Goal: Task Accomplishment & Management: Use online tool/utility

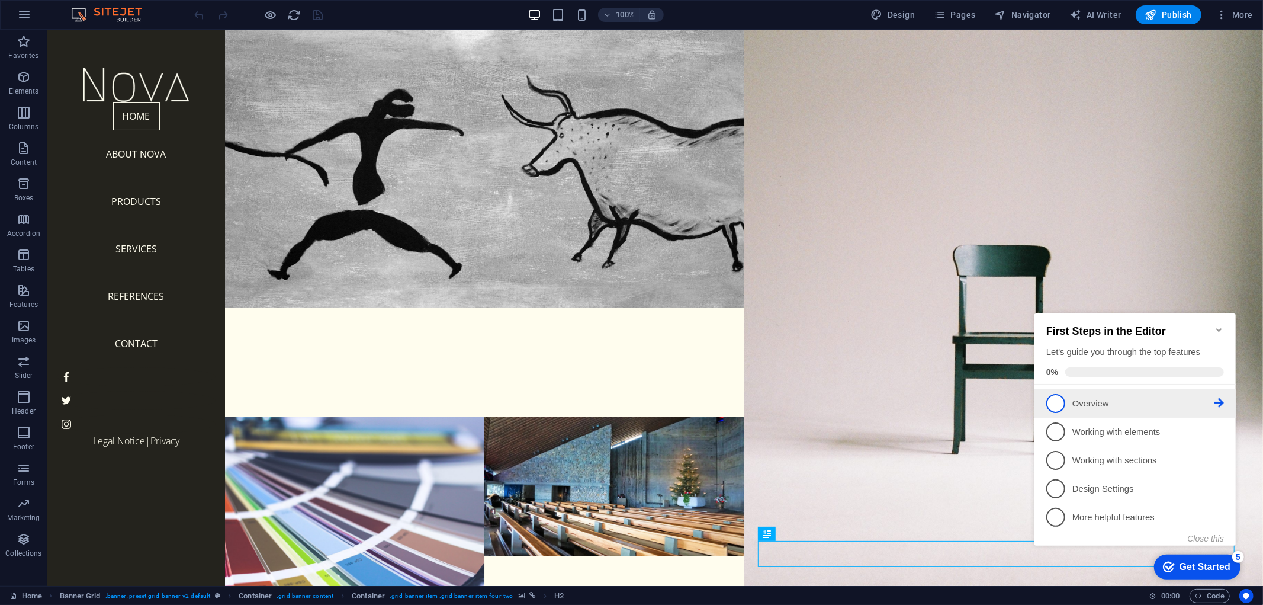
click at [1093, 397] on p "Overview - incomplete" at bounding box center [1143, 403] width 142 height 12
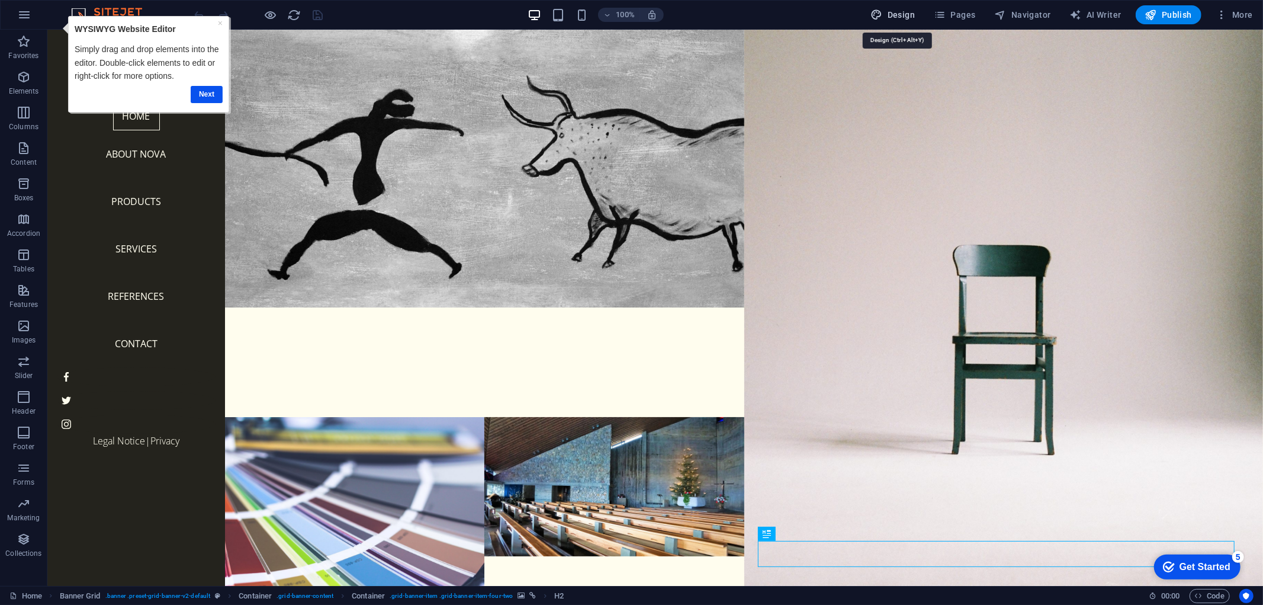
click at [877, 22] on button "Design" at bounding box center [894, 14] width 54 height 19
select select "px"
select select "300"
select select "px"
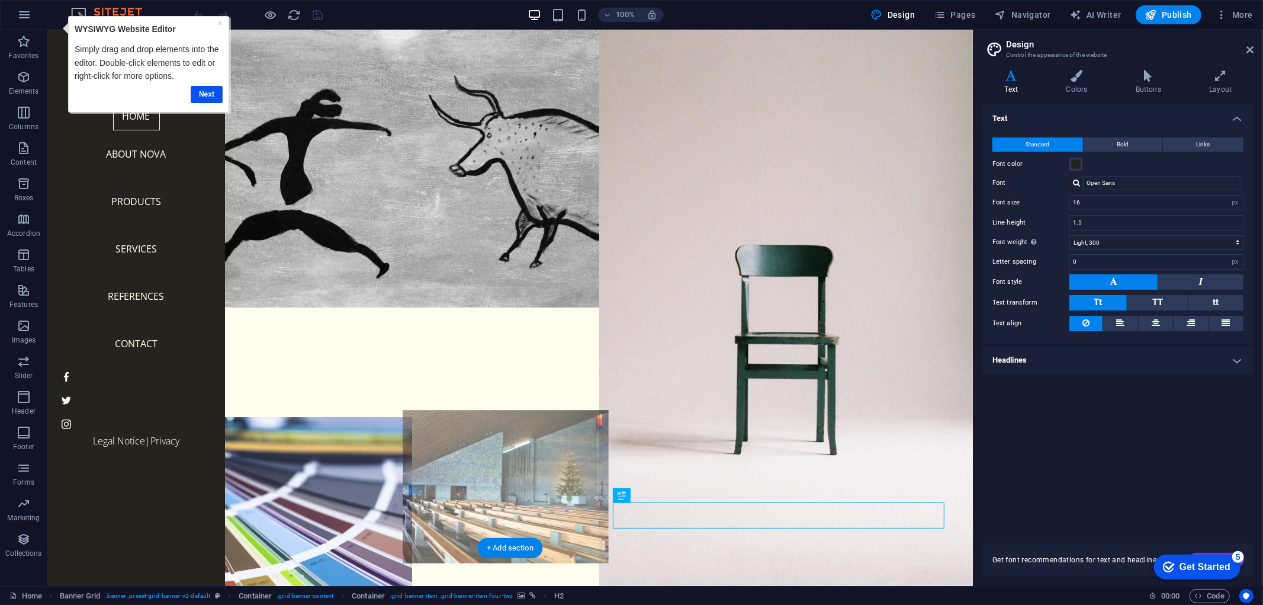
scroll to position [38, 0]
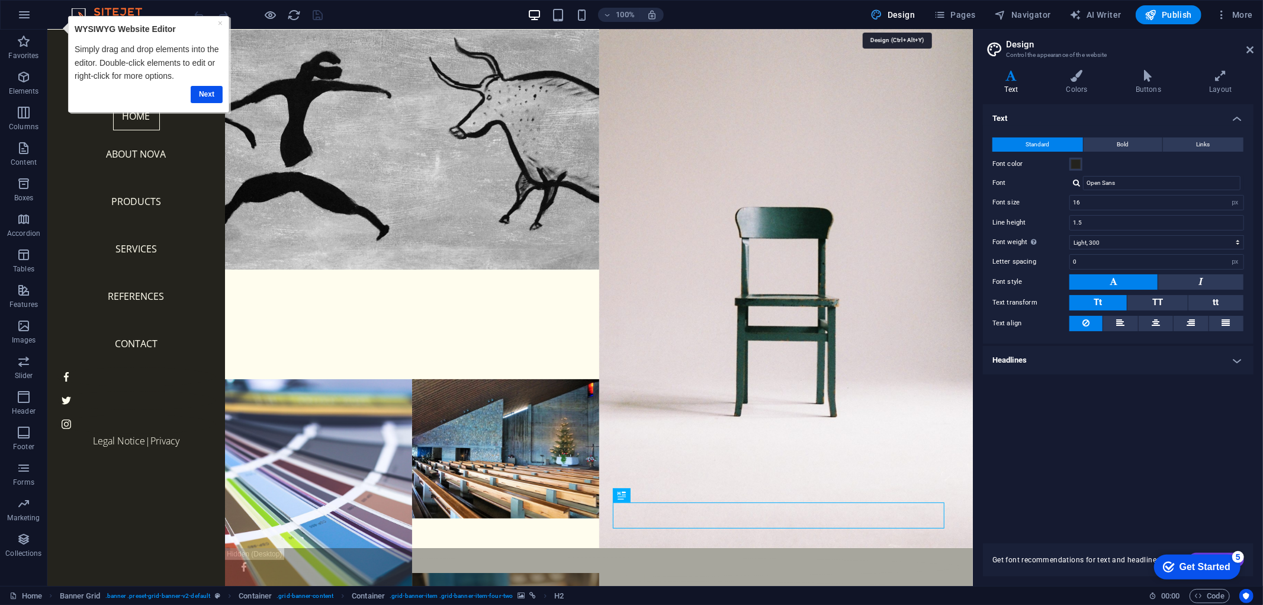
click at [875, 17] on icon "button" at bounding box center [877, 15] width 12 height 12
click at [915, 6] on button "Design" at bounding box center [894, 14] width 54 height 19
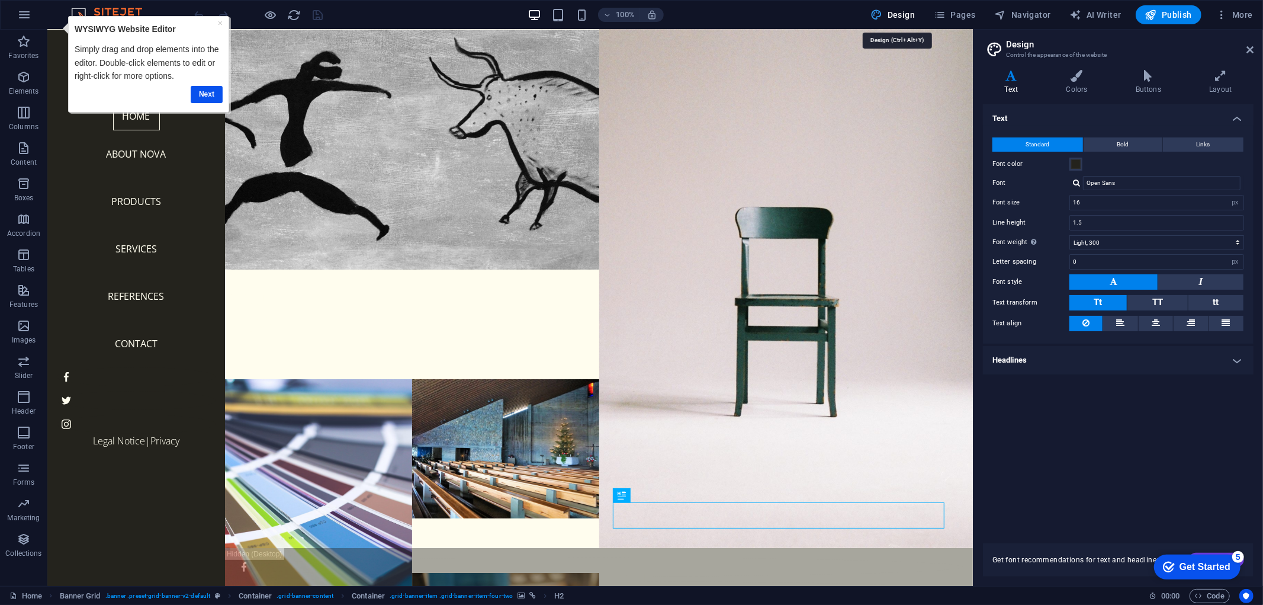
click at [915, 6] on button "Design" at bounding box center [894, 14] width 54 height 19
click at [30, 34] on icon "button" at bounding box center [24, 41] width 14 height 14
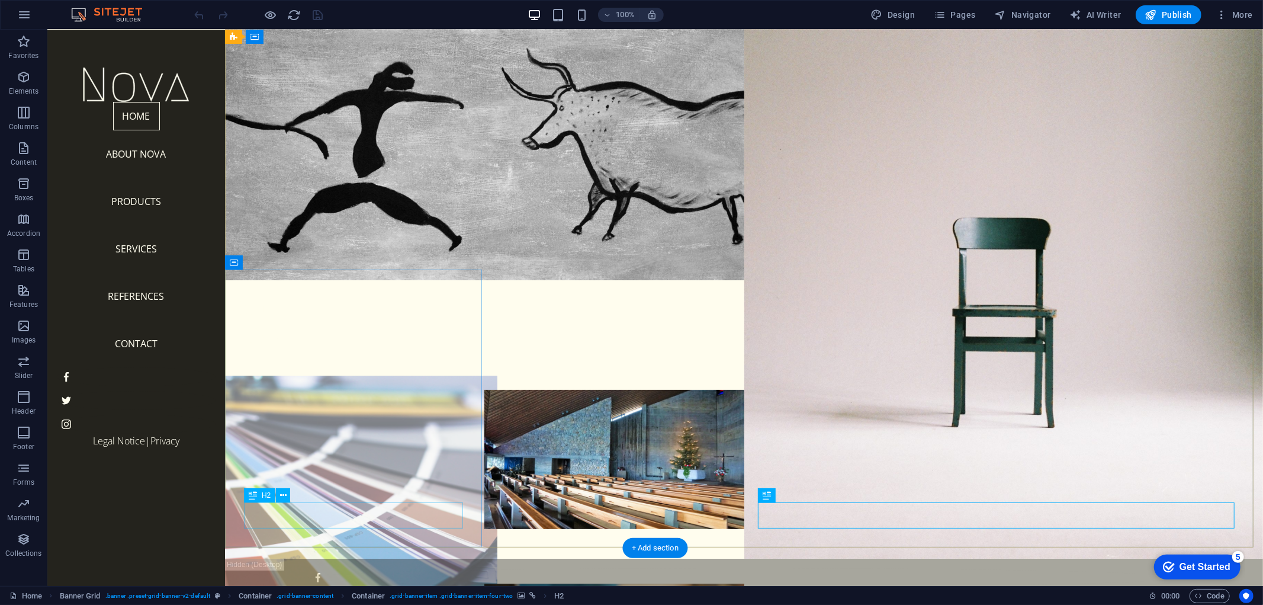
scroll to position [38, 0]
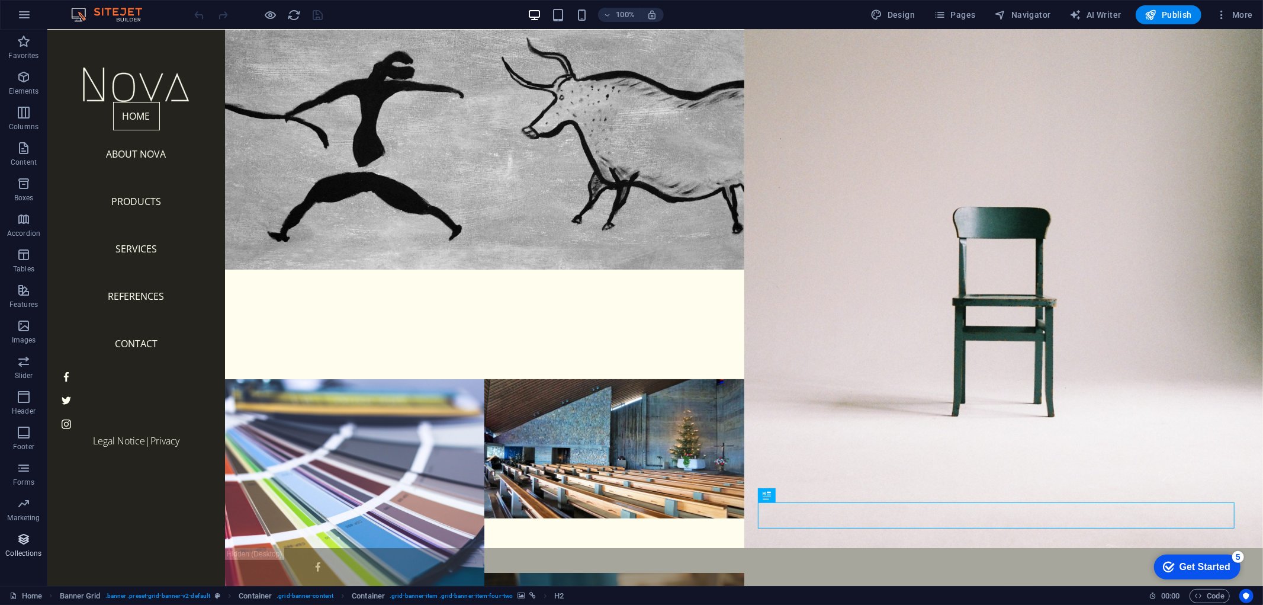
click at [27, 543] on icon "button" at bounding box center [24, 539] width 14 height 14
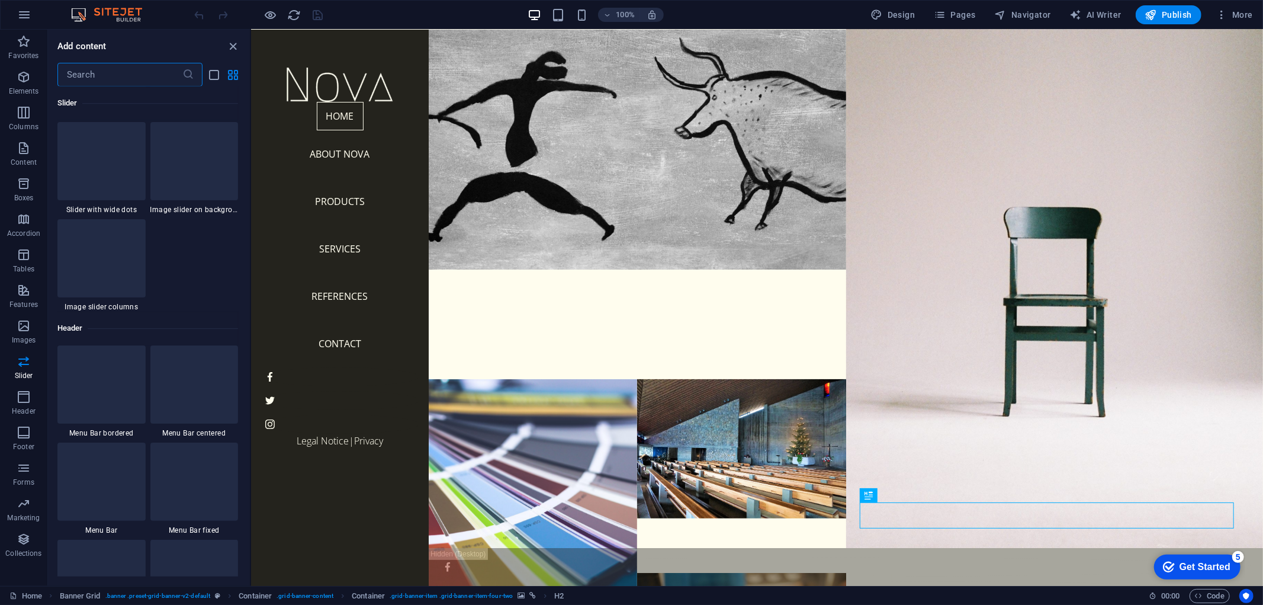
scroll to position [6761, 0]
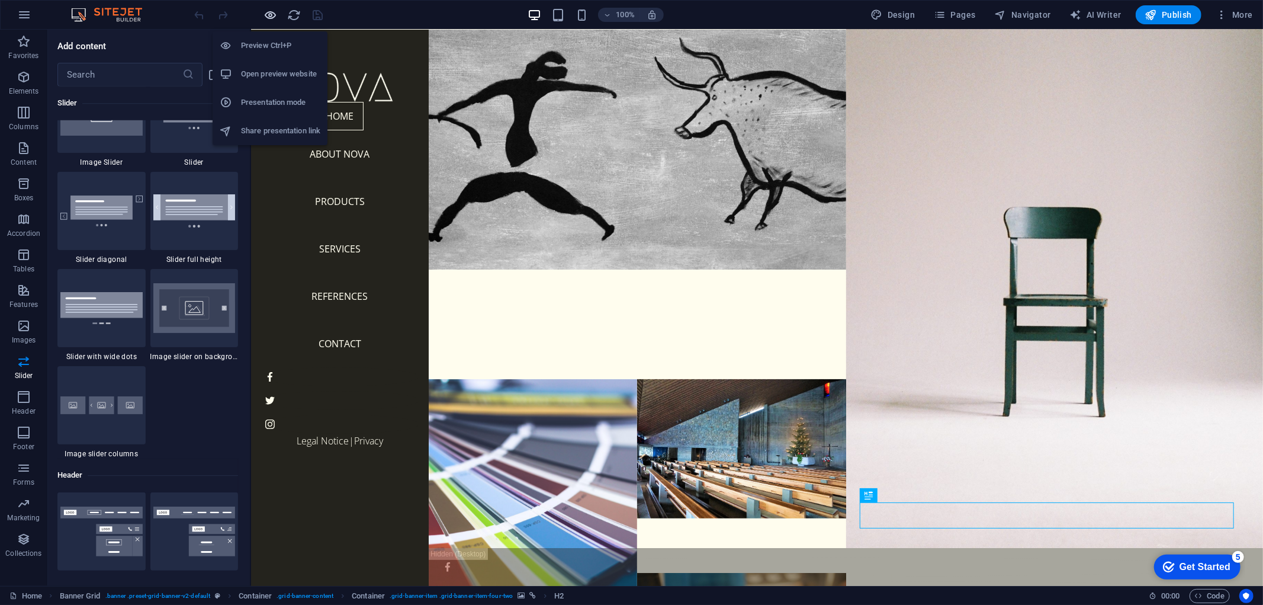
click at [269, 14] on icon "button" at bounding box center [271, 15] width 14 height 14
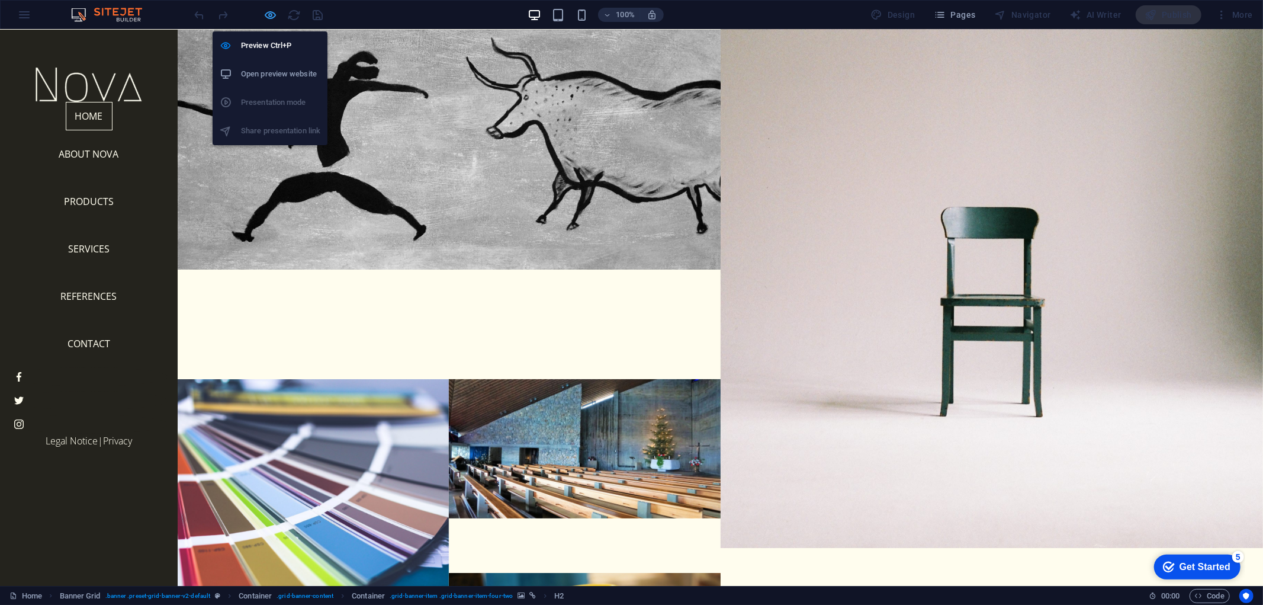
scroll to position [0, 0]
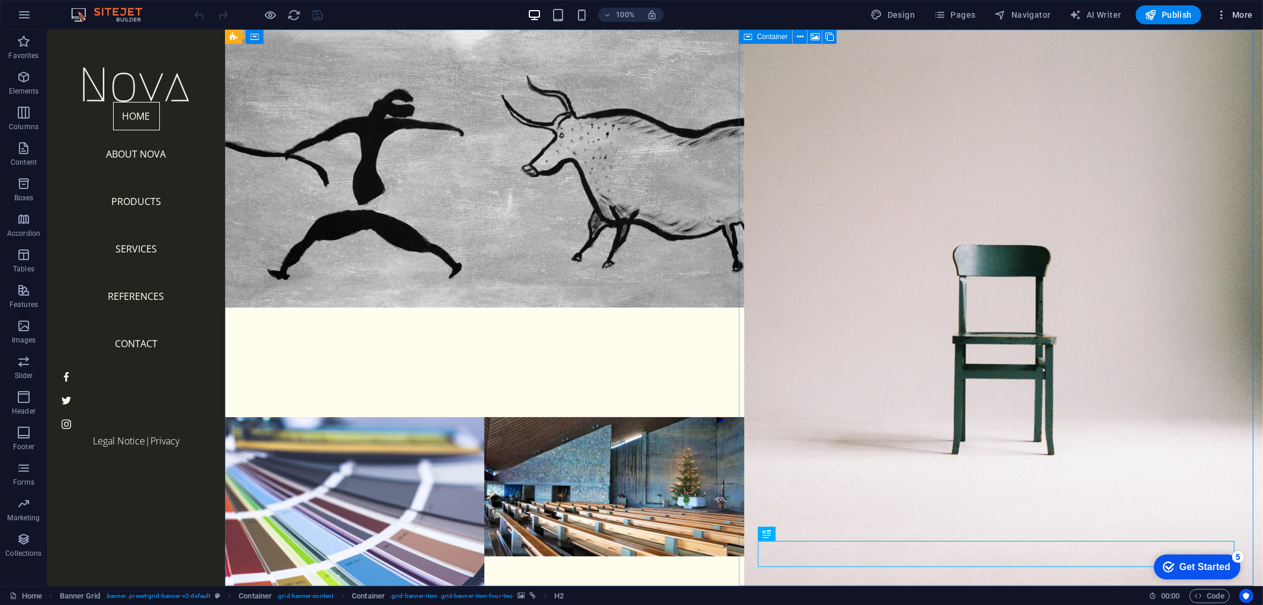
click at [1229, 18] on span "More" at bounding box center [1234, 15] width 37 height 12
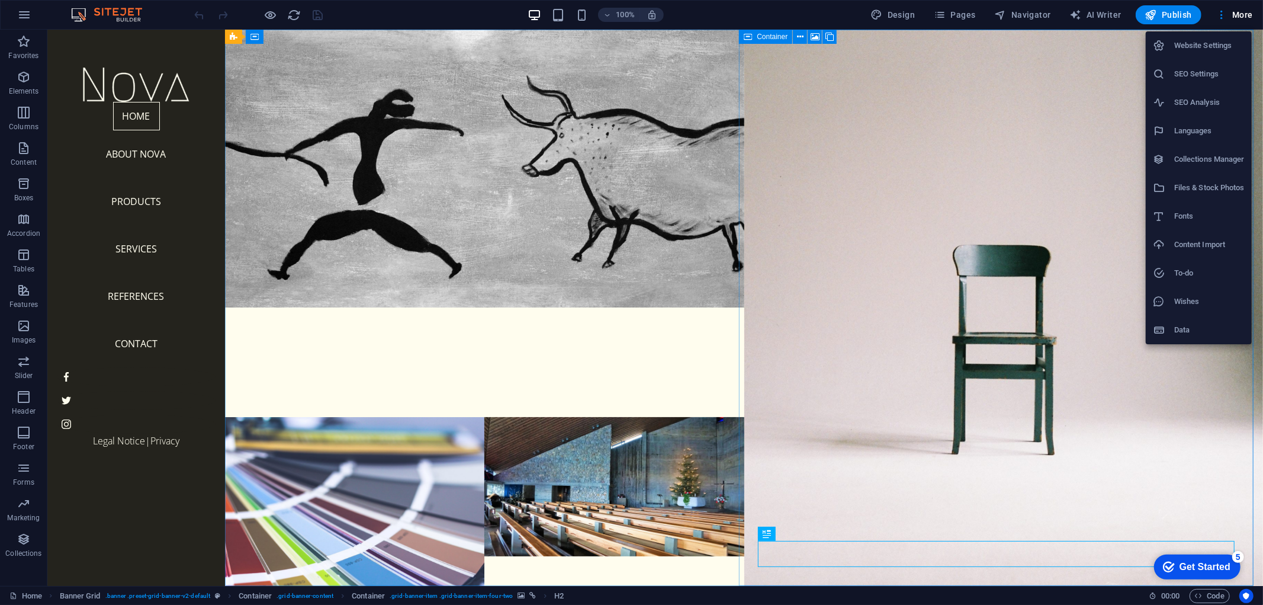
click at [896, 18] on div at bounding box center [631, 302] width 1263 height 605
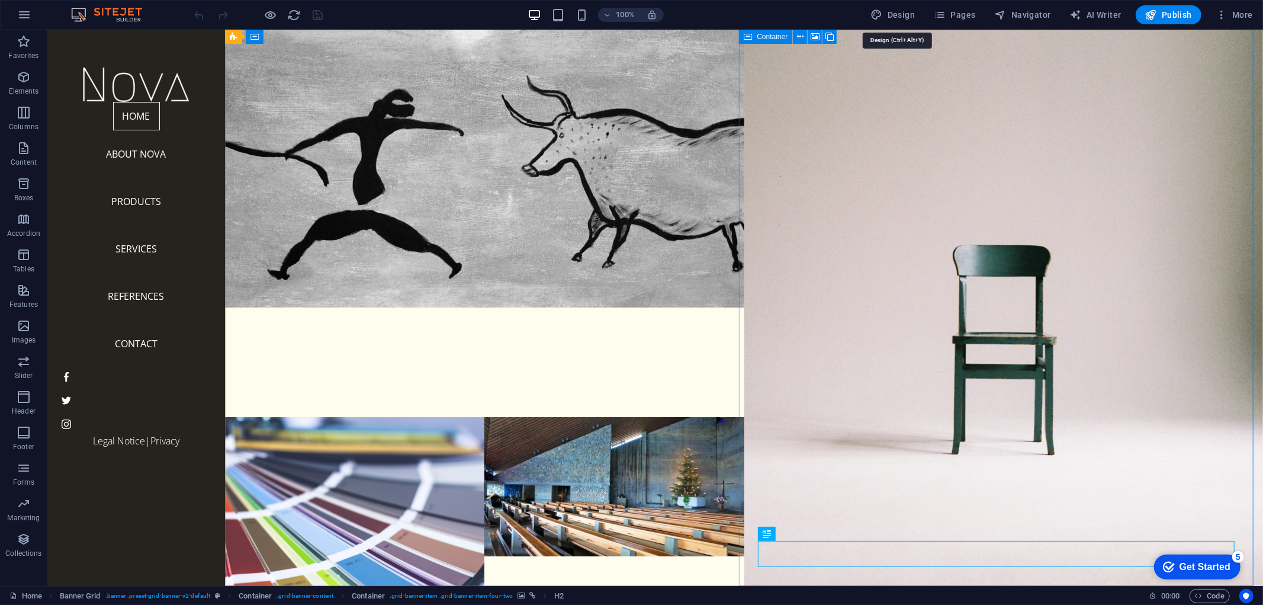
click at [896, 18] on span "Design" at bounding box center [893, 15] width 44 height 12
select select "px"
select select "300"
select select "px"
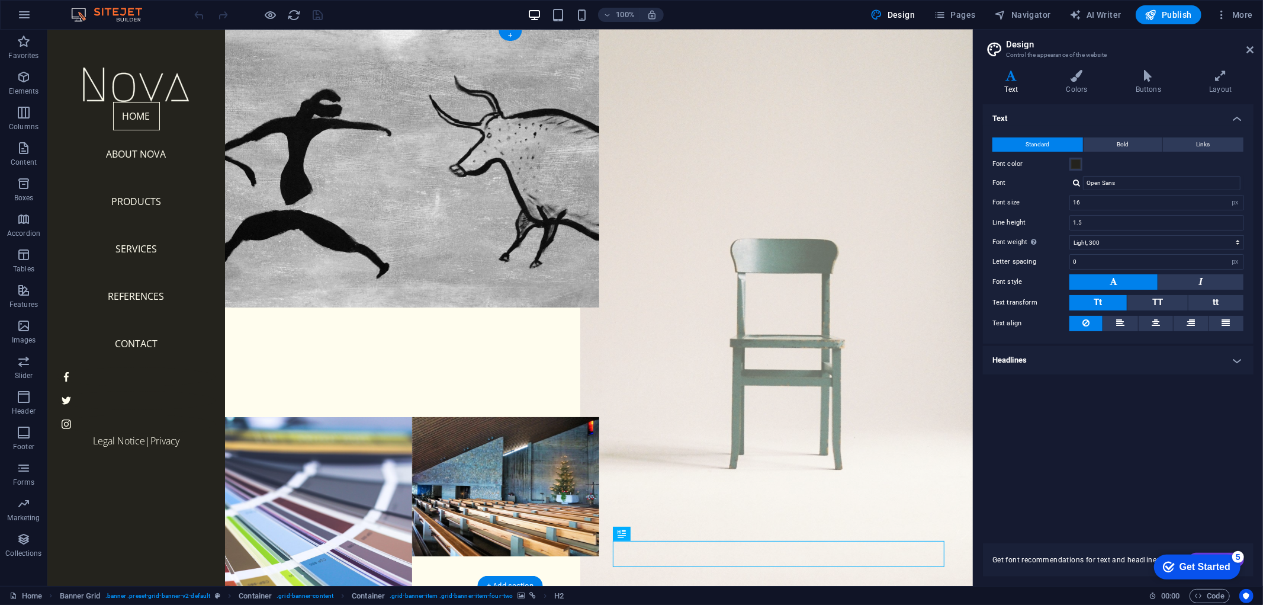
click at [785, 131] on figure at bounding box center [786, 307] width 412 height 612
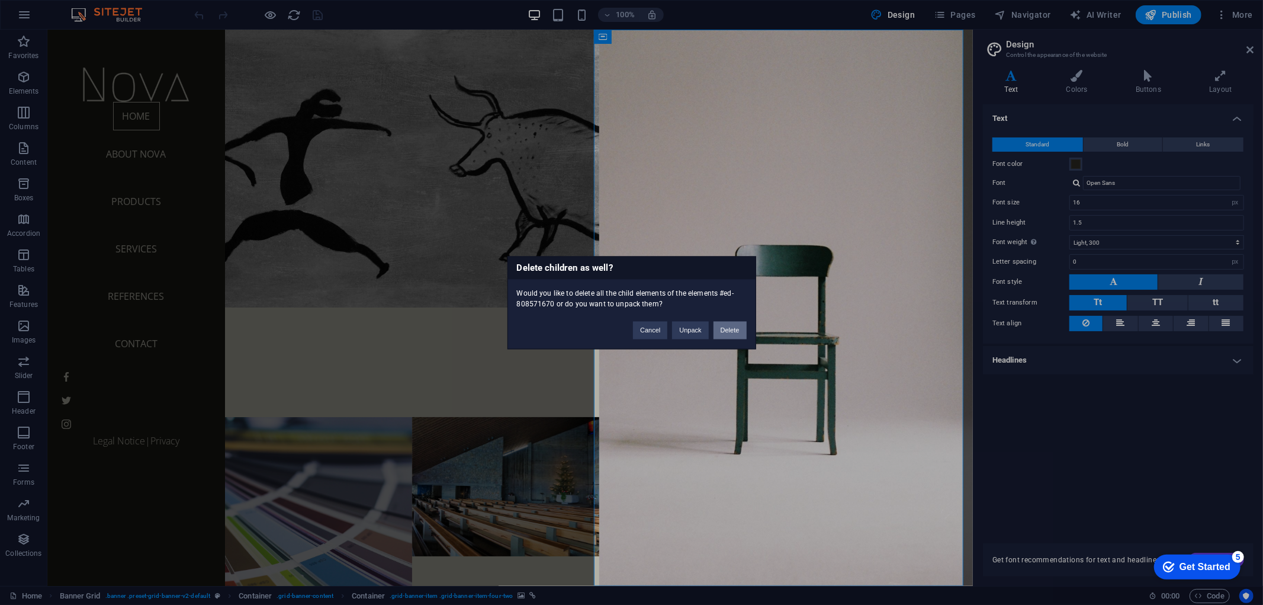
click at [719, 329] on button "Delete" at bounding box center [730, 330] width 33 height 18
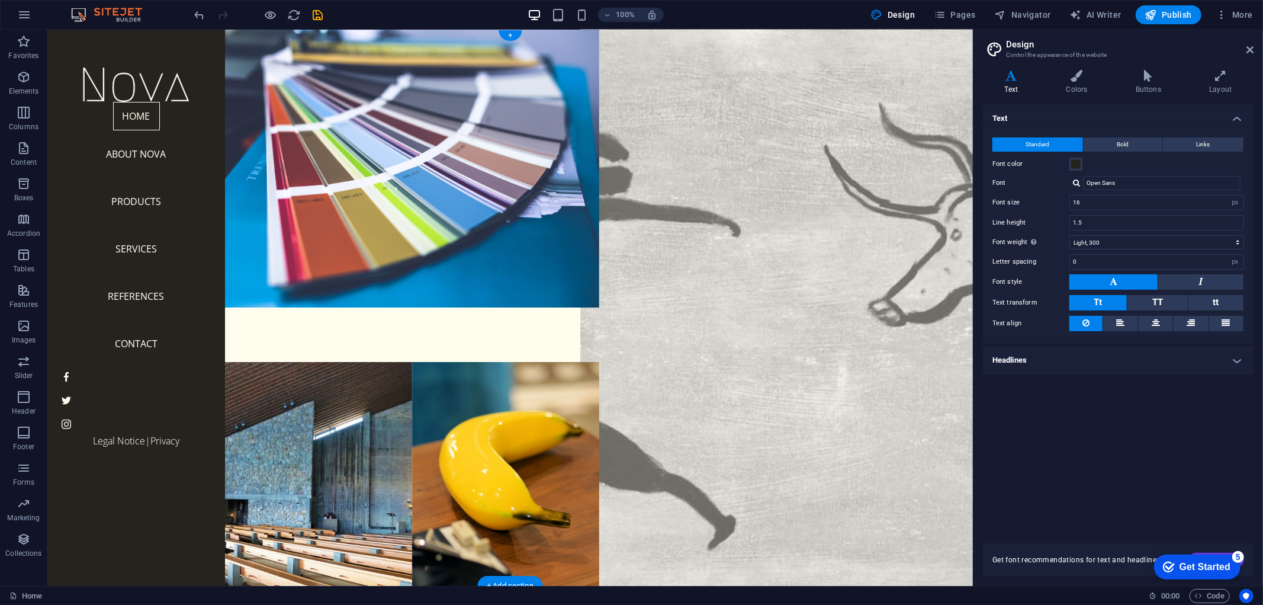
click at [772, 188] on figure at bounding box center [786, 307] width 412 height 612
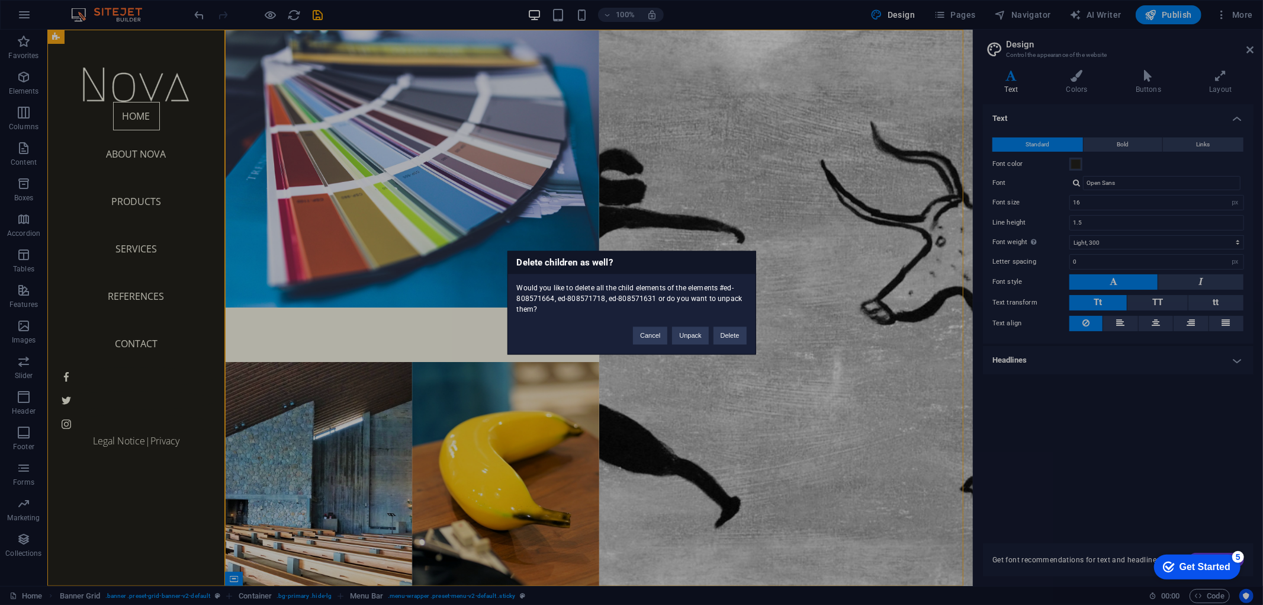
click at [729, 325] on div "Cancel Unpack Delete" at bounding box center [689, 330] width 131 height 30
click at [730, 329] on button "Delete" at bounding box center [730, 335] width 33 height 18
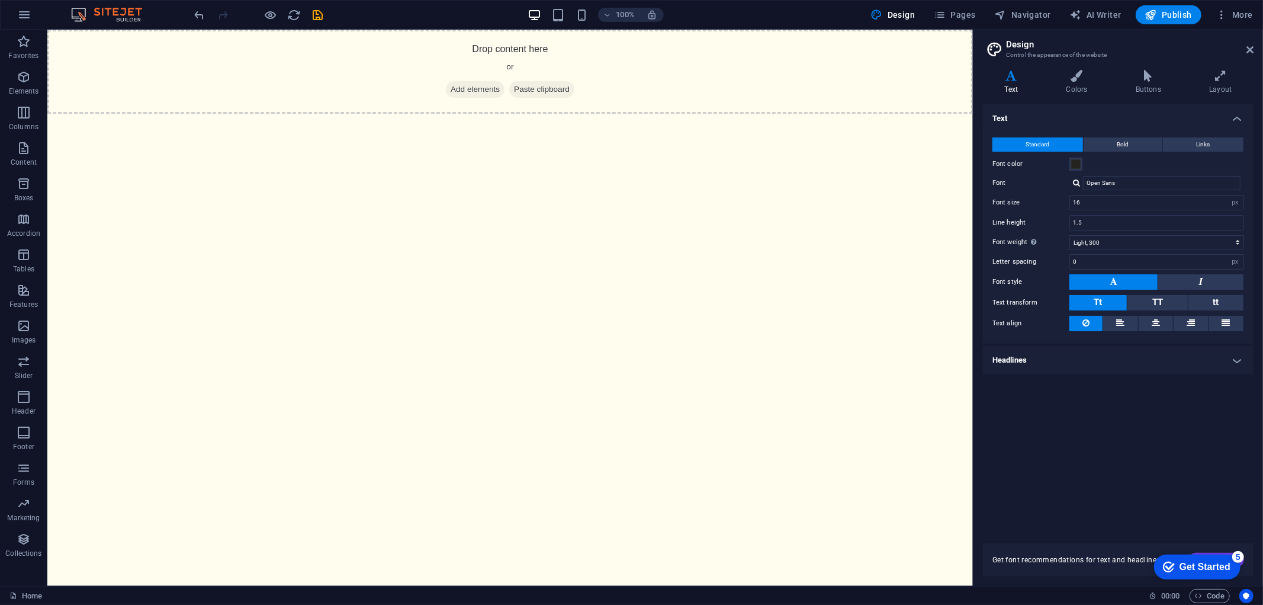
click at [707, 113] on html "Skip to main content Drop content here or Add elements Paste clipboard" at bounding box center [510, 71] width 926 height 84
click at [678, 113] on html "Skip to main content Drop content here or Add elements Paste clipboard" at bounding box center [510, 71] width 926 height 84
click at [883, 9] on icon "button" at bounding box center [877, 15] width 12 height 12
click at [27, 7] on button "button" at bounding box center [24, 15] width 28 height 28
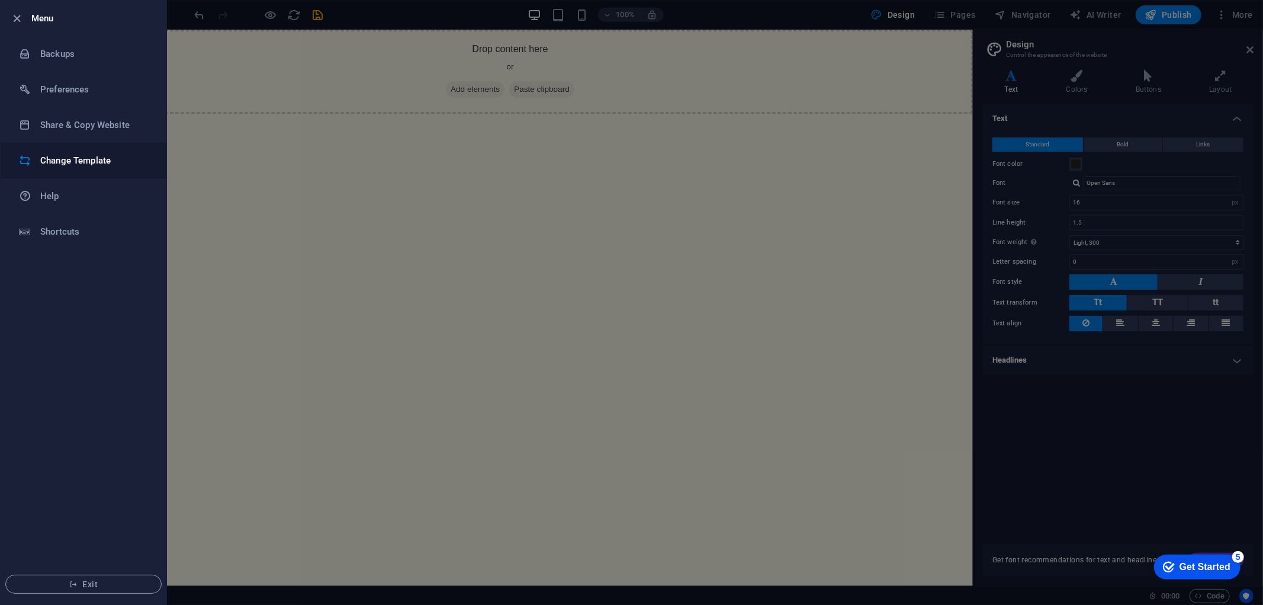
click at [49, 144] on li "Change Template" at bounding box center [84, 161] width 166 height 36
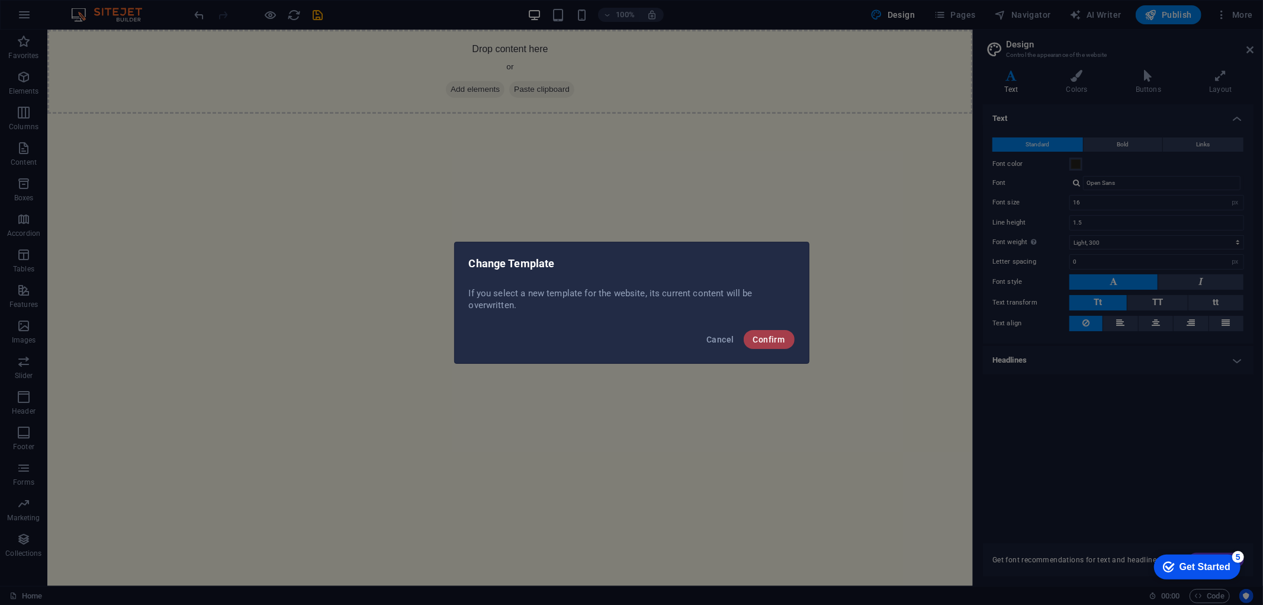
click at [784, 338] on span "Confirm" at bounding box center [769, 339] width 32 height 9
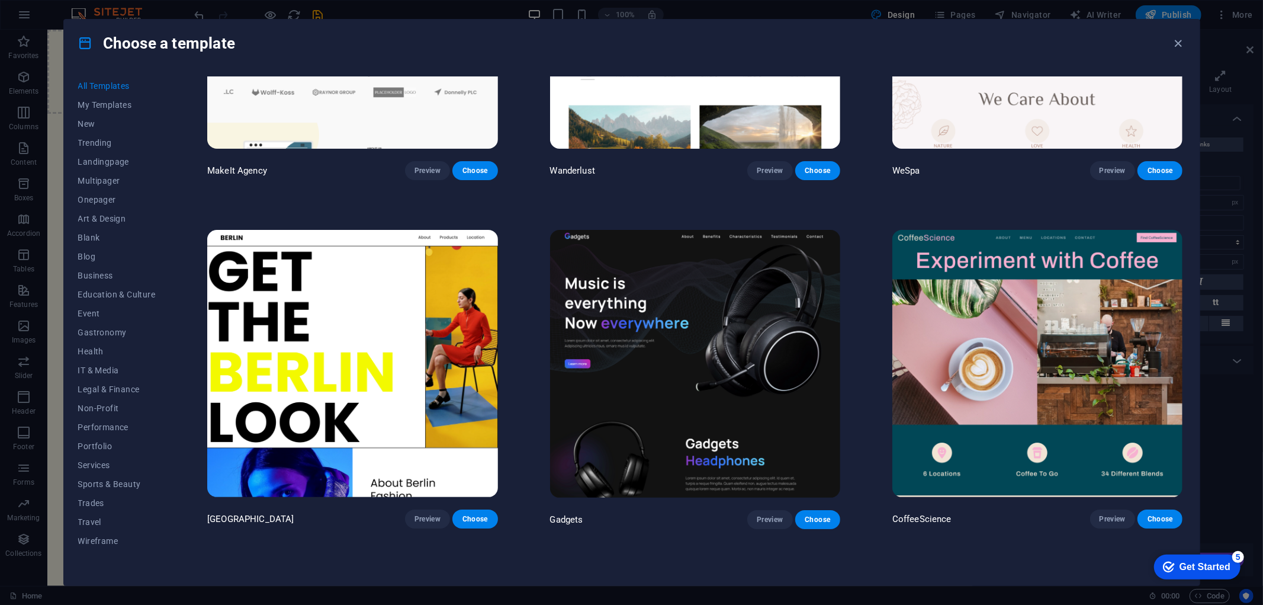
scroll to position [3685, 0]
click at [120, 441] on span "Portfolio" at bounding box center [117, 445] width 78 height 9
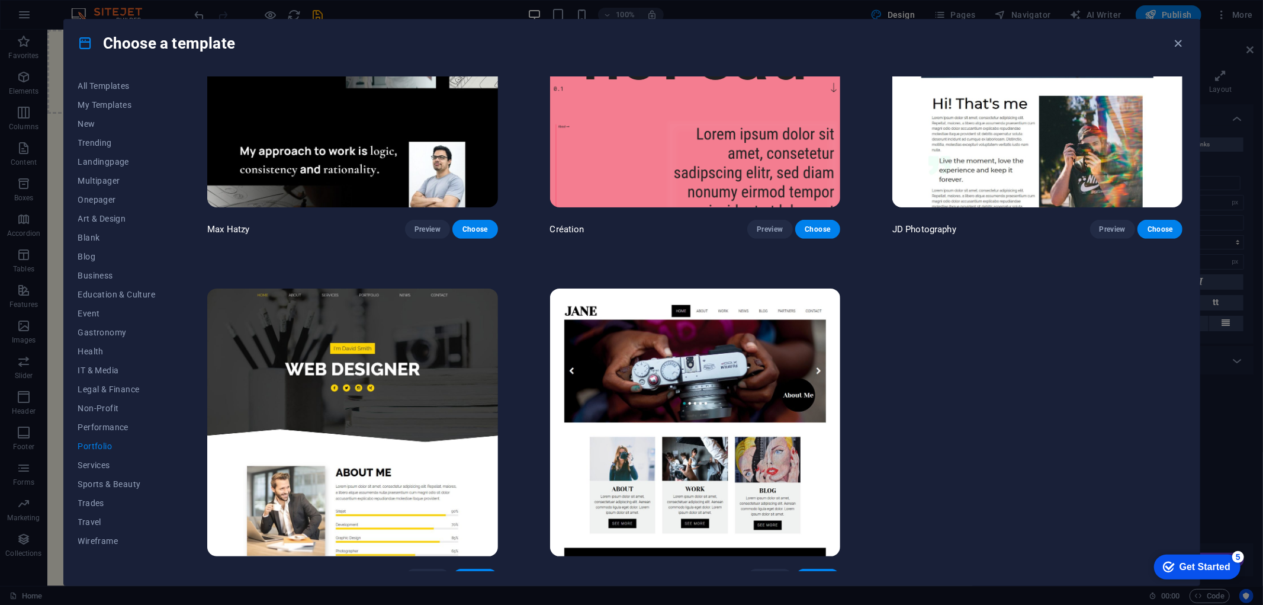
scroll to position [500, 0]
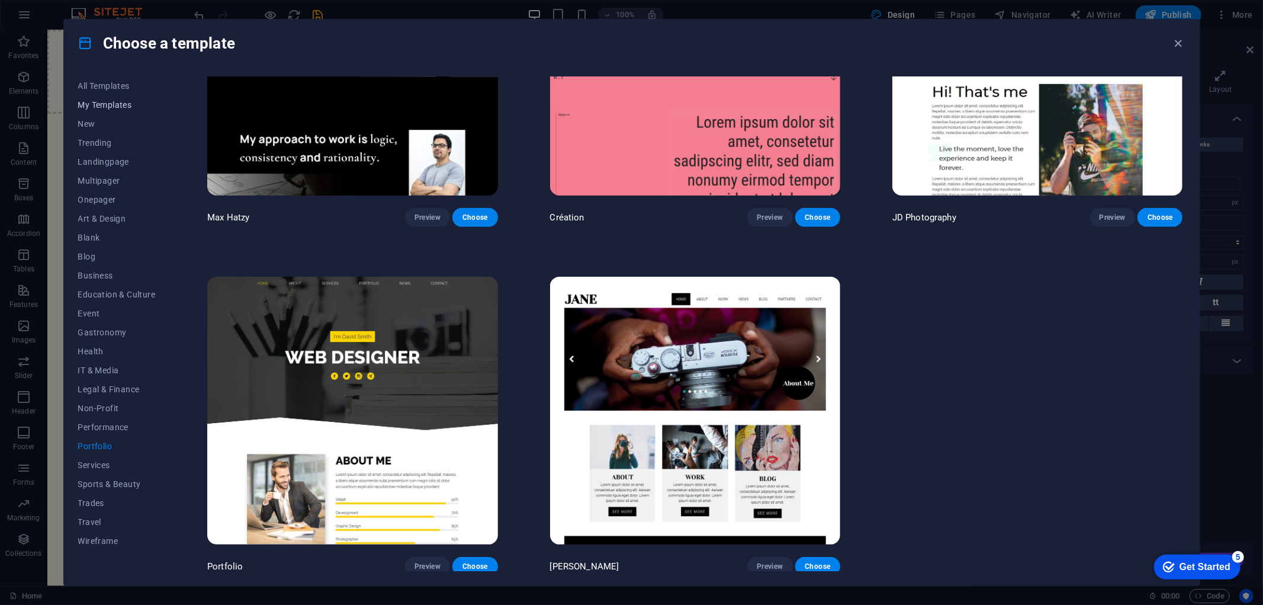
click at [104, 105] on span "My Templates" at bounding box center [117, 104] width 78 height 9
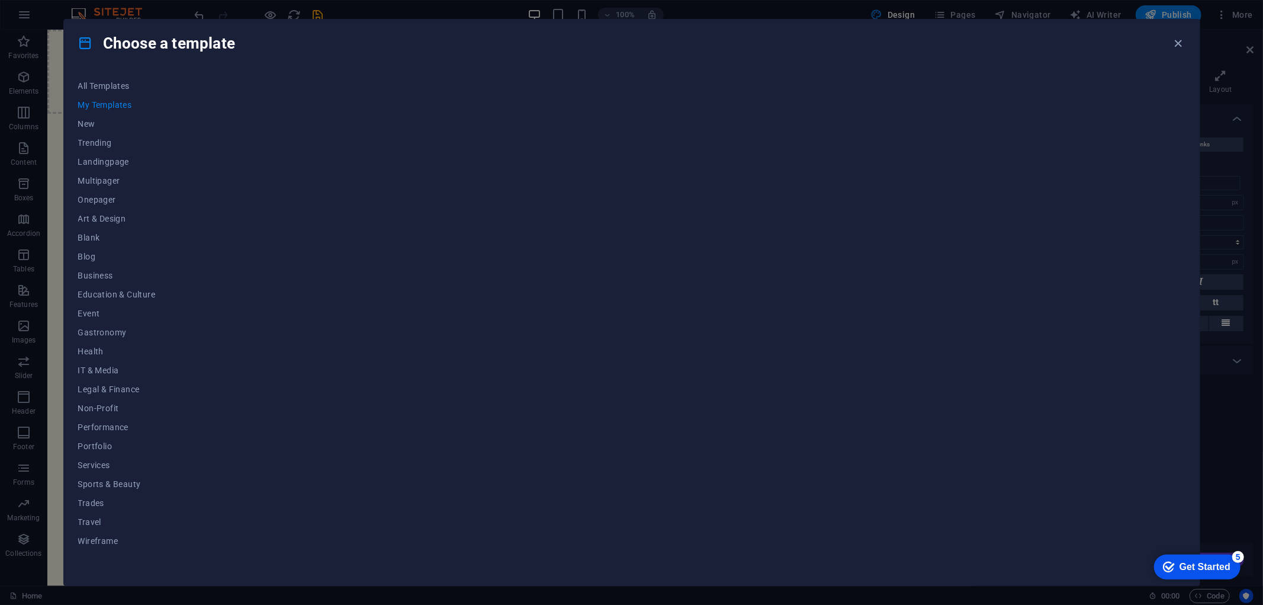
scroll to position [0, 0]
click at [101, 84] on span "All Templates" at bounding box center [117, 85] width 78 height 9
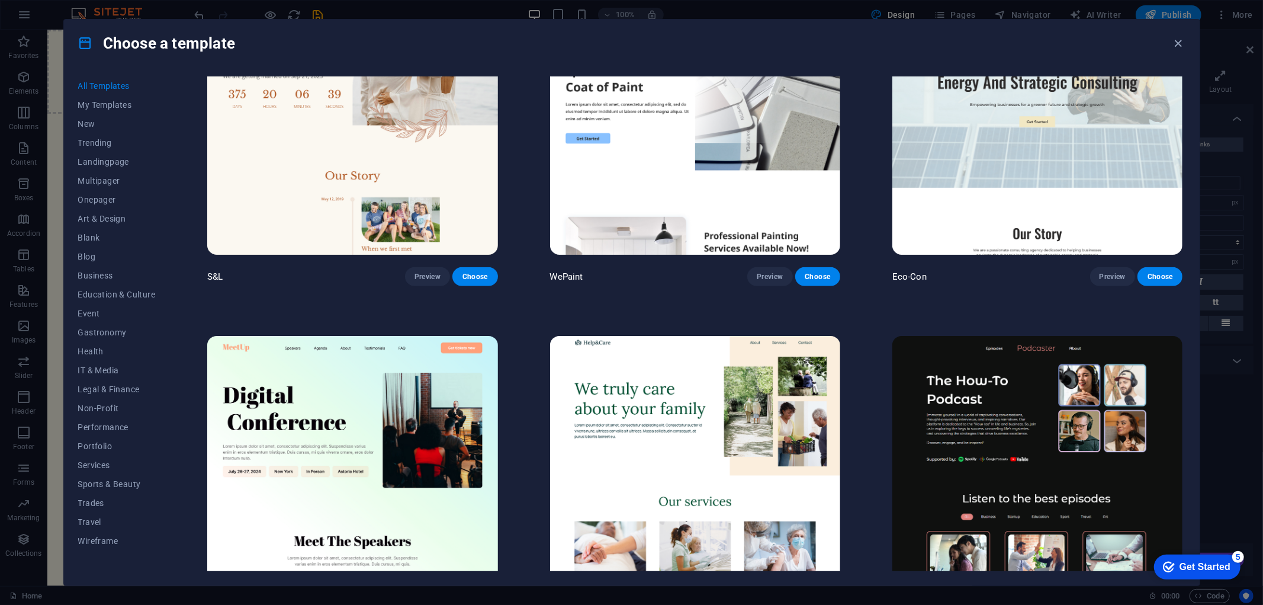
scroll to position [987, 0]
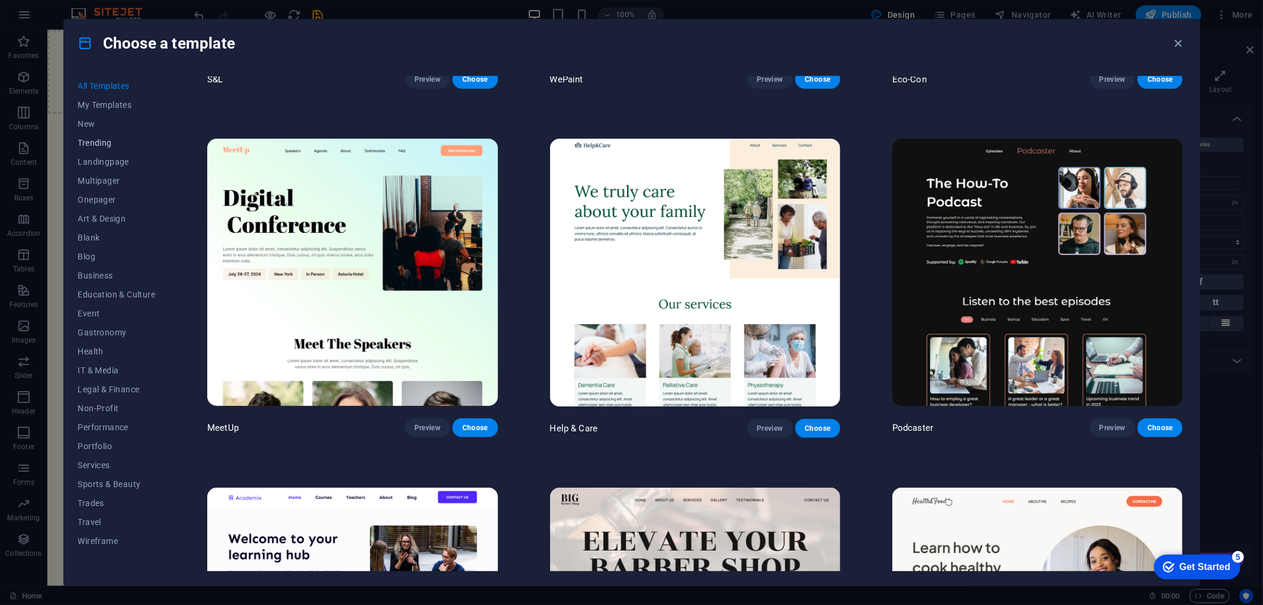
click at [90, 146] on span "Trending" at bounding box center [117, 142] width 78 height 9
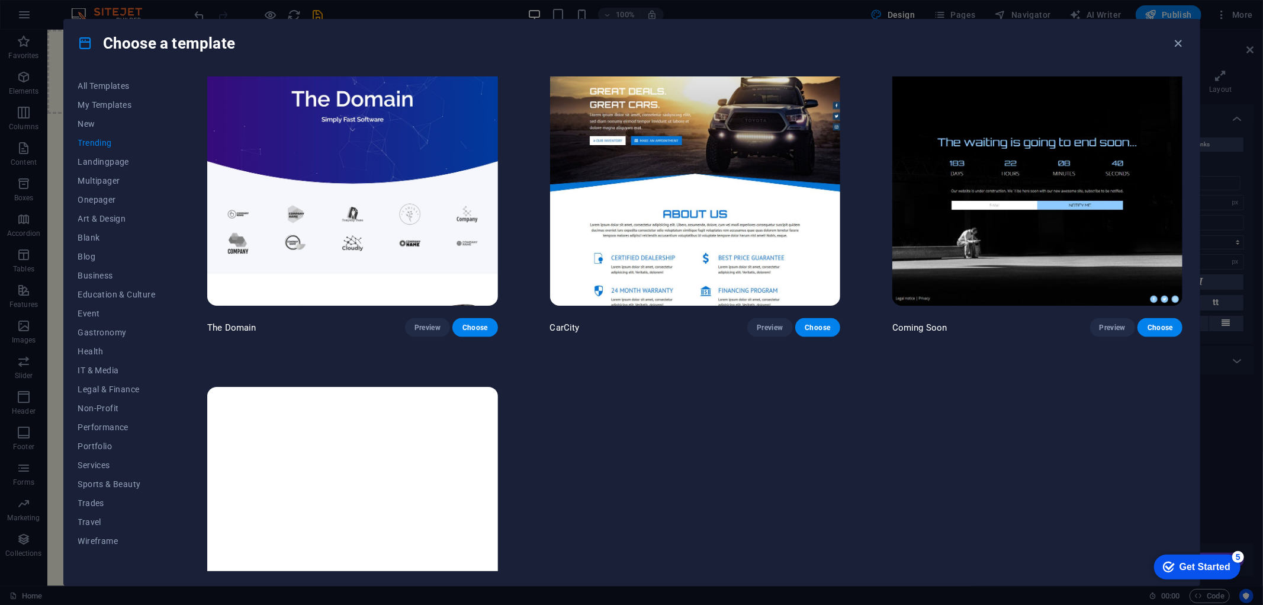
scroll to position [1345, 0]
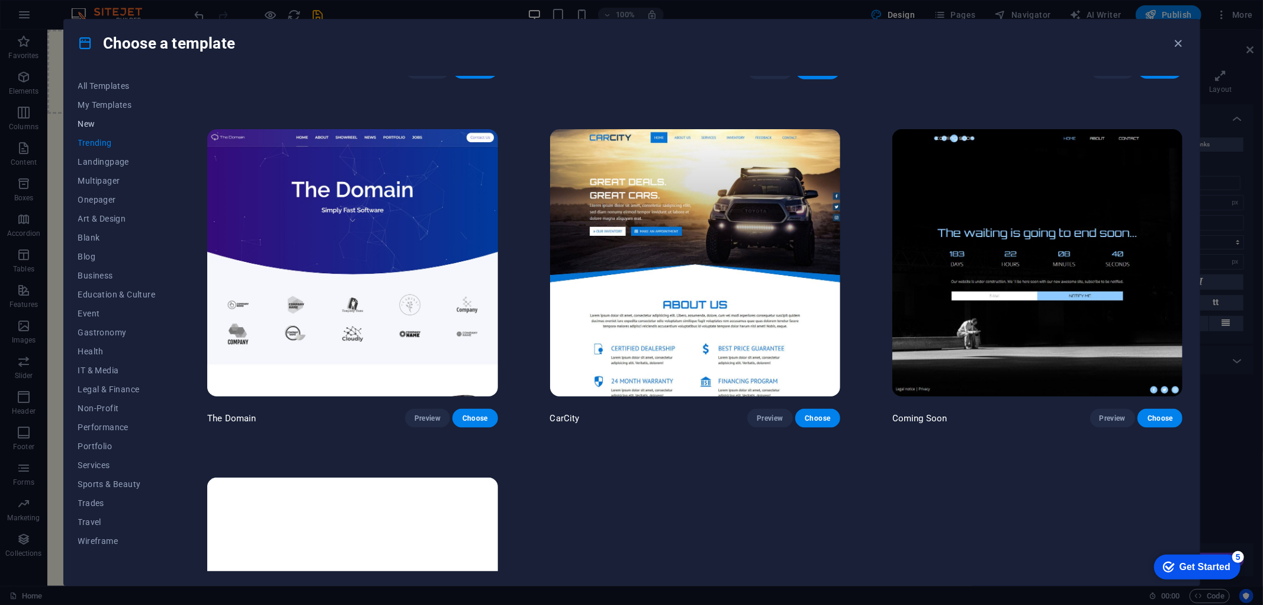
click at [85, 131] on button "New" at bounding box center [117, 123] width 78 height 19
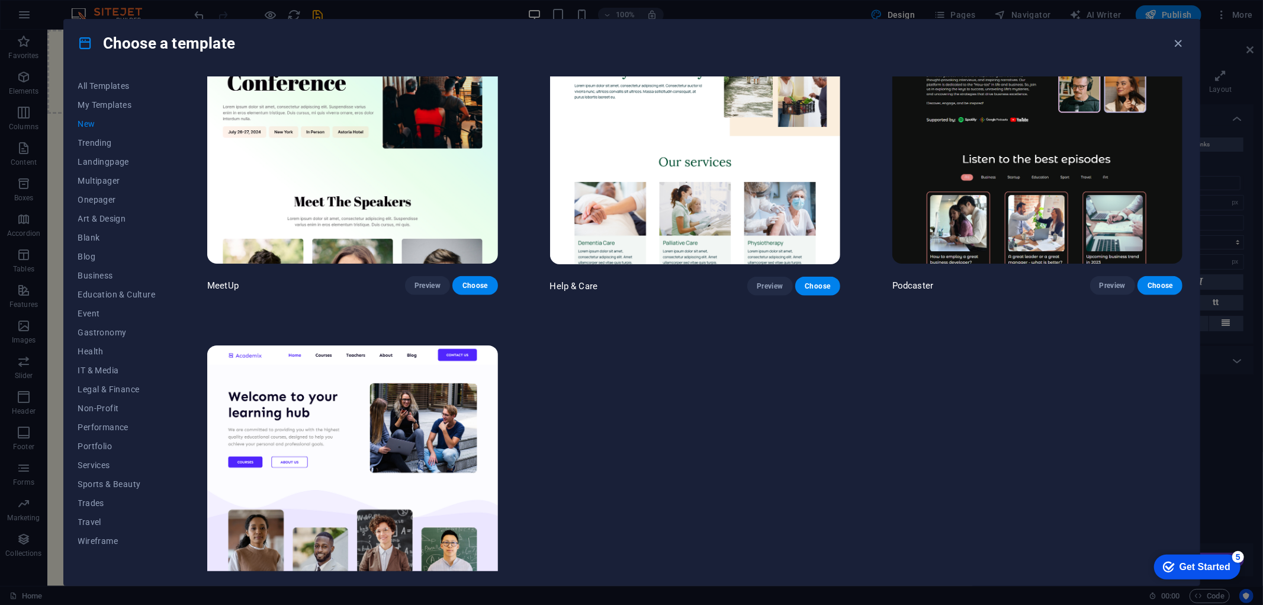
scroll to position [1195, 0]
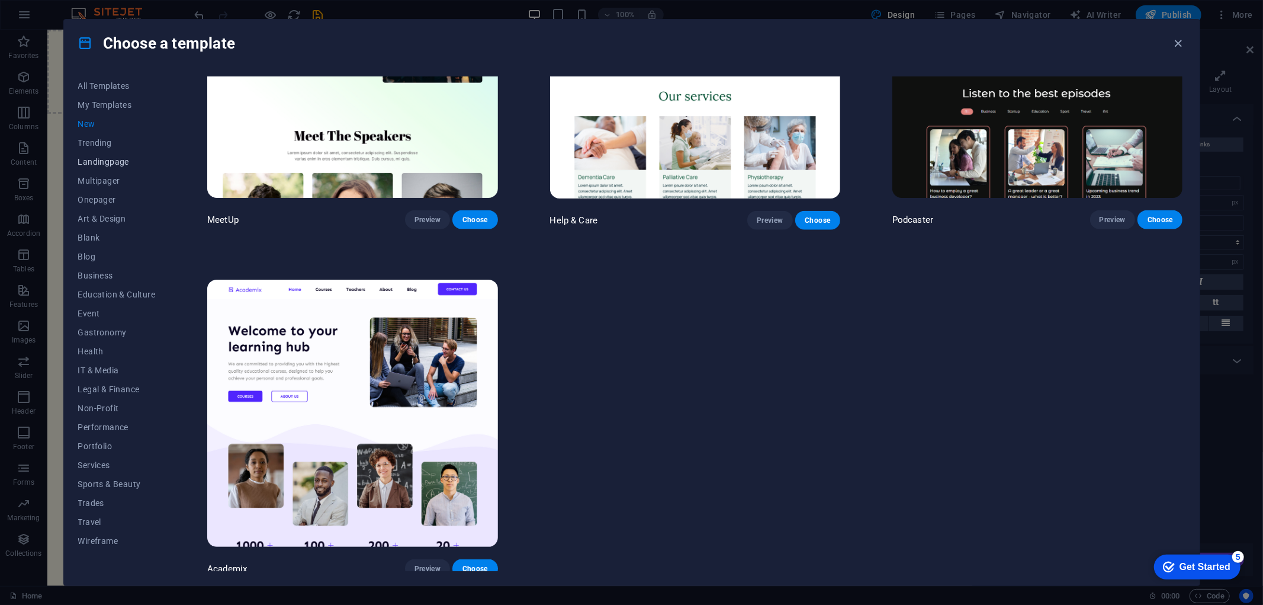
click at [109, 161] on span "Landingpage" at bounding box center [117, 161] width 78 height 9
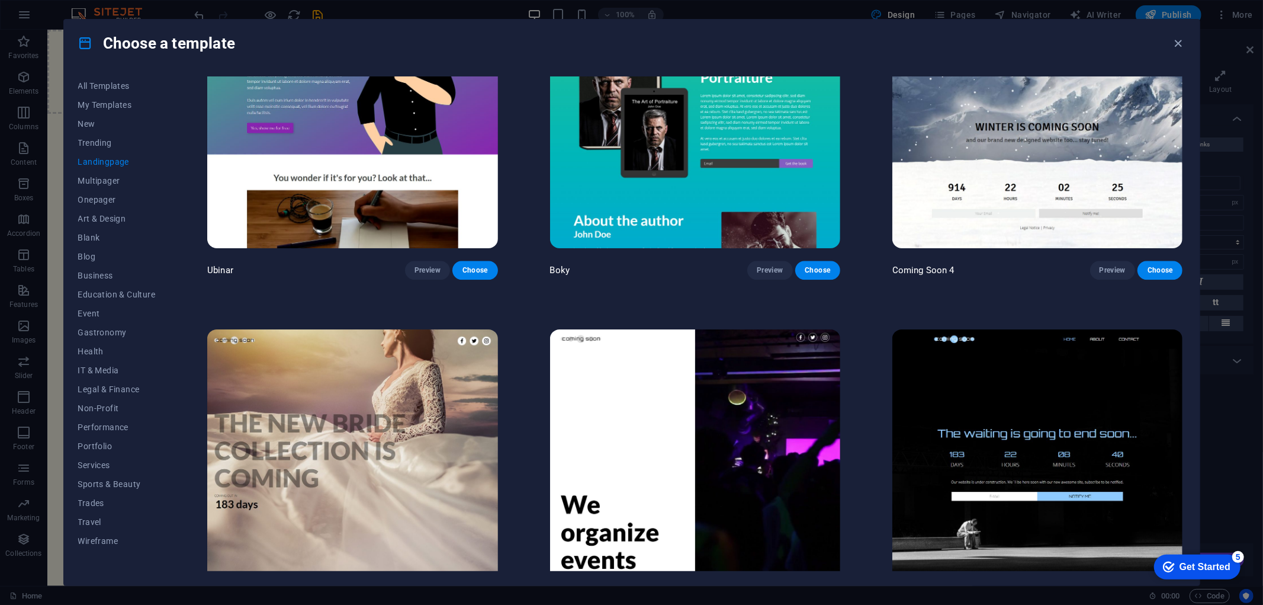
scroll to position [2585, 0]
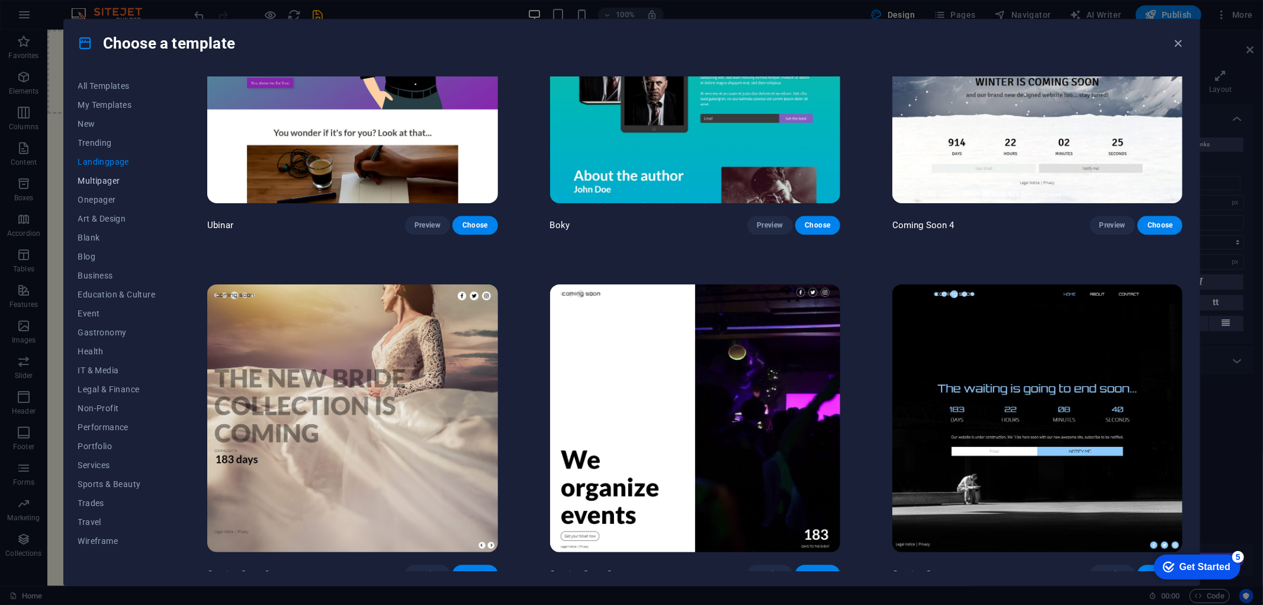
click at [104, 179] on span "Multipager" at bounding box center [117, 180] width 78 height 9
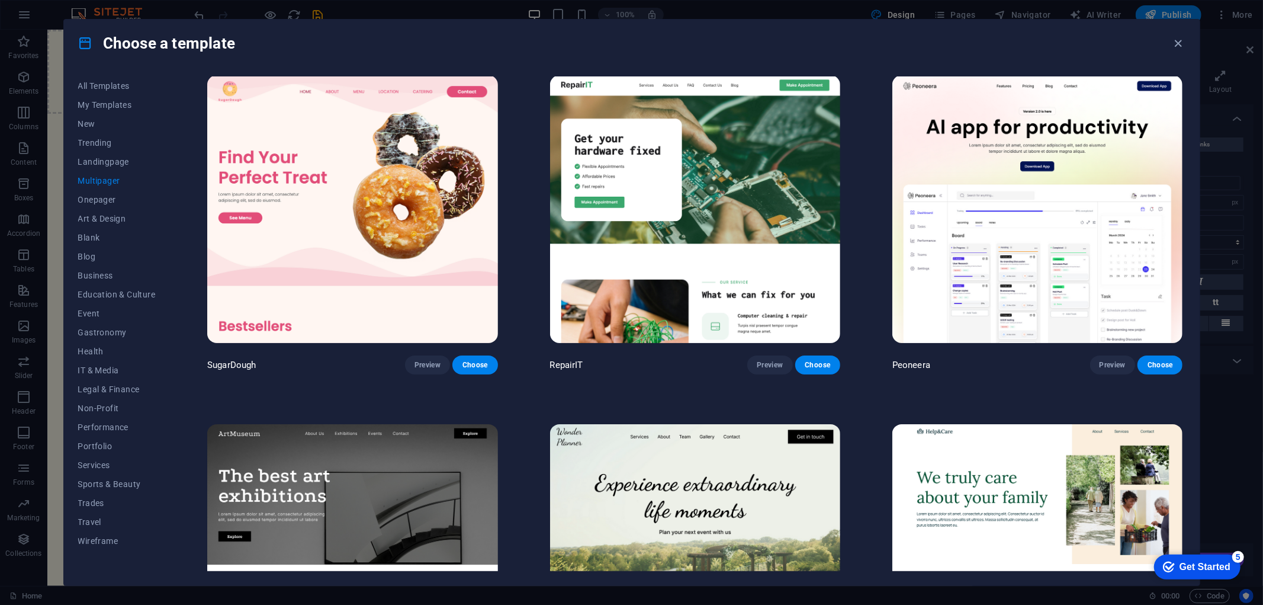
scroll to position [0, 0]
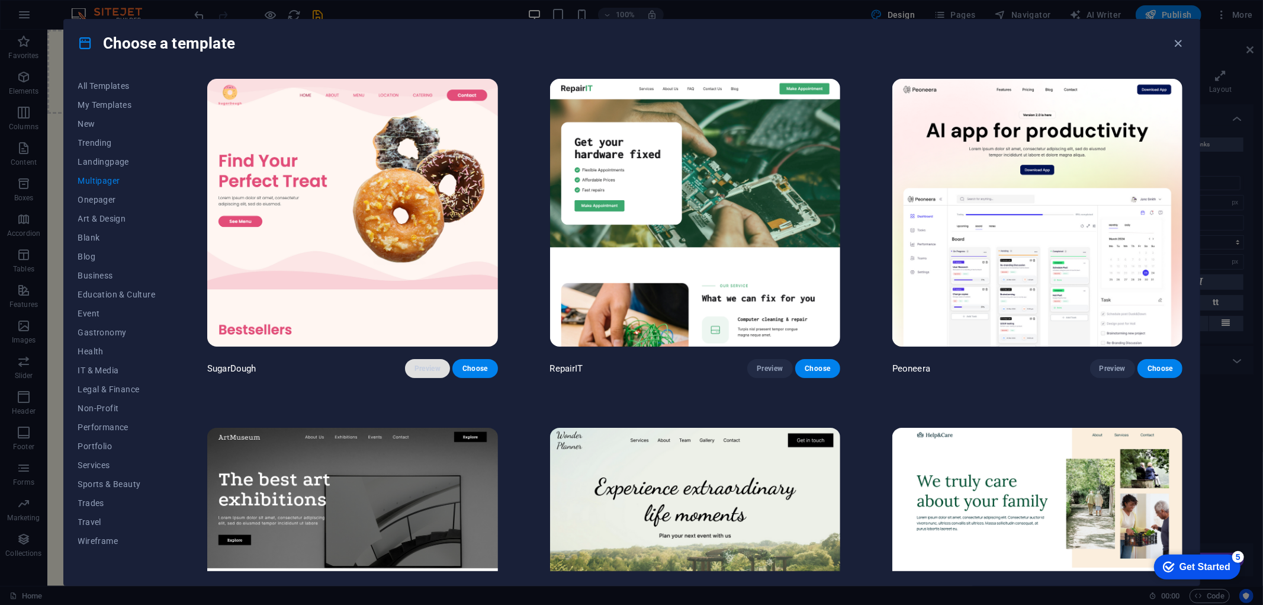
click at [441, 368] on button "Preview" at bounding box center [427, 368] width 45 height 19
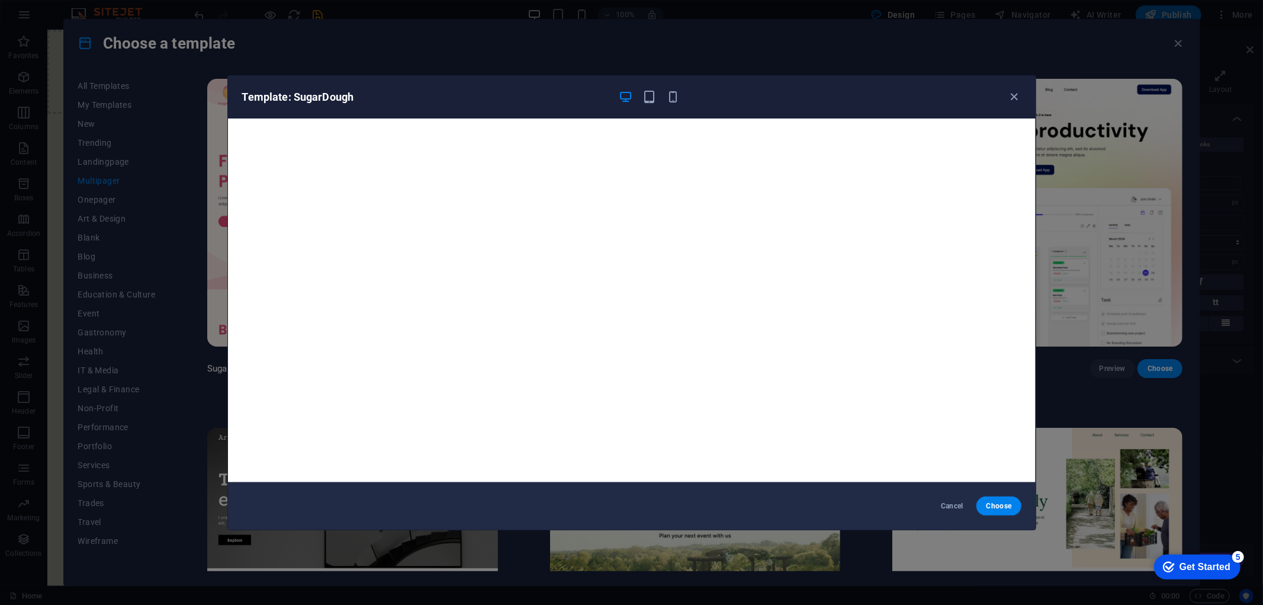
drag, startPoint x: 1008, startPoint y: 99, endPoint x: 1001, endPoint y: 105, distance: 8.8
click at [1004, 102] on div "Template: SugarDough" at bounding box center [632, 97] width 808 height 43
click at [1011, 102] on icon "button" at bounding box center [1015, 97] width 14 height 14
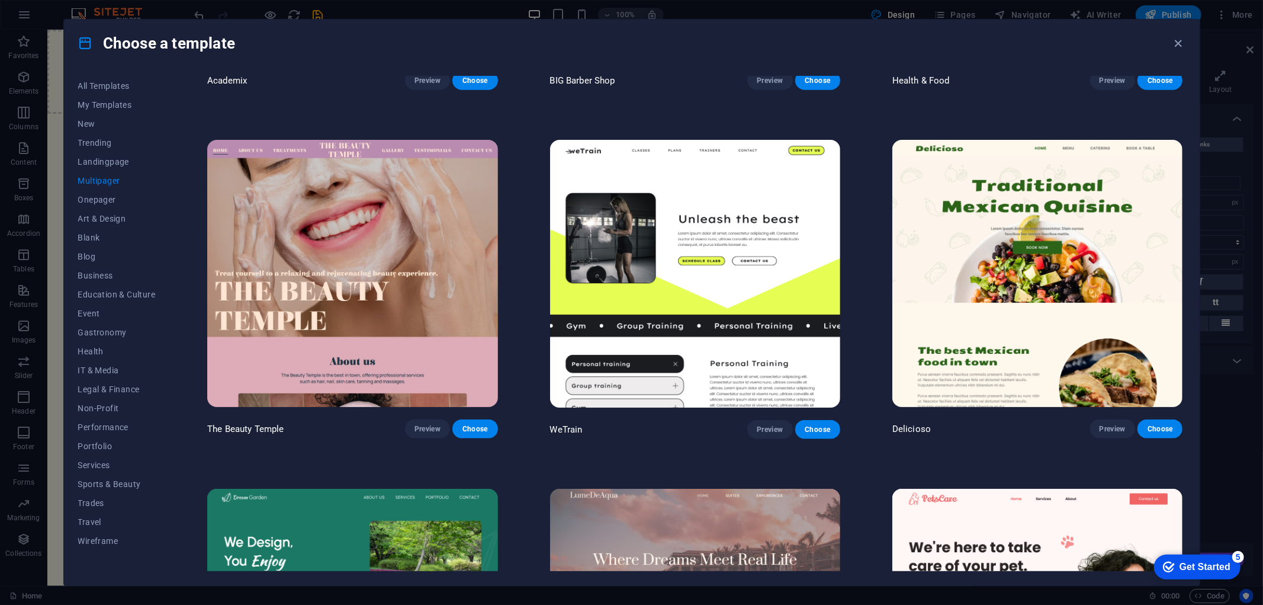
scroll to position [987, 0]
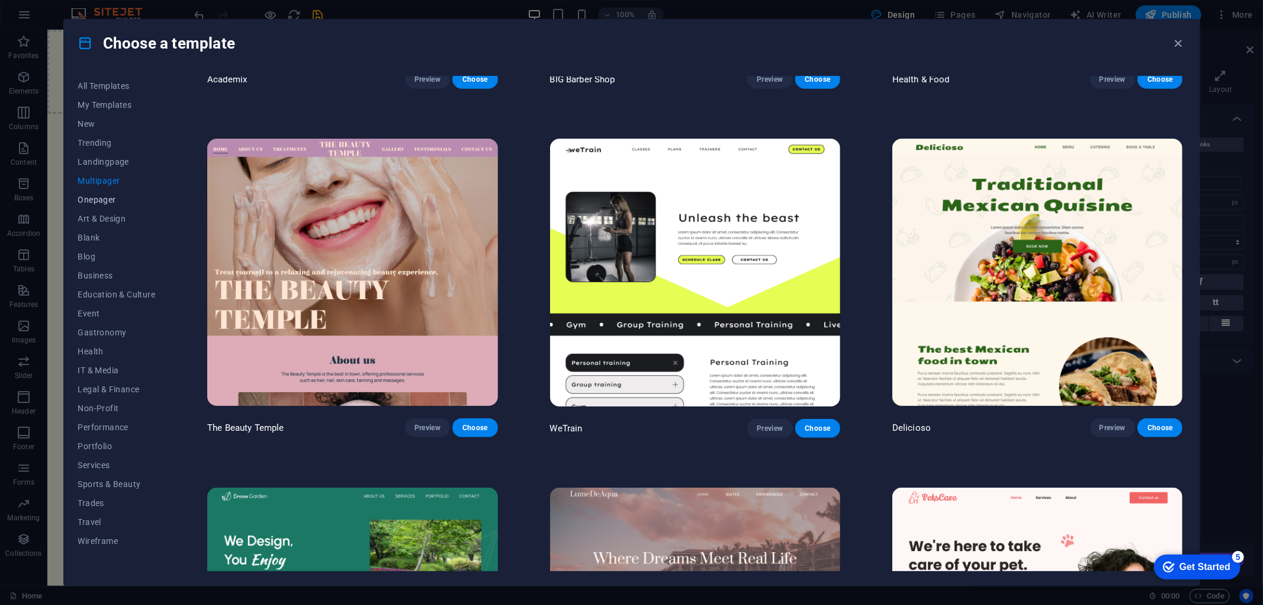
click at [107, 196] on span "Onepager" at bounding box center [117, 199] width 78 height 9
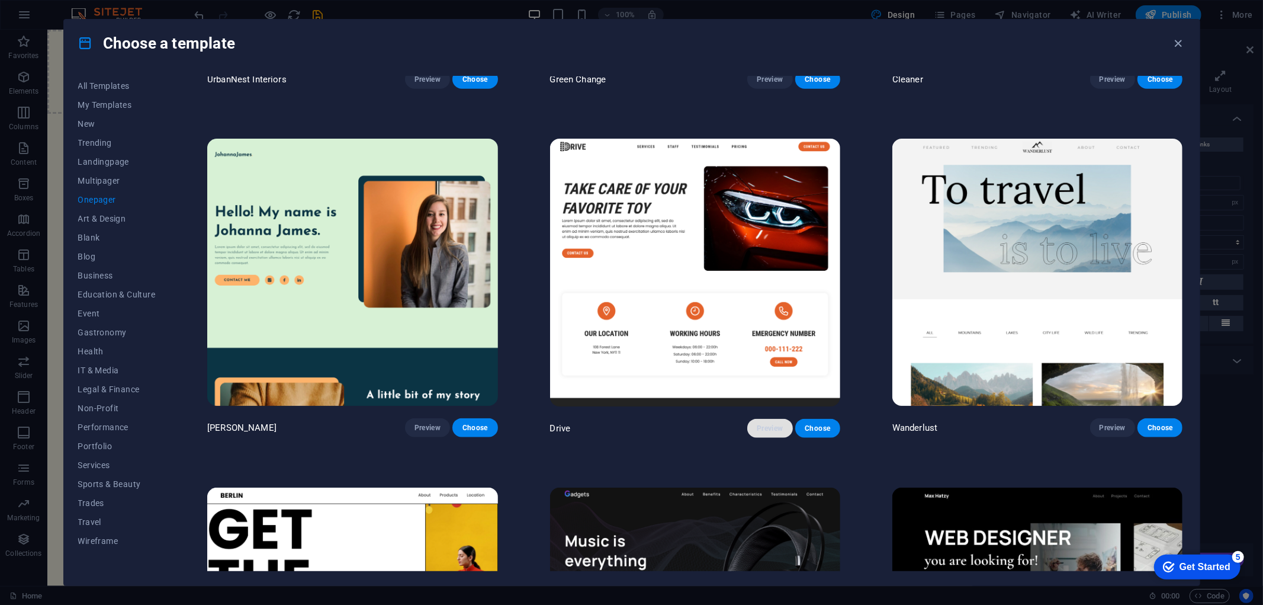
click at [752, 419] on button "Preview" at bounding box center [769, 428] width 45 height 19
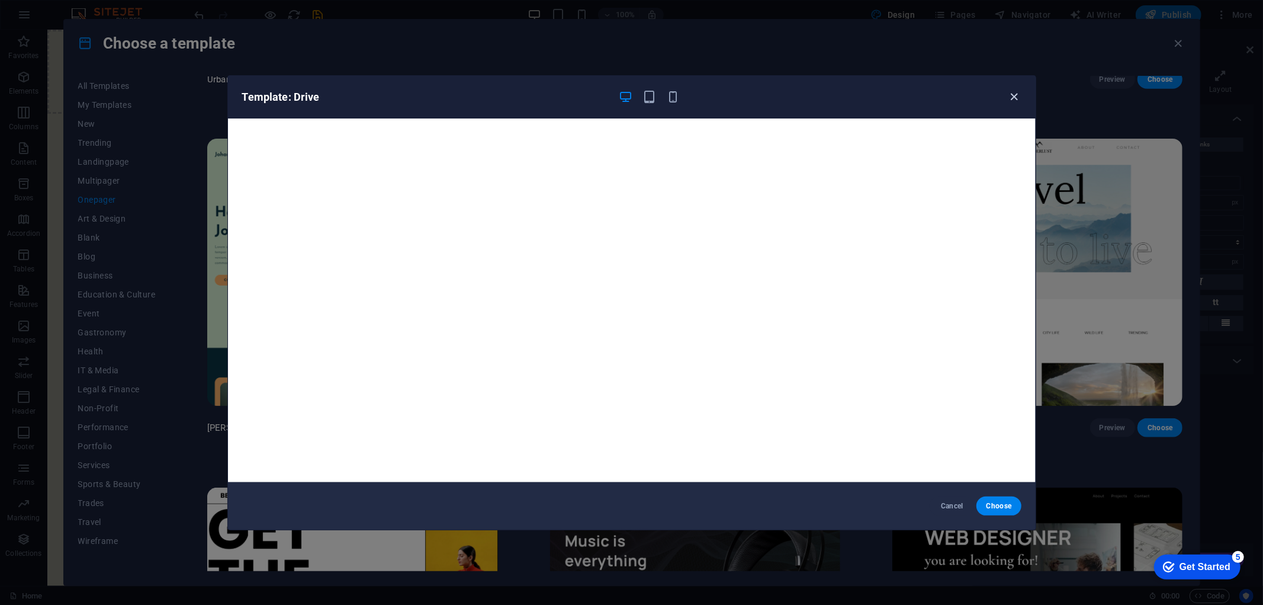
click at [1010, 97] on icon "button" at bounding box center [1015, 97] width 14 height 14
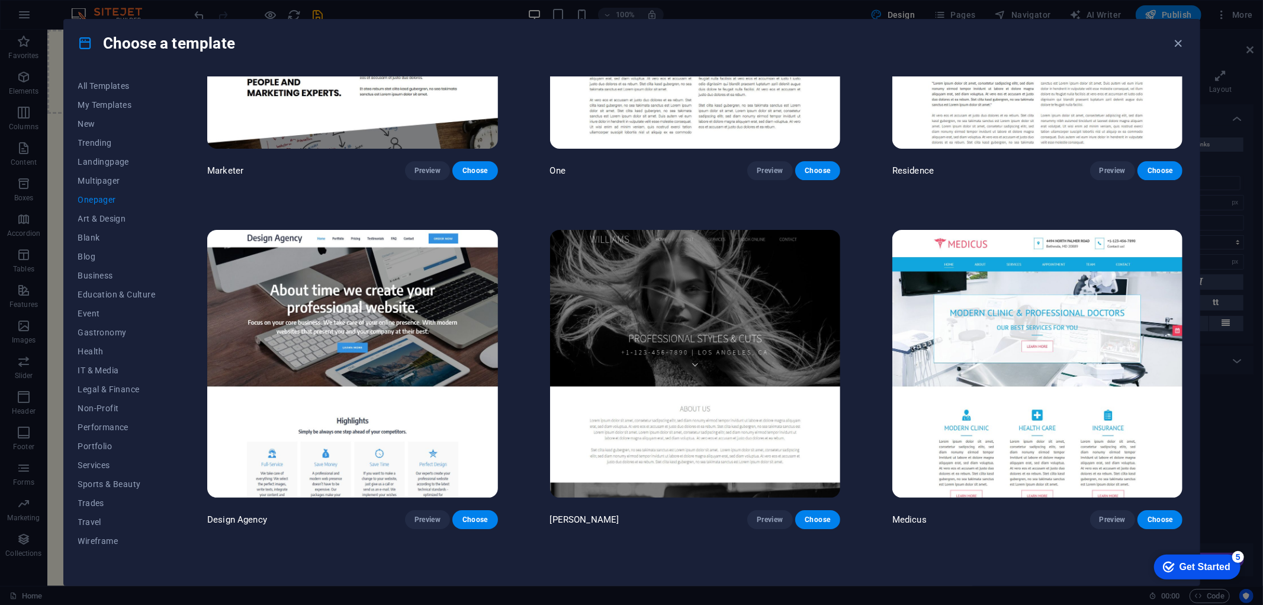
scroll to position [7371, 0]
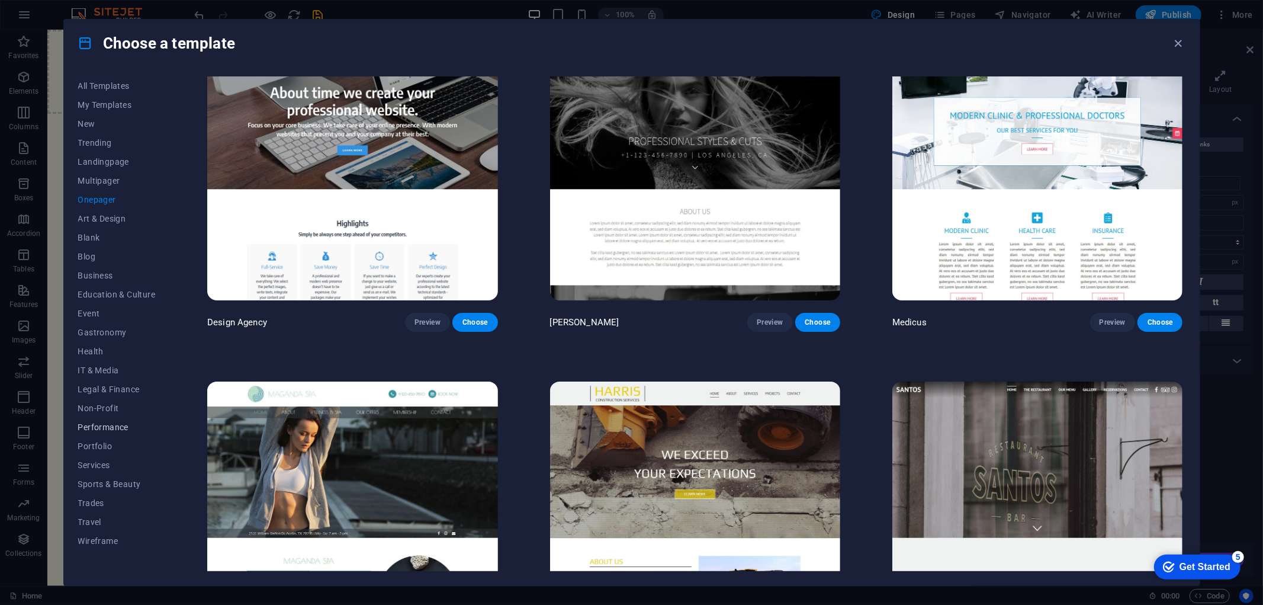
click at [115, 431] on span "Performance" at bounding box center [117, 426] width 78 height 9
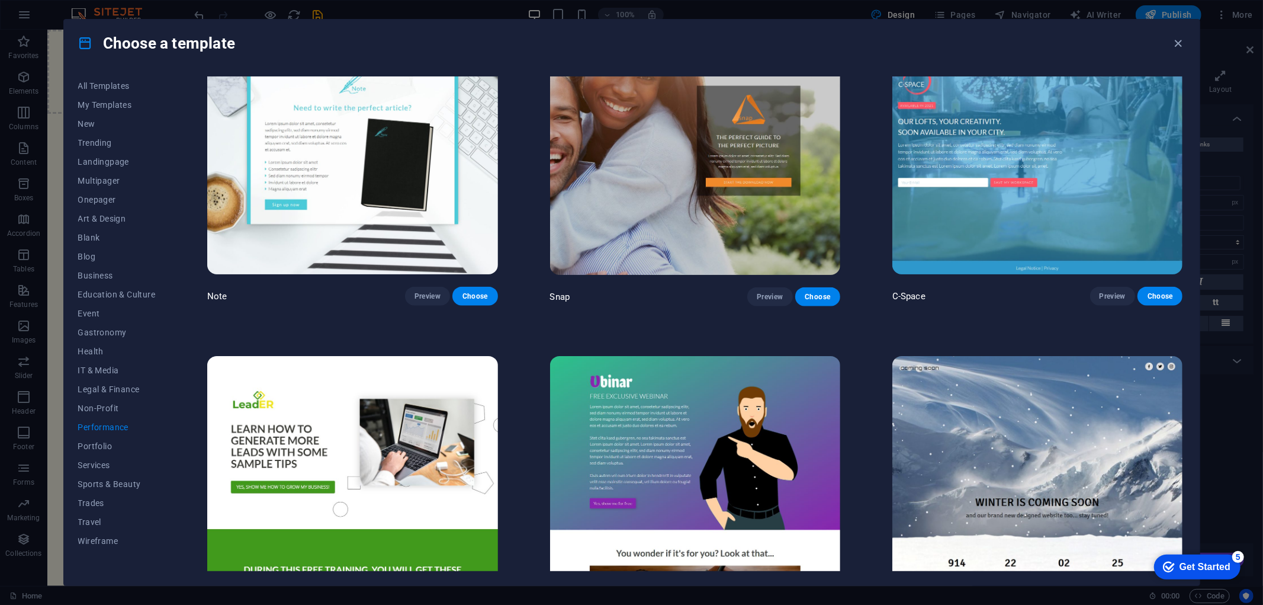
scroll to position [987, 0]
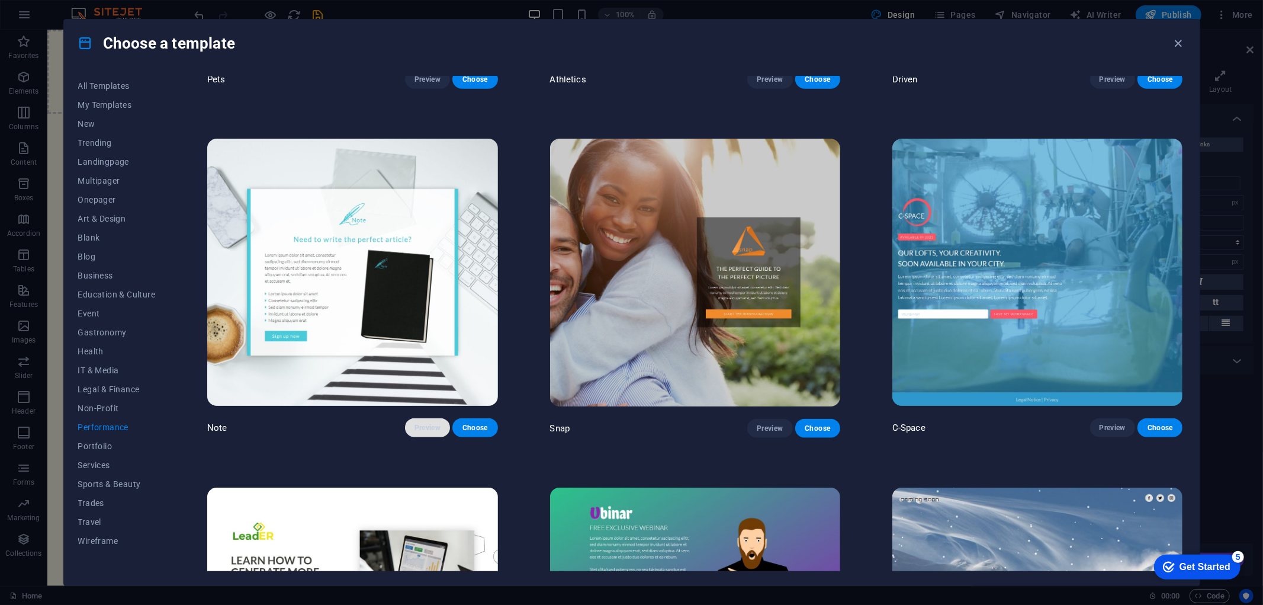
click at [441, 419] on button "Preview" at bounding box center [427, 427] width 45 height 19
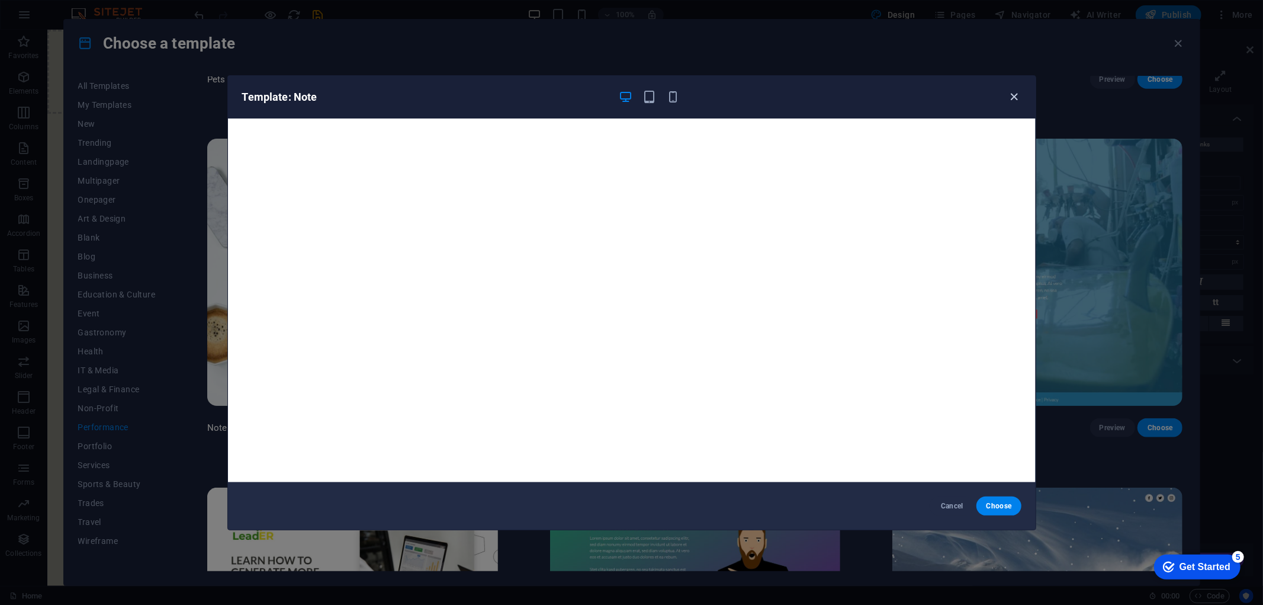
click at [1012, 98] on icon "button" at bounding box center [1015, 97] width 14 height 14
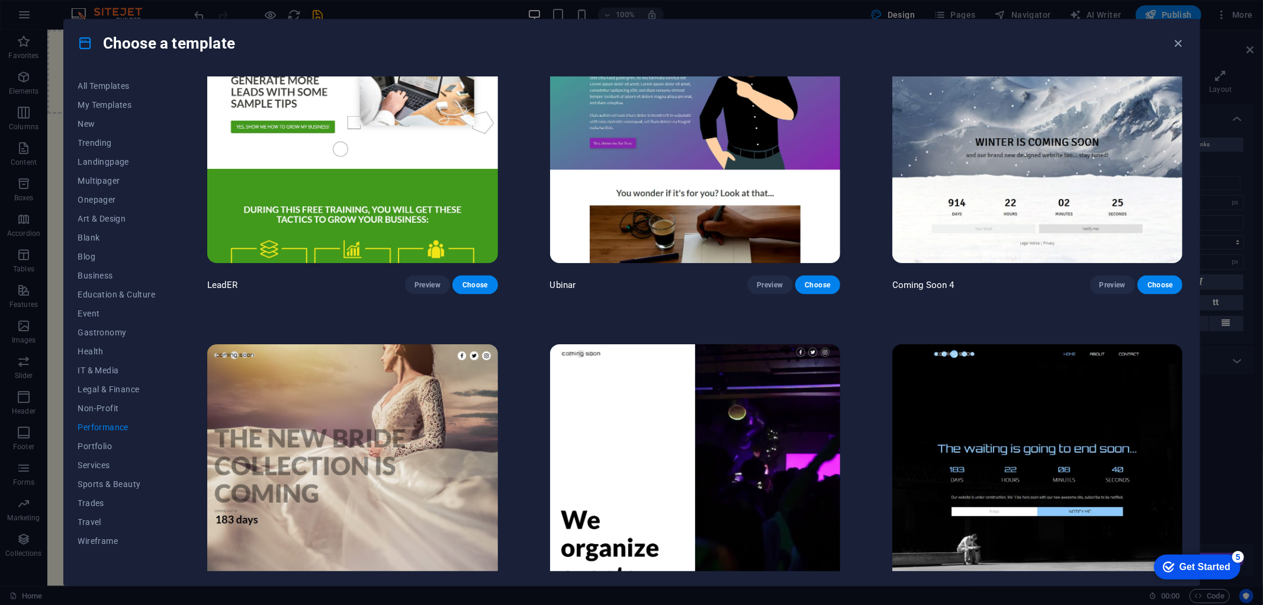
scroll to position [1542, 0]
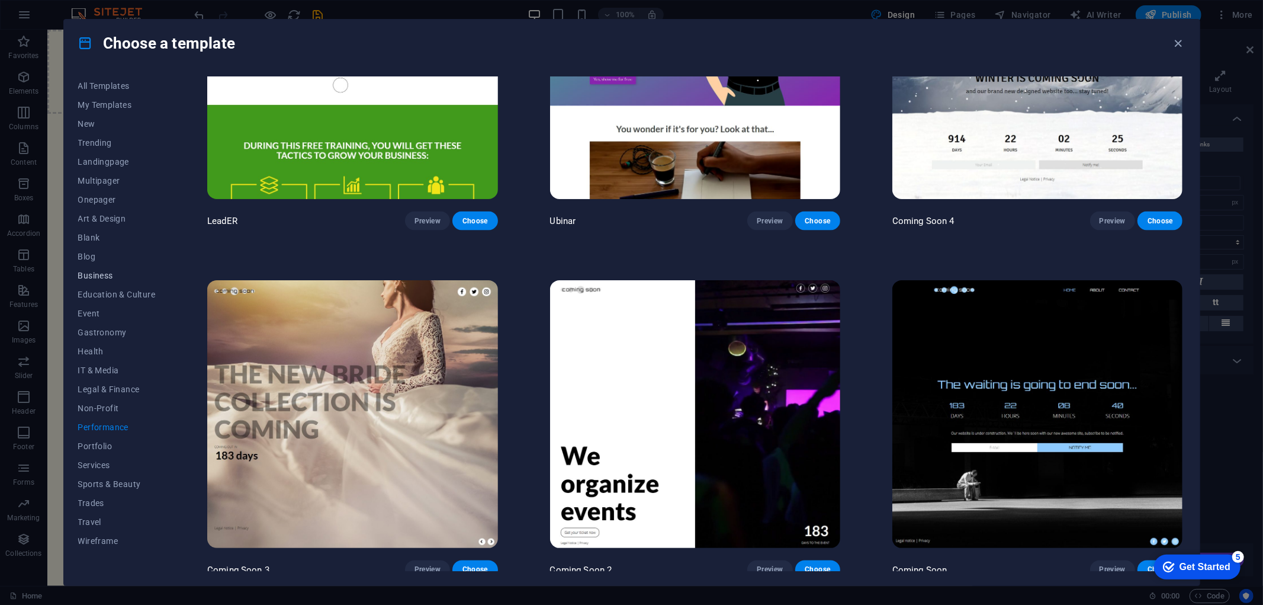
click at [97, 271] on span "Business" at bounding box center [117, 275] width 78 height 9
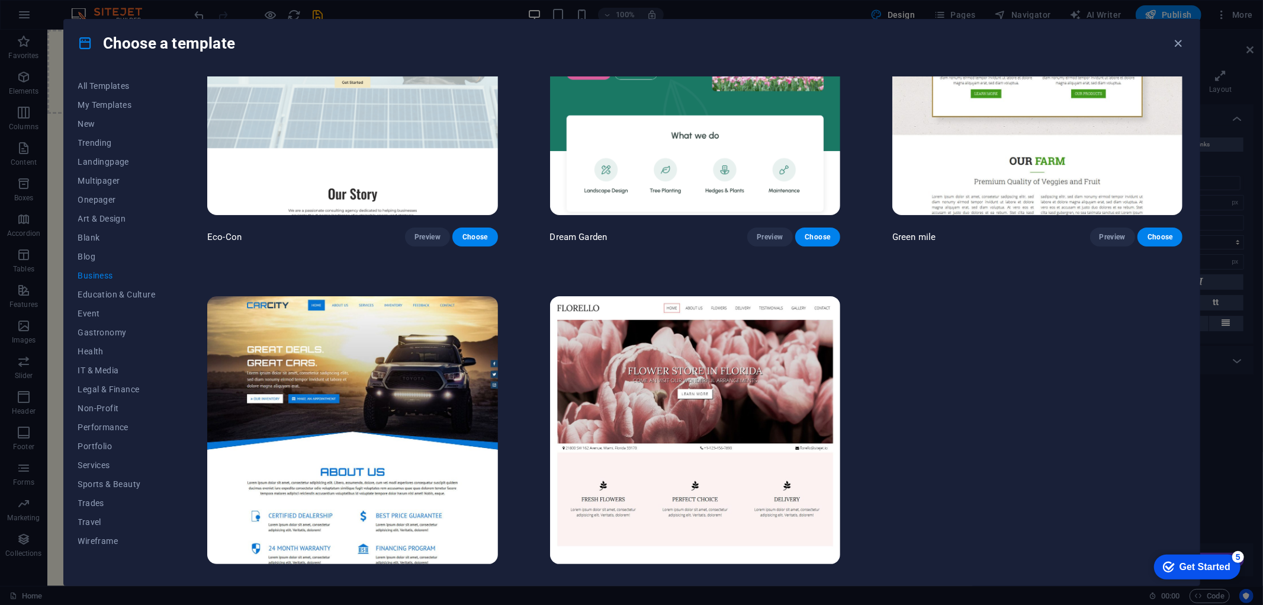
scroll to position [152, 0]
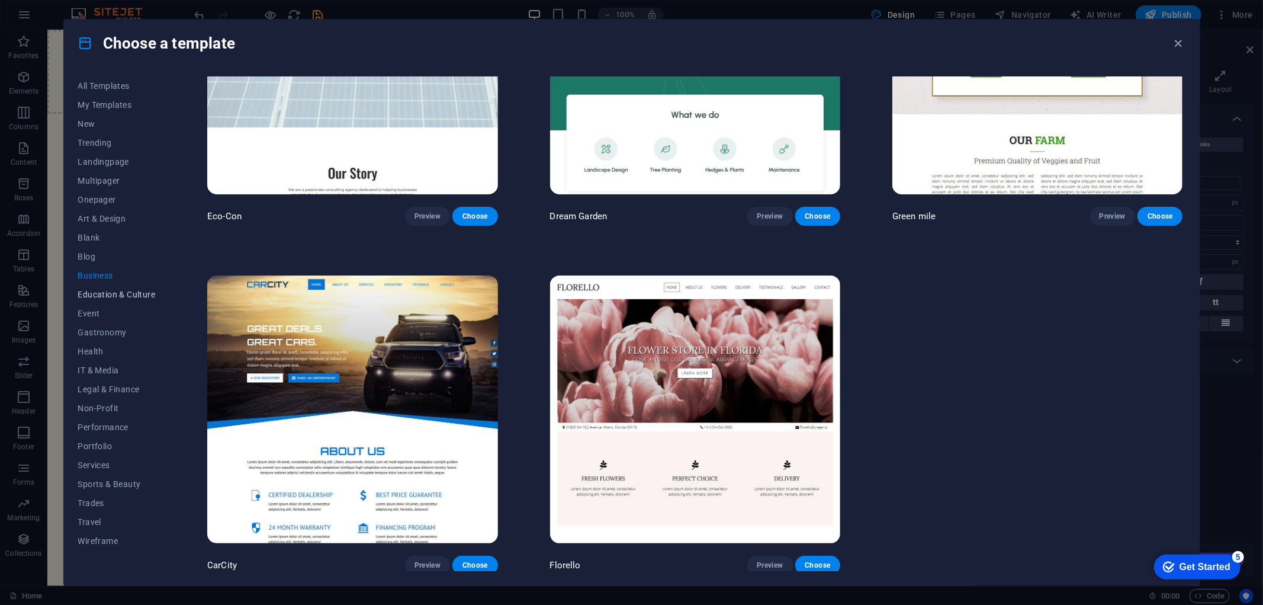
click at [107, 298] on span "Education & Culture" at bounding box center [117, 294] width 78 height 9
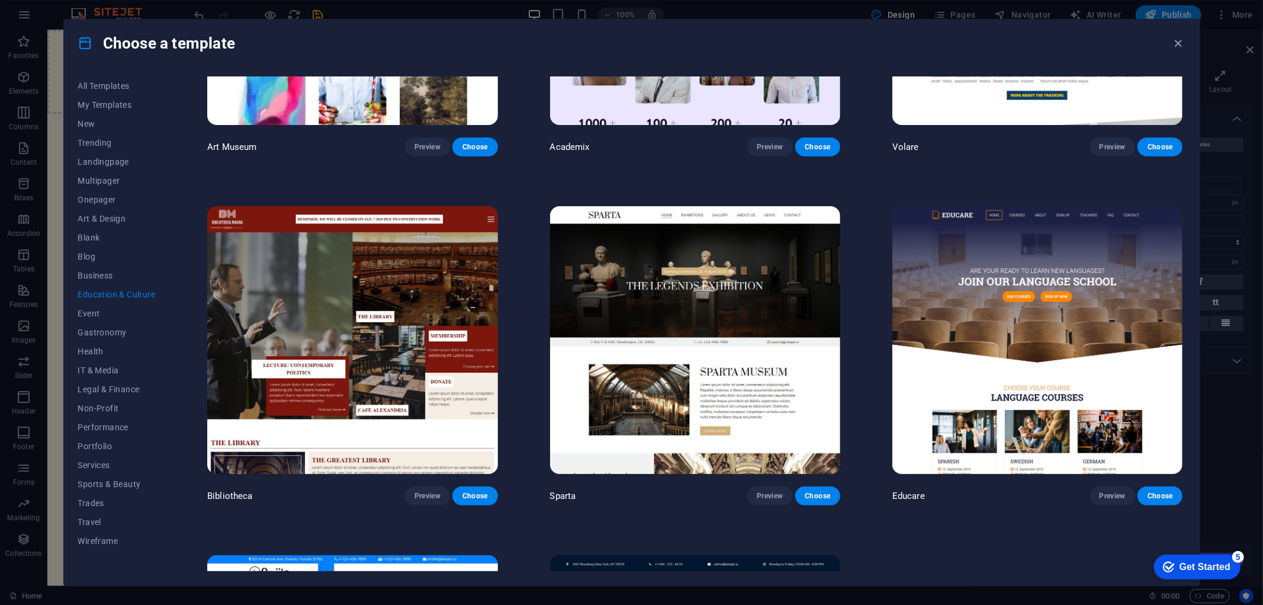
scroll to position [329, 0]
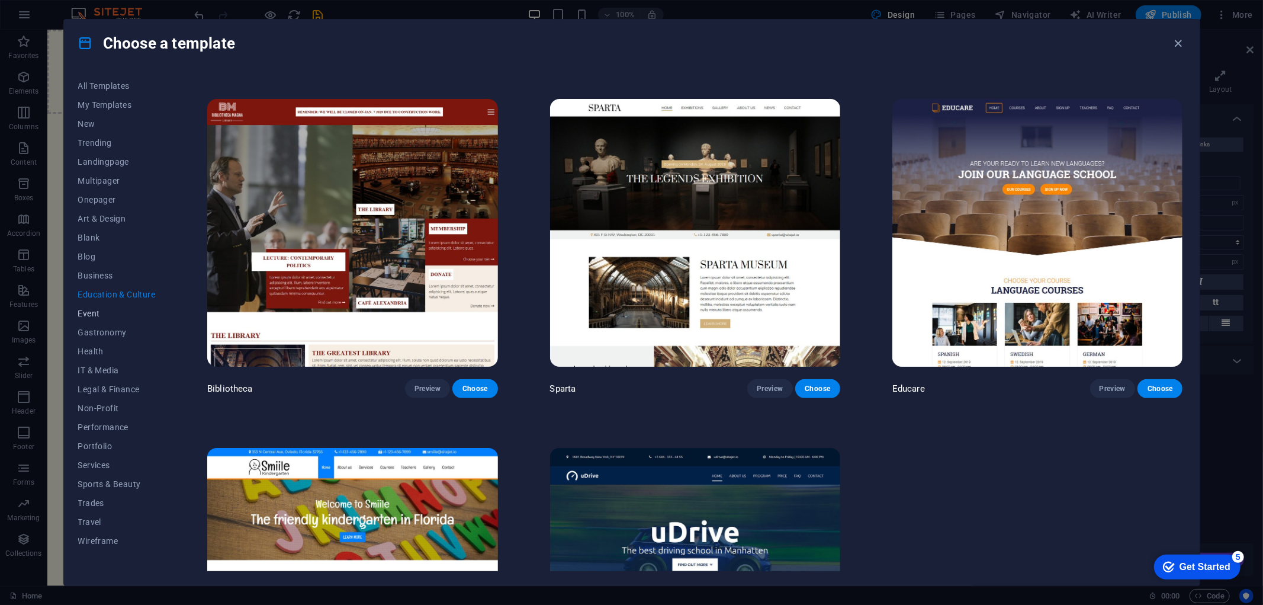
click at [98, 312] on span "Event" at bounding box center [117, 313] width 78 height 9
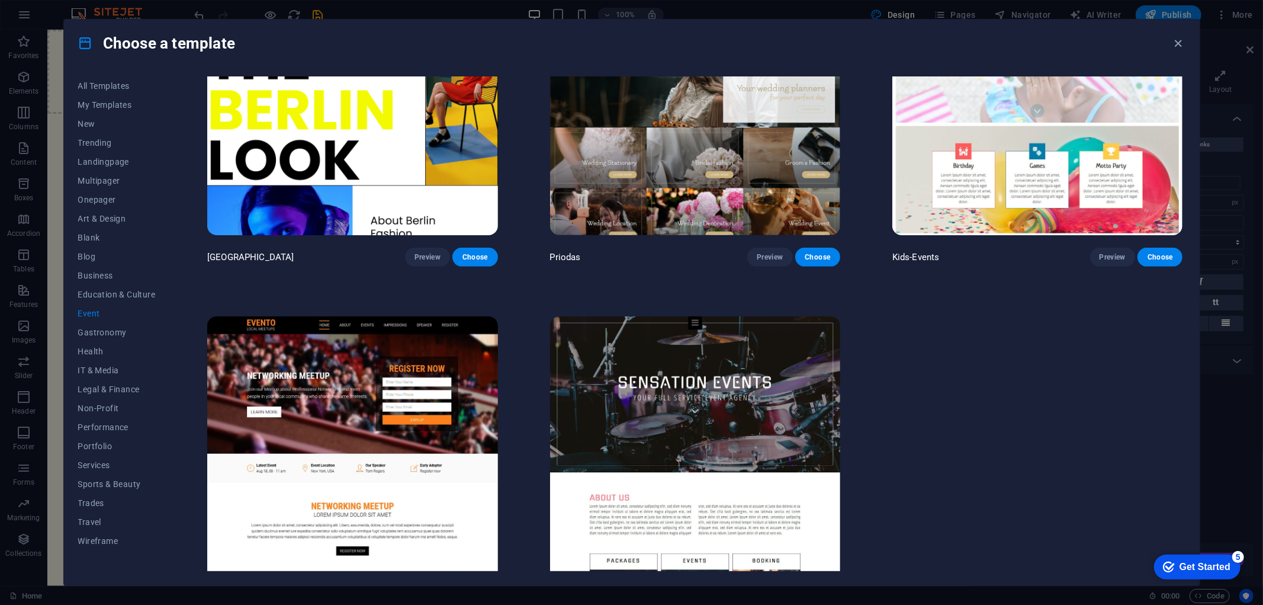
scroll to position [500, 0]
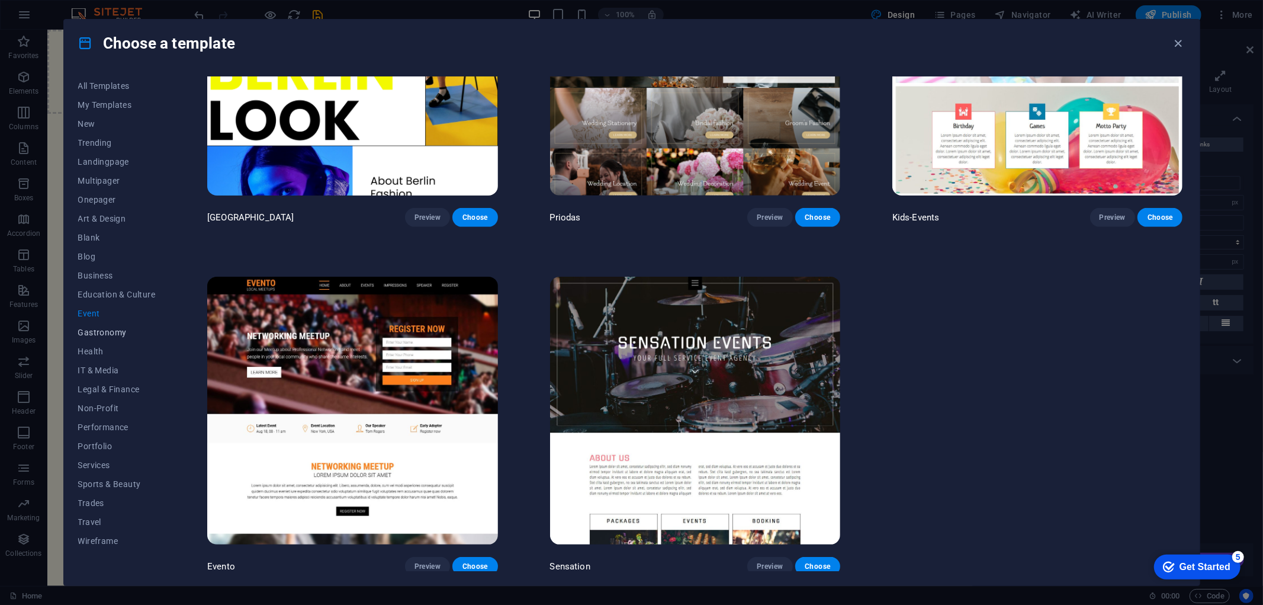
click at [95, 341] on button "Gastronomy" at bounding box center [117, 332] width 78 height 19
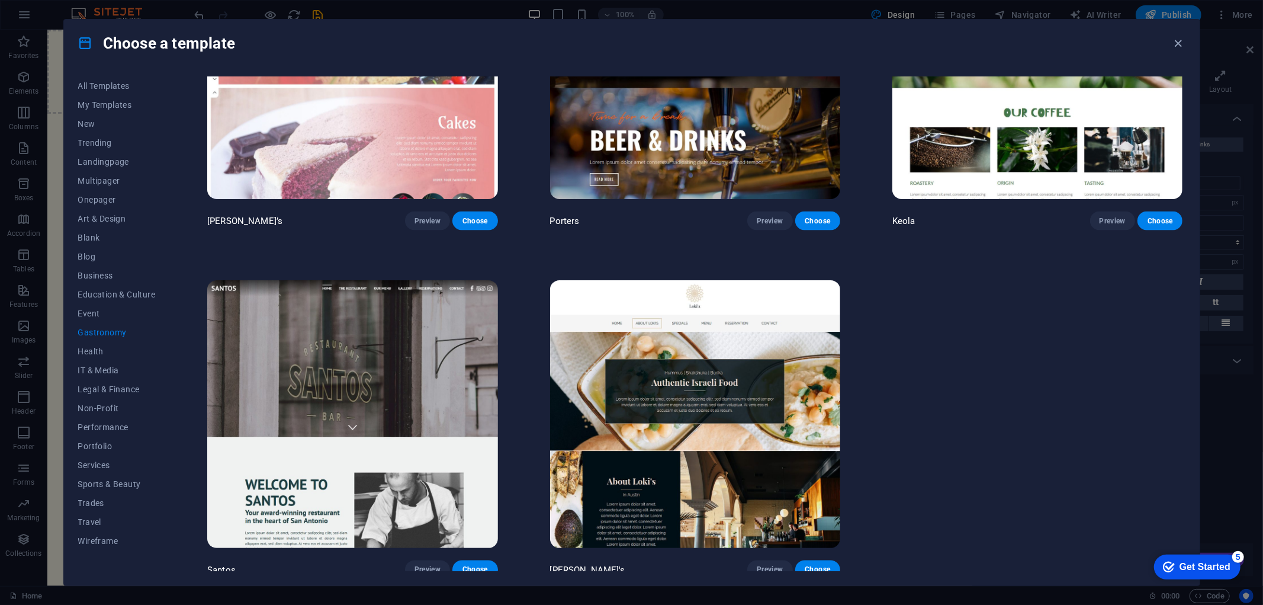
scroll to position [1411, 0]
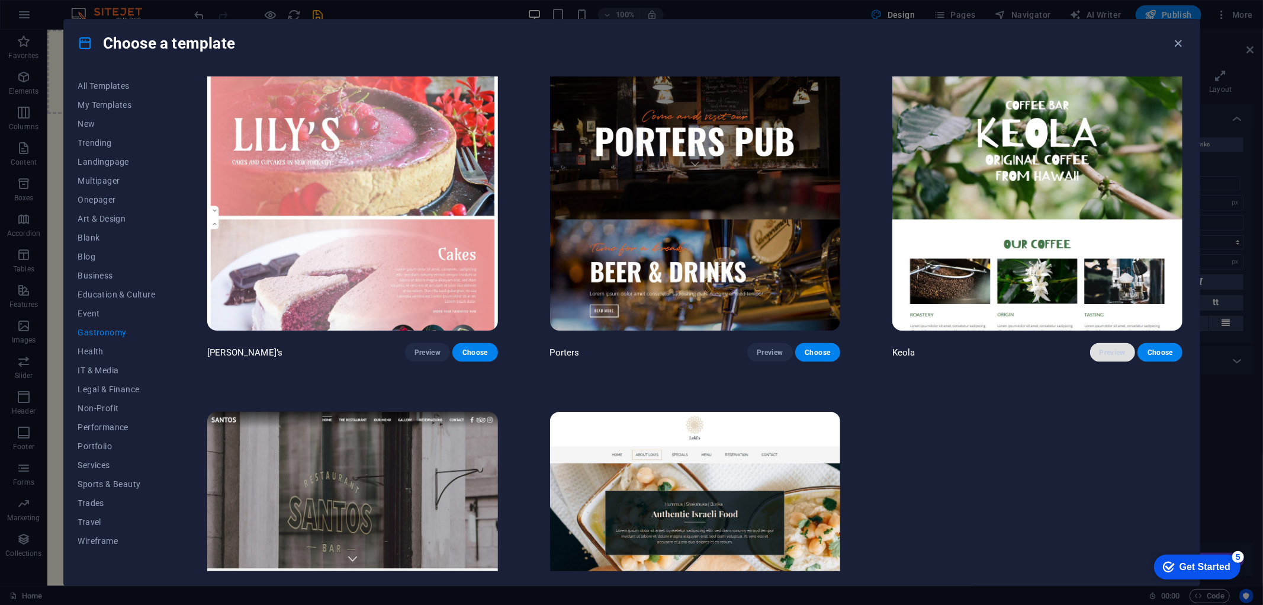
click at [1111, 348] on span "Preview" at bounding box center [1113, 352] width 26 height 9
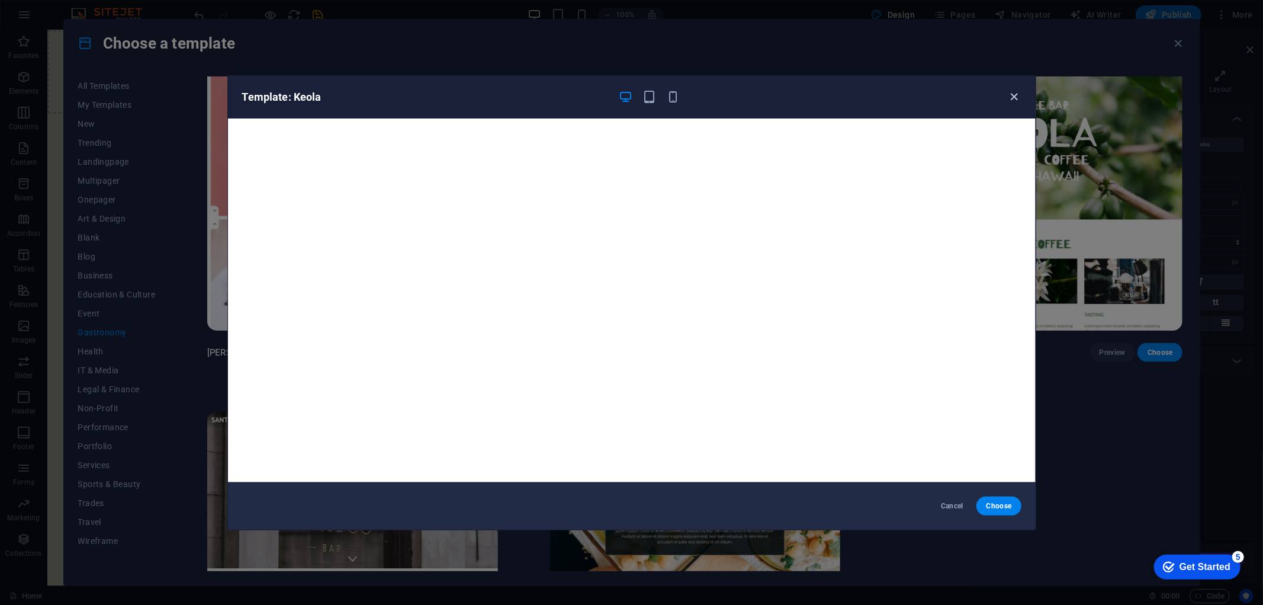
click at [1008, 97] on icon "button" at bounding box center [1015, 97] width 14 height 14
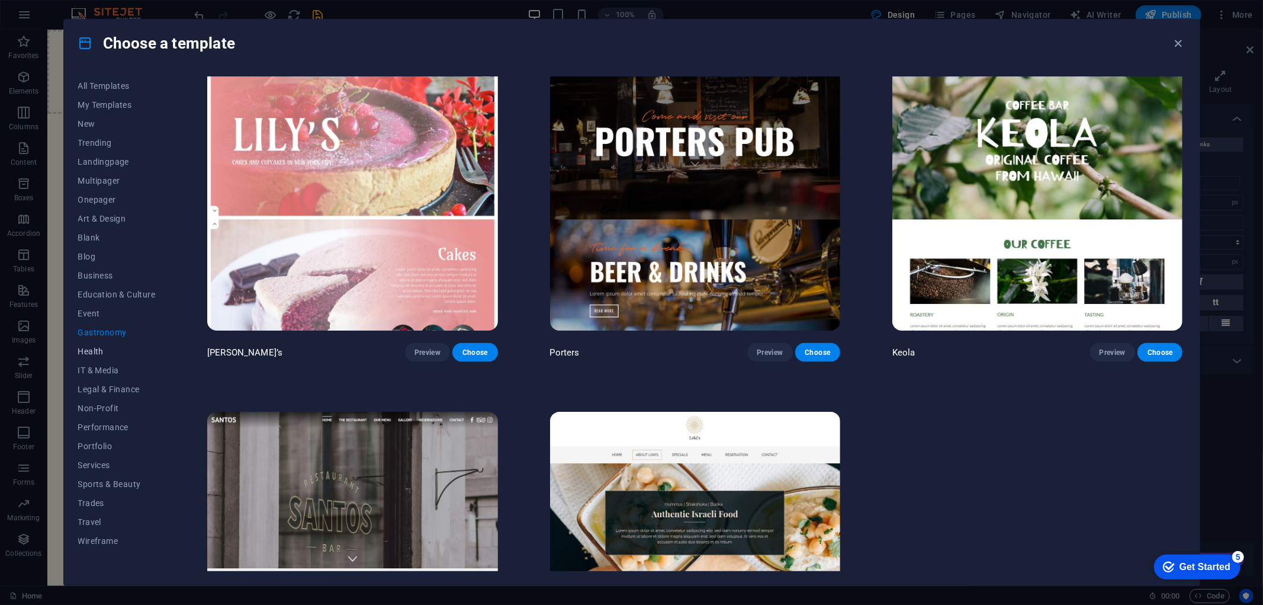
click at [98, 353] on span "Health" at bounding box center [117, 350] width 78 height 9
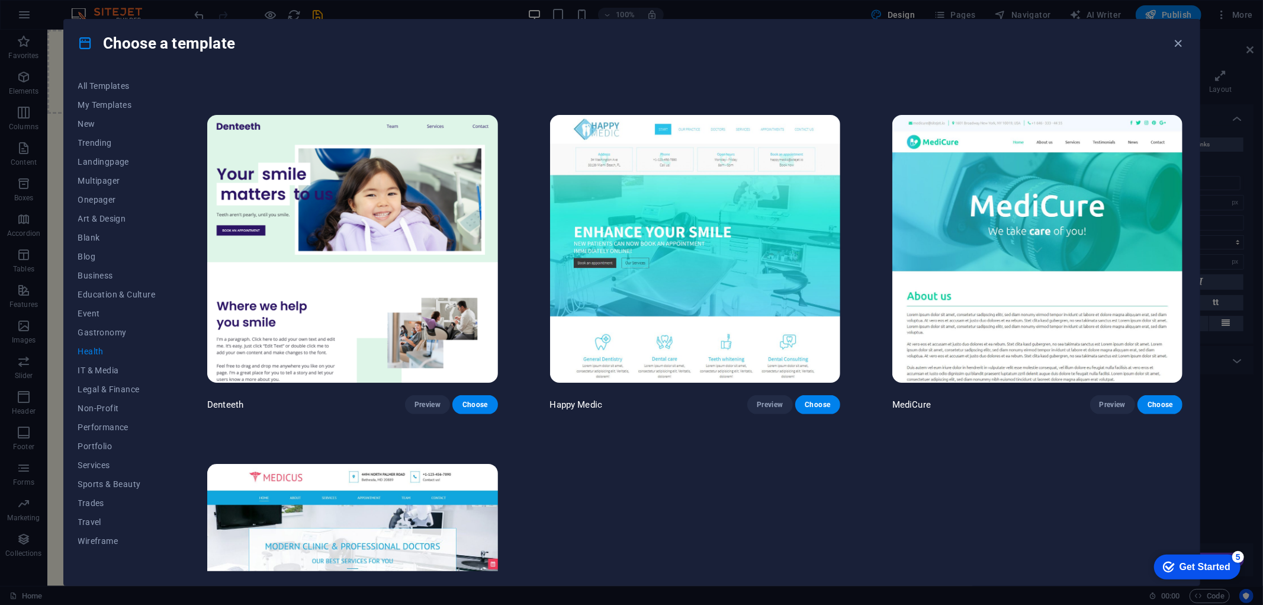
scroll to position [394, 0]
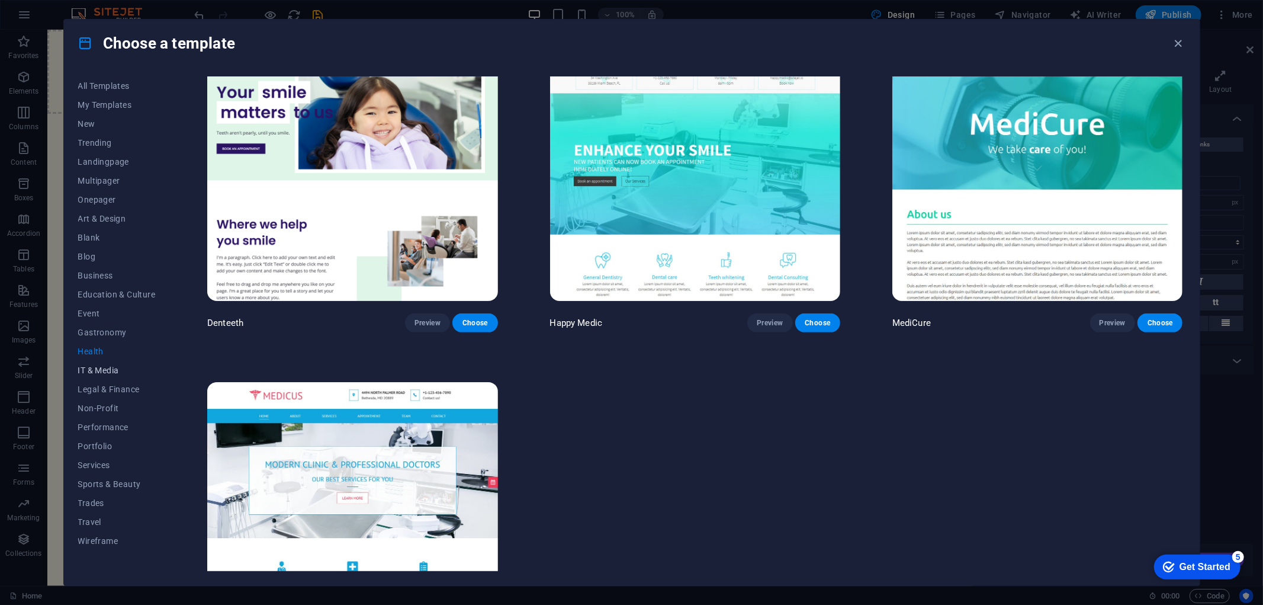
click at [98, 373] on span "IT & Media" at bounding box center [117, 369] width 78 height 9
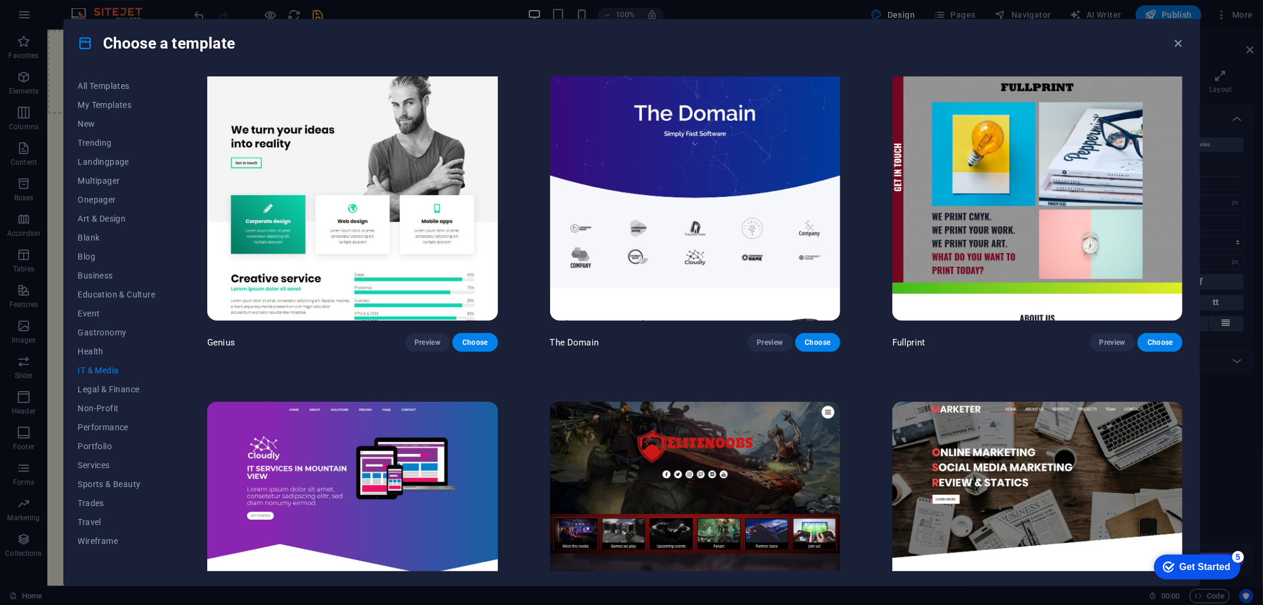
scroll to position [848, 0]
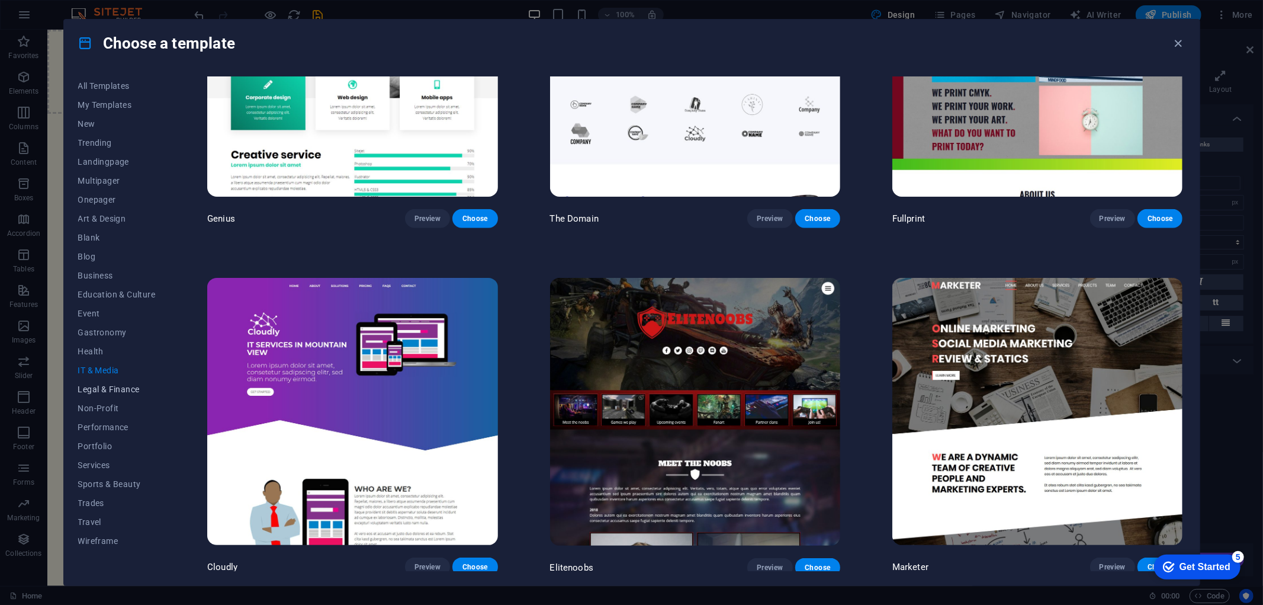
click at [98, 393] on span "Legal & Finance" at bounding box center [117, 388] width 78 height 9
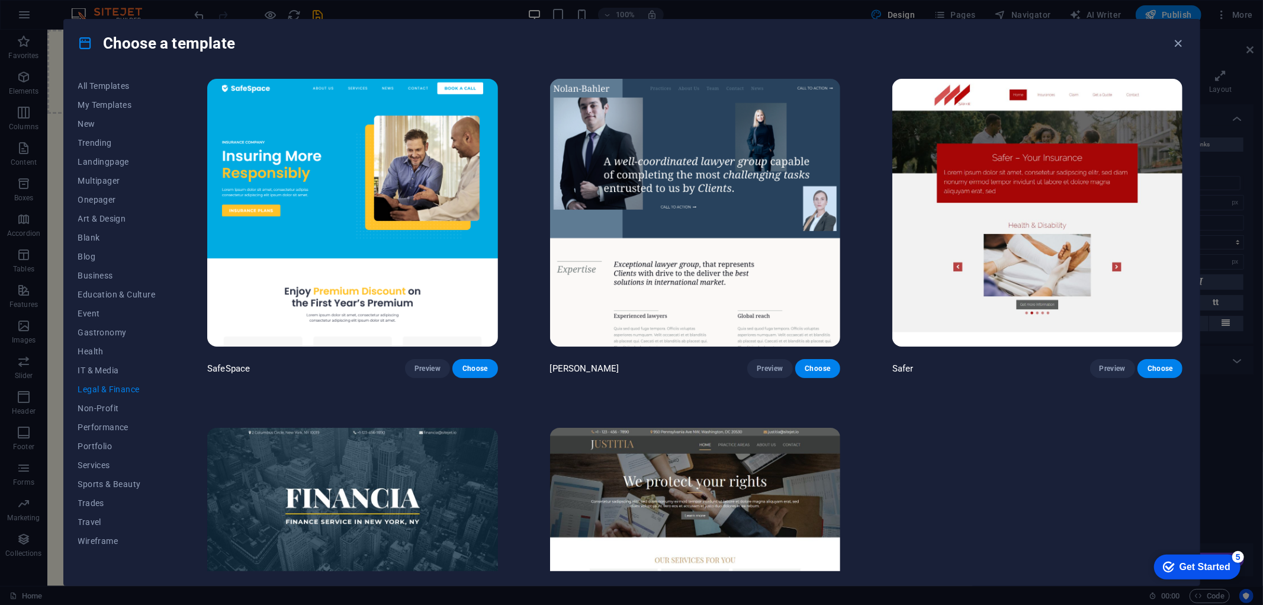
scroll to position [152, 0]
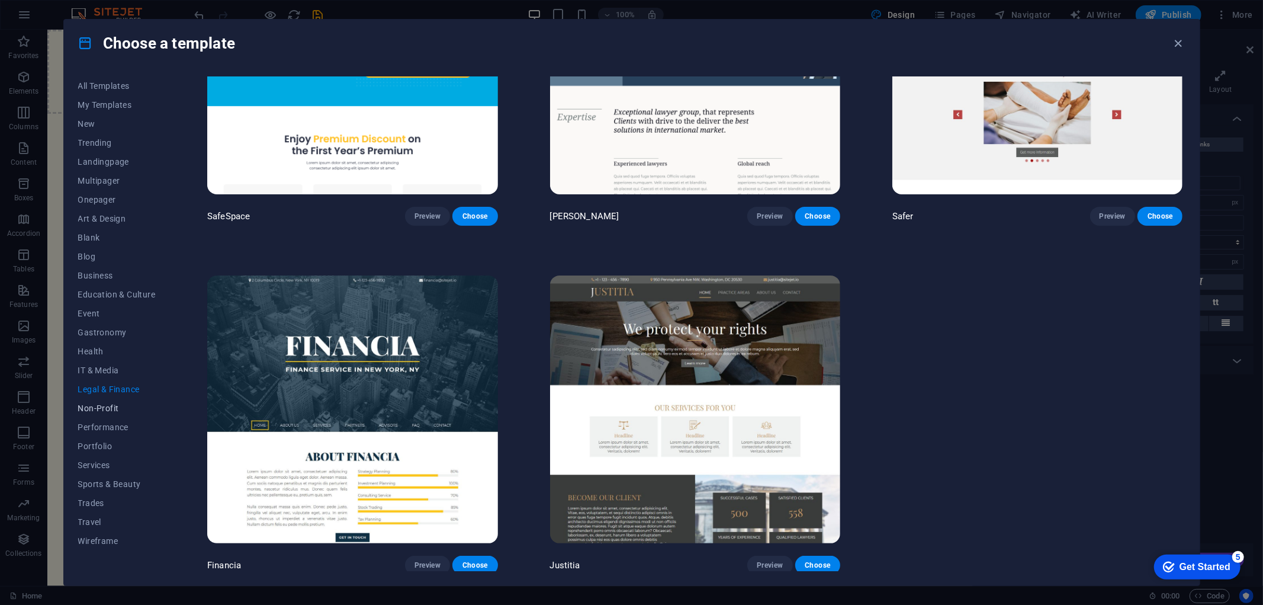
click at [101, 407] on span "Non-Profit" at bounding box center [117, 407] width 78 height 9
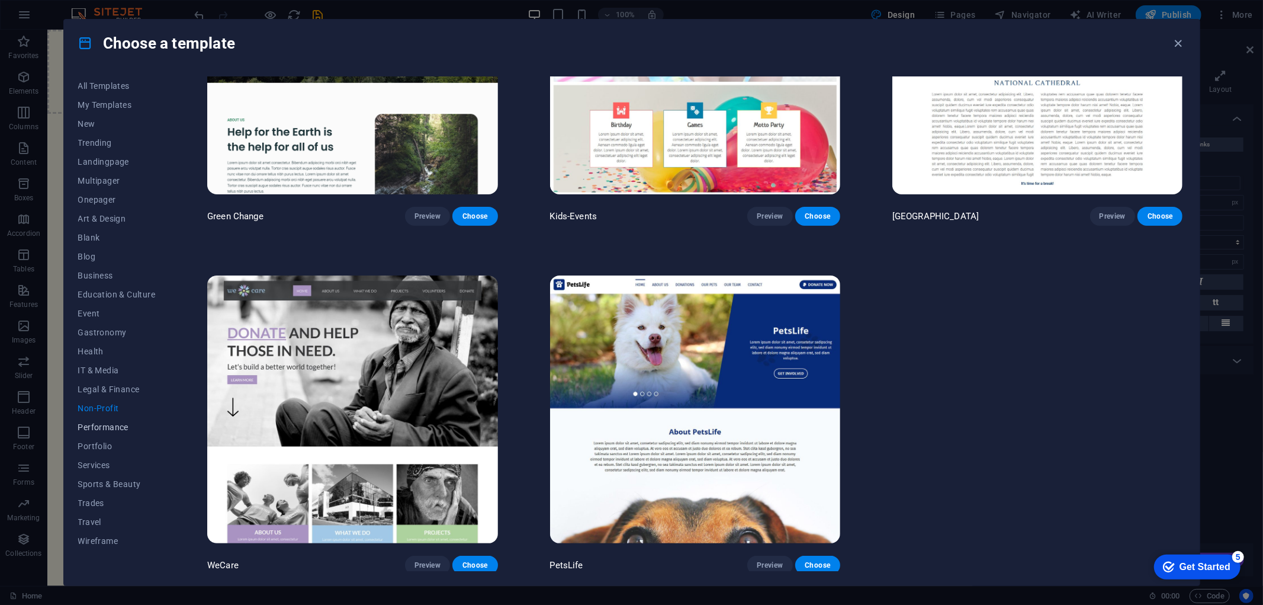
click at [95, 432] on button "Performance" at bounding box center [117, 427] width 78 height 19
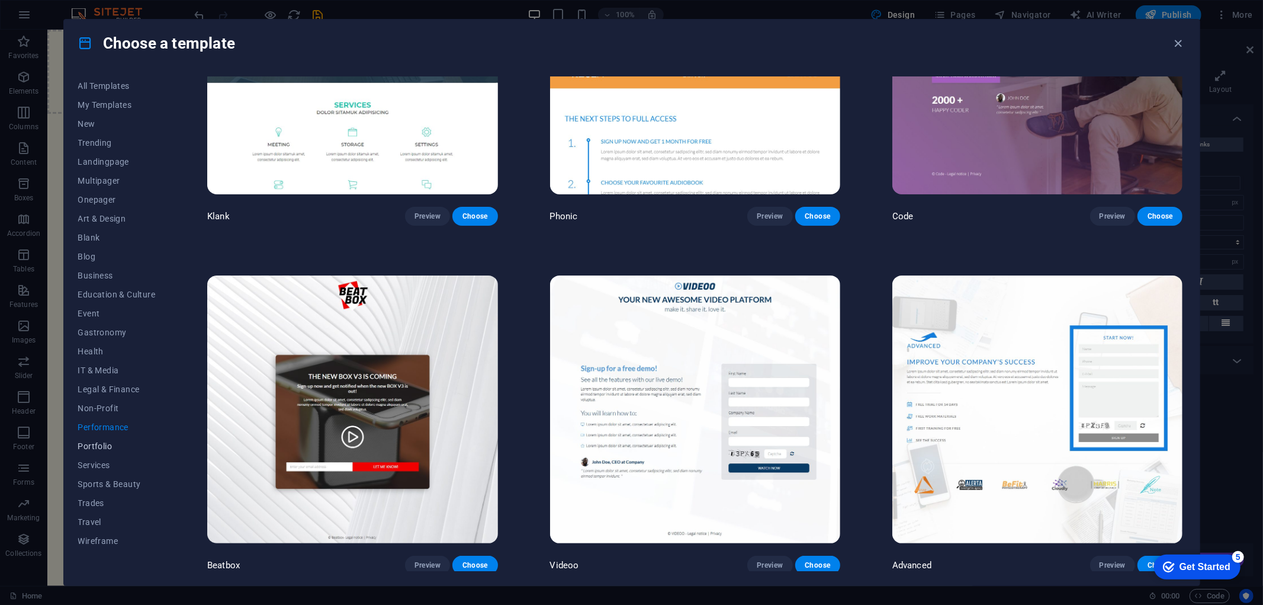
click at [100, 448] on span "Portfolio" at bounding box center [117, 445] width 78 height 9
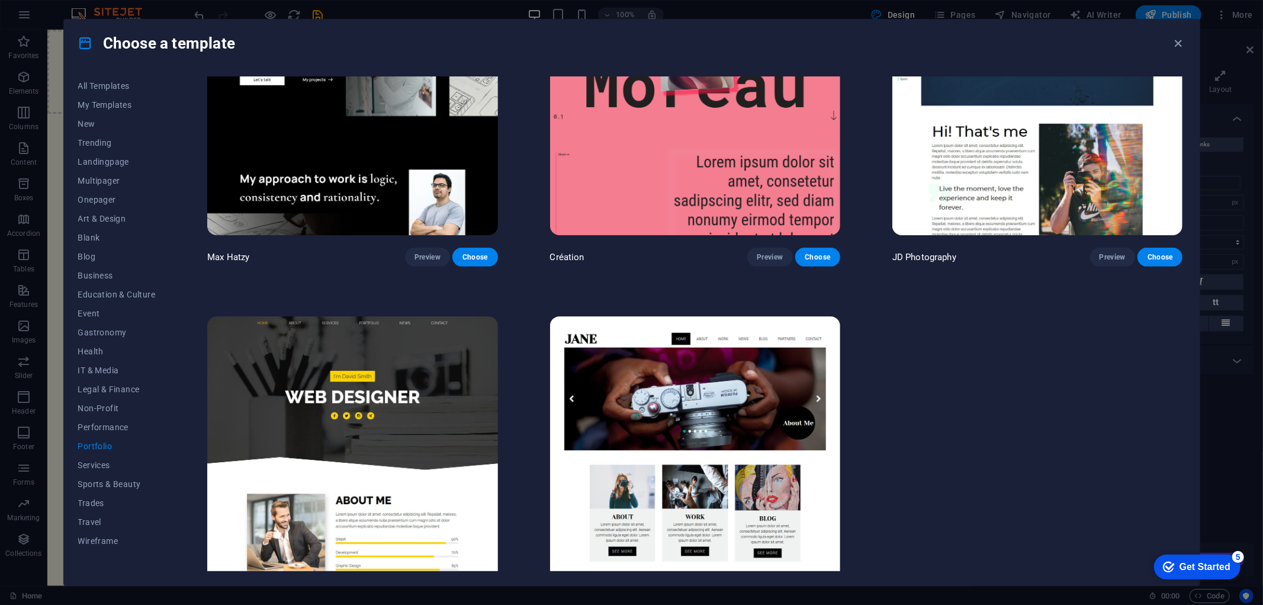
scroll to position [500, 0]
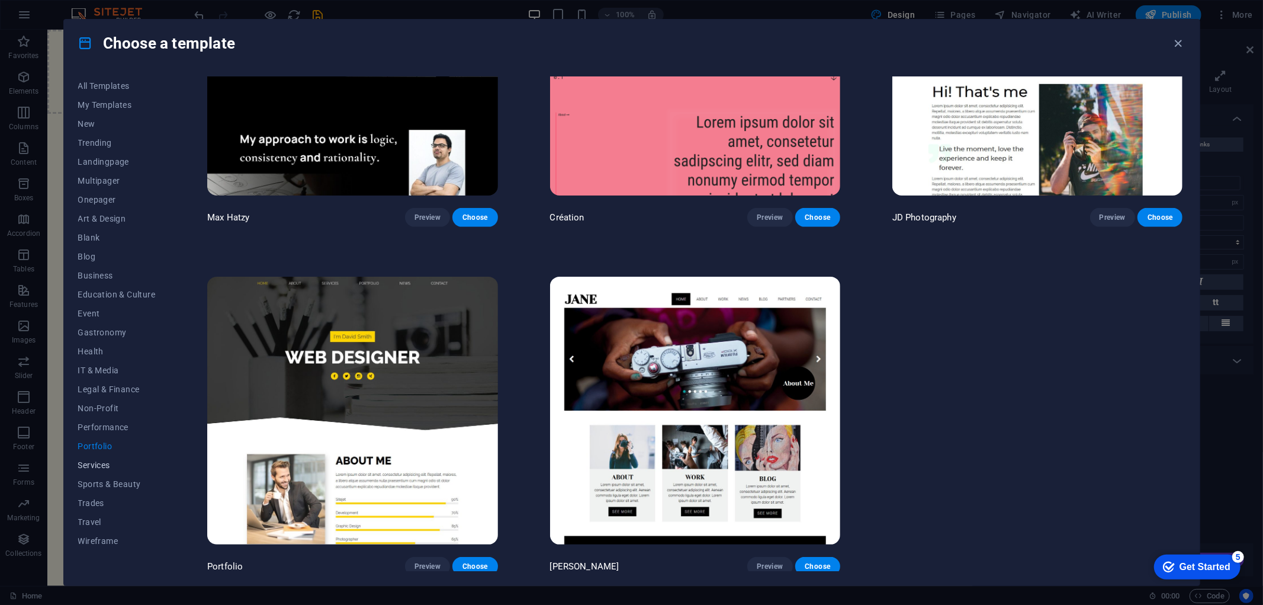
click at [102, 471] on button "Services" at bounding box center [117, 464] width 78 height 19
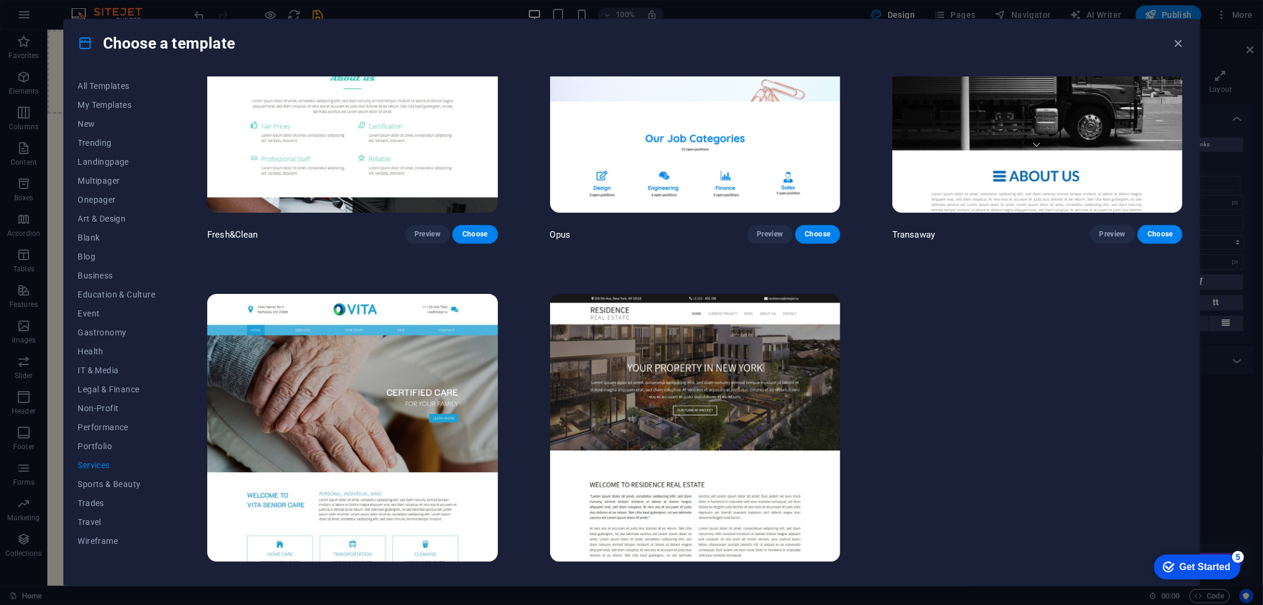
scroll to position [1890, 0]
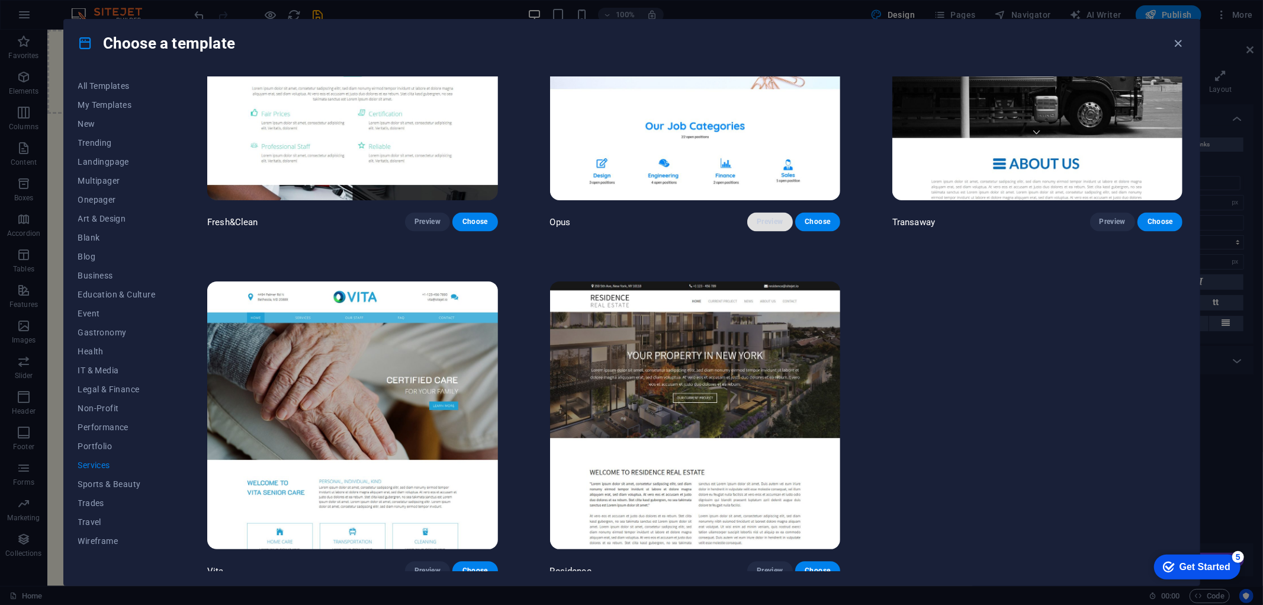
click at [774, 217] on span "Preview" at bounding box center [770, 221] width 26 height 9
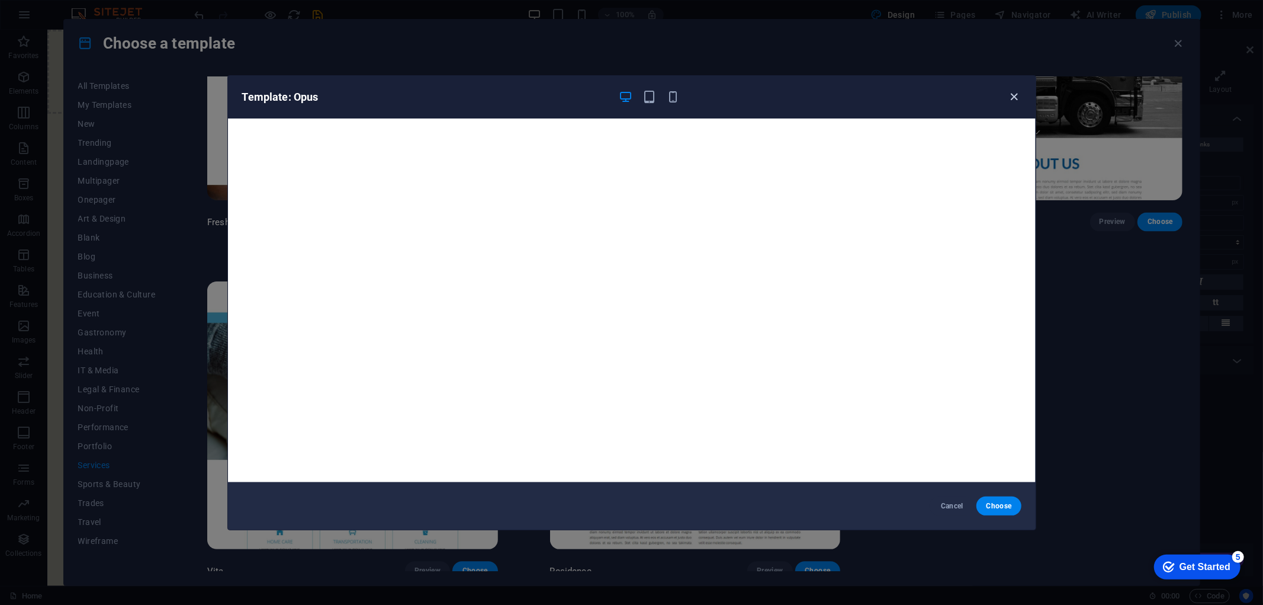
click at [1013, 99] on icon "button" at bounding box center [1015, 97] width 14 height 14
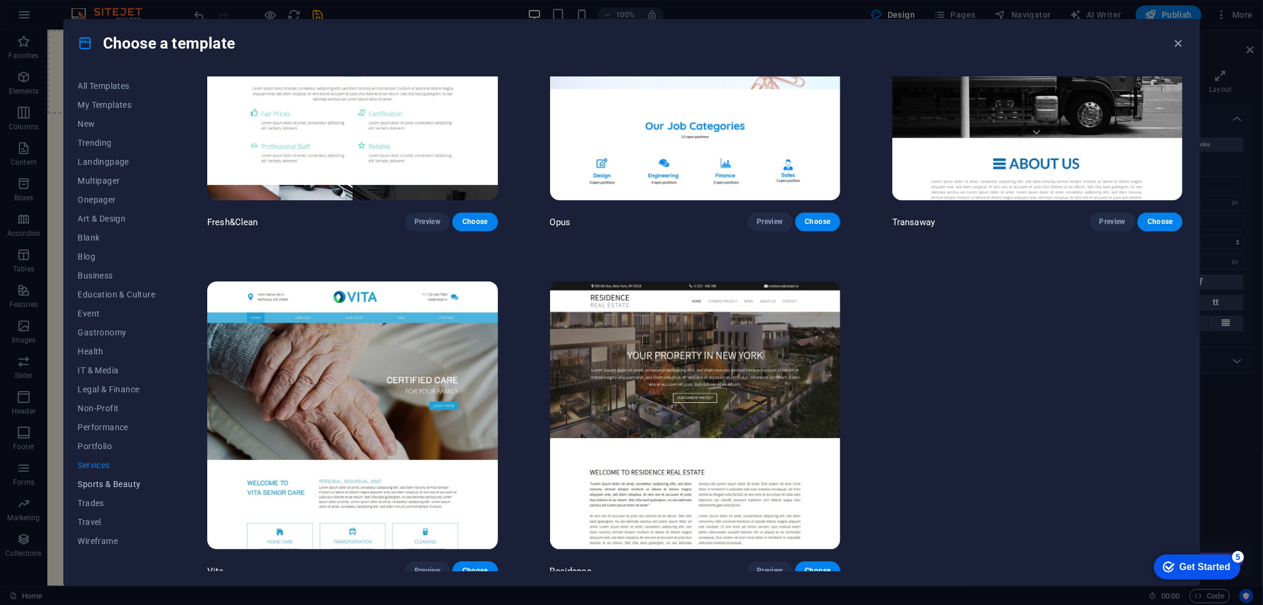
click at [117, 477] on button "Sports & Beauty" at bounding box center [117, 483] width 78 height 19
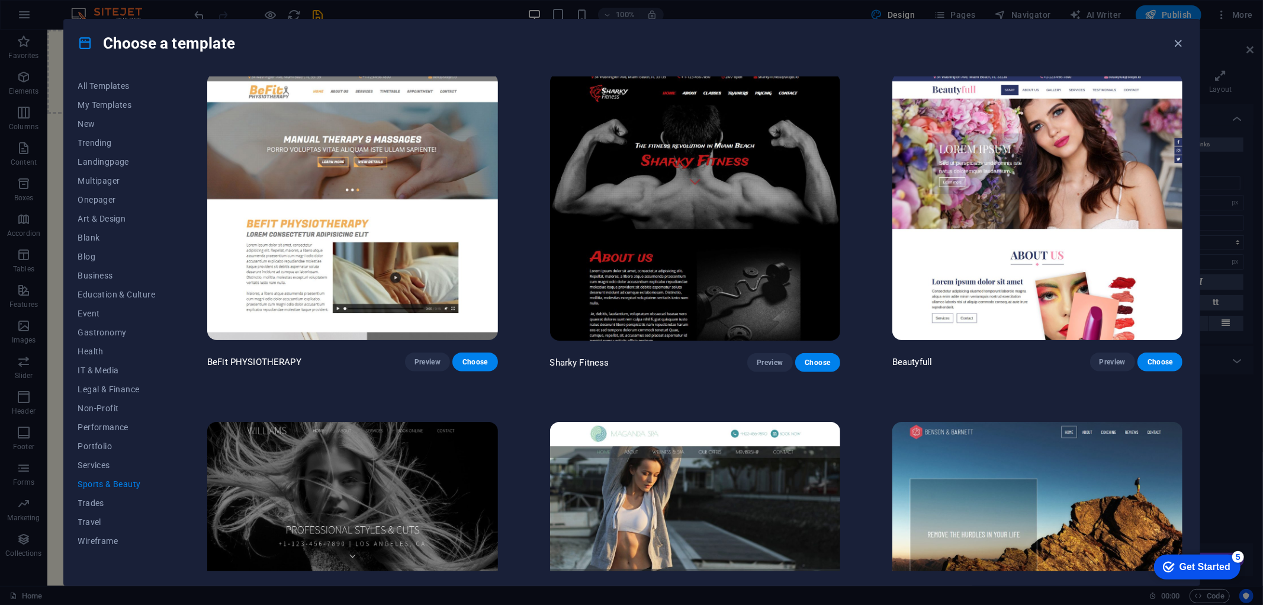
scroll to position [1195, 0]
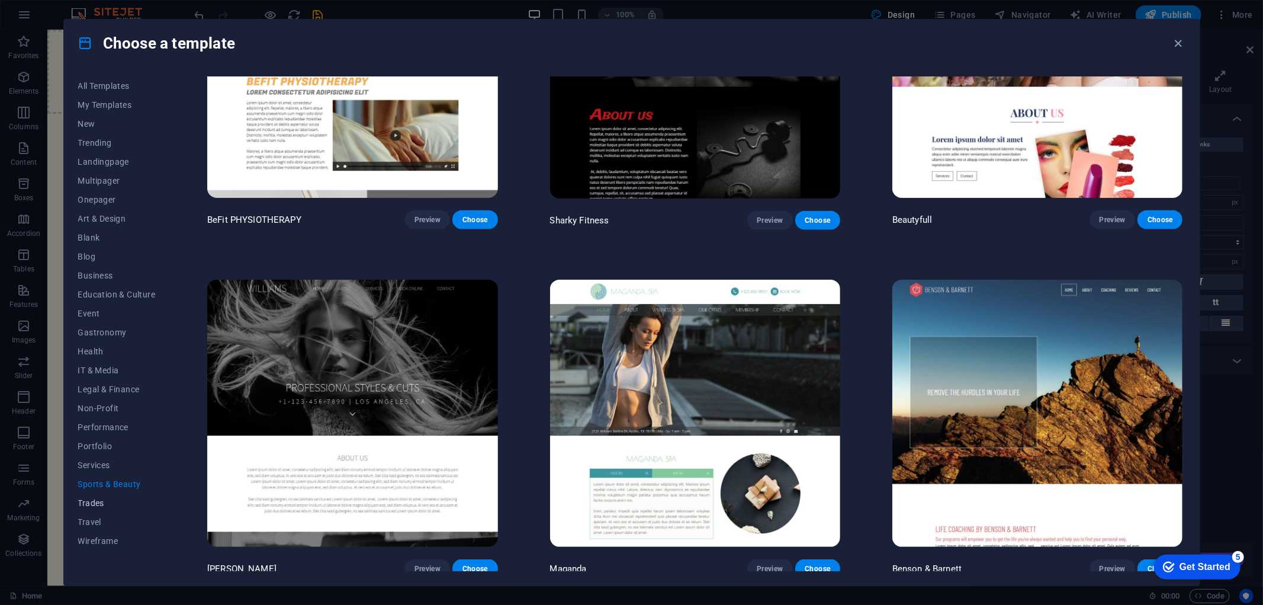
click at [115, 500] on span "Trades" at bounding box center [117, 502] width 78 height 9
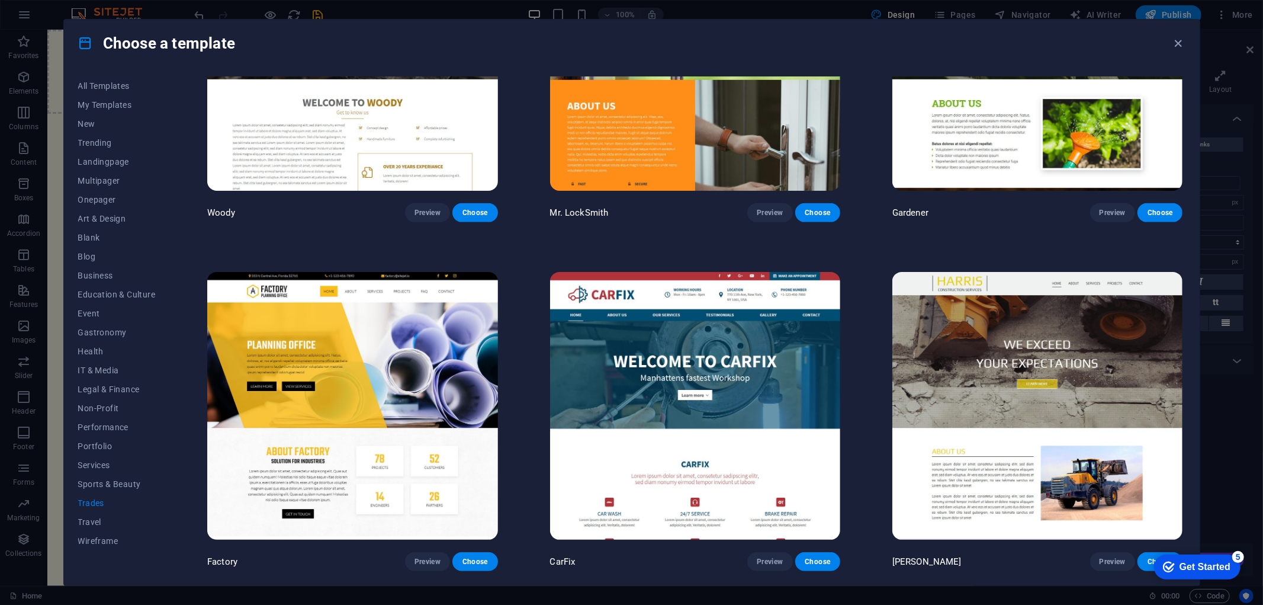
scroll to position [0, 0]
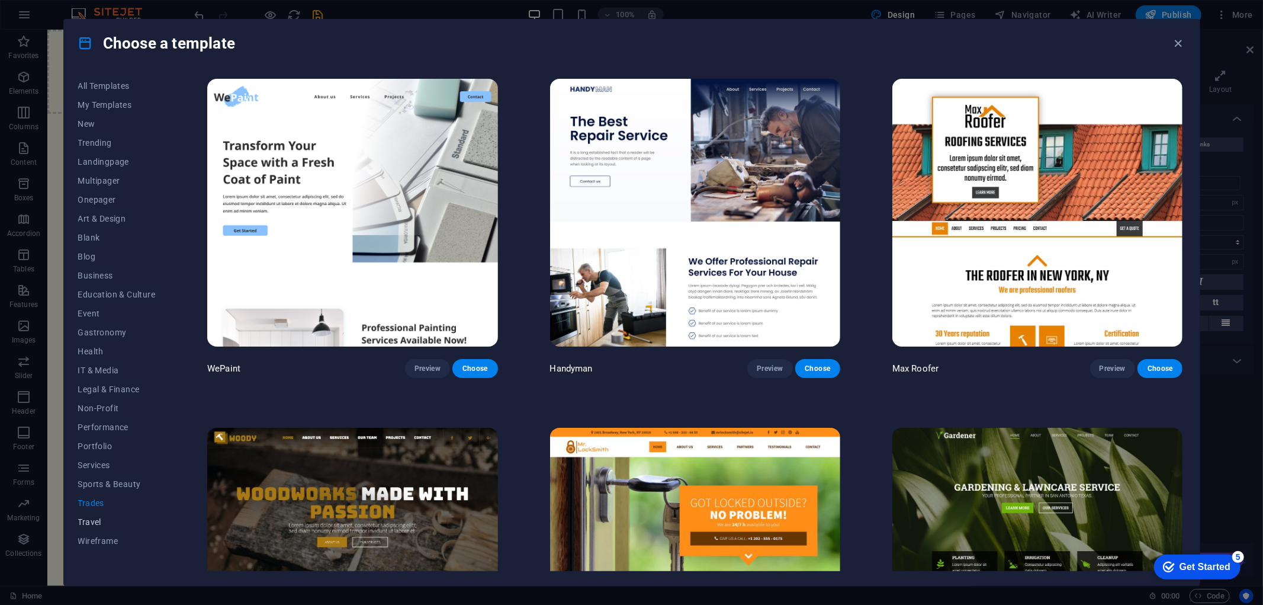
click at [96, 519] on span "Travel" at bounding box center [117, 521] width 78 height 9
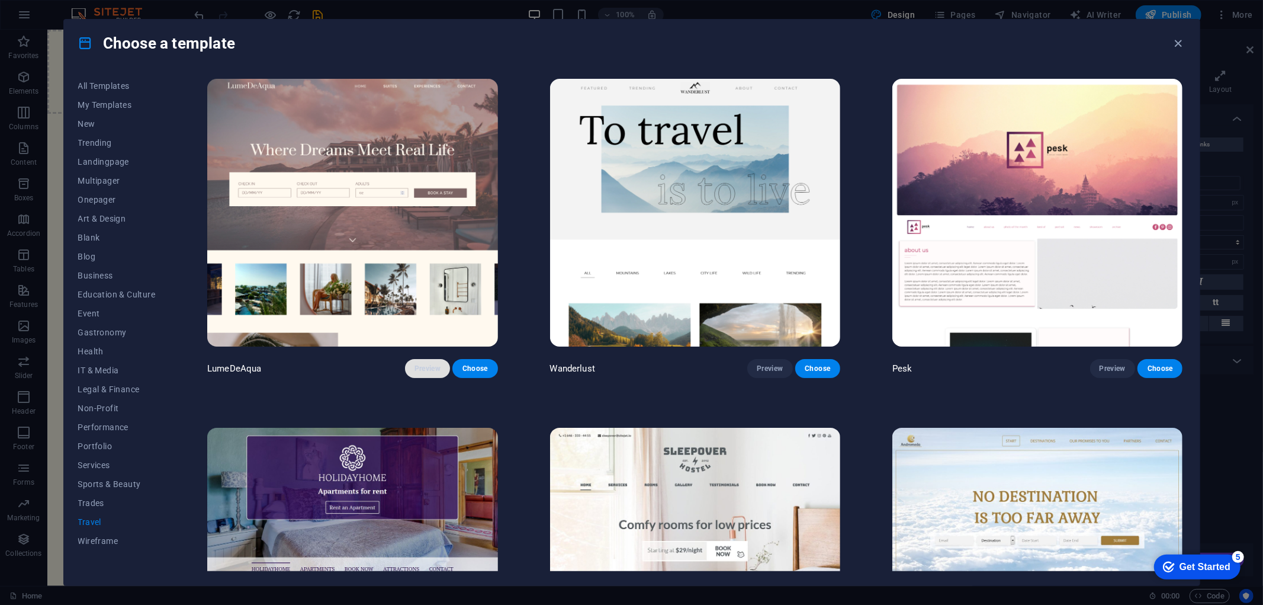
click at [435, 362] on button "Preview" at bounding box center [427, 368] width 45 height 19
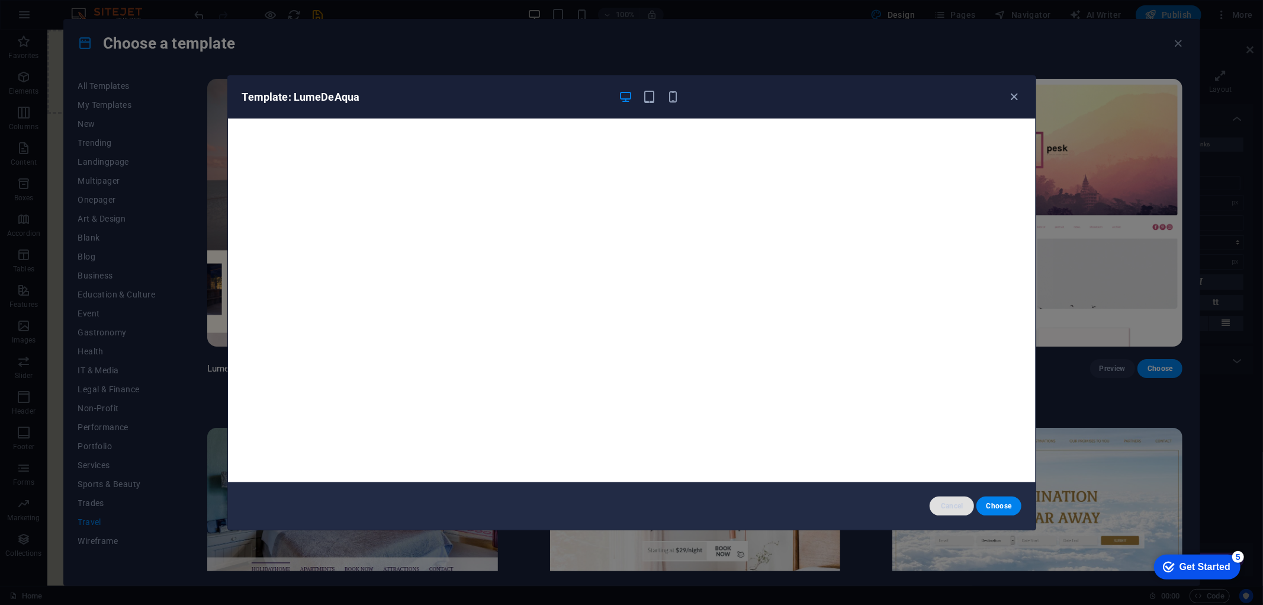
click at [955, 503] on span "Cancel" at bounding box center [951, 505] width 25 height 9
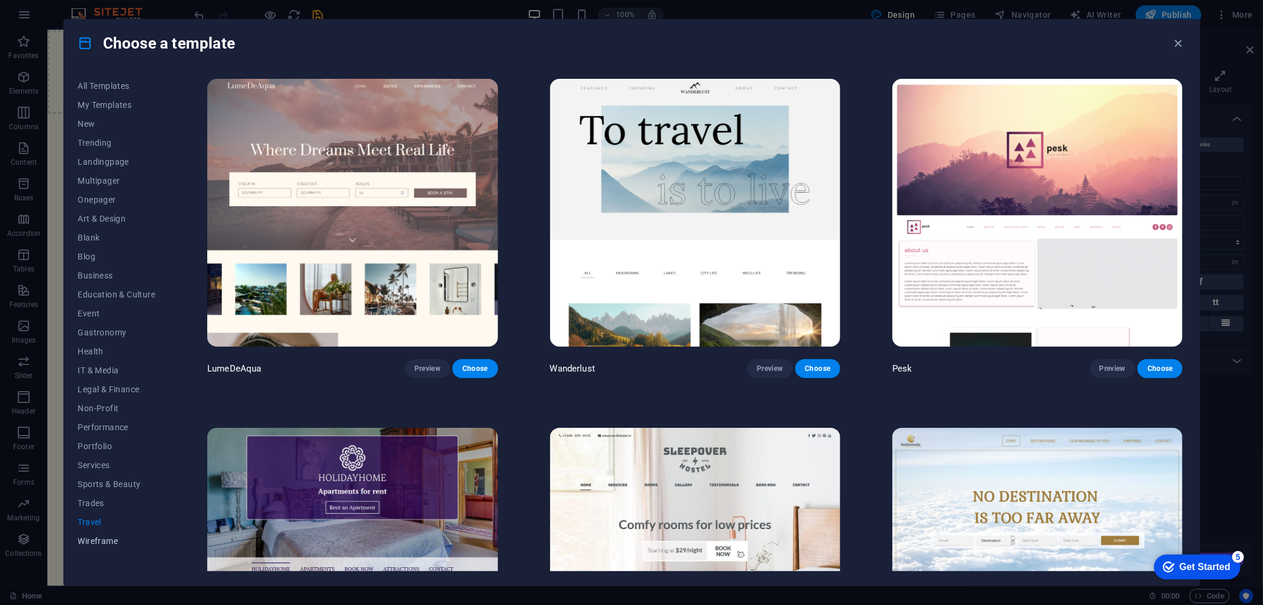
click at [95, 546] on button "Wireframe" at bounding box center [117, 540] width 78 height 19
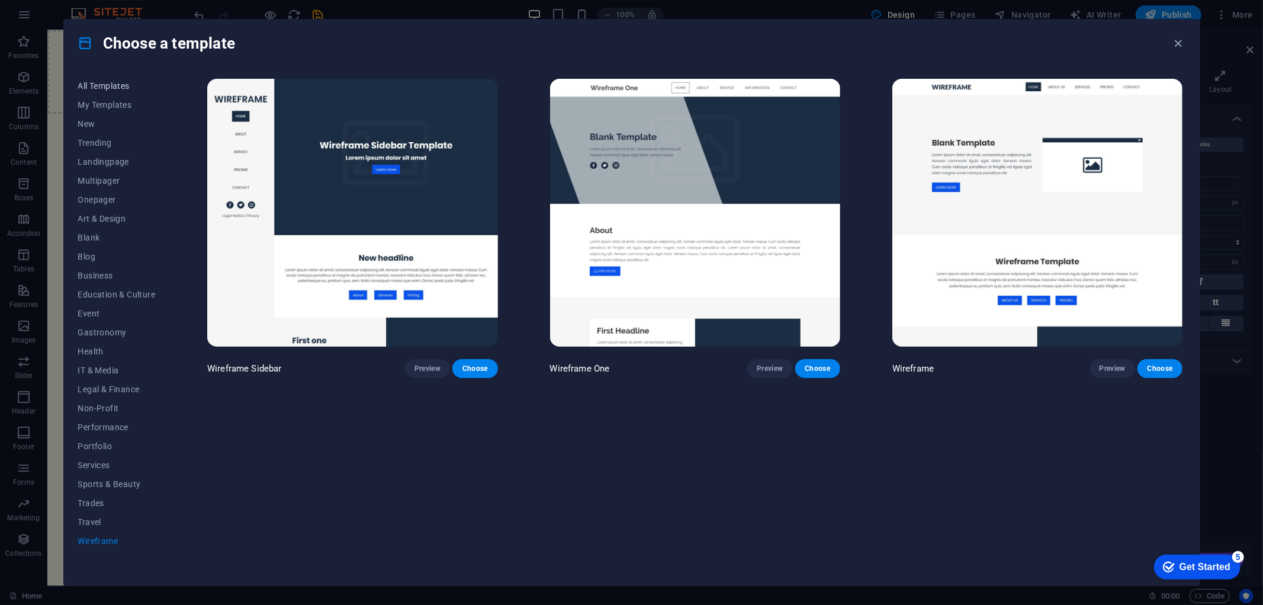
click at [110, 85] on span "All Templates" at bounding box center [117, 85] width 78 height 9
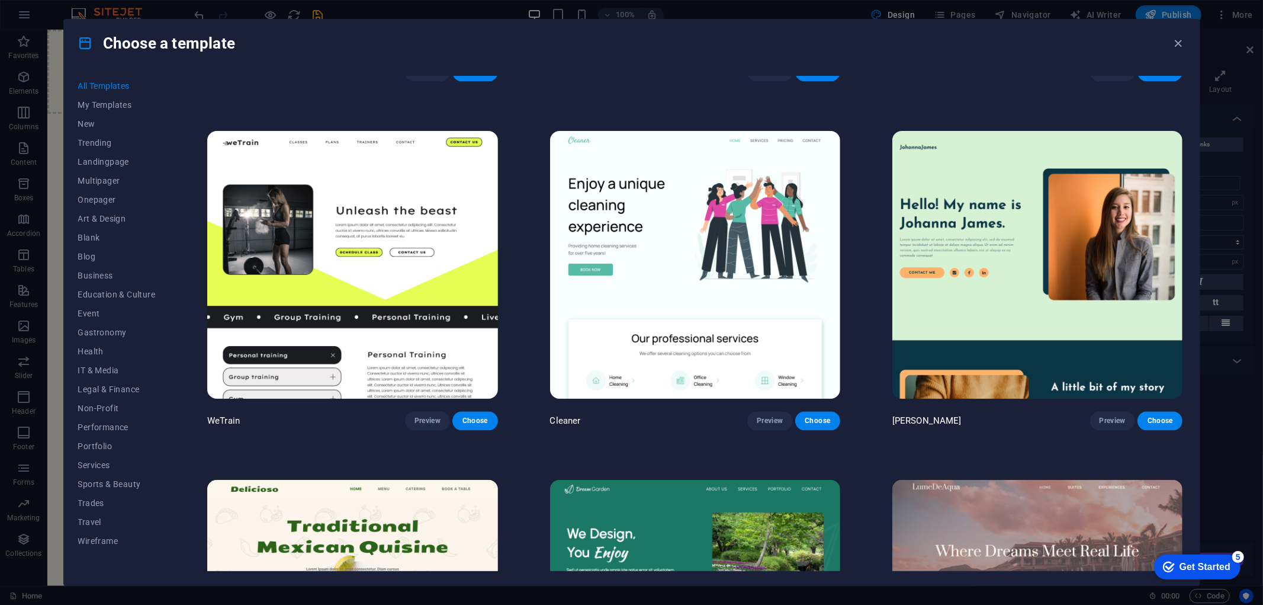
scroll to position [2040, 0]
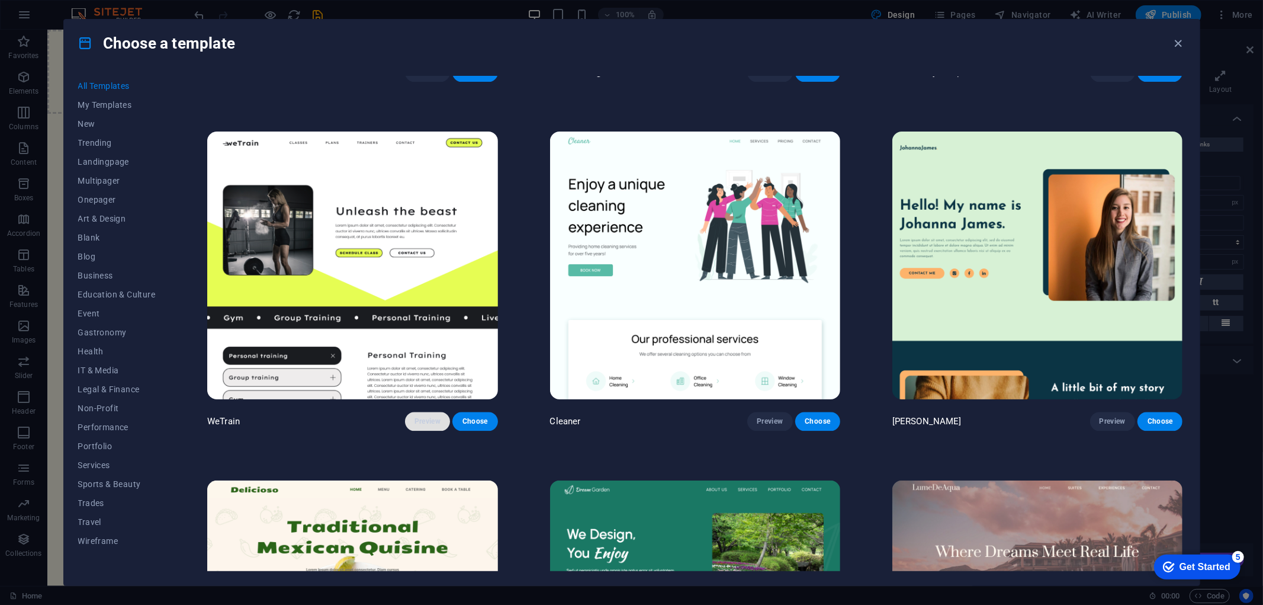
click at [439, 416] on span "Preview" at bounding box center [428, 420] width 26 height 9
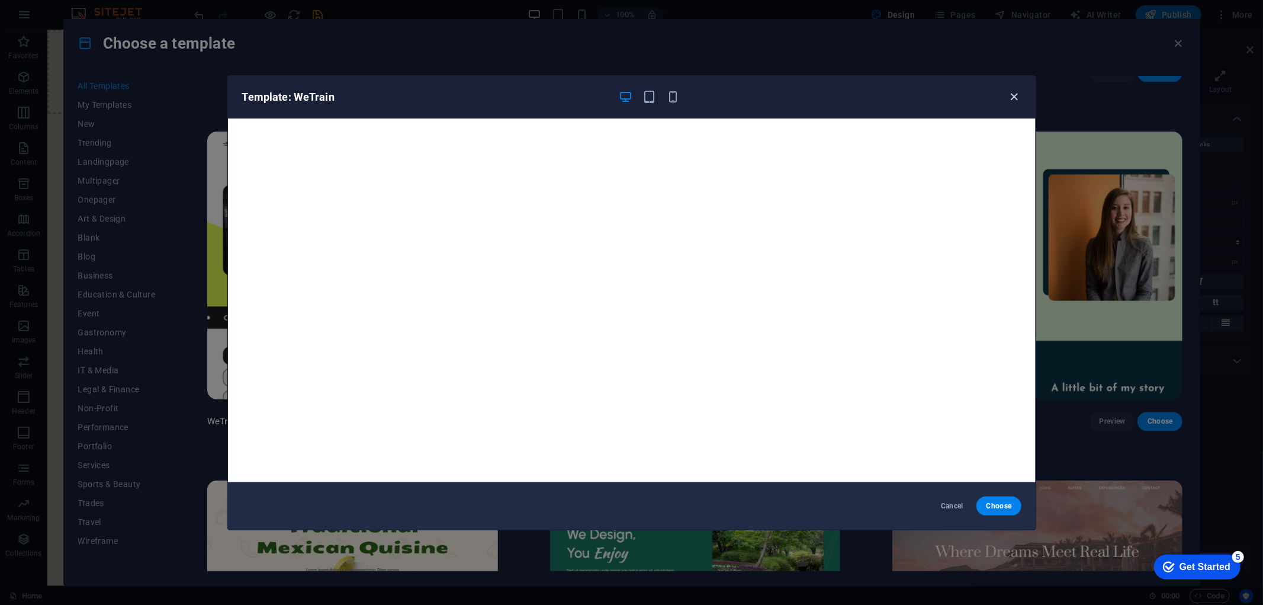
click at [1016, 98] on icon "button" at bounding box center [1015, 97] width 14 height 14
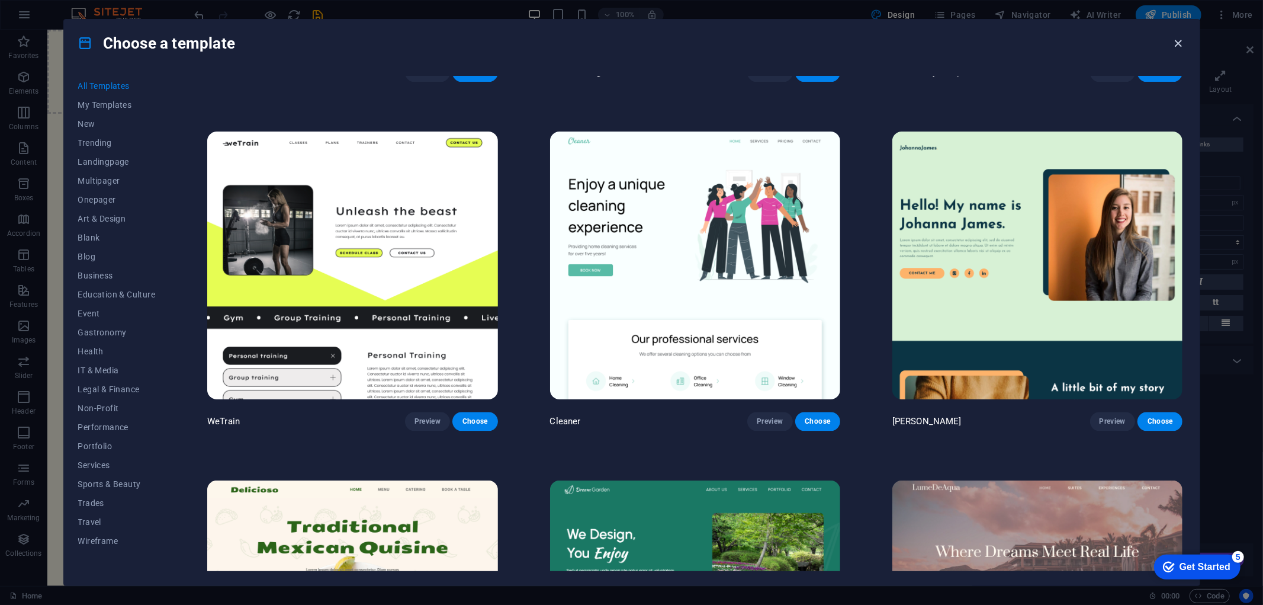
click at [1182, 43] on icon "button" at bounding box center [1179, 44] width 14 height 14
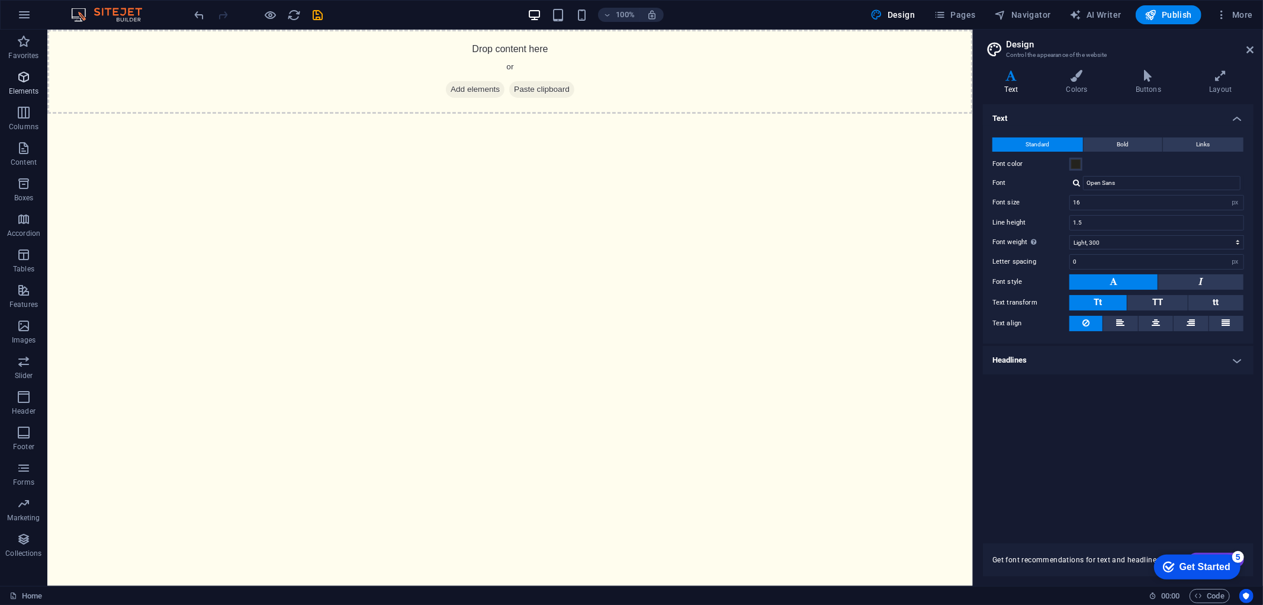
click at [25, 80] on icon "button" at bounding box center [24, 77] width 14 height 14
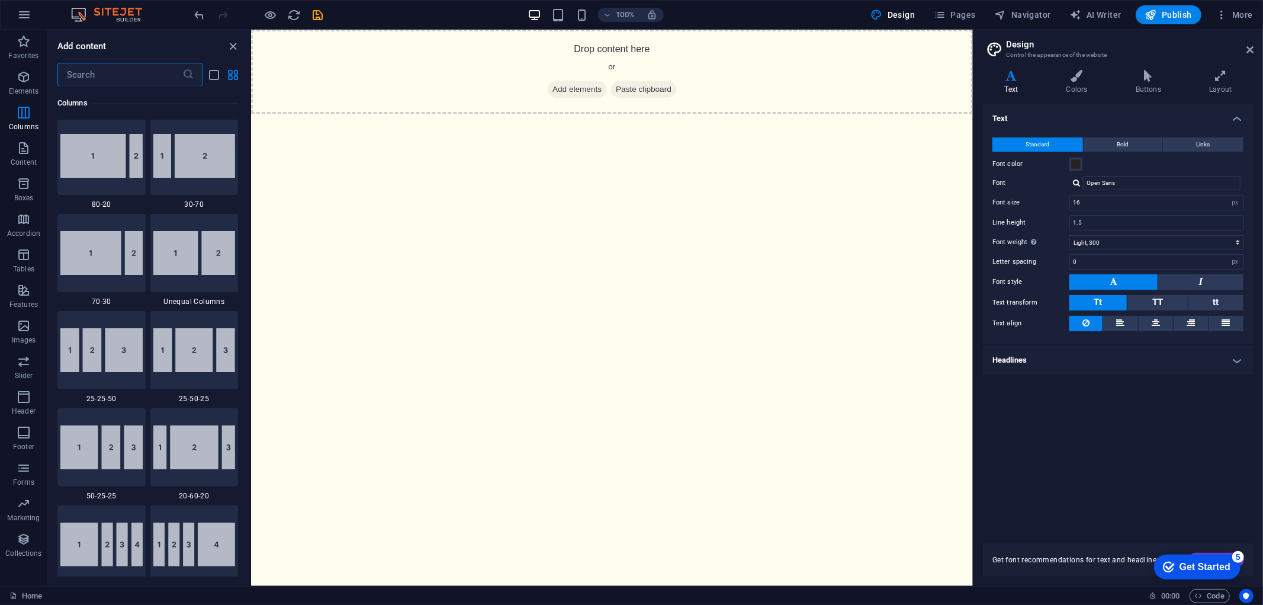
scroll to position [981, 0]
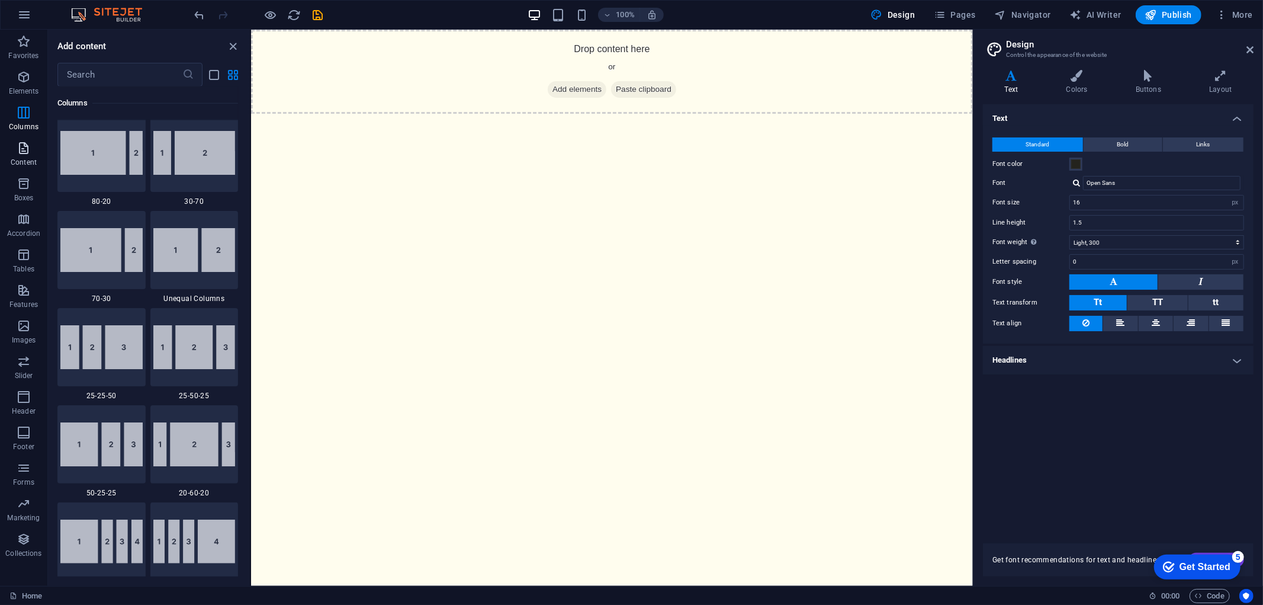
click at [14, 154] on span "Content" at bounding box center [23, 155] width 47 height 28
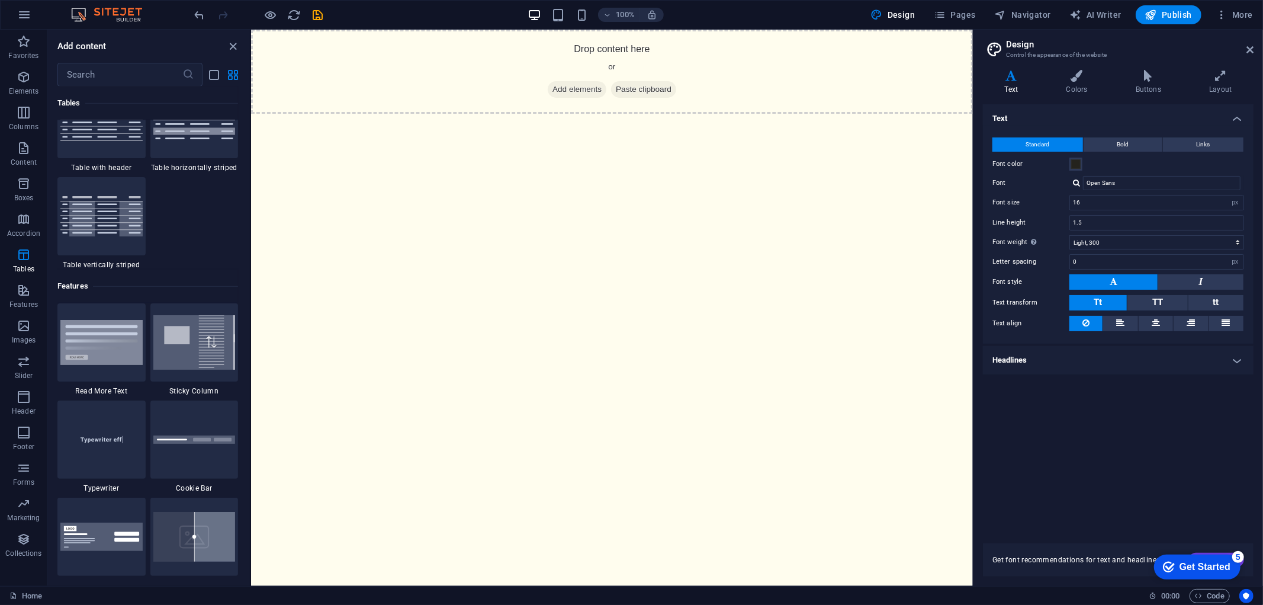
scroll to position [4506, 0]
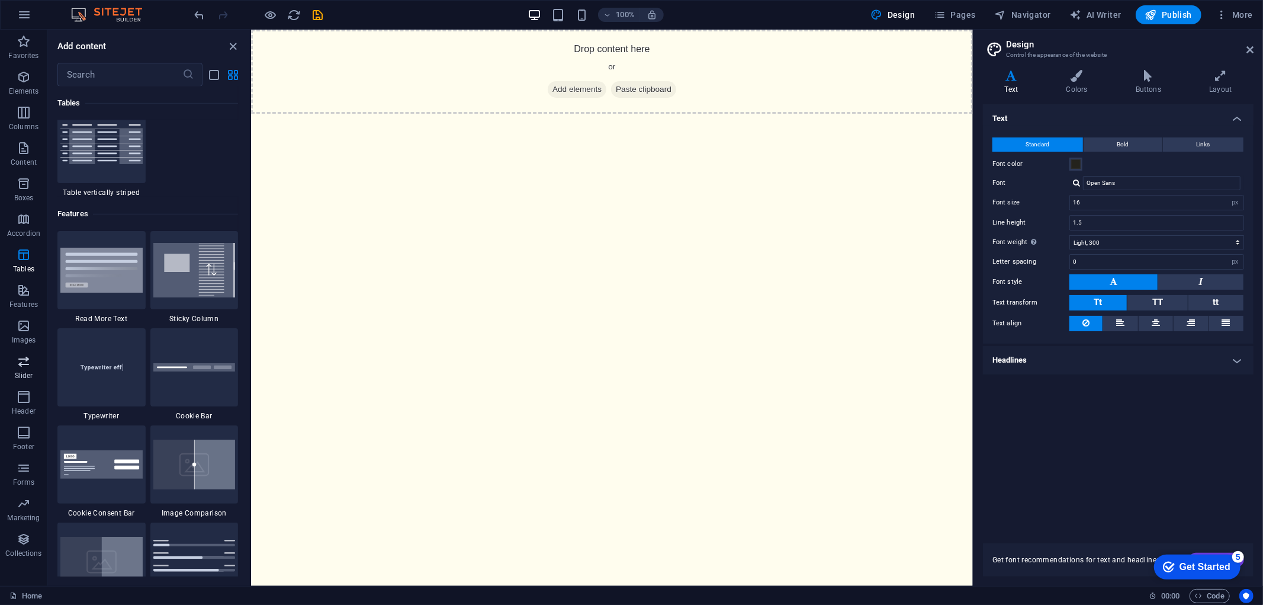
click at [22, 369] on span "Slider" at bounding box center [23, 368] width 47 height 28
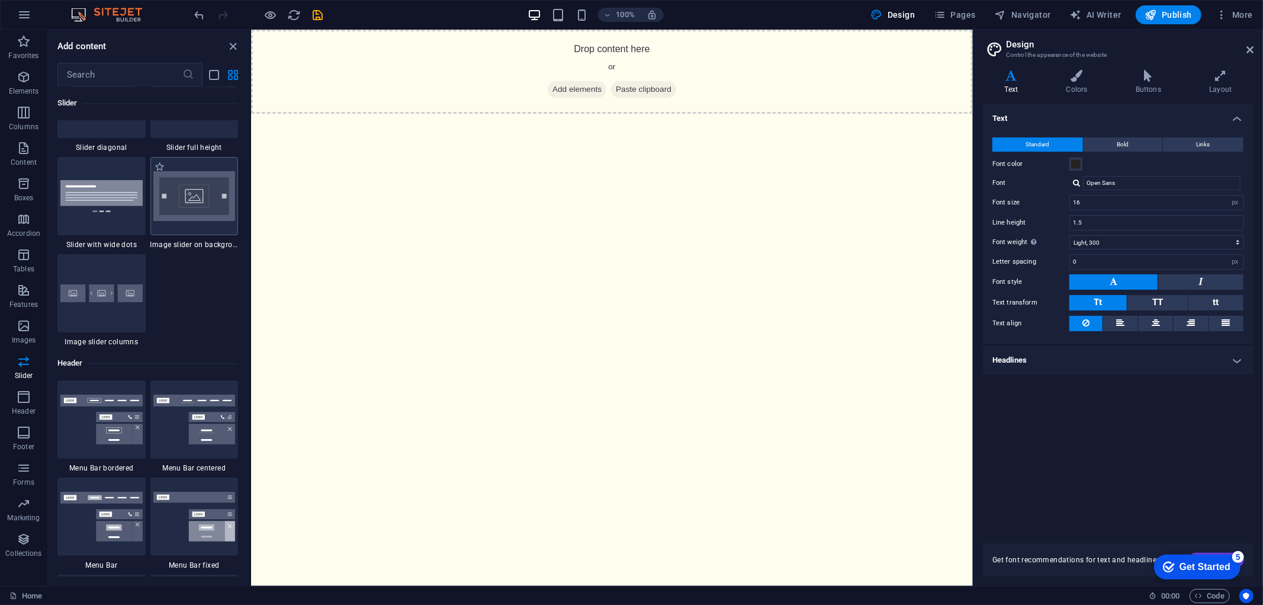
scroll to position [6910, 0]
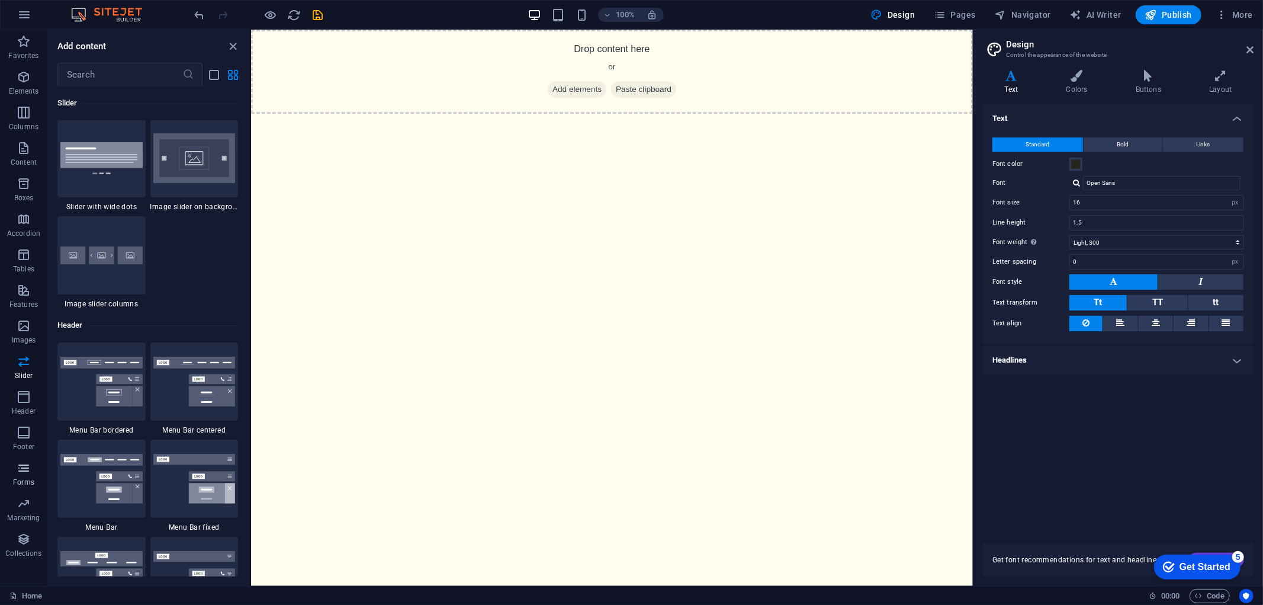
click at [30, 472] on icon "button" at bounding box center [24, 468] width 14 height 14
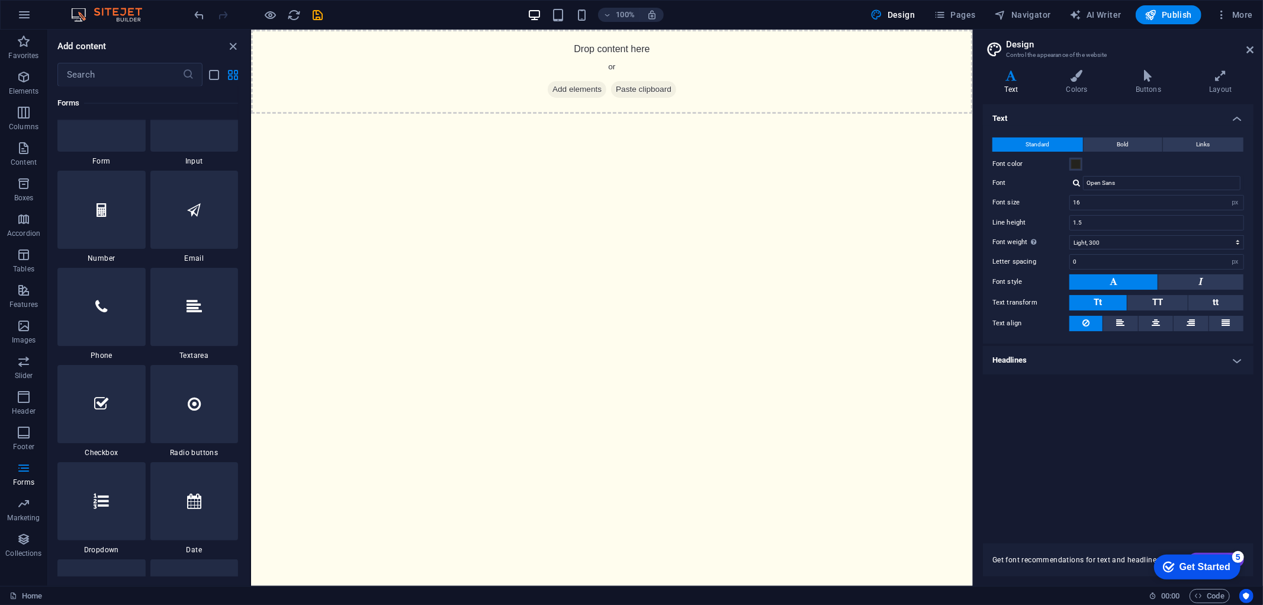
scroll to position [9041, 0]
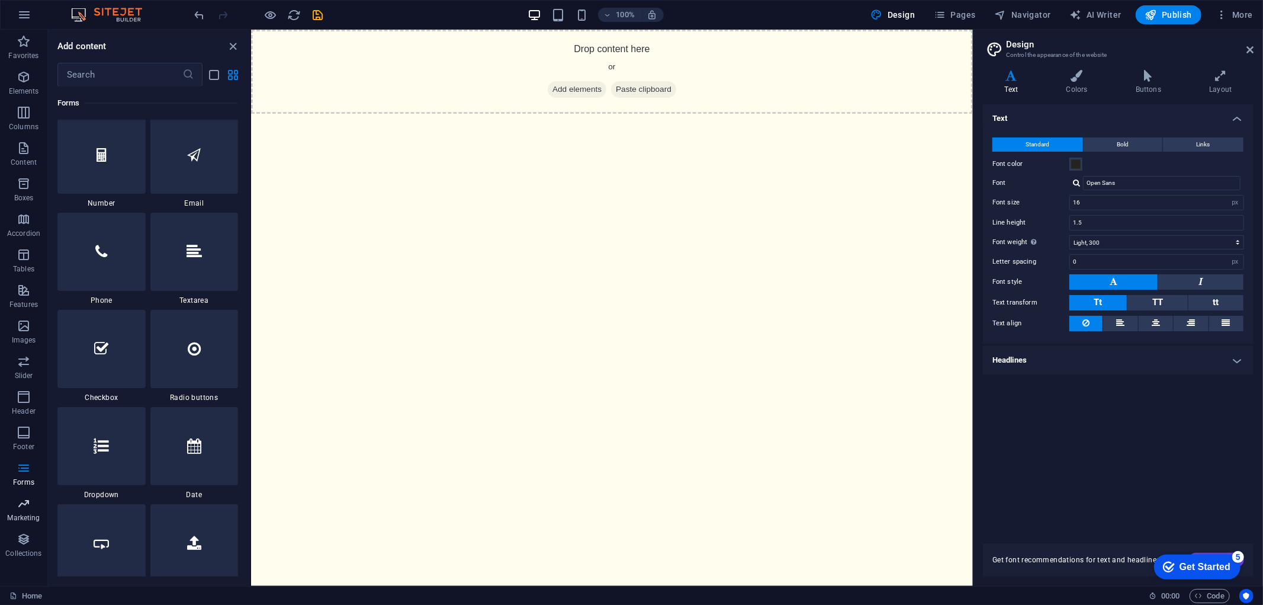
click at [36, 518] on p "Marketing" at bounding box center [23, 517] width 33 height 9
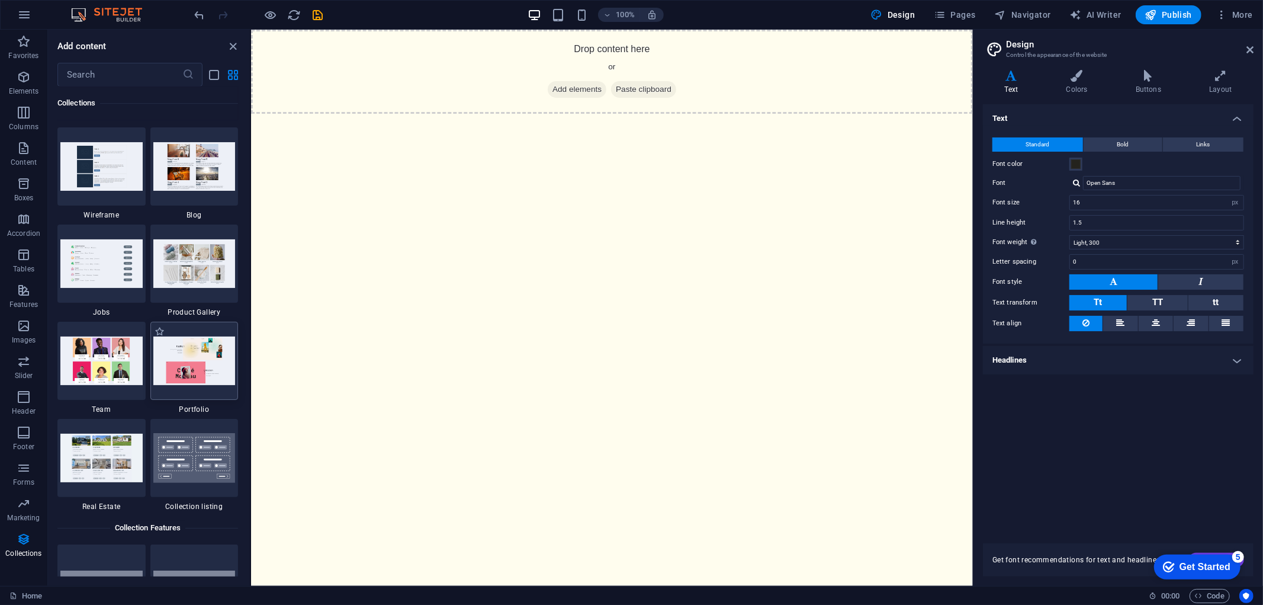
scroll to position [10765, 0]
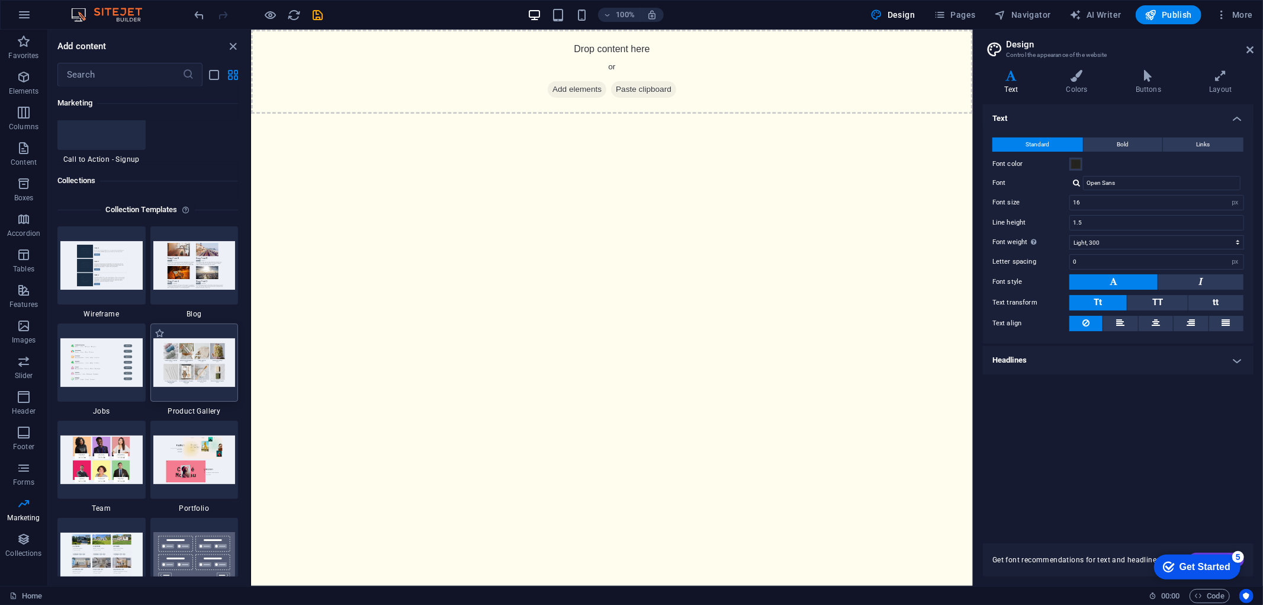
click at [200, 360] on img at bounding box center [194, 362] width 82 height 48
click at [188, 376] on img at bounding box center [194, 362] width 82 height 48
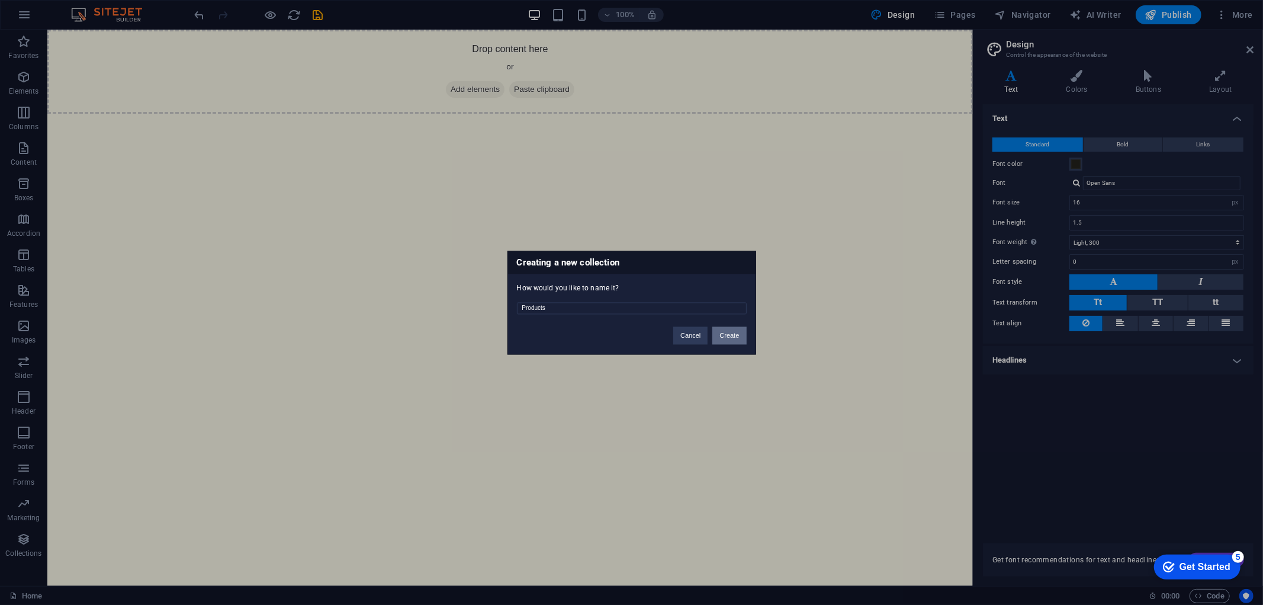
click at [729, 328] on button "Create" at bounding box center [730, 335] width 34 height 18
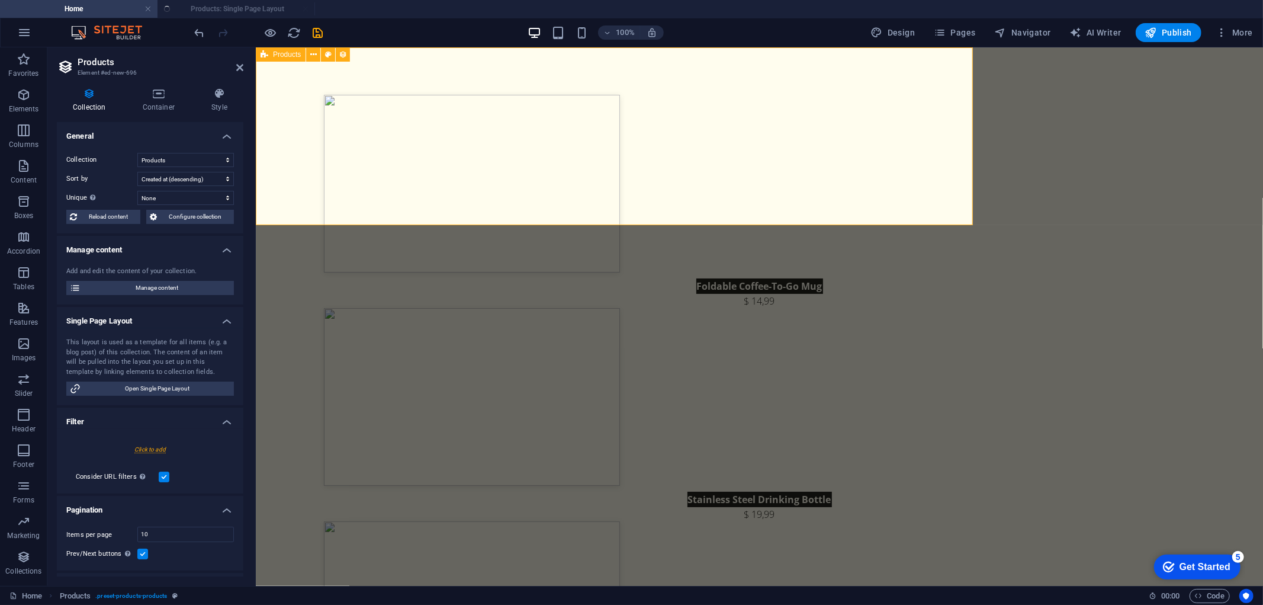
select select "createdAt_DESC"
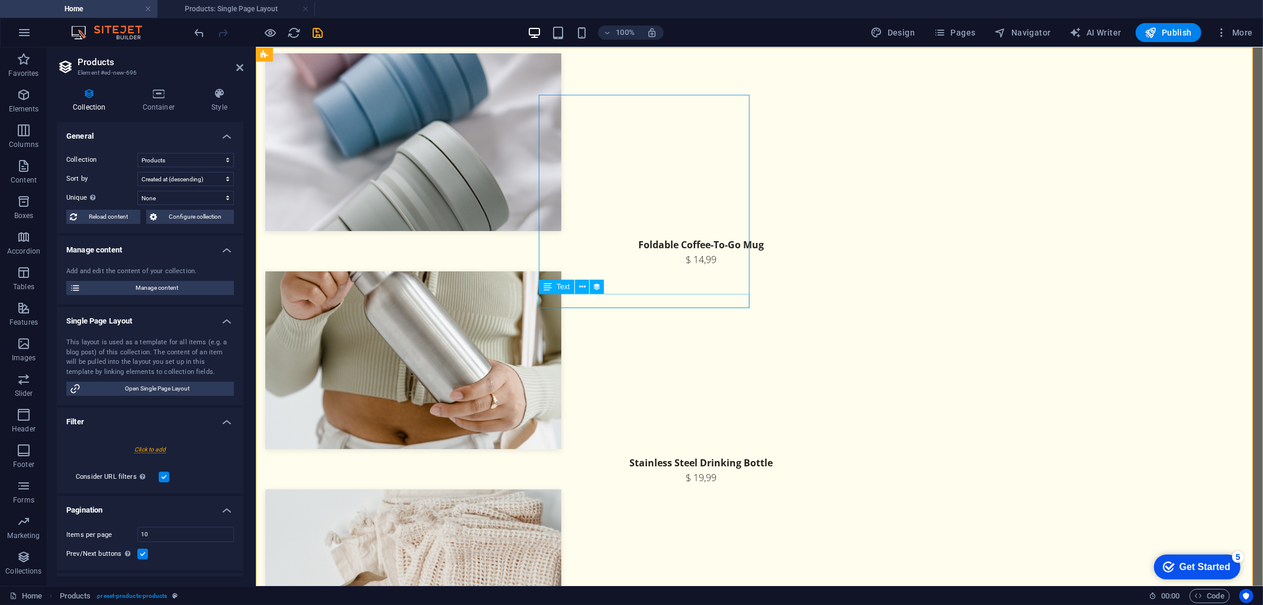
scroll to position [0, 0]
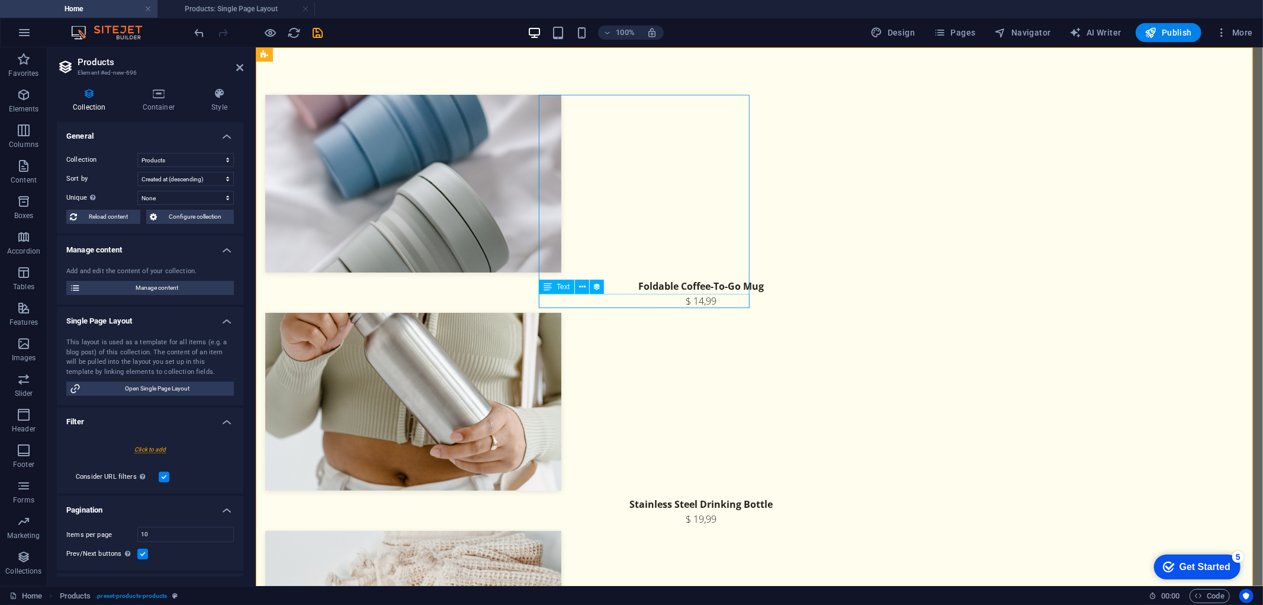
click at [672, 511] on div "$ 19,99" at bounding box center [701, 518] width 872 height 14
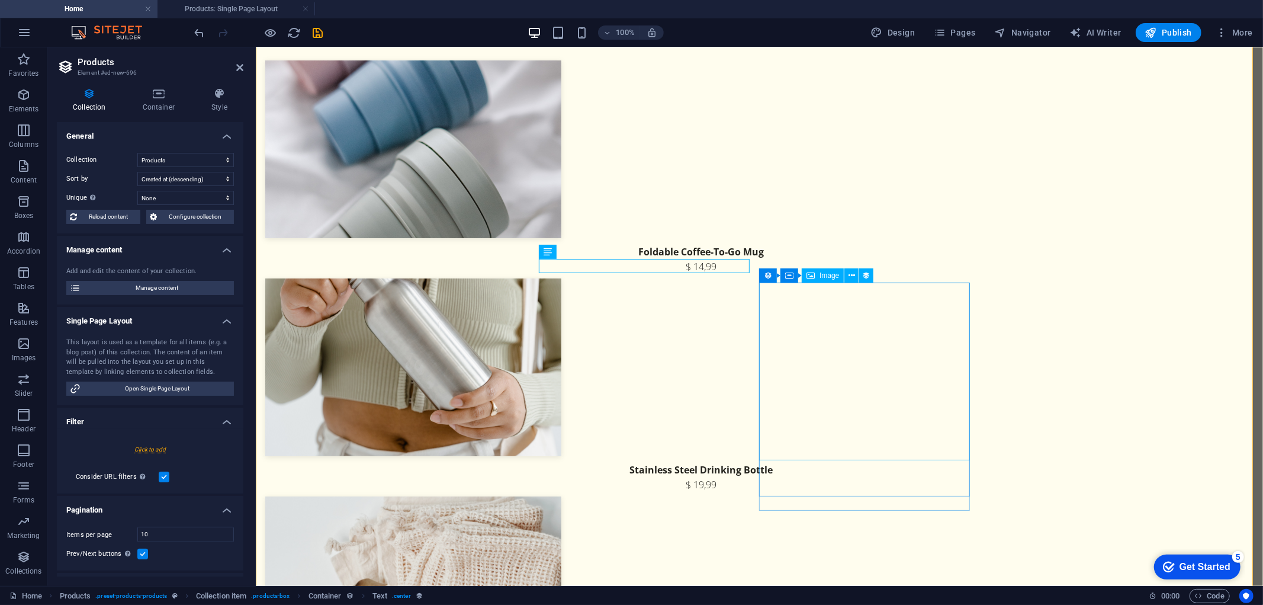
scroll to position [41, 0]
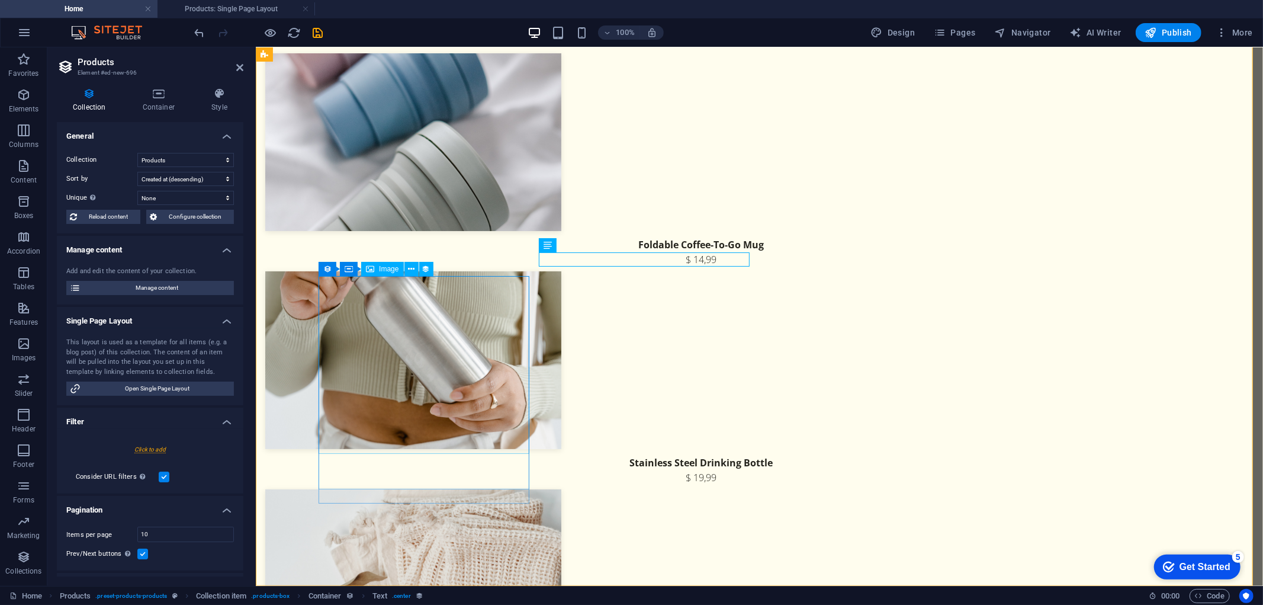
select select "px"
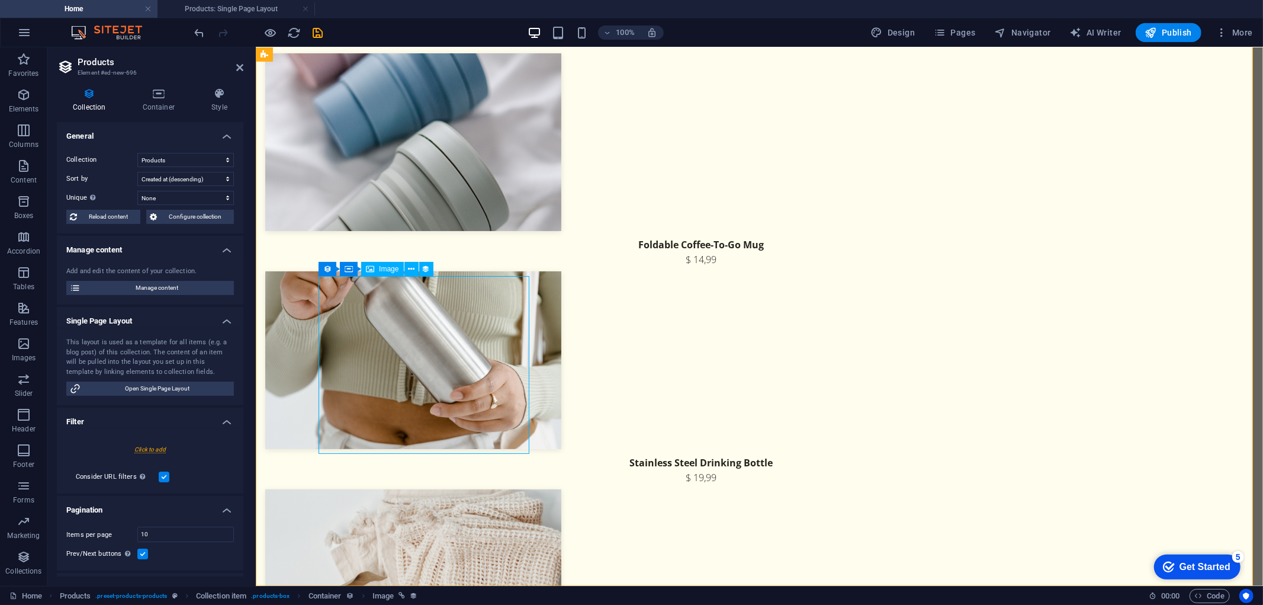
select select "px"
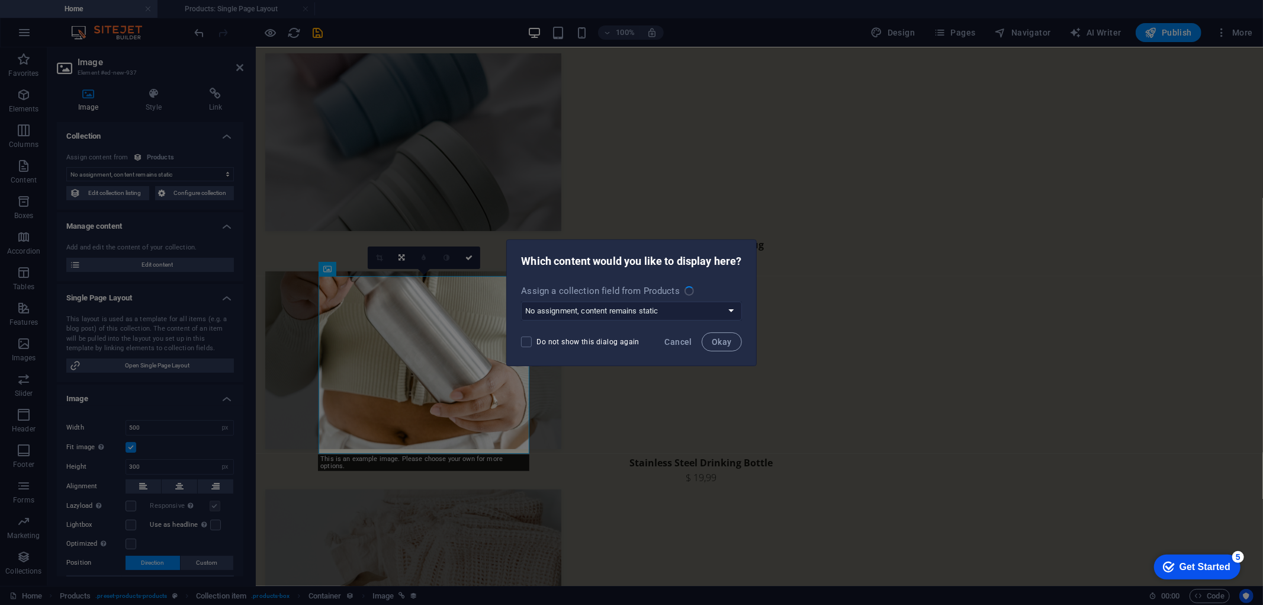
select select "image"
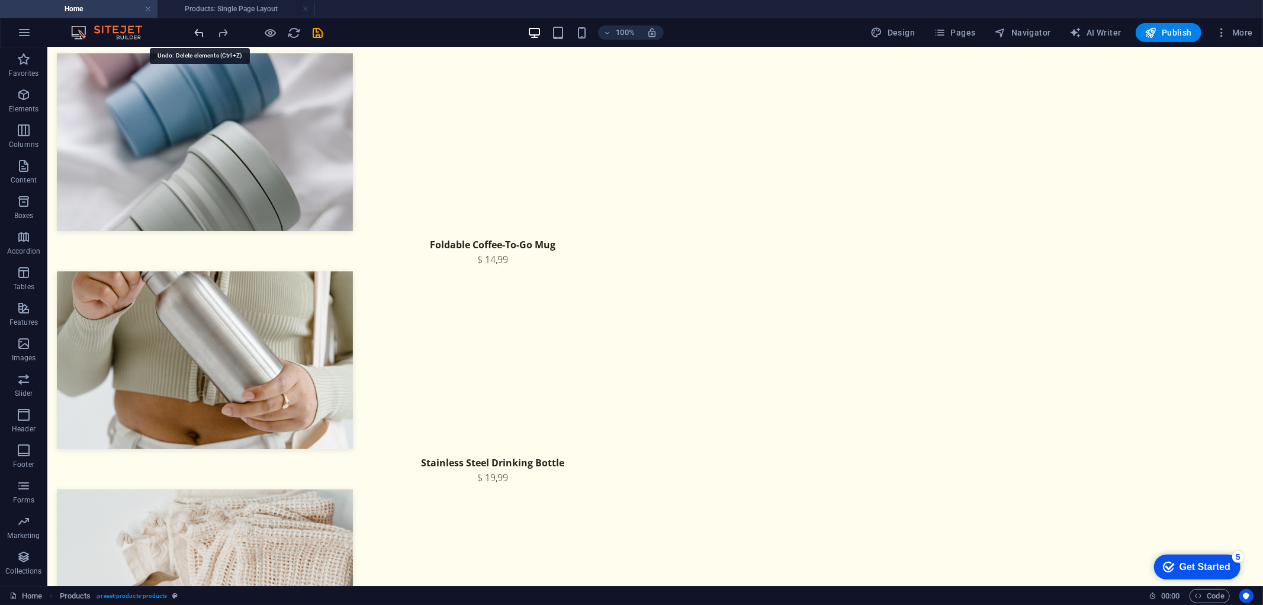
scroll to position [0, 0]
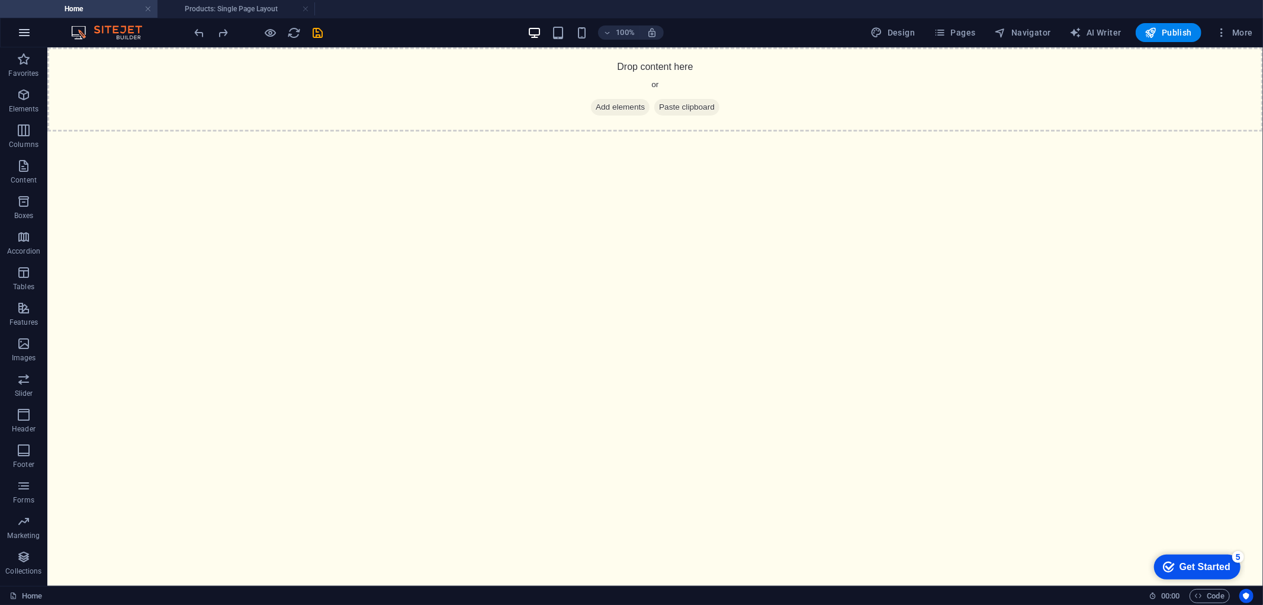
click at [30, 45] on button "button" at bounding box center [24, 32] width 28 height 28
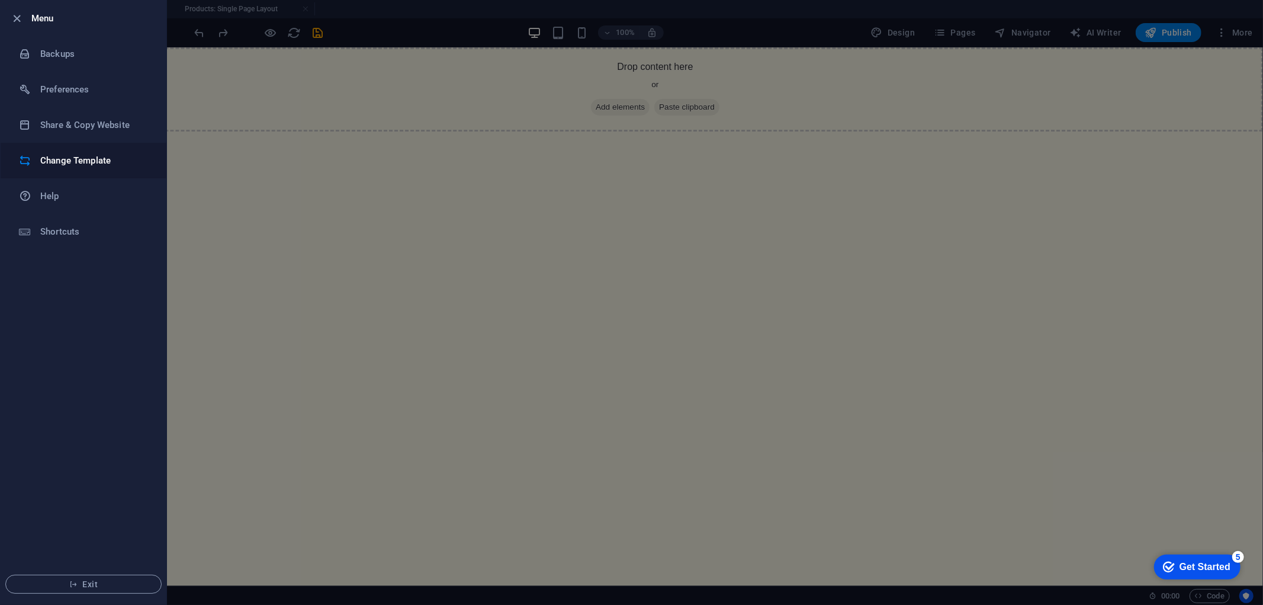
click at [74, 156] on h6 "Change Template" at bounding box center [95, 160] width 110 height 14
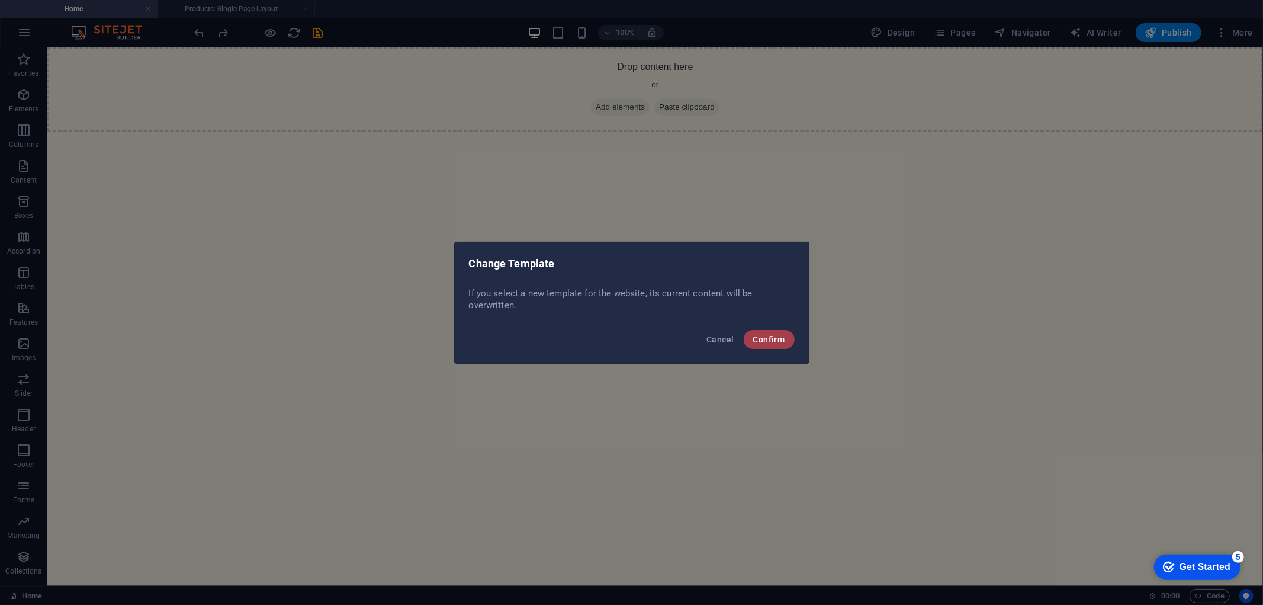
click at [785, 332] on button "Confirm" at bounding box center [769, 339] width 51 height 19
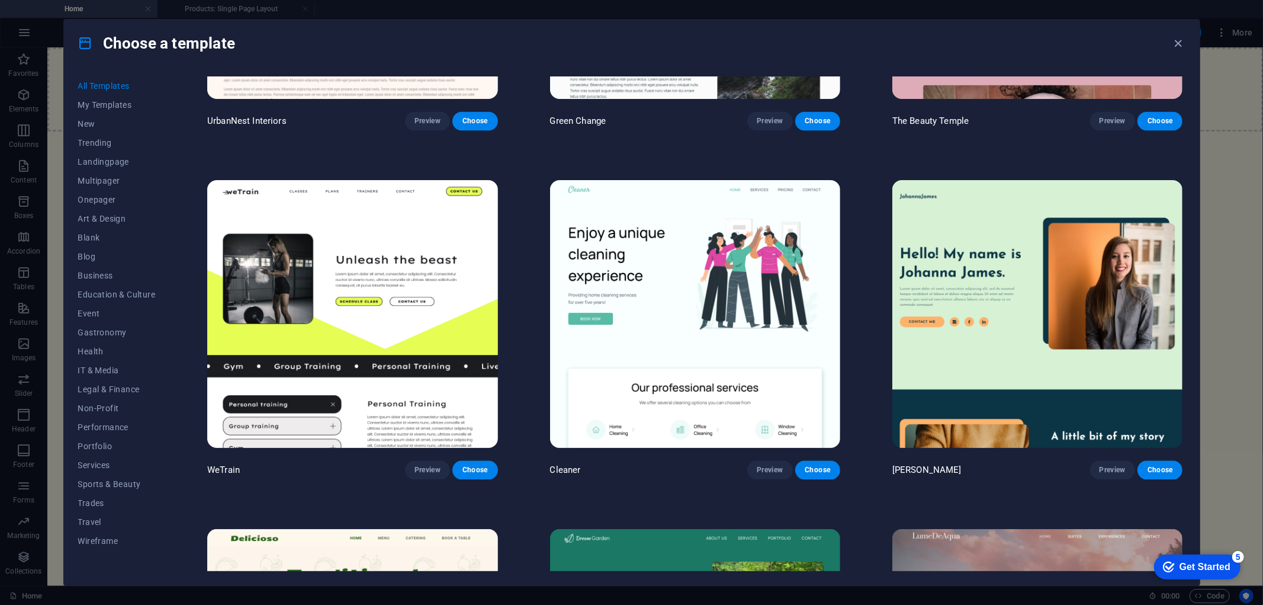
scroll to position [2106, 0]
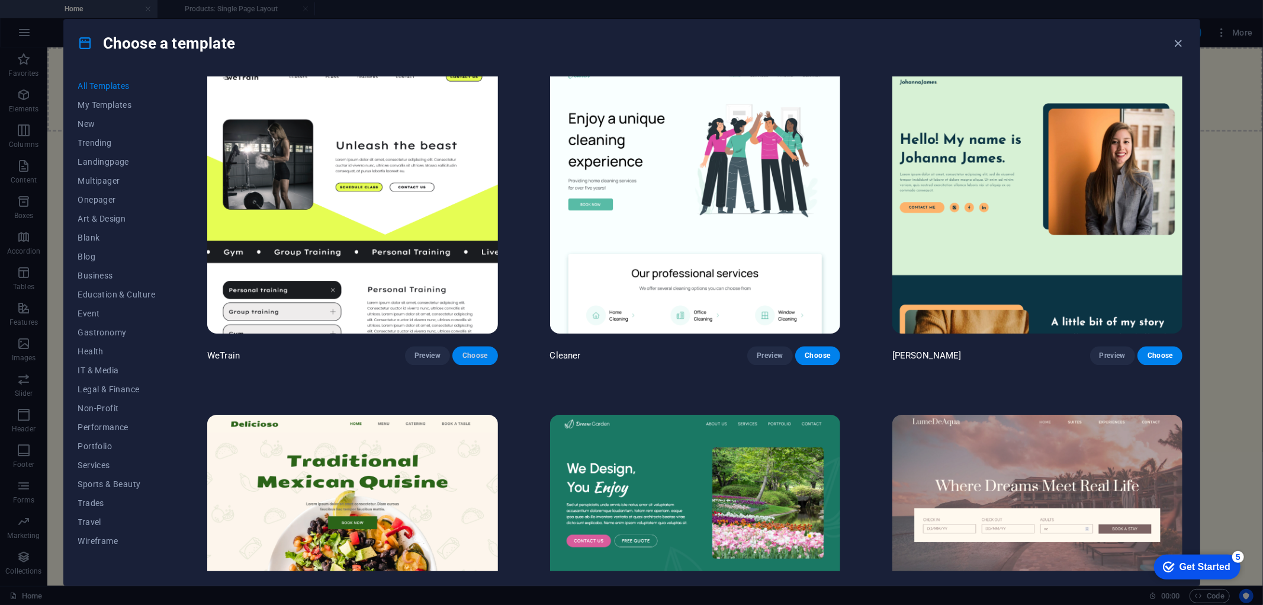
click at [467, 351] on span "Choose" at bounding box center [475, 355] width 26 height 9
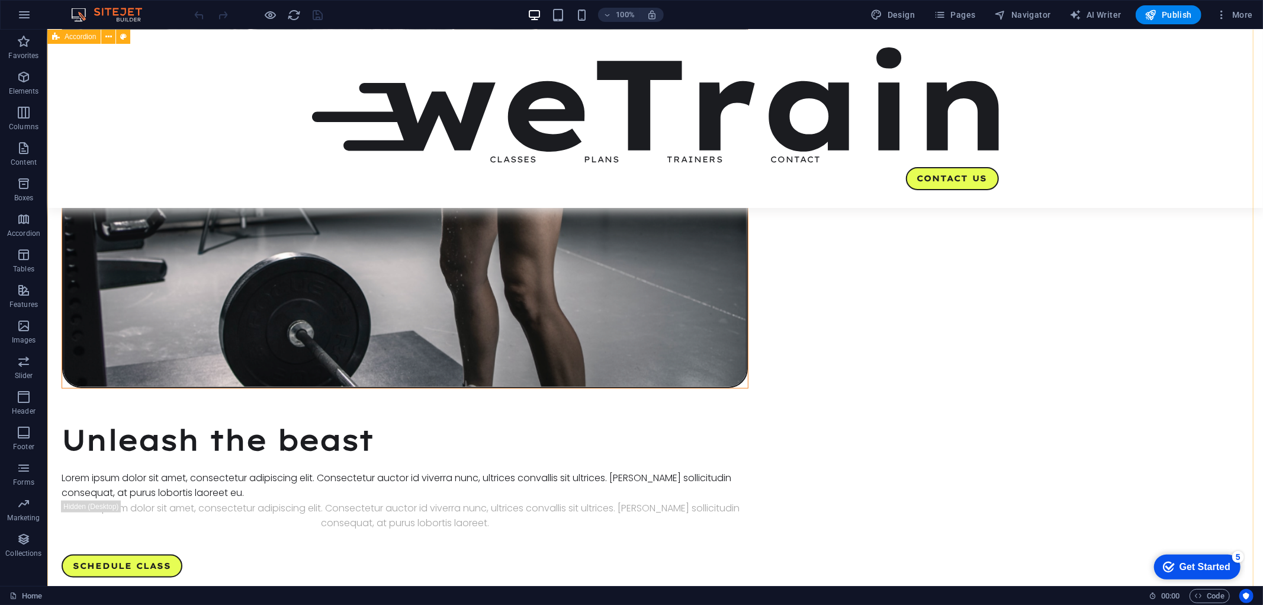
scroll to position [833, 0]
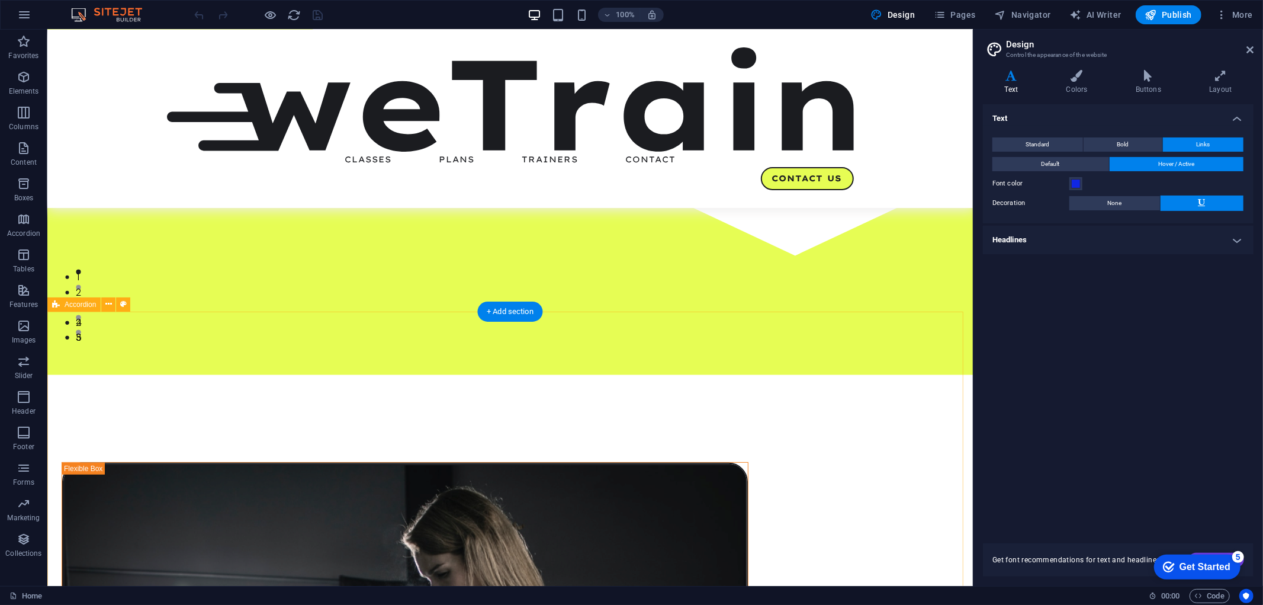
scroll to position [240, 0]
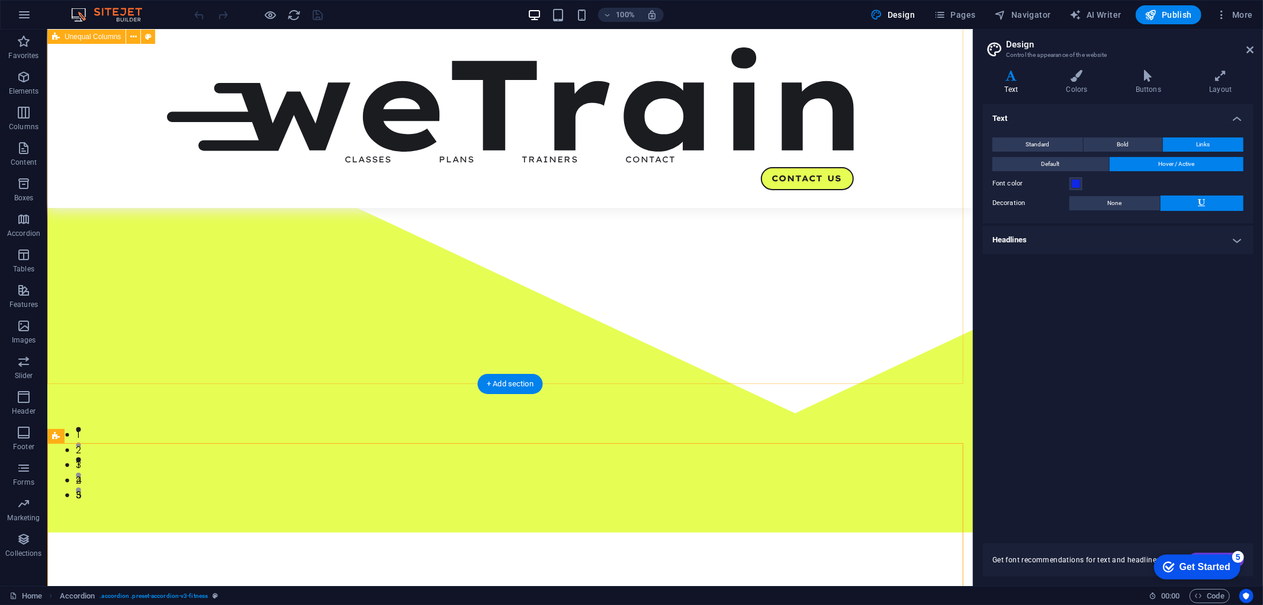
scroll to position [109, 0]
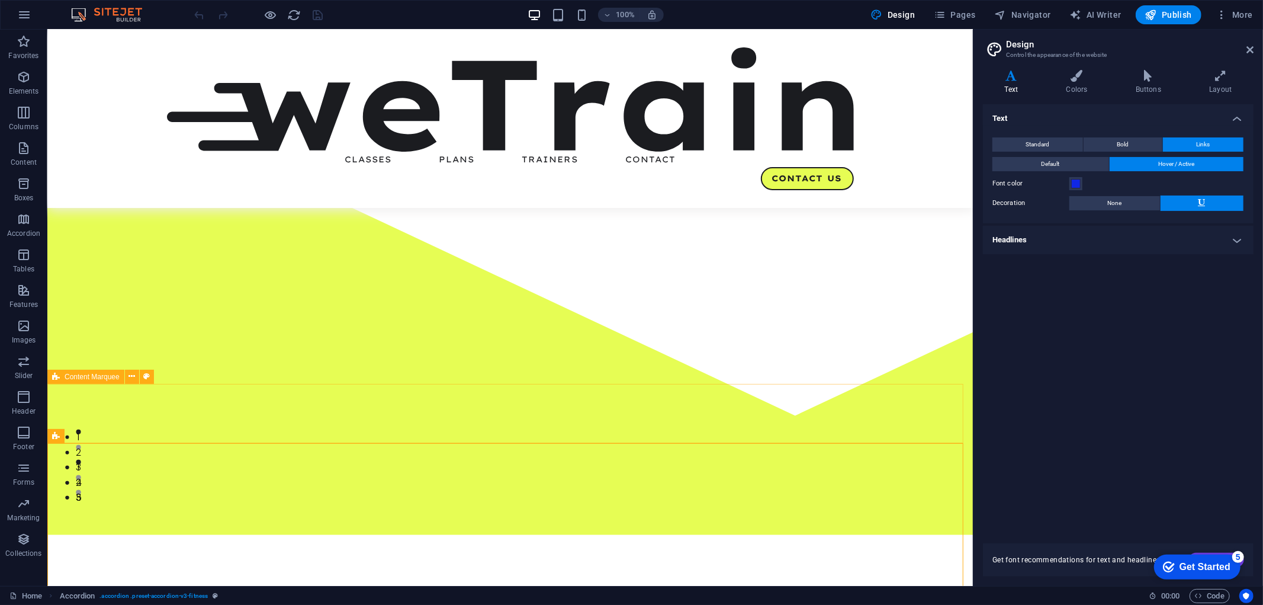
click at [0, 0] on span "Content Marquee" at bounding box center [0, 0] width 0 height 0
click at [124, 388] on span "Container" at bounding box center [122, 386] width 31 height 7
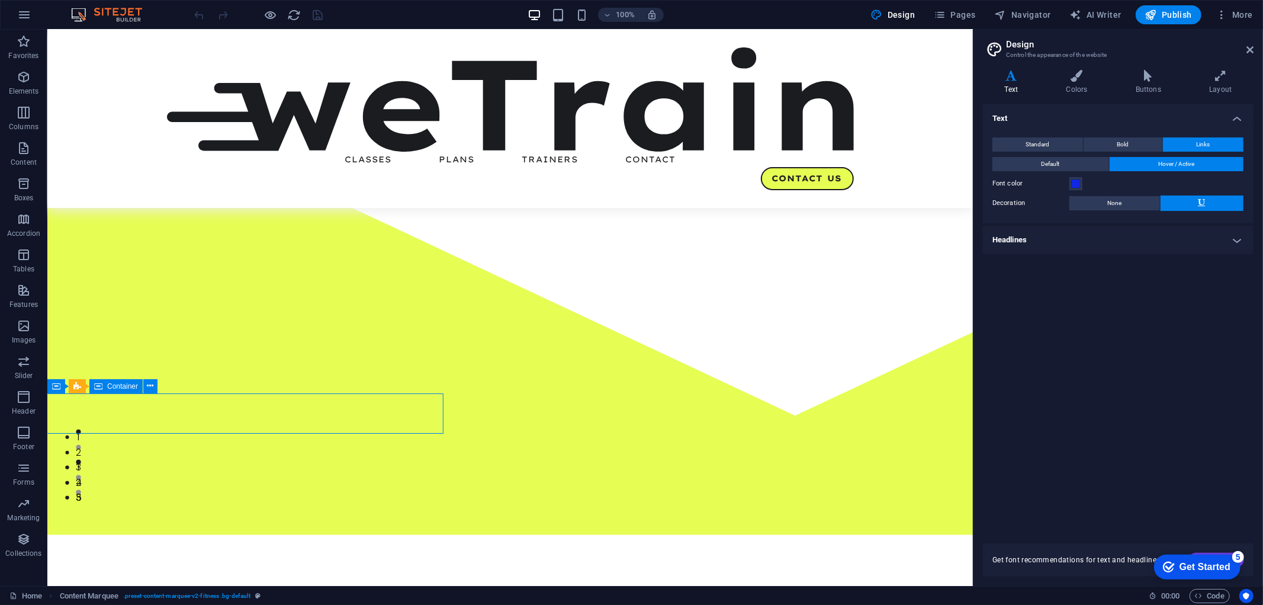
select select "%"
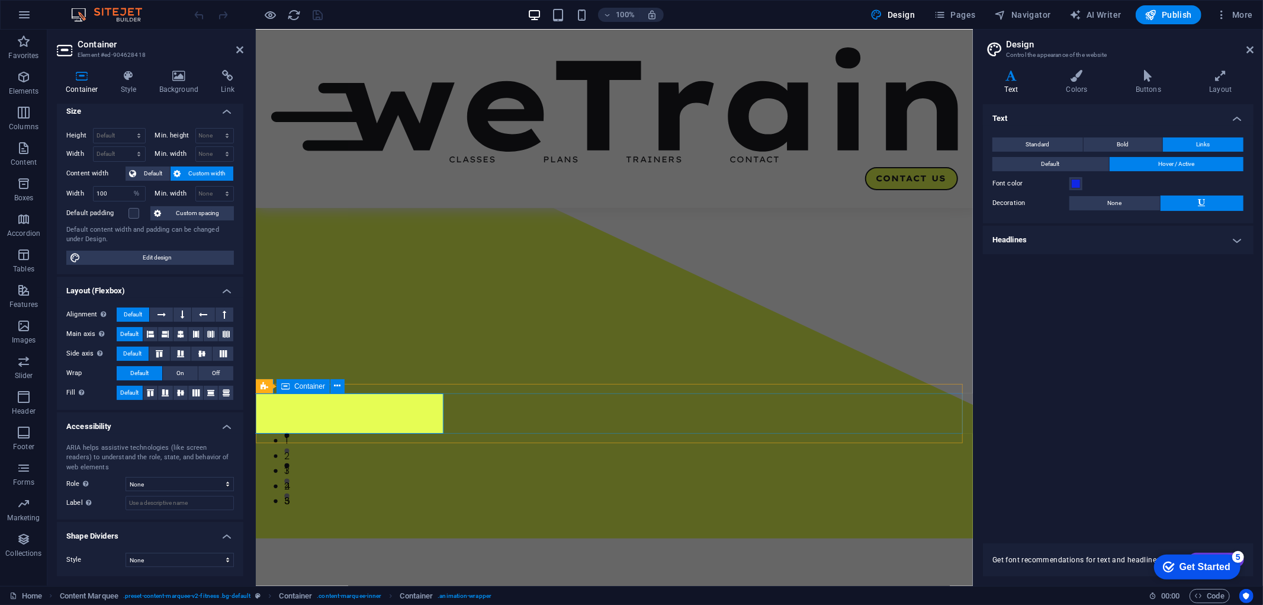
scroll to position [0, 0]
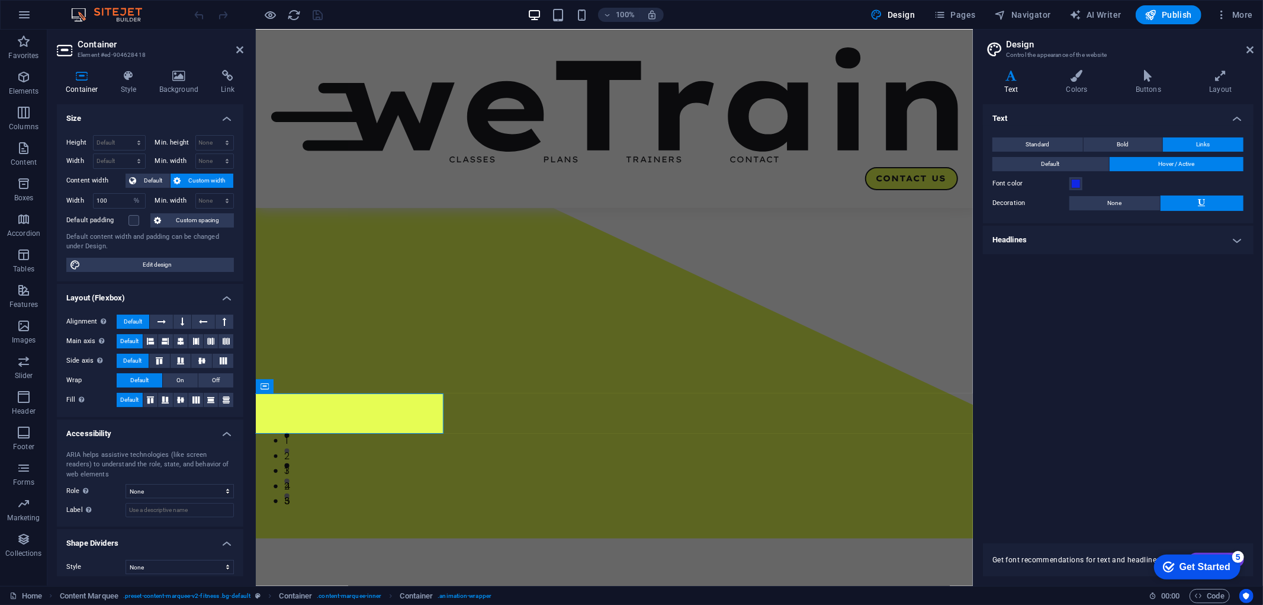
click at [1140, 340] on div "Text Standard Bold Links Font color Font Poppins Font size 16 rem px Line heigh…" at bounding box center [1118, 316] width 271 height 425
click at [236, 49] on icon at bounding box center [239, 49] width 7 height 9
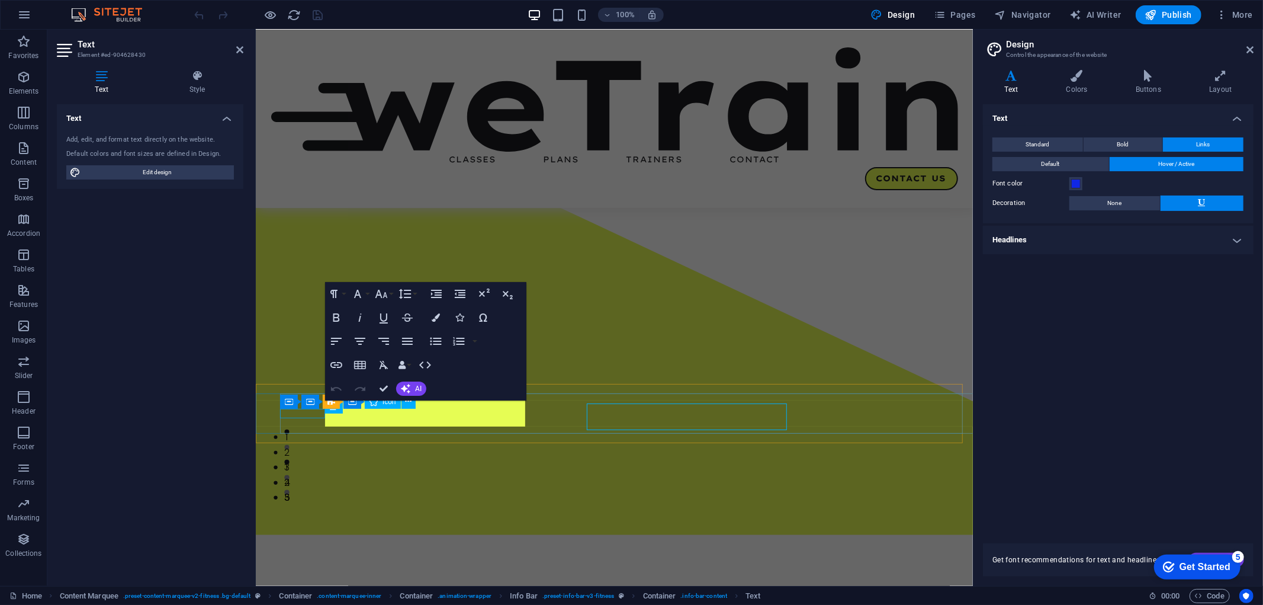
scroll to position [105, 0]
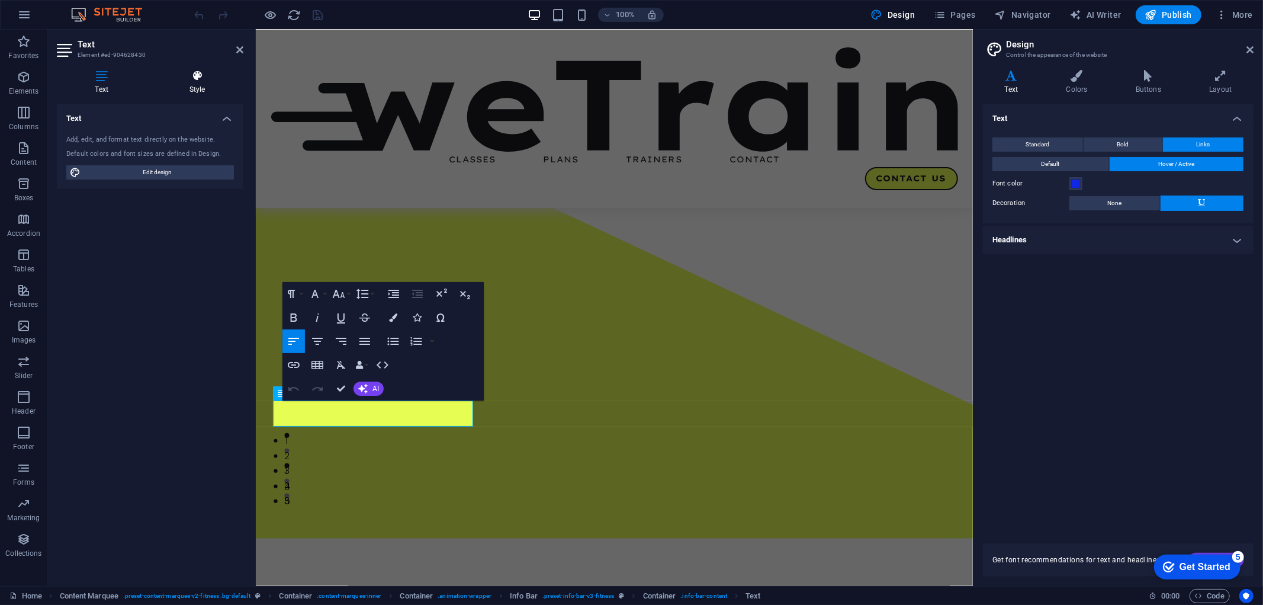
click at [197, 72] on icon at bounding box center [197, 76] width 92 height 12
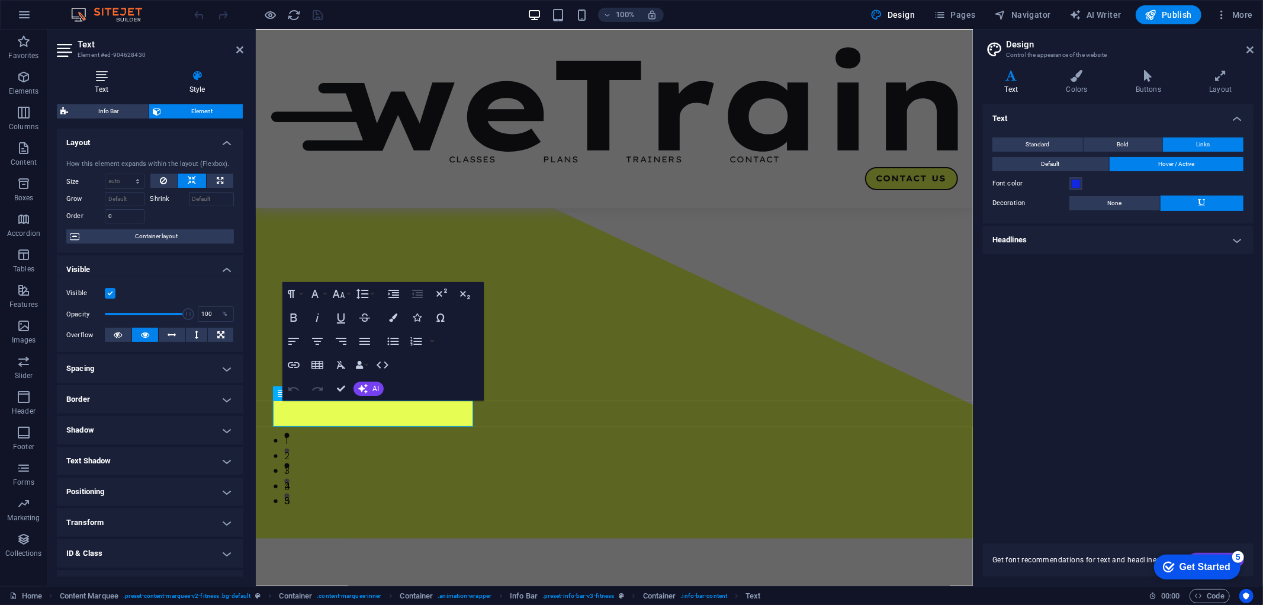
click at [102, 78] on icon at bounding box center [101, 76] width 89 height 12
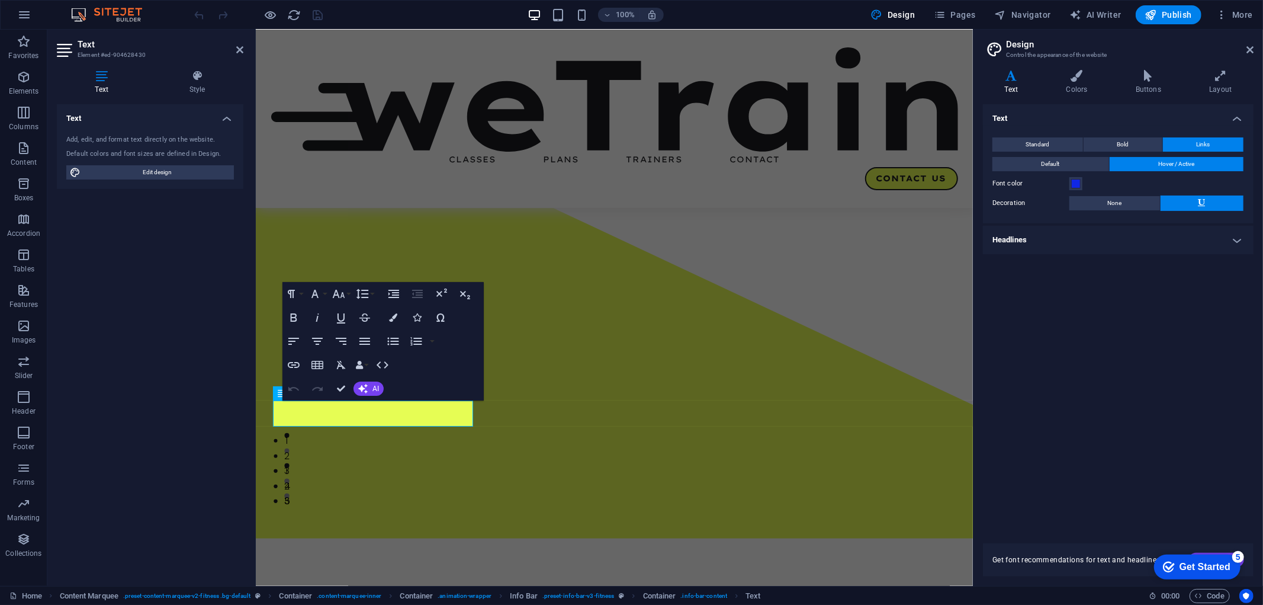
click at [1163, 352] on div "Text Standard Bold Links Font color Font Poppins Font size 16 rem px Line heigh…" at bounding box center [1118, 316] width 271 height 425
click at [1049, 448] on div "Text Standard Bold Links Font color Font Poppins Font size 16 rem px Line heigh…" at bounding box center [1118, 316] width 271 height 425
click at [51, 386] on div "Text Style Text Add, edit, and format text directly on the website. Default col…" at bounding box center [150, 322] width 206 height 525
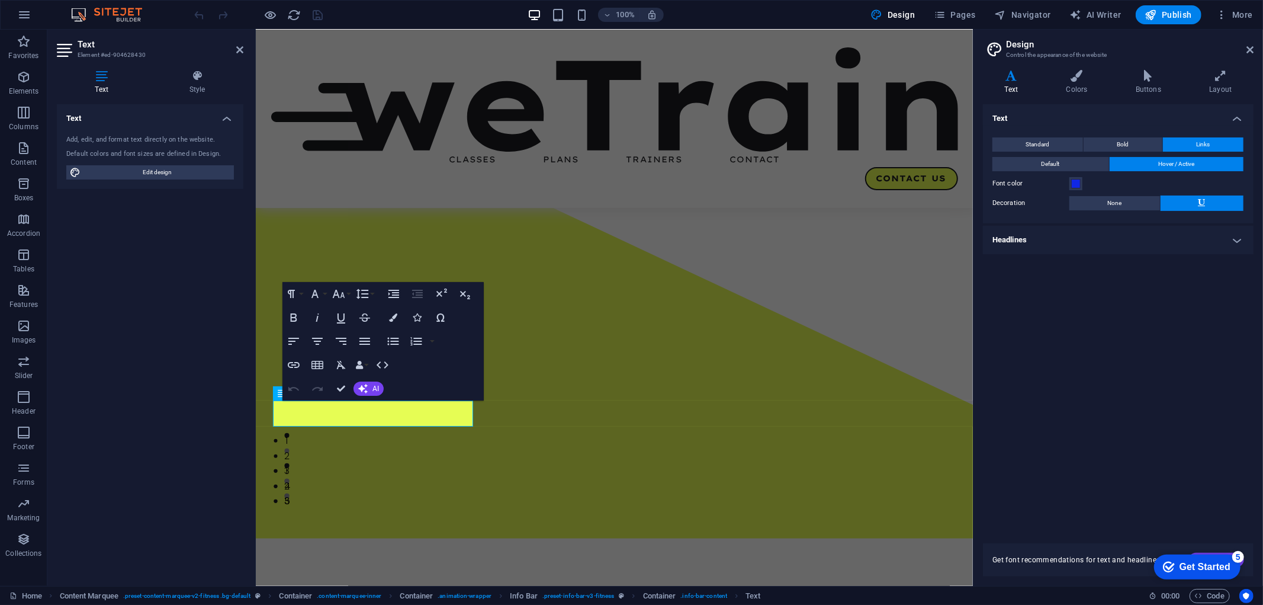
click at [115, 329] on div "Text Add, edit, and format text directly on the website. Default colors and fon…" at bounding box center [150, 340] width 187 height 472
click at [235, 42] on h2 "Text" at bounding box center [161, 44] width 166 height 11
click at [240, 49] on icon at bounding box center [239, 49] width 7 height 9
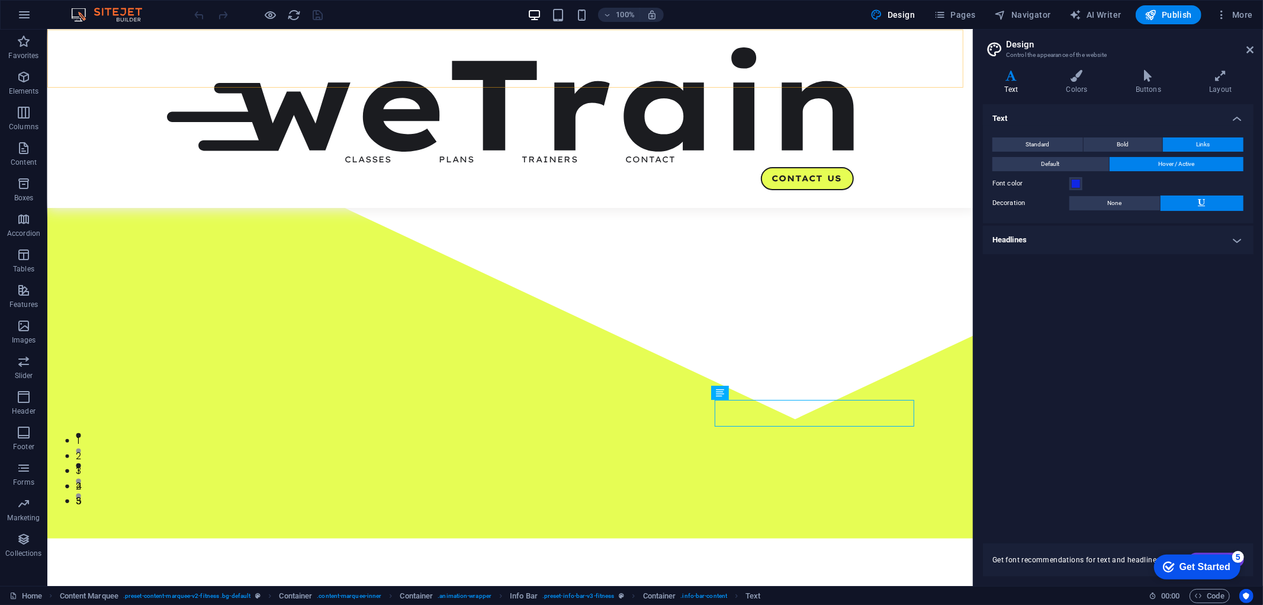
scroll to position [109, 0]
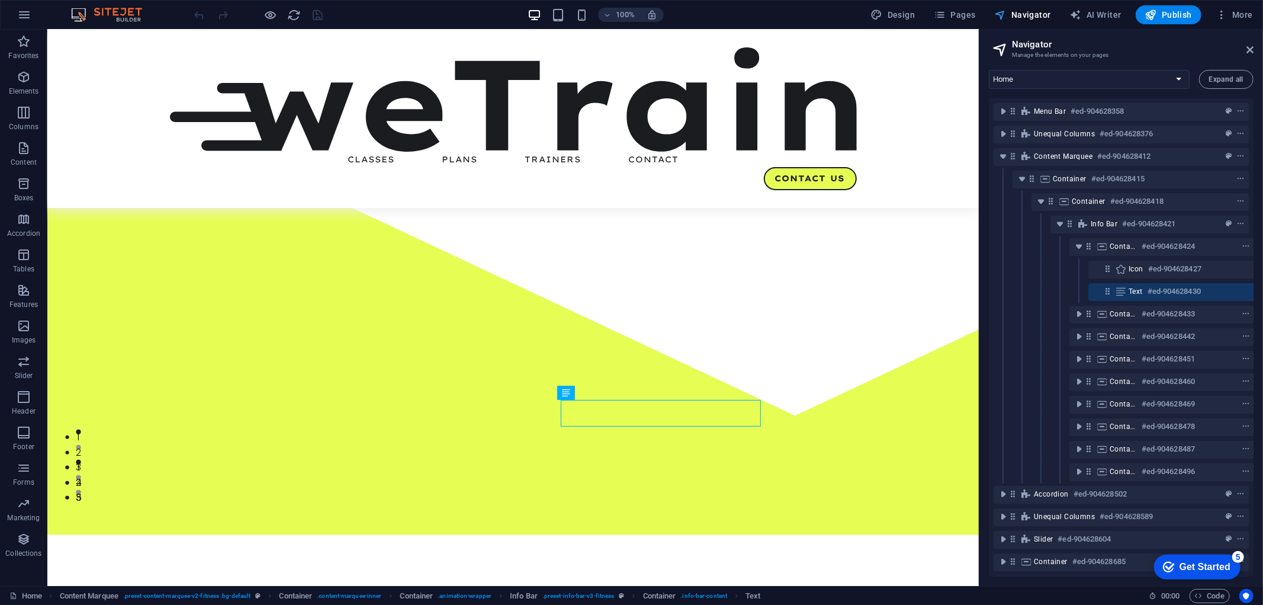
scroll to position [0, 21]
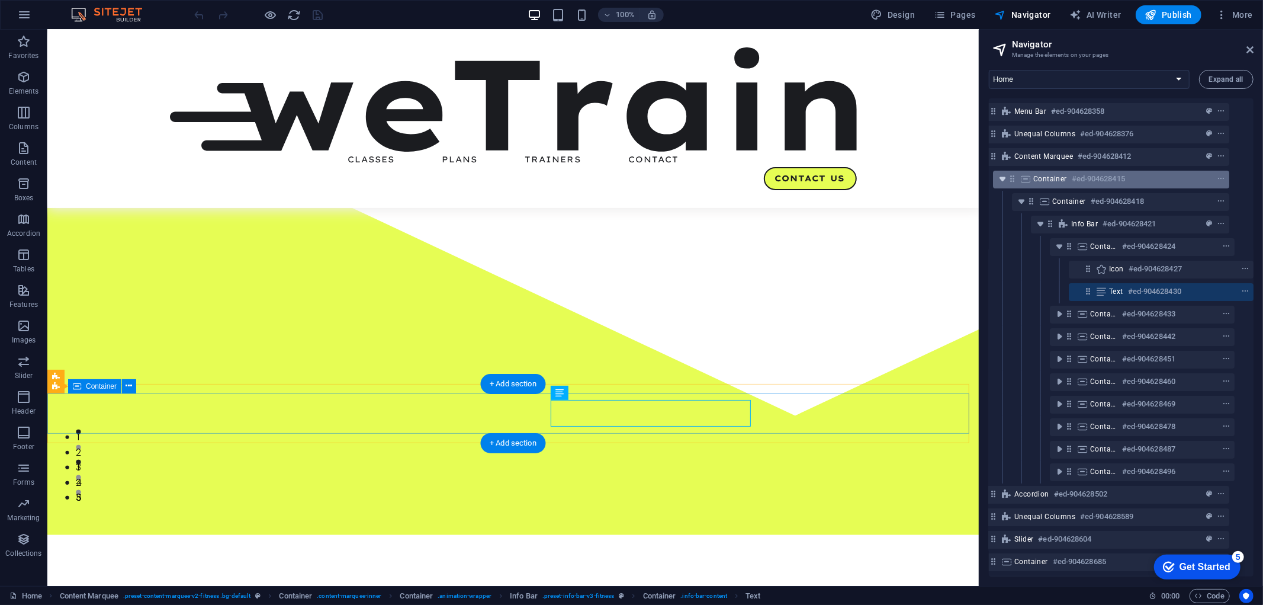
click at [1005, 180] on icon "toggle-expand" at bounding box center [1003, 179] width 12 height 12
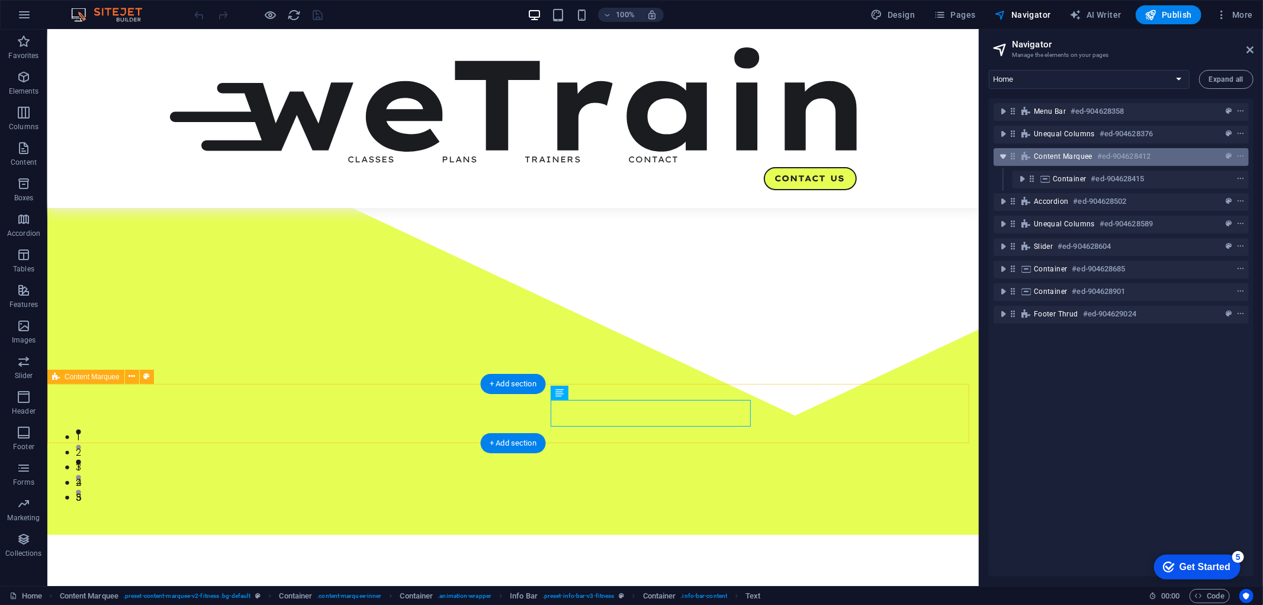
click at [1003, 157] on icon "toggle-expand" at bounding box center [1003, 156] width 12 height 12
click at [1026, 152] on icon at bounding box center [1026, 156] width 13 height 9
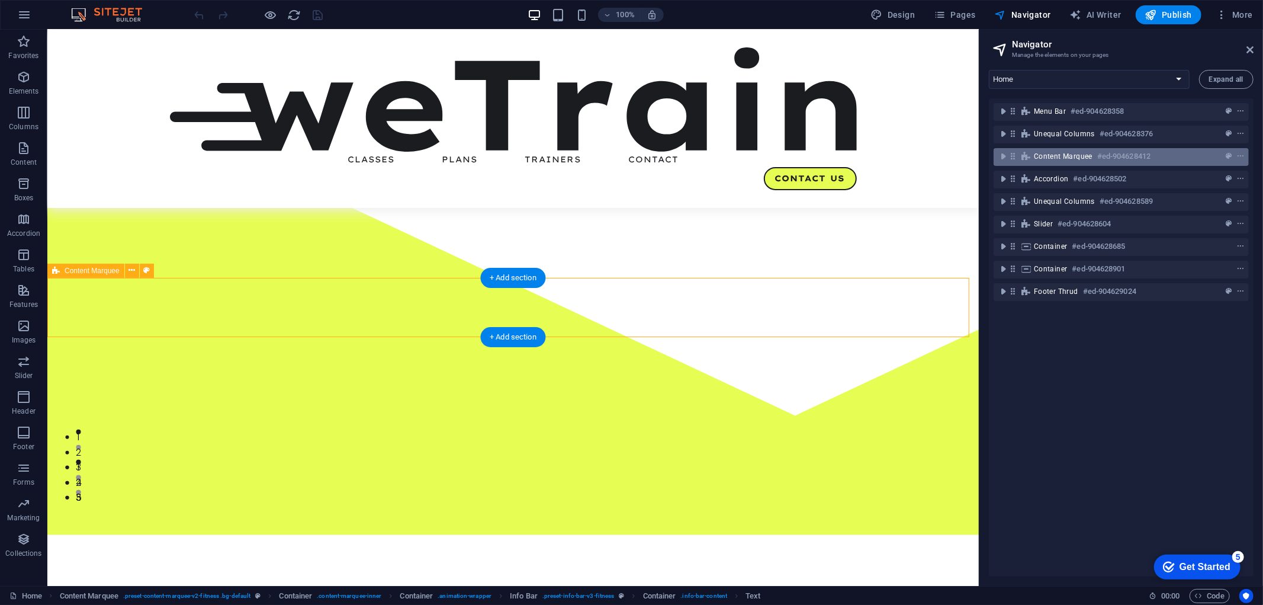
scroll to position [215, 0]
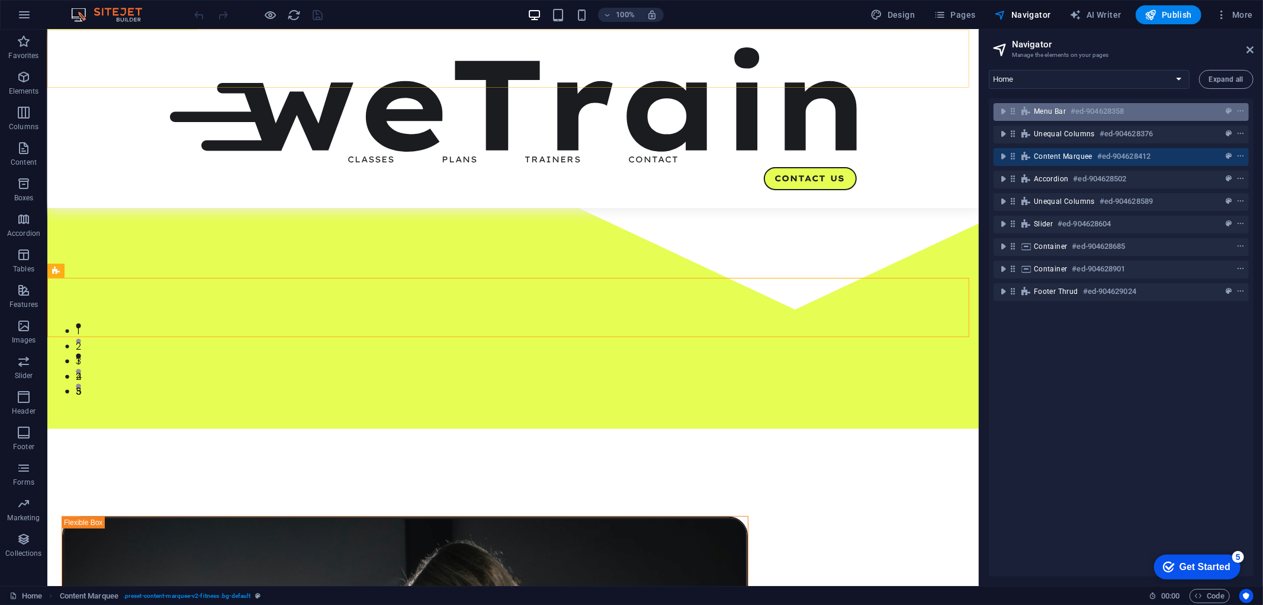
click at [1056, 113] on span "Menu Bar" at bounding box center [1050, 111] width 32 height 9
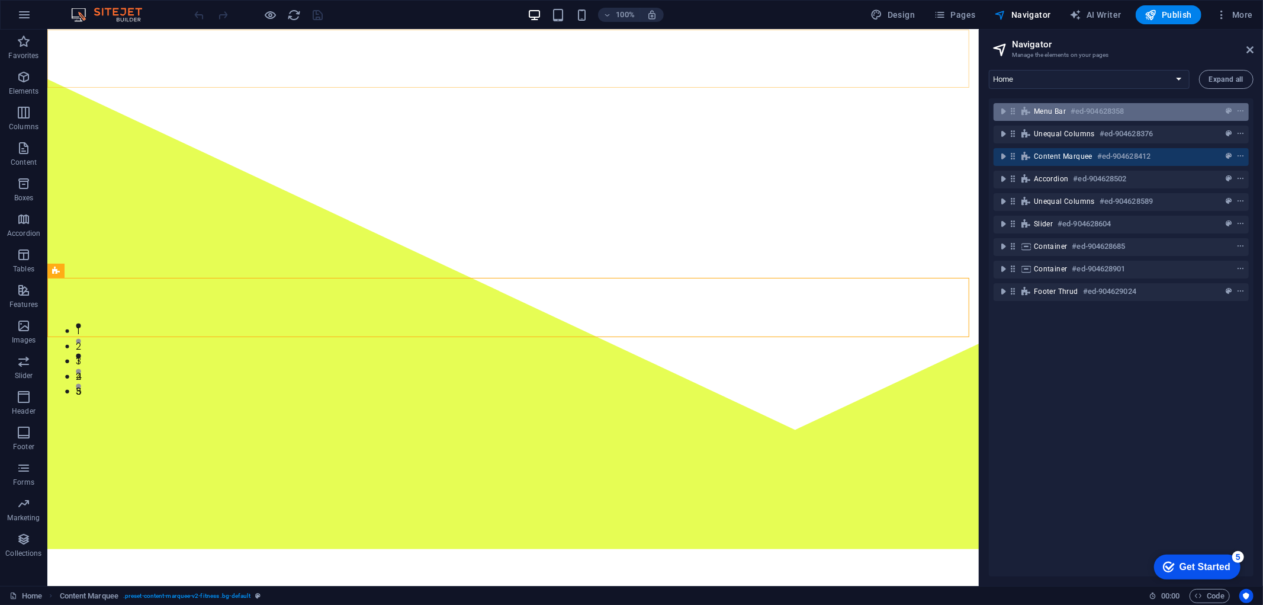
scroll to position [0, 0]
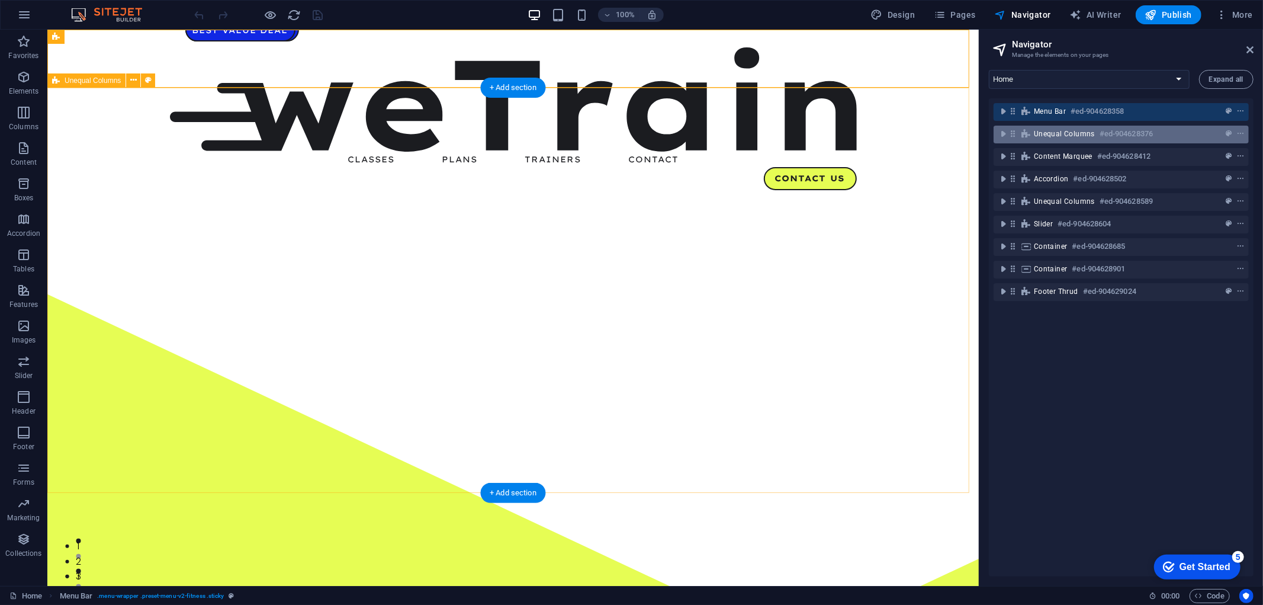
click at [1058, 127] on div "Unequal Columns #ed-904628376" at bounding box center [1112, 134] width 156 height 14
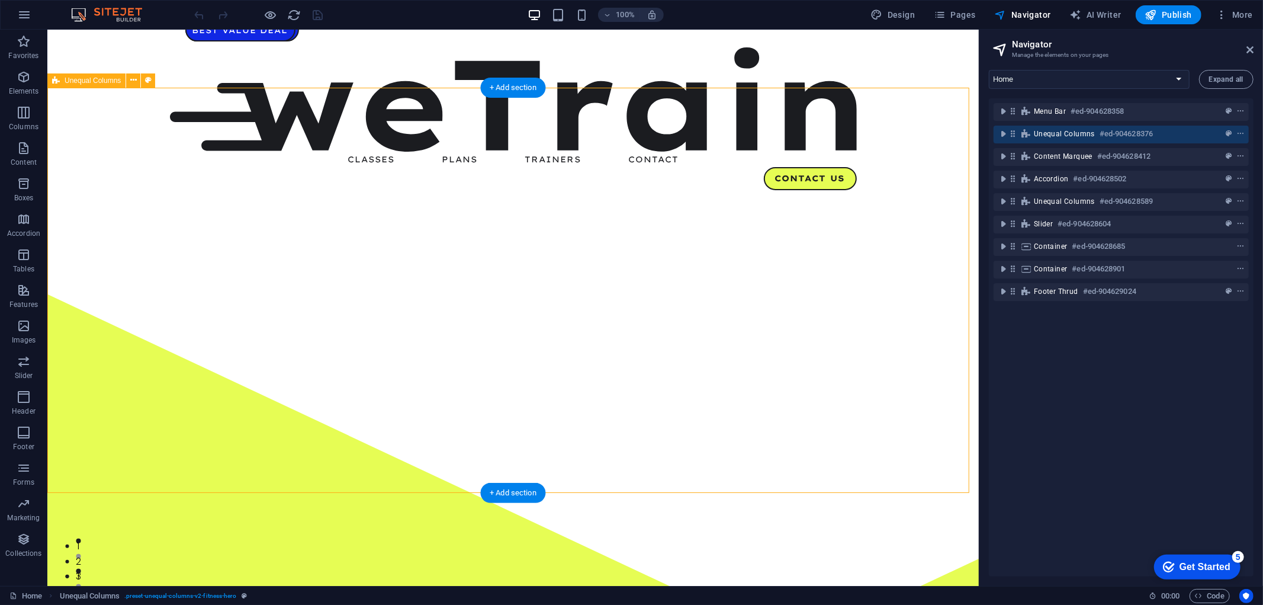
click at [1027, 134] on icon at bounding box center [1026, 133] width 13 height 9
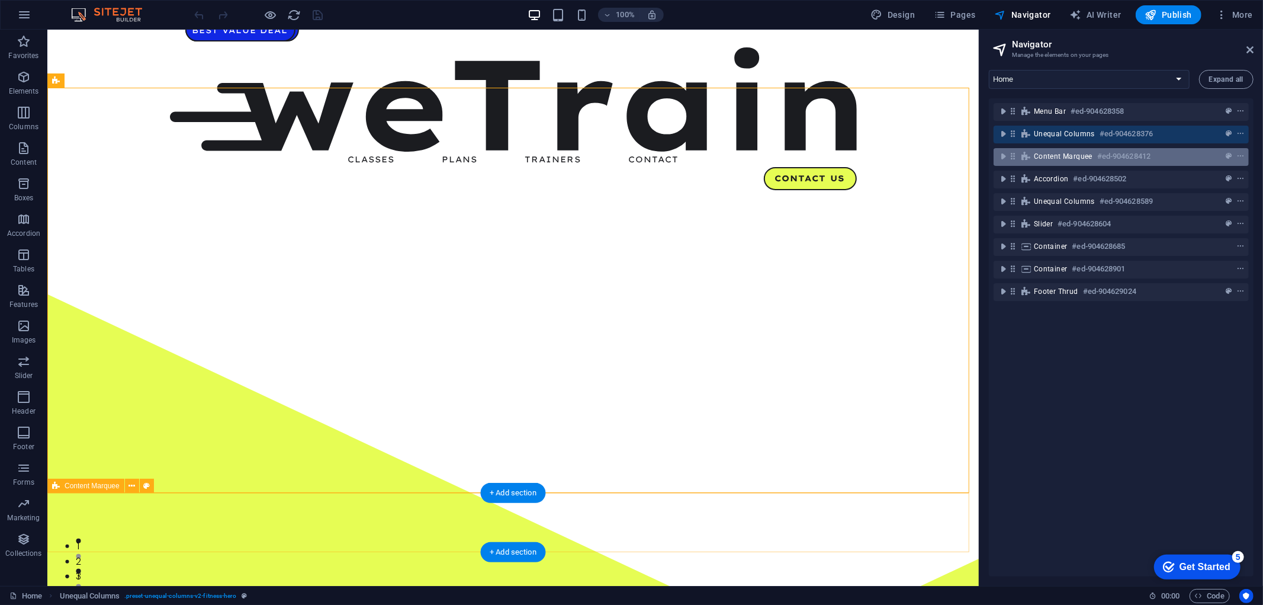
click at [1029, 152] on icon at bounding box center [1026, 156] width 13 height 9
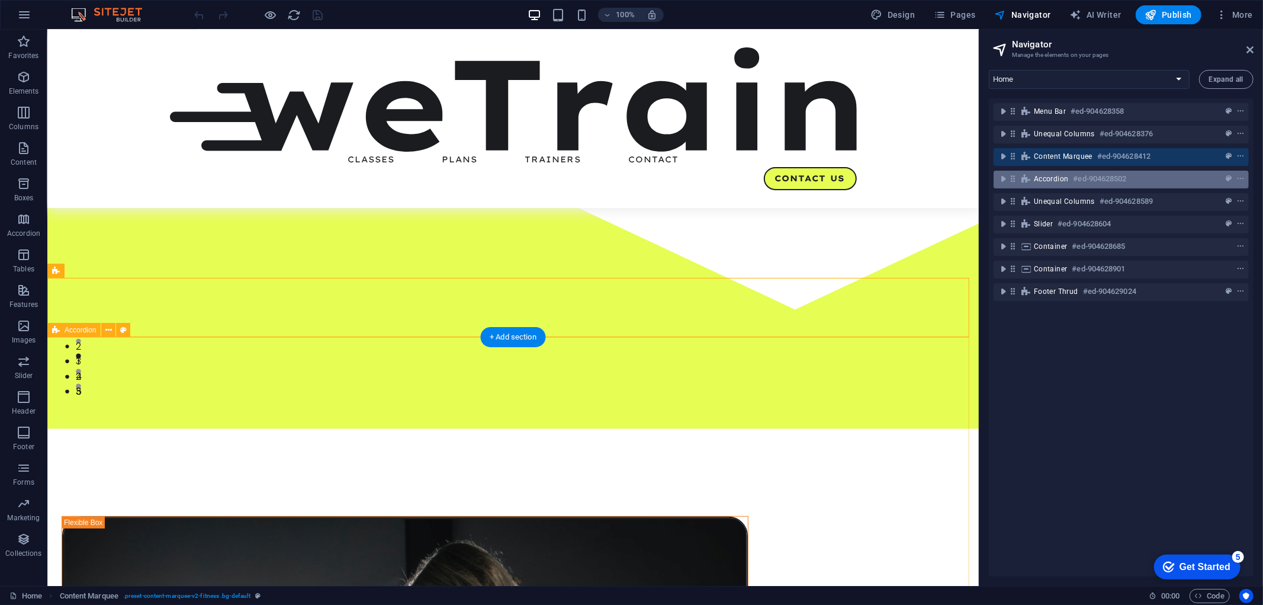
click at [1032, 181] on icon at bounding box center [1026, 178] width 13 height 9
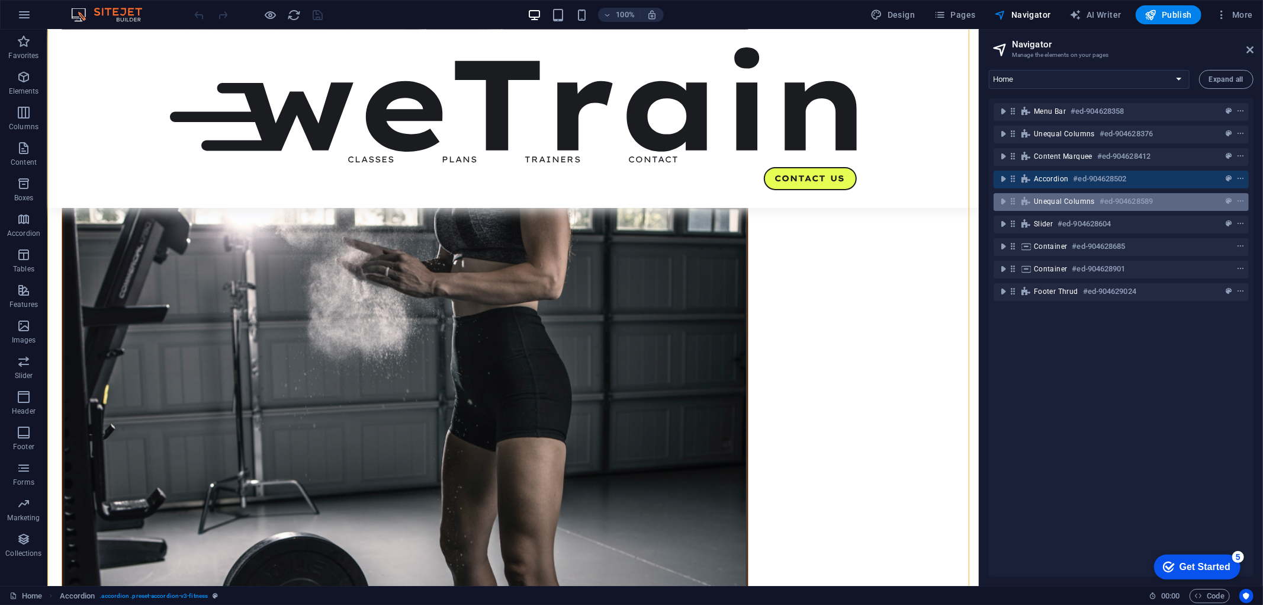
click at [1037, 198] on span "Unequal Columns" at bounding box center [1064, 201] width 61 height 9
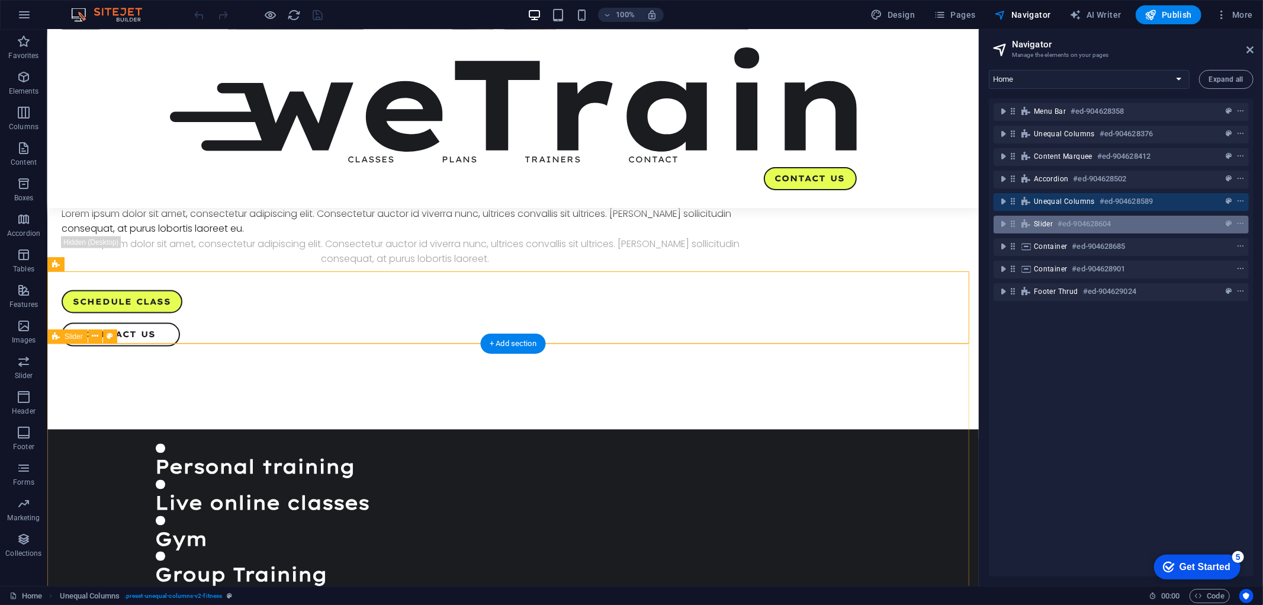
click at [1037, 223] on span "Slider" at bounding box center [1043, 223] width 19 height 9
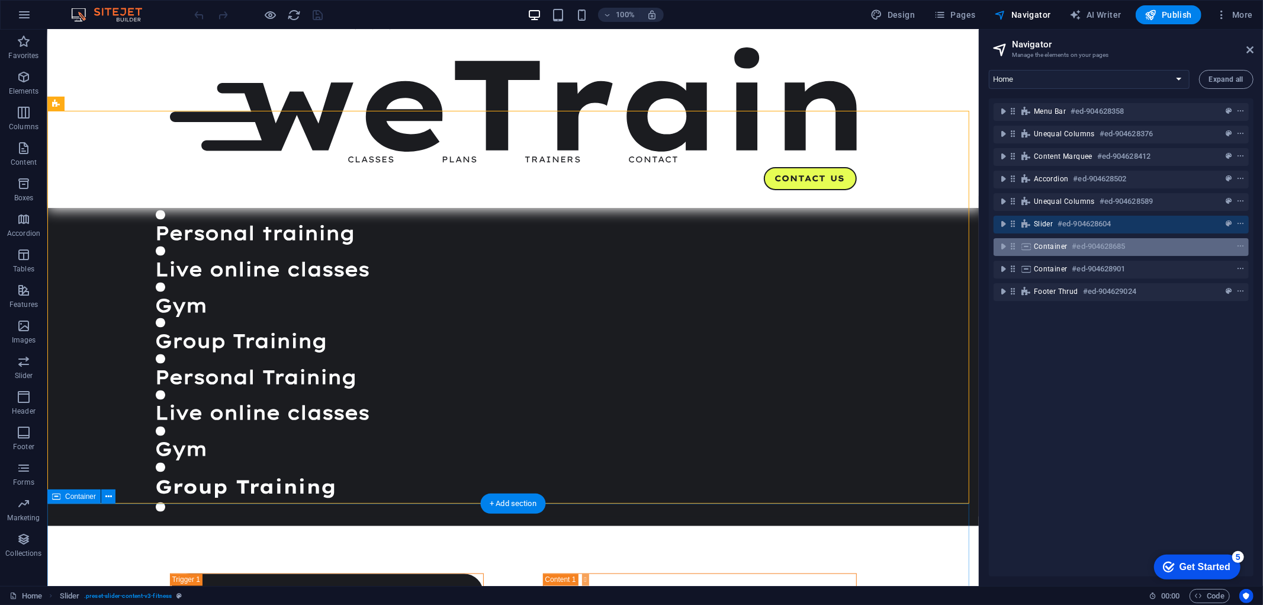
click at [1035, 245] on span "Container" at bounding box center [1051, 246] width 34 height 9
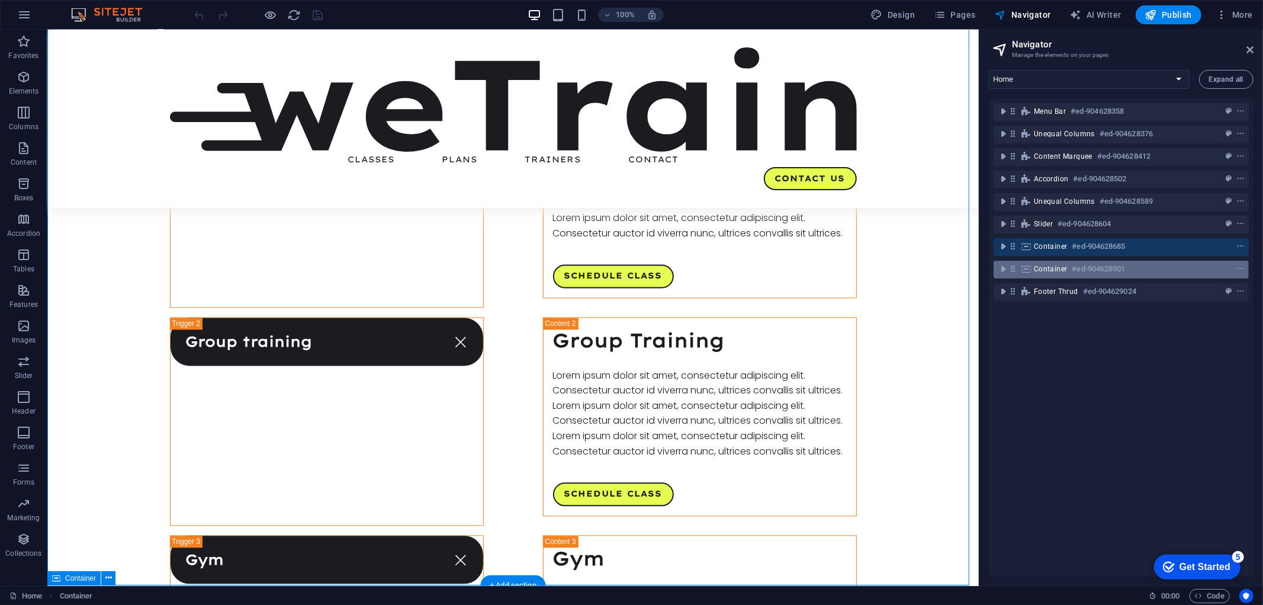
click at [1035, 267] on span "Container" at bounding box center [1051, 268] width 34 height 9
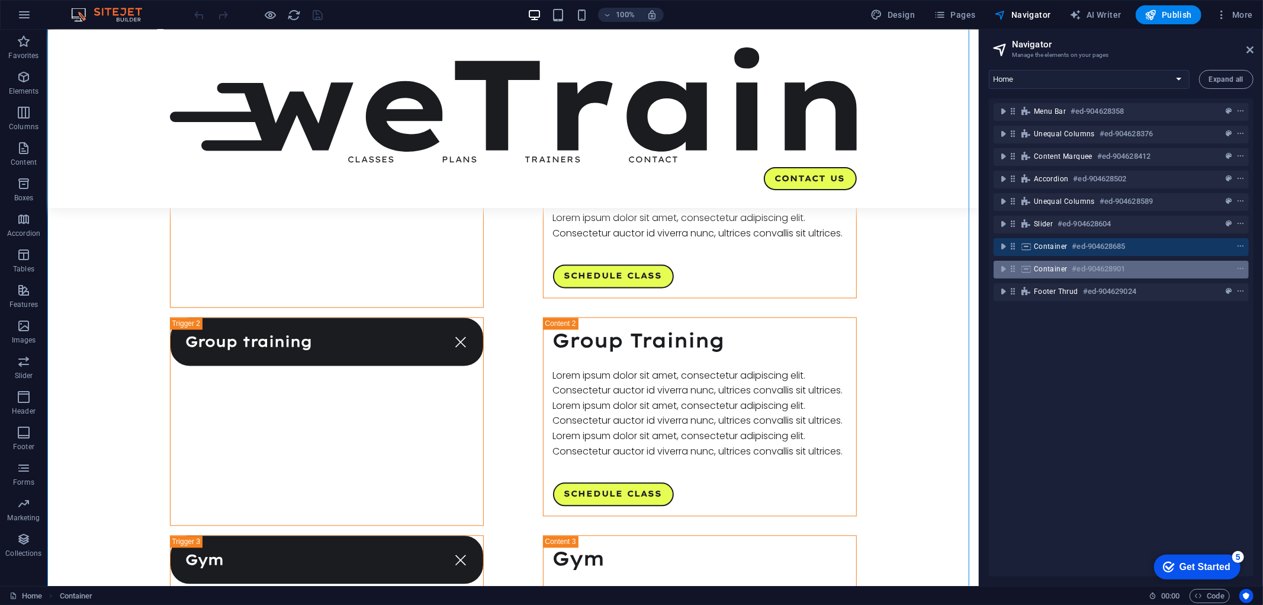
scroll to position [2621, 0]
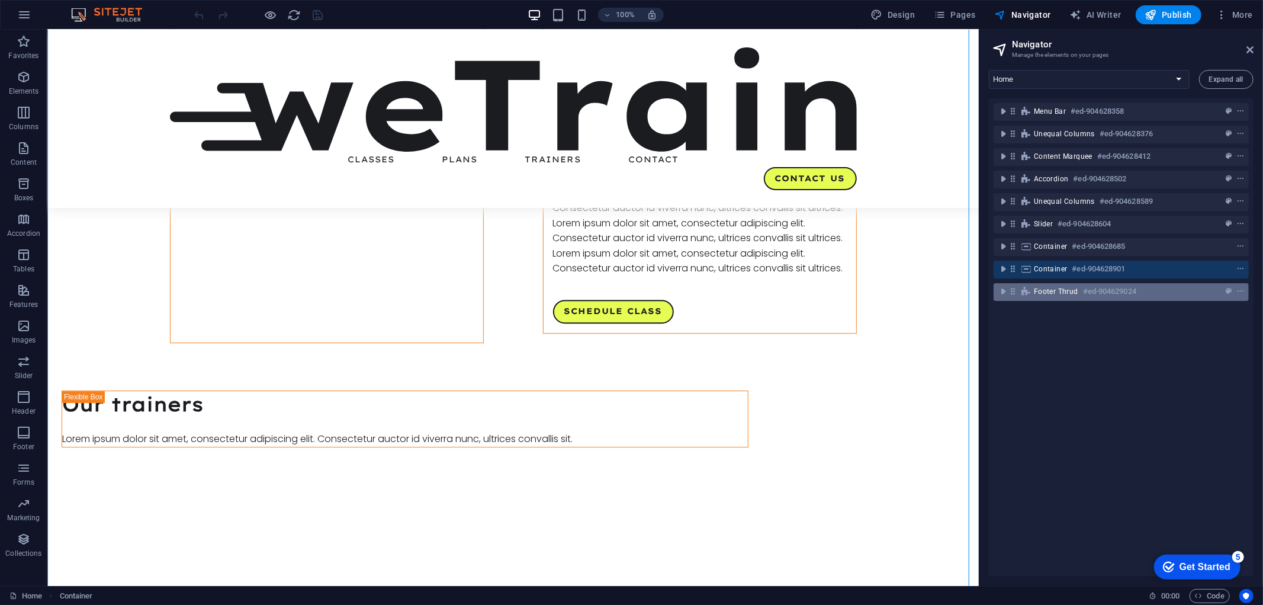
click at [1041, 288] on span "Footer Thrud" at bounding box center [1056, 291] width 44 height 9
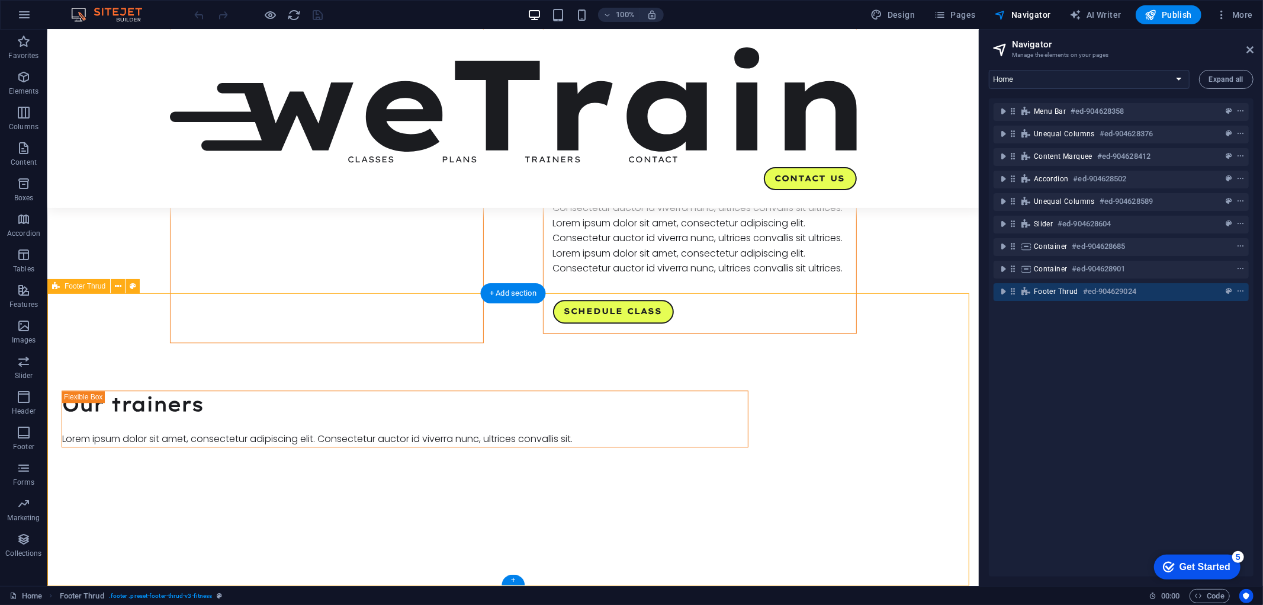
scroll to position [2976, 0]
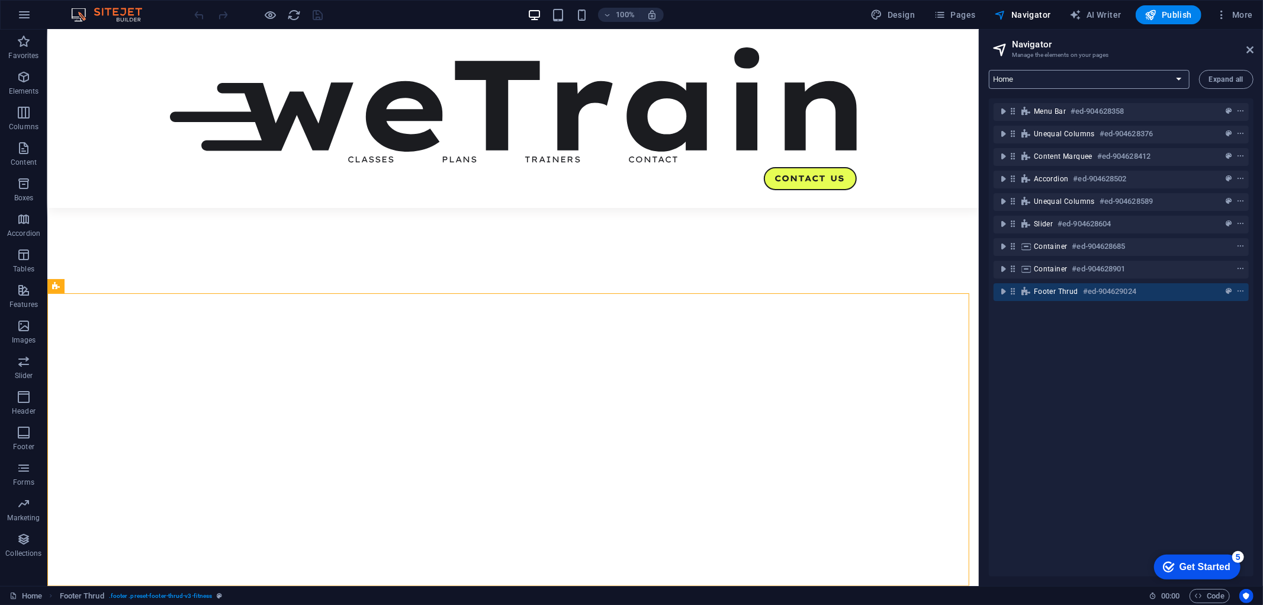
click at [1086, 82] on select "Home Classes Plans Trainers Contact Legal Notice Privacy" at bounding box center [1089, 79] width 201 height 19
click at [989, 70] on select "Home Classes Plans Trainers Contact Legal Notice Privacy" at bounding box center [1089, 79] width 201 height 19
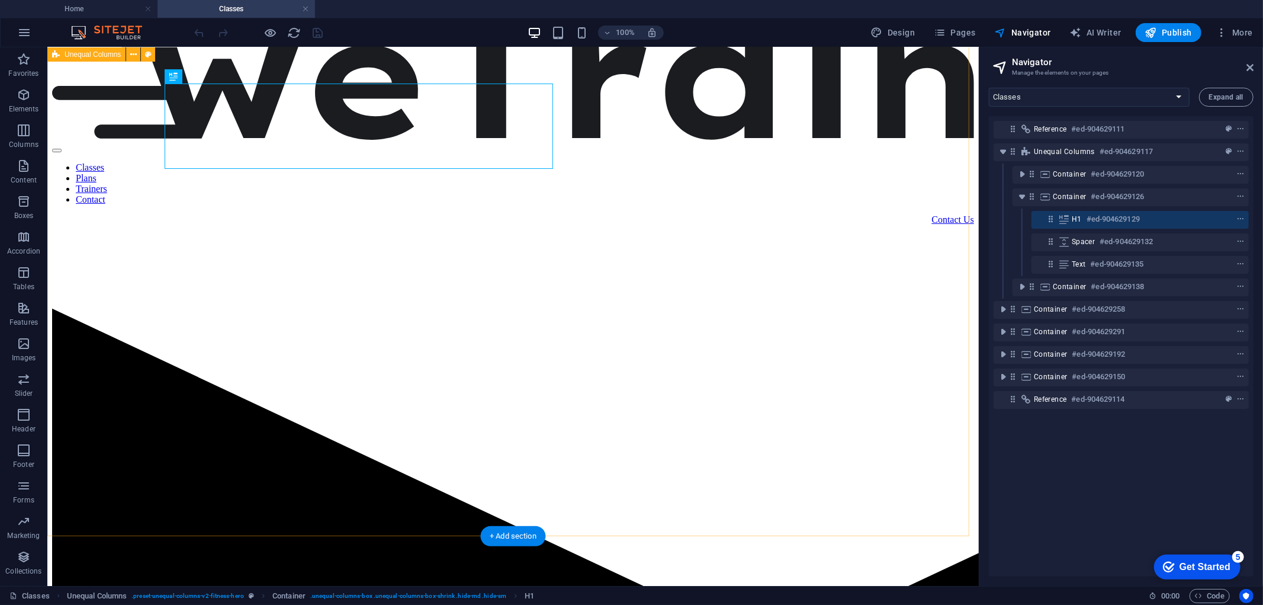
scroll to position [0, 0]
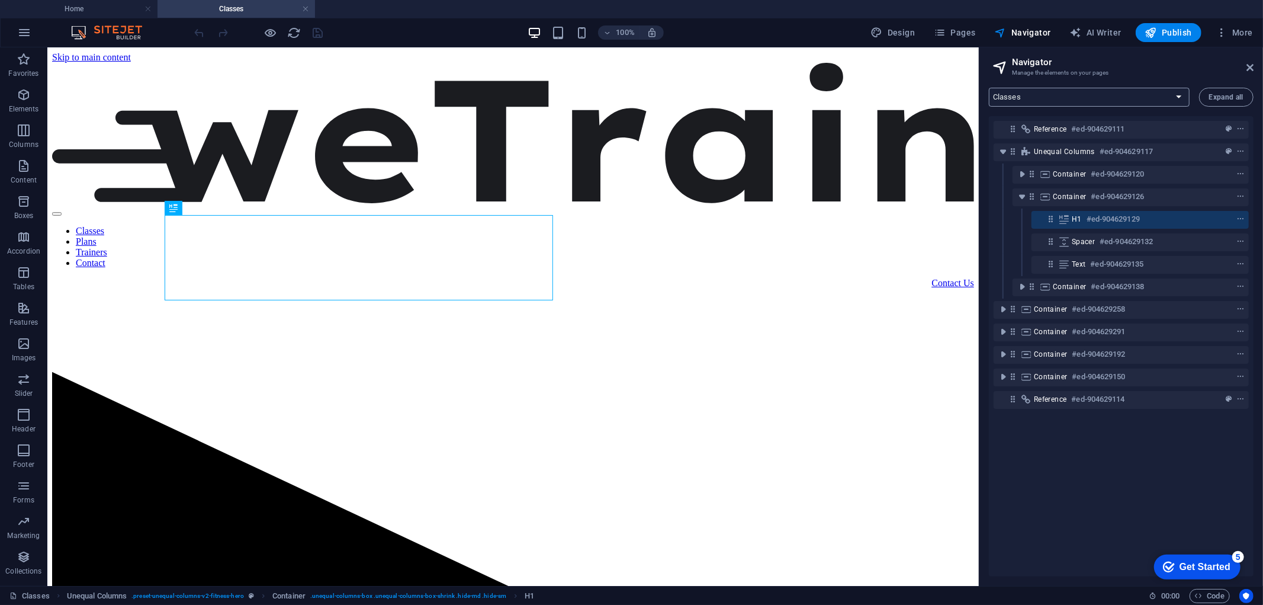
click at [1058, 97] on select "Home Classes Plans Trainers Contact Legal Notice Privacy" at bounding box center [1089, 97] width 201 height 19
select select "16977909-en"
click at [989, 88] on select "Home Classes Plans Trainers Contact Legal Notice Privacy" at bounding box center [1089, 97] width 201 height 19
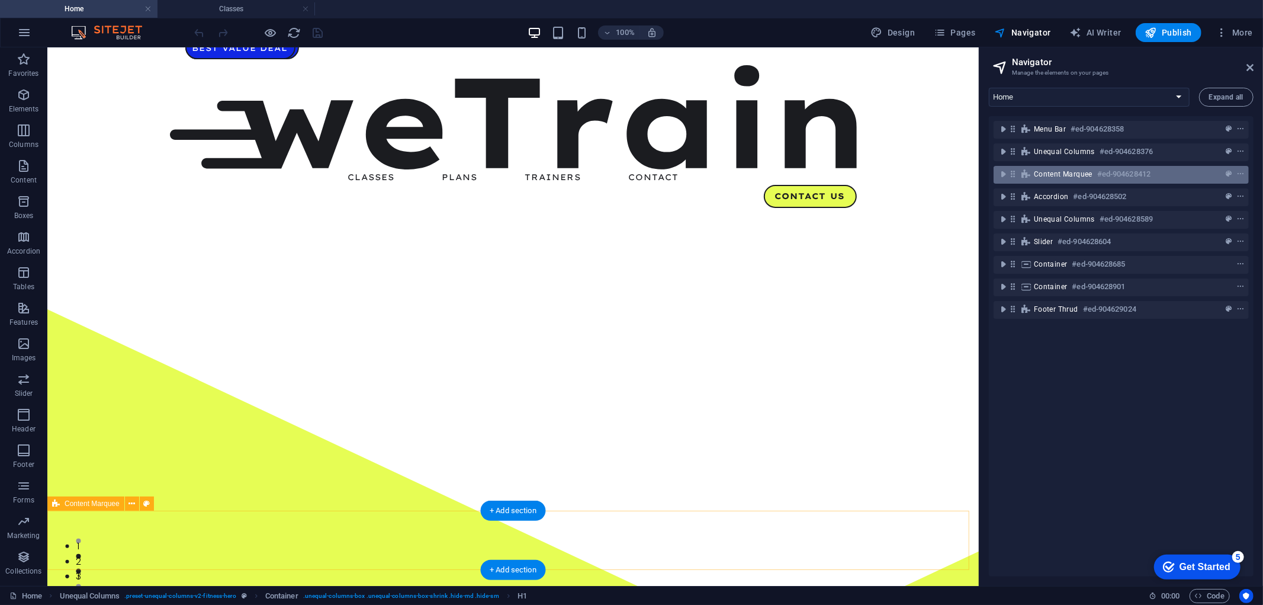
click at [1037, 172] on span "Content Marquee" at bounding box center [1063, 173] width 59 height 9
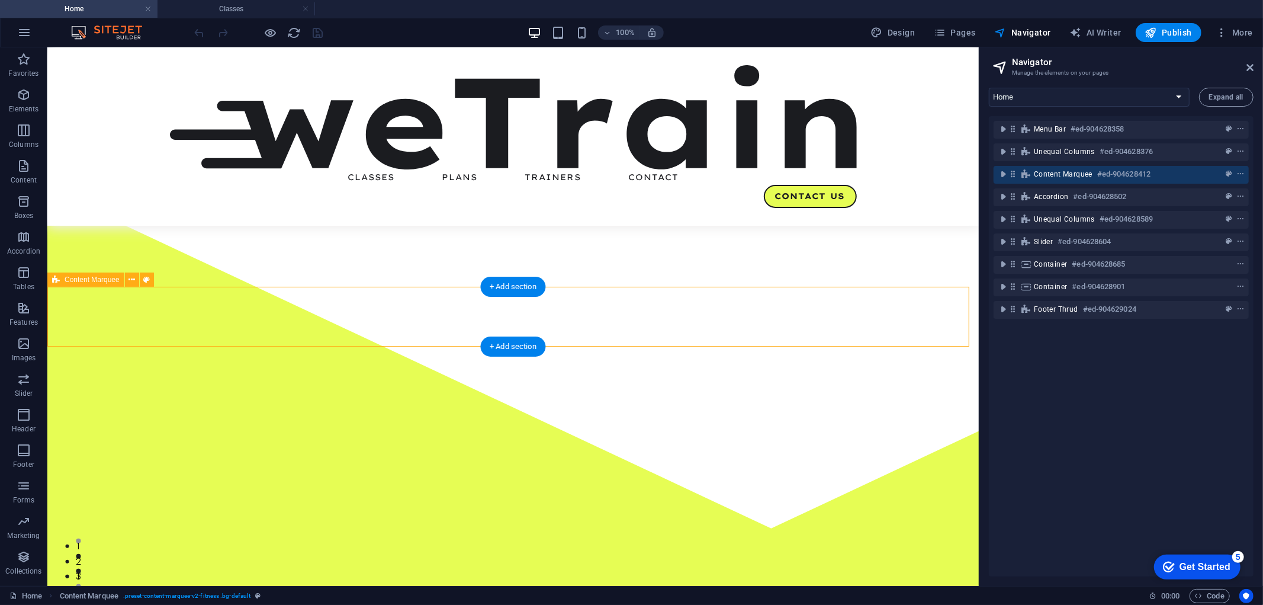
scroll to position [223, 0]
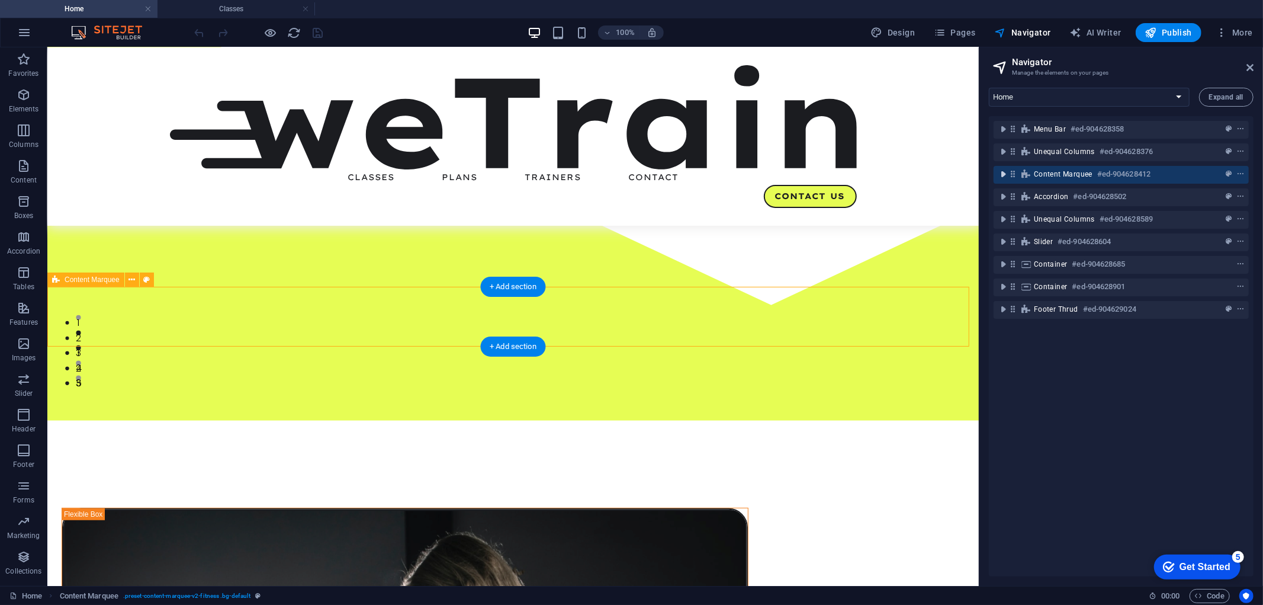
click at [1002, 175] on icon "toggle-expand" at bounding box center [1003, 174] width 12 height 12
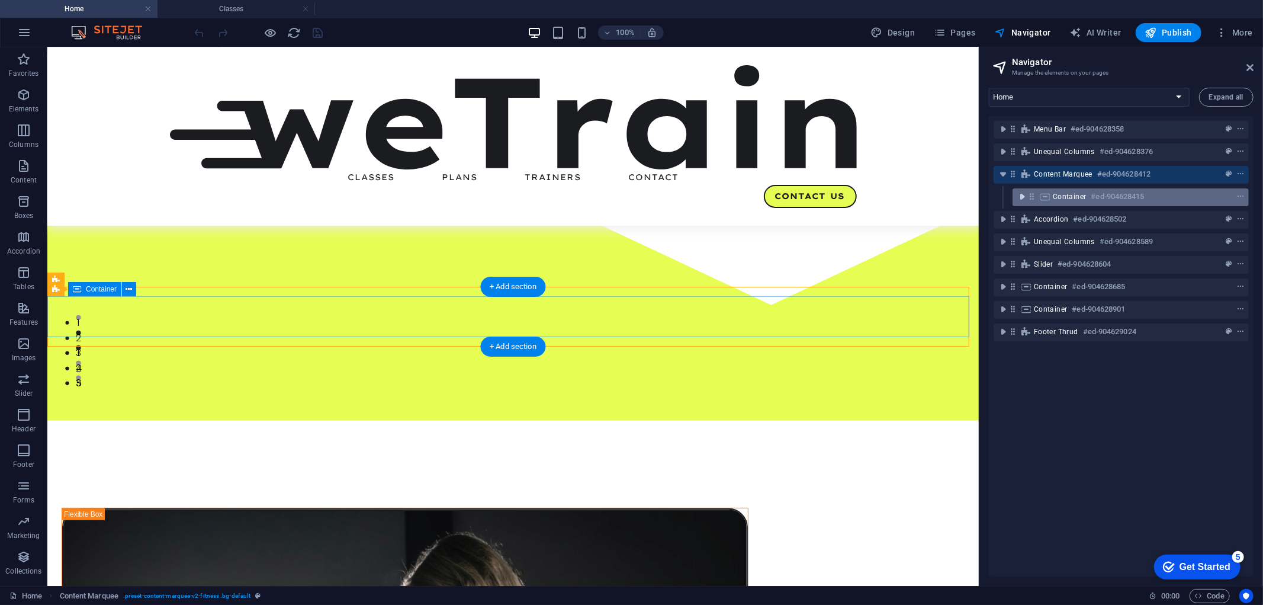
click at [1019, 198] on icon "toggle-expand" at bounding box center [1022, 197] width 12 height 12
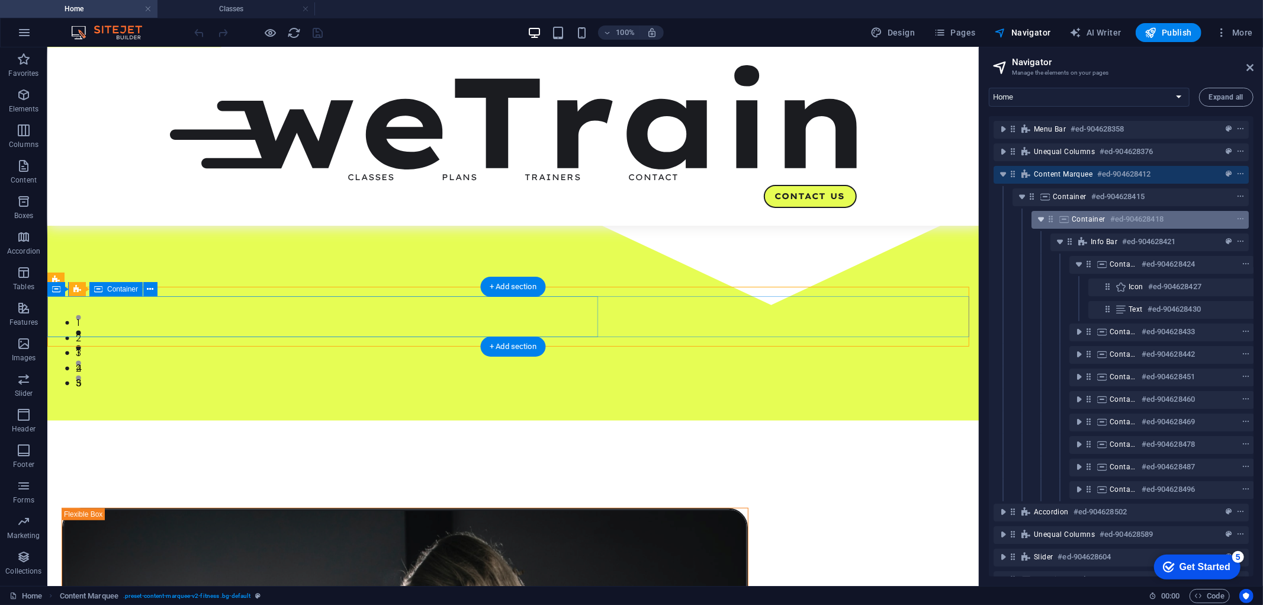
click at [1035, 214] on icon "toggle-expand" at bounding box center [1041, 219] width 12 height 12
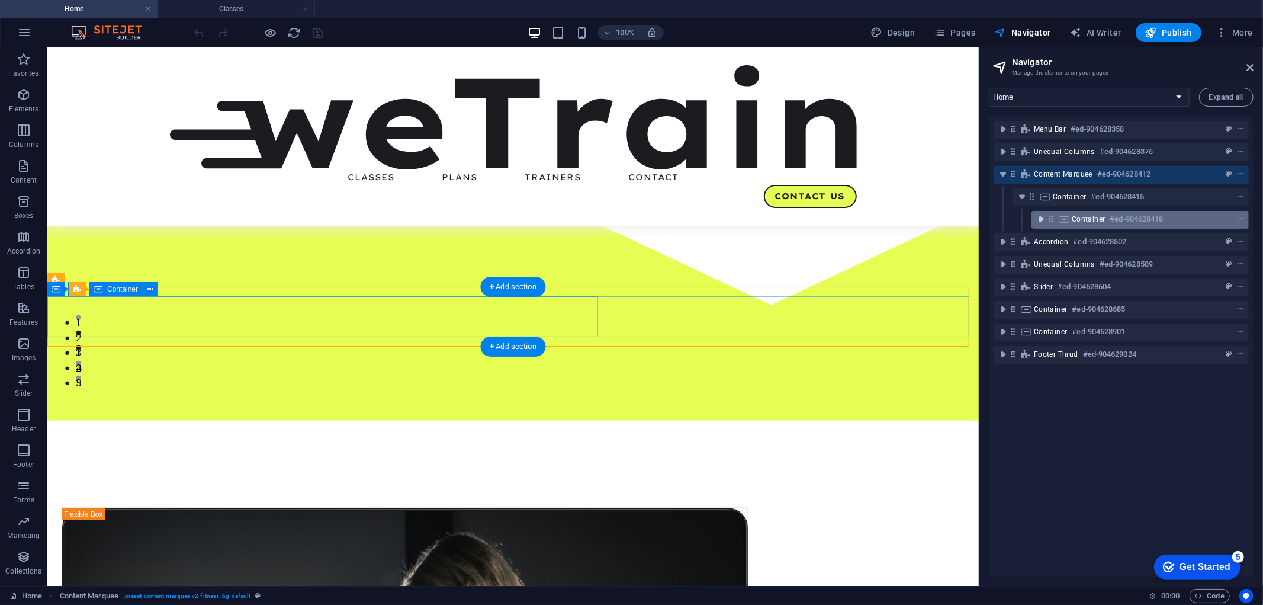
click at [1035, 214] on icon "toggle-expand" at bounding box center [1041, 219] width 12 height 12
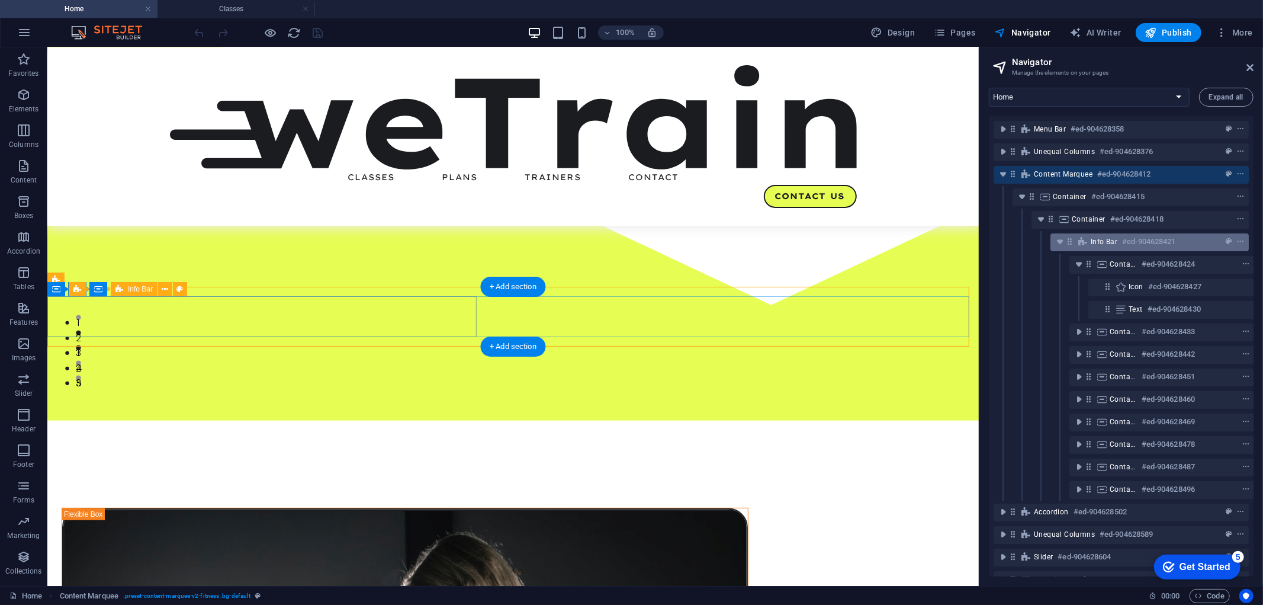
click at [1057, 233] on div "Info Bar #ed-904628421" at bounding box center [1150, 242] width 198 height 18
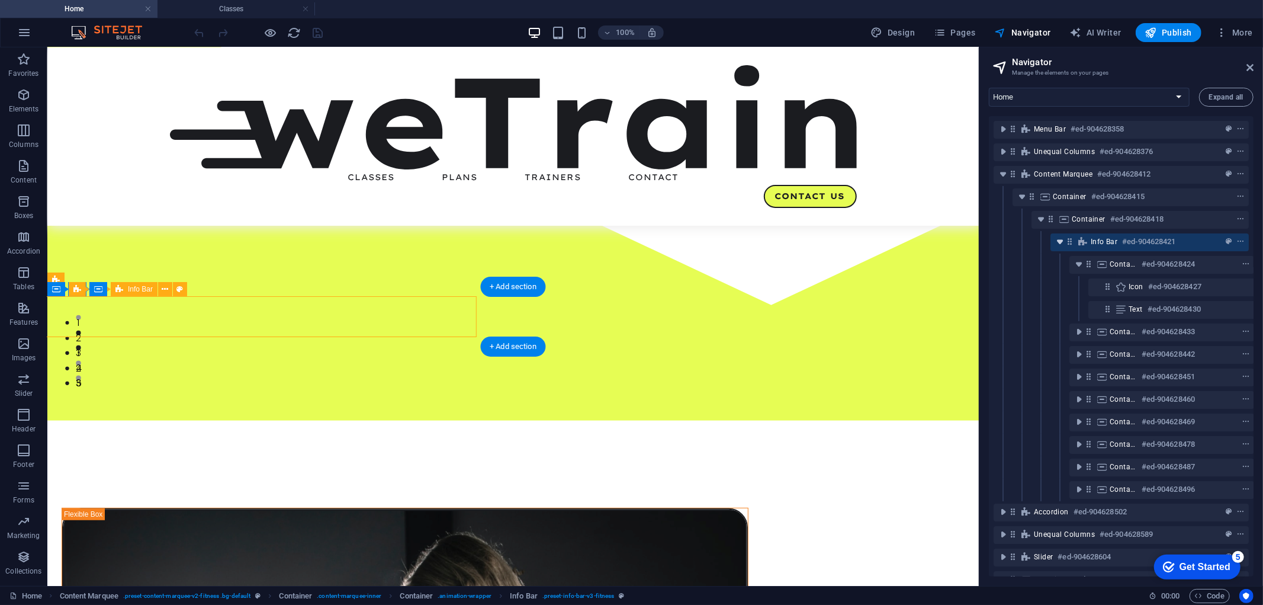
click at [1059, 242] on icon "toggle-expand" at bounding box center [1060, 242] width 12 height 12
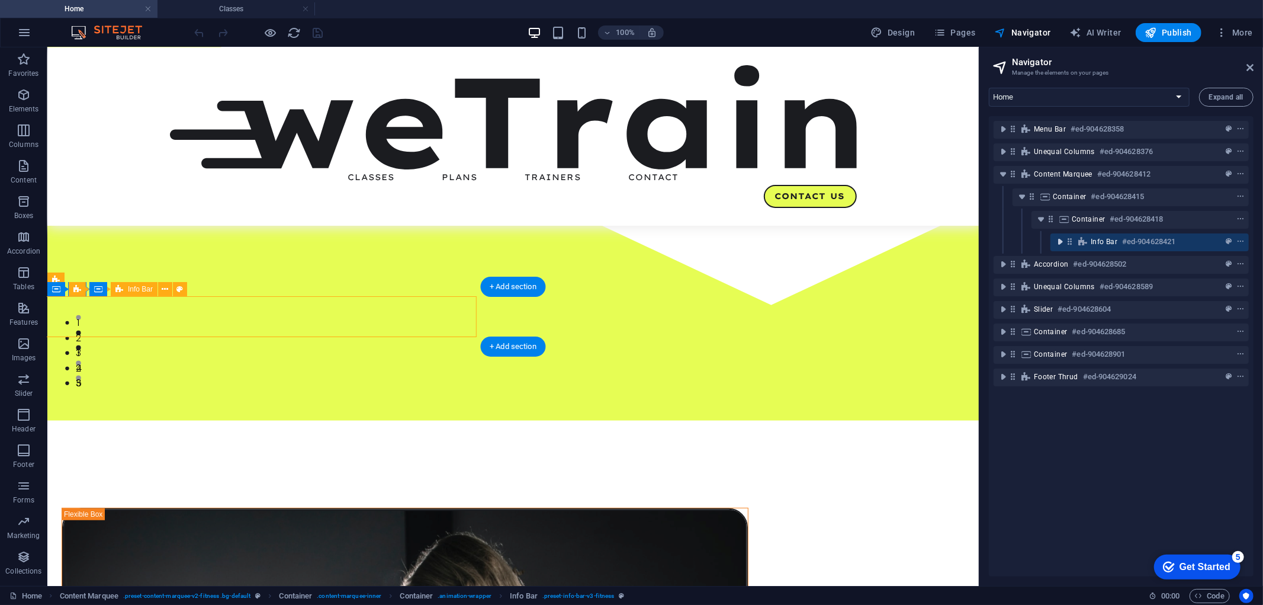
click at [1059, 242] on icon "toggle-expand" at bounding box center [1060, 242] width 12 height 12
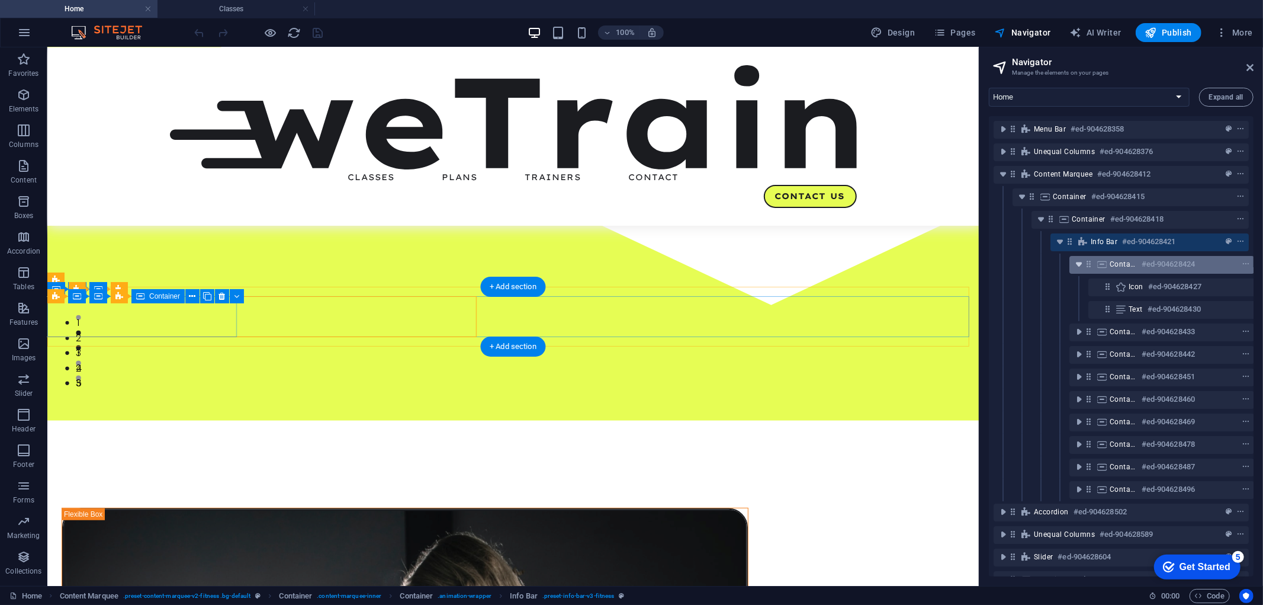
click at [1074, 262] on icon "toggle-expand" at bounding box center [1079, 264] width 12 height 12
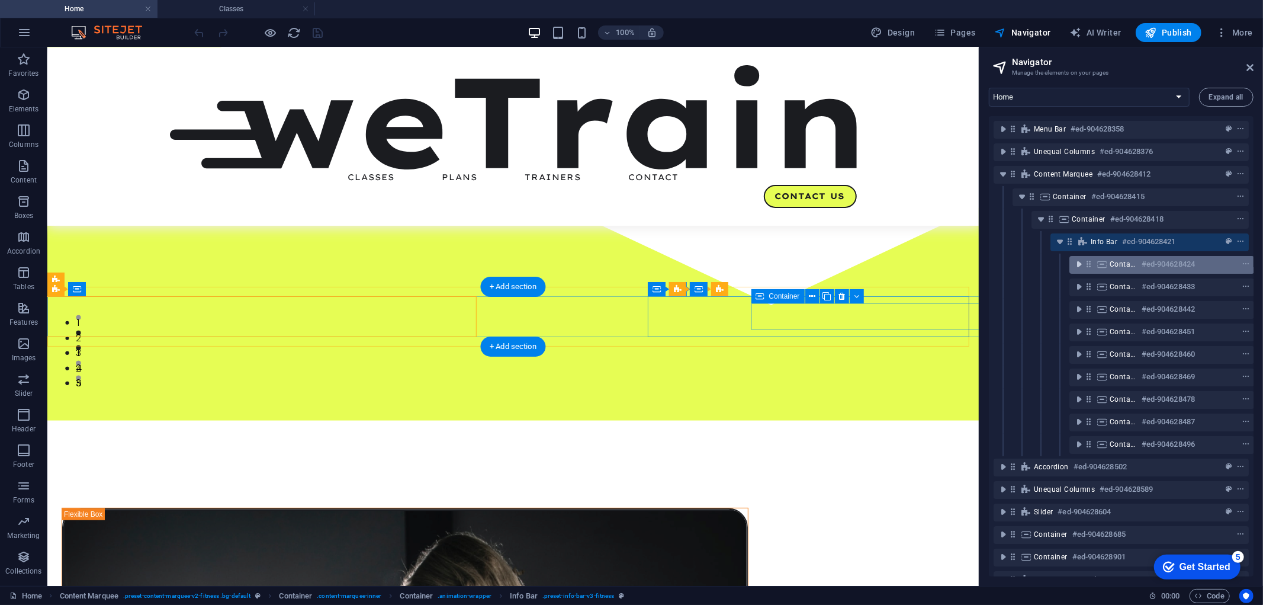
click at [1077, 264] on icon "toggle-expand" at bounding box center [1079, 264] width 12 height 12
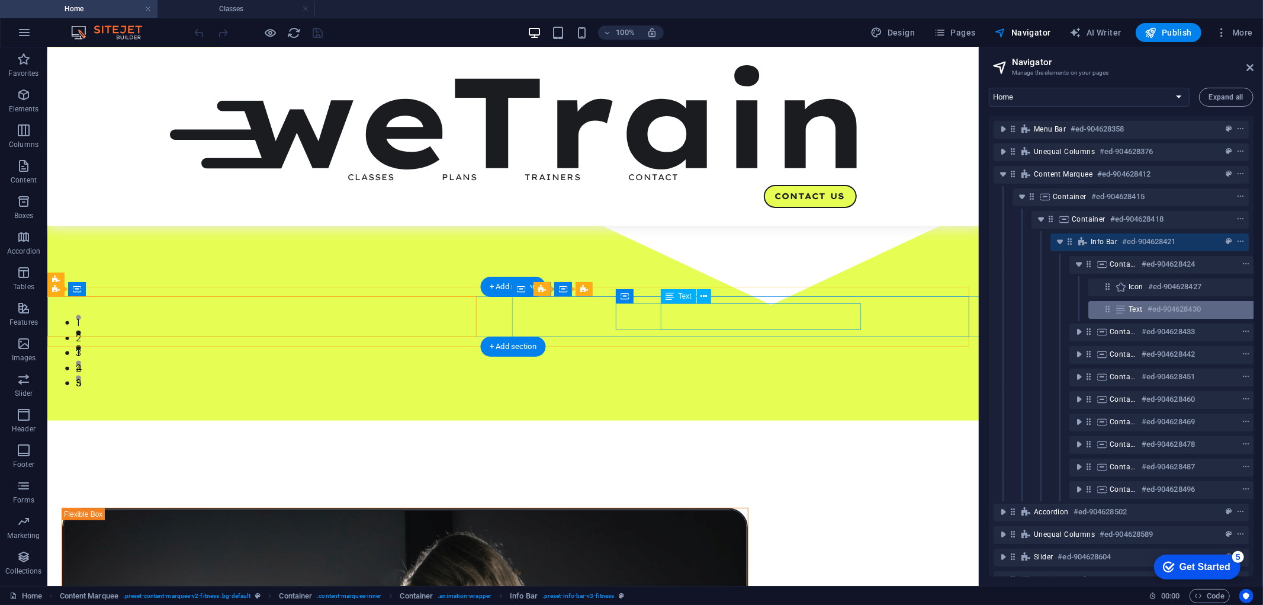
click at [1129, 309] on span "Text" at bounding box center [1136, 308] width 14 height 9
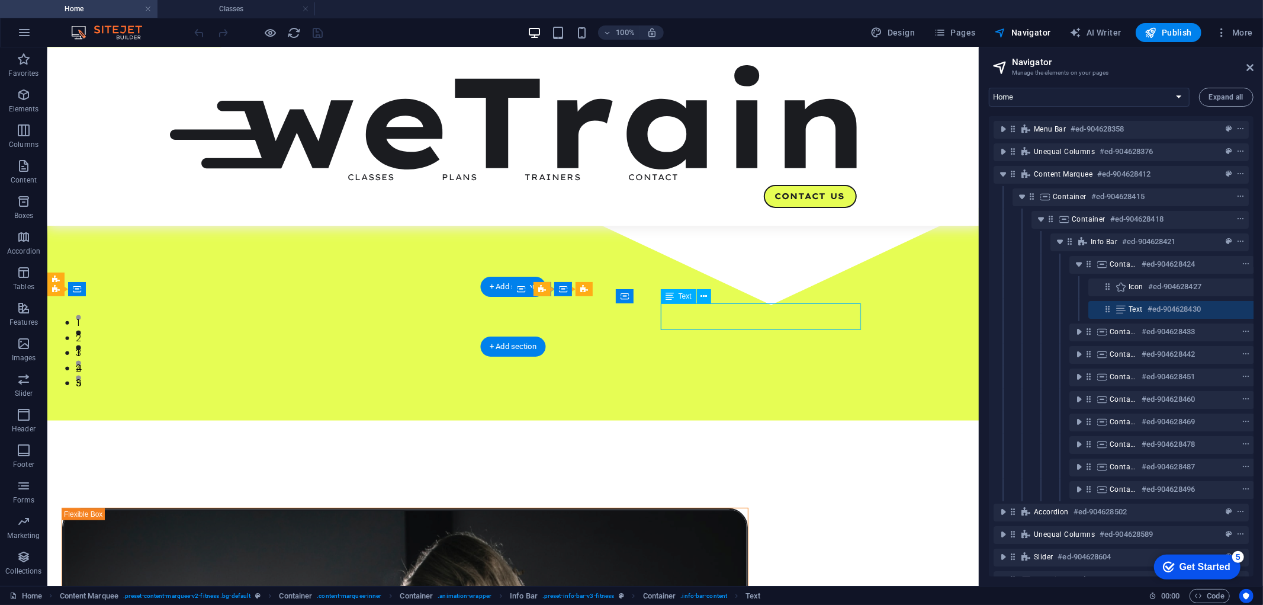
scroll to position [0, 21]
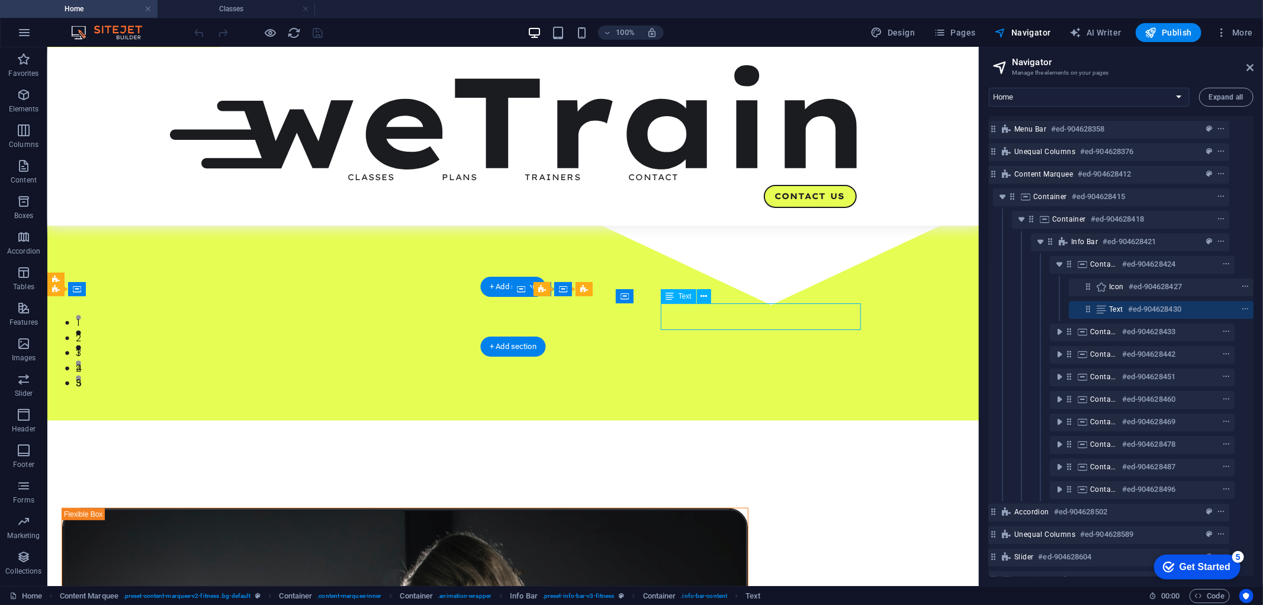
click at [1116, 308] on span "Text" at bounding box center [1116, 308] width 14 height 9
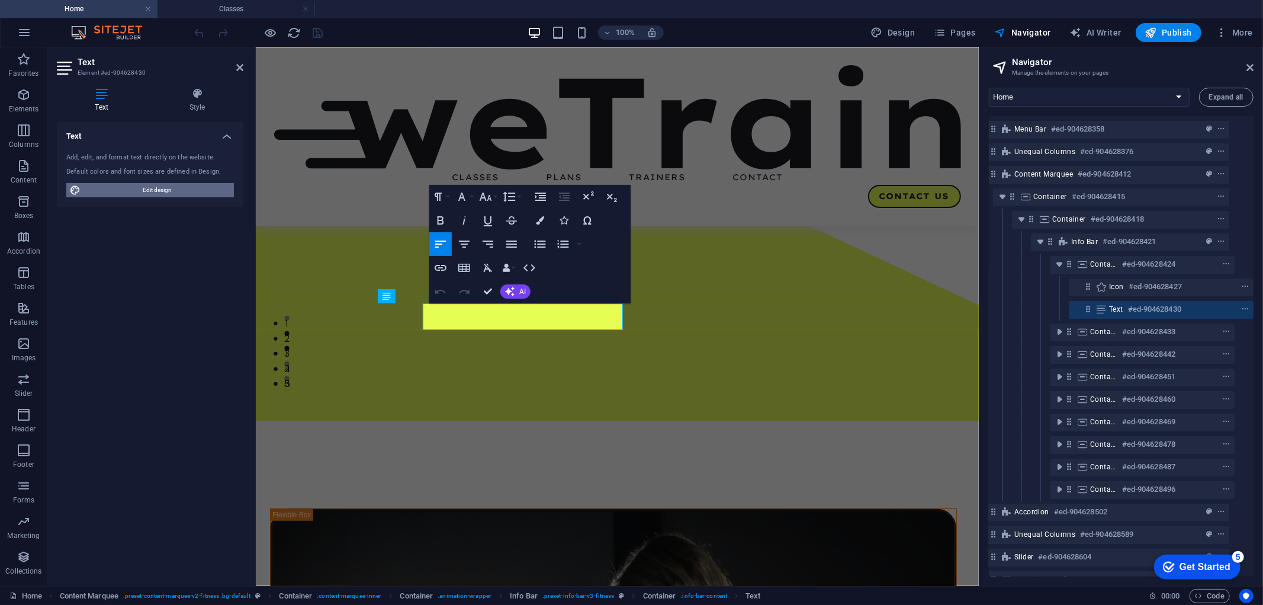
click at [147, 192] on span "Edit design" at bounding box center [157, 190] width 146 height 14
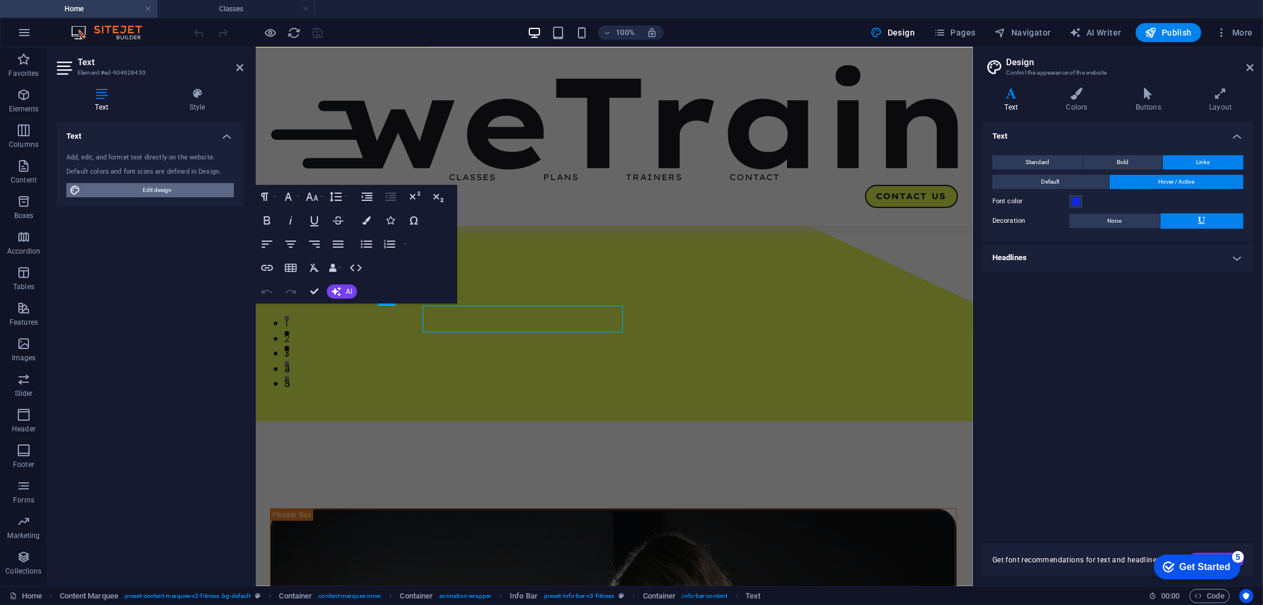
scroll to position [220, 0]
click at [147, 192] on span "Edit design" at bounding box center [157, 190] width 146 height 14
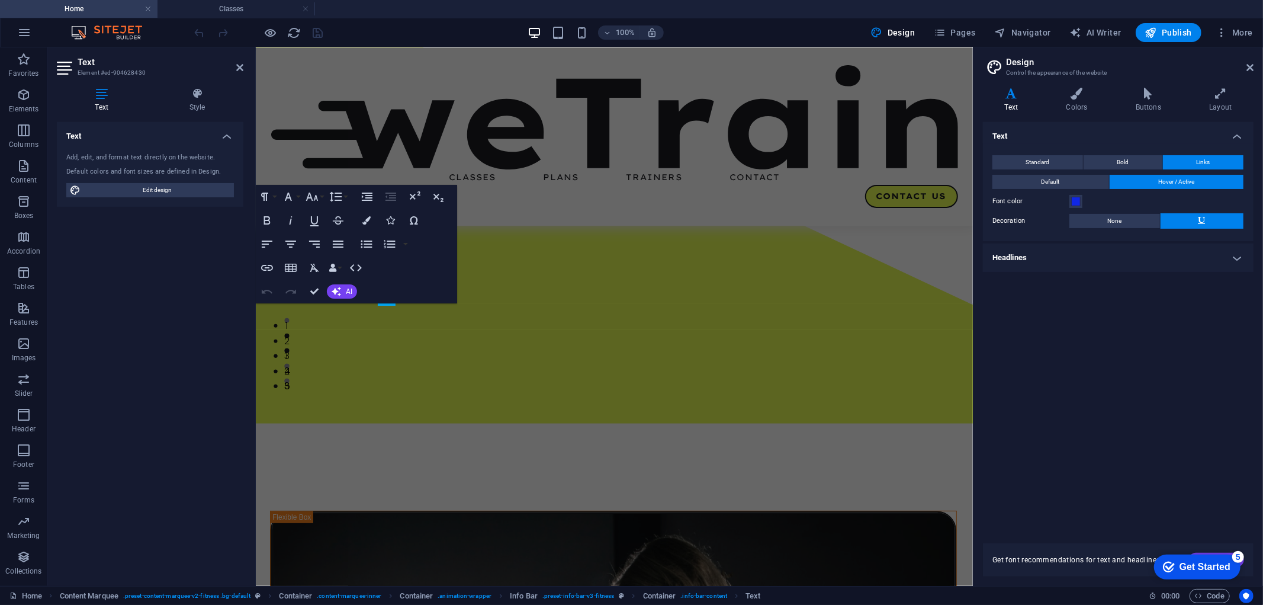
click at [177, 353] on div "Text Add, edit, and format text directly on the website. Default colors and fon…" at bounding box center [150, 349] width 187 height 454
click at [346, 291] on span "AI" at bounding box center [349, 291] width 7 height 7
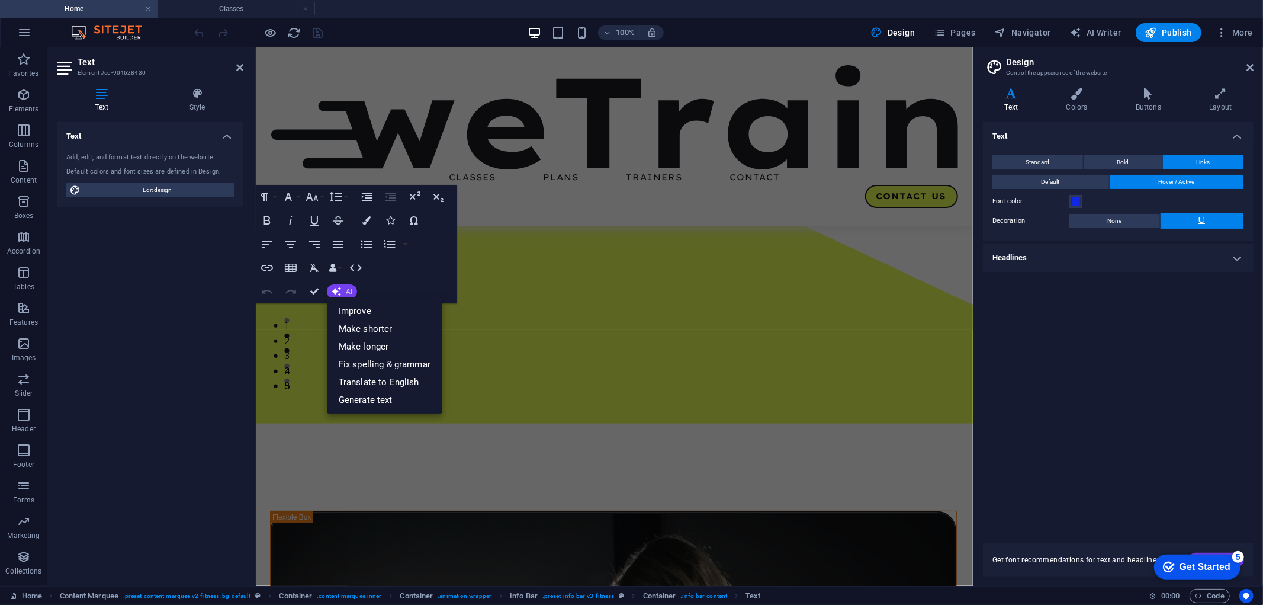
click at [346, 291] on span "AI" at bounding box center [349, 291] width 7 height 7
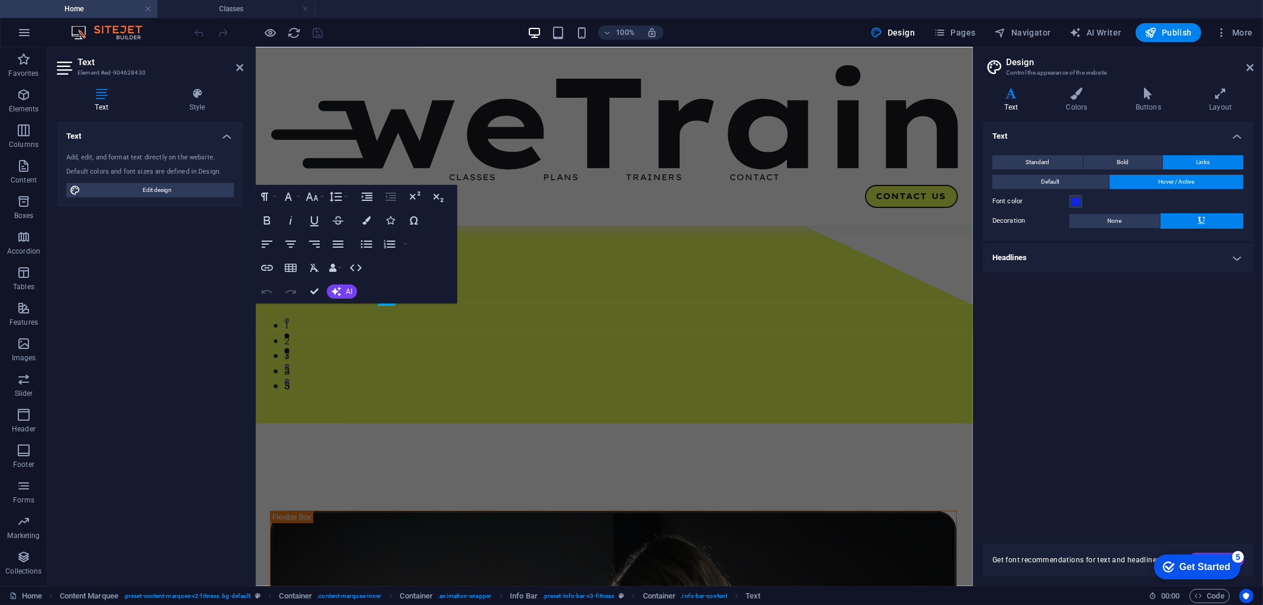
click at [133, 327] on div "Text Add, edit, and format text directly on the website. Default colors and fon…" at bounding box center [150, 349] width 187 height 454
click at [110, 154] on div "Add, edit, and format text directly on the website." at bounding box center [150, 158] width 168 height 10
click at [93, 190] on span "Edit design" at bounding box center [157, 190] width 146 height 14
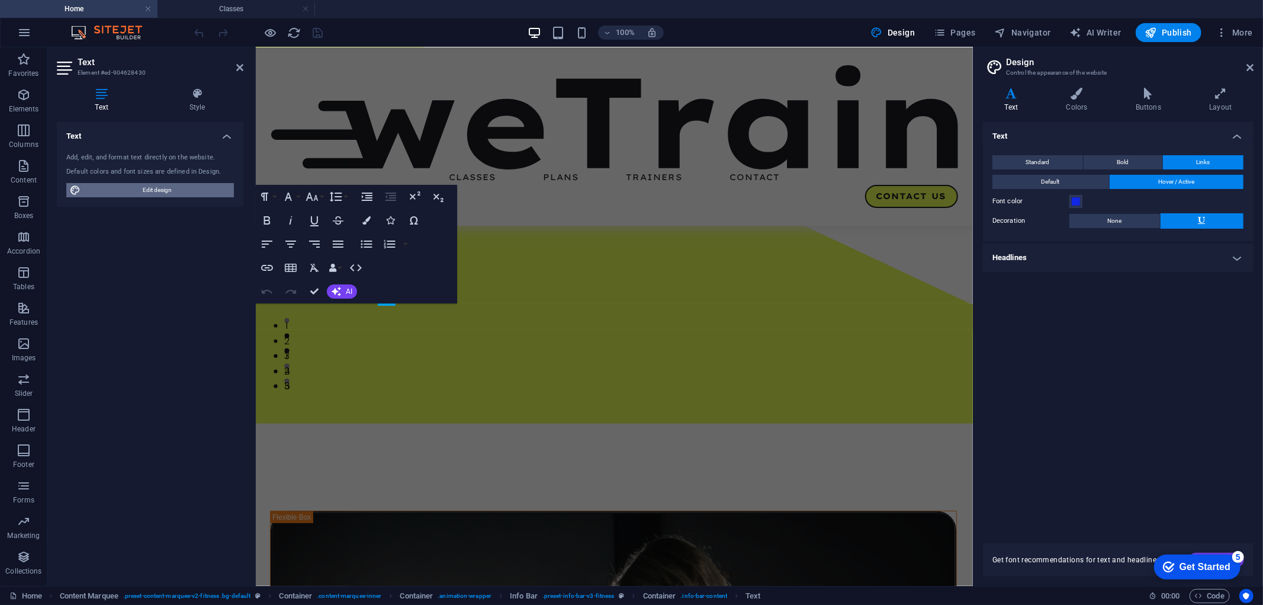
click at [93, 190] on span "Edit design" at bounding box center [157, 190] width 146 height 14
click at [338, 288] on icon "button" at bounding box center [336, 291] width 9 height 9
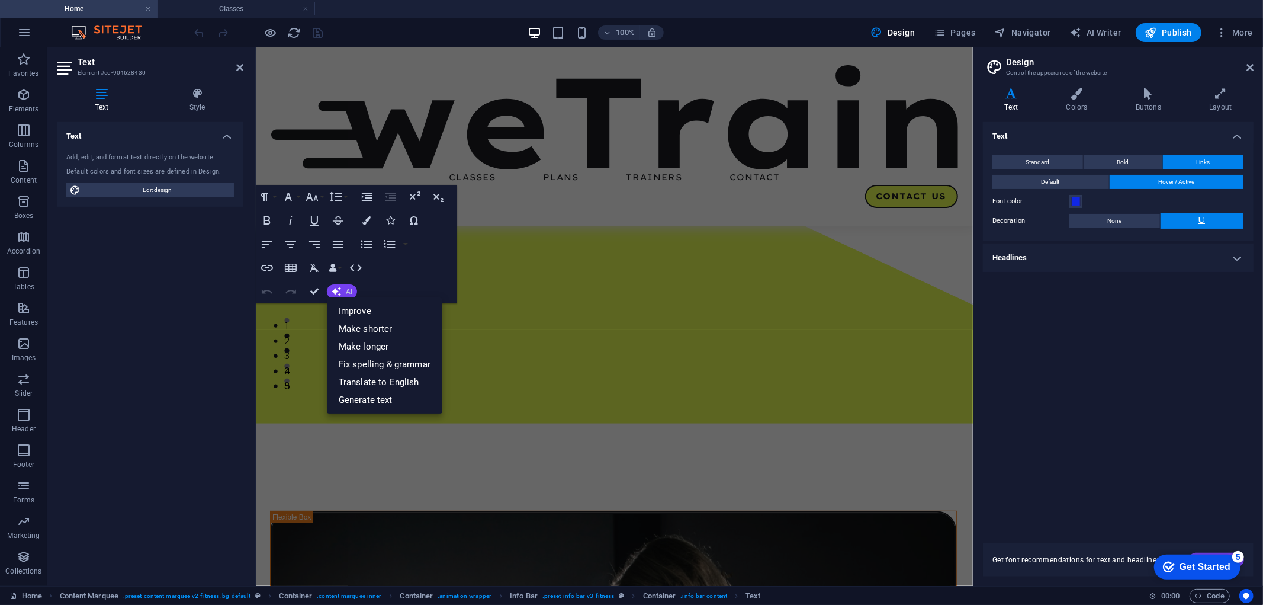
click at [352, 291] on span "AI" at bounding box center [349, 291] width 7 height 7
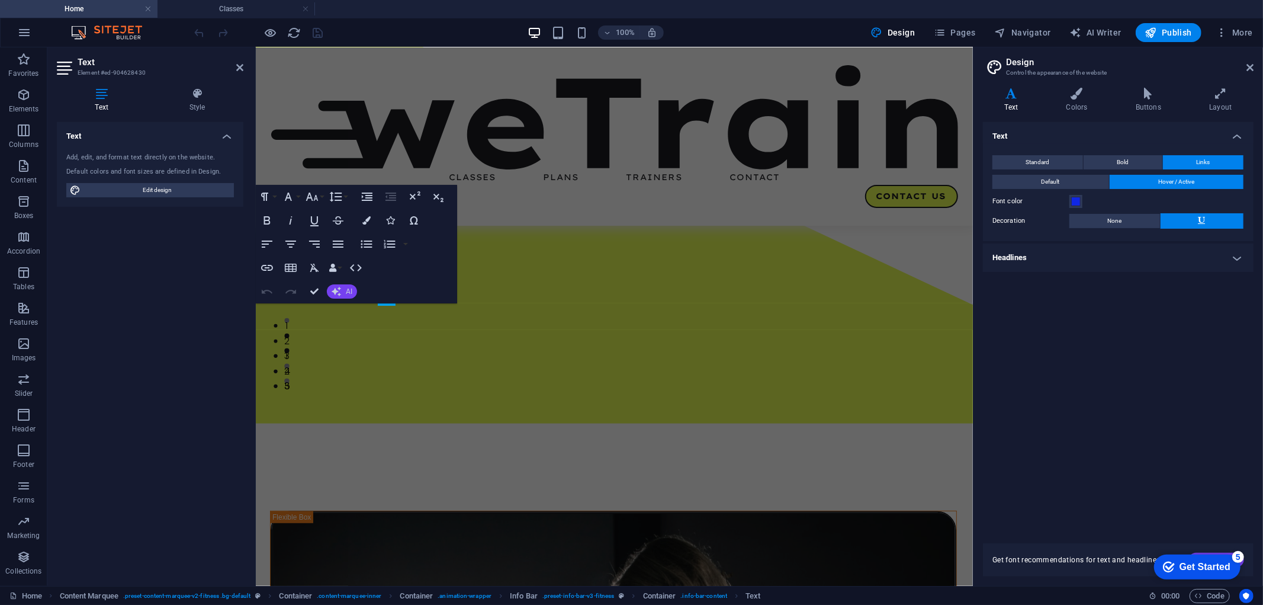
click at [335, 292] on icon "button" at bounding box center [336, 291] width 9 height 9
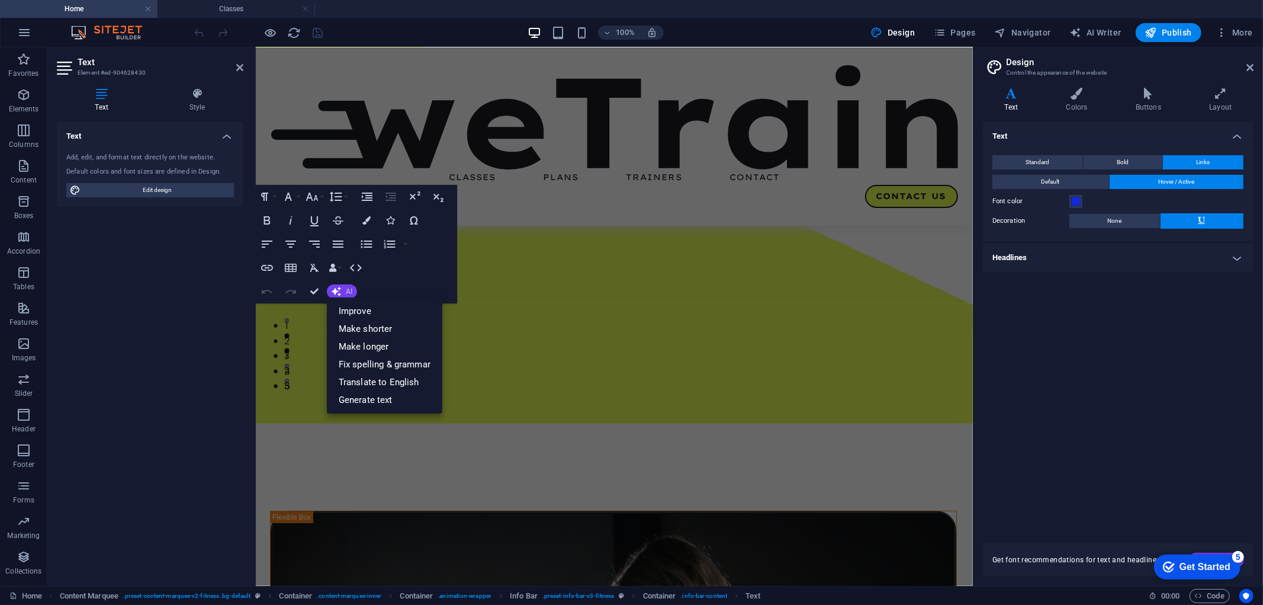
click at [335, 292] on icon "button" at bounding box center [336, 291] width 9 height 9
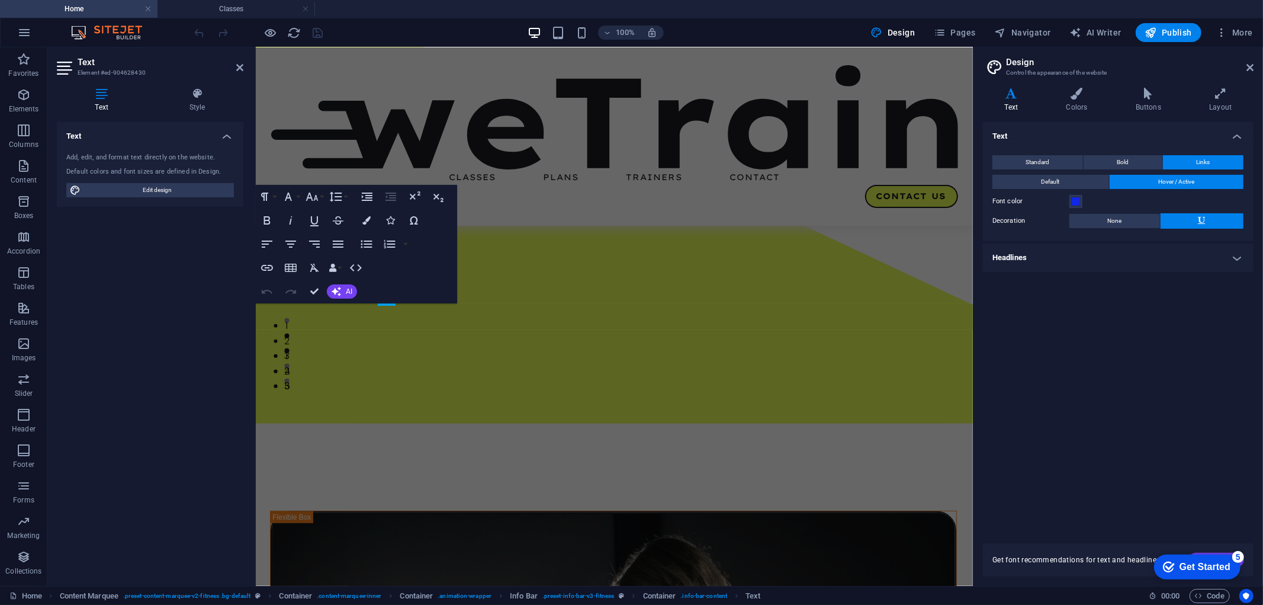
click at [150, 303] on div "Text Add, edit, and format text directly on the website. Default colors and fon…" at bounding box center [150, 349] width 187 height 454
click at [1263, 222] on div "Variants Text Colors Buttons Layout Text Standard Bold Links Font color Font Po…" at bounding box center [1119, 332] width 290 height 508
drag, startPoint x: 1053, startPoint y: 371, endPoint x: 257, endPoint y: 392, distance: 796.3
click at [1053, 371] on div "Text Standard Bold Links Font color Font Poppins Font size 16 rem px Line heigh…" at bounding box center [1118, 325] width 271 height 407
click at [236, 70] on icon at bounding box center [239, 67] width 7 height 9
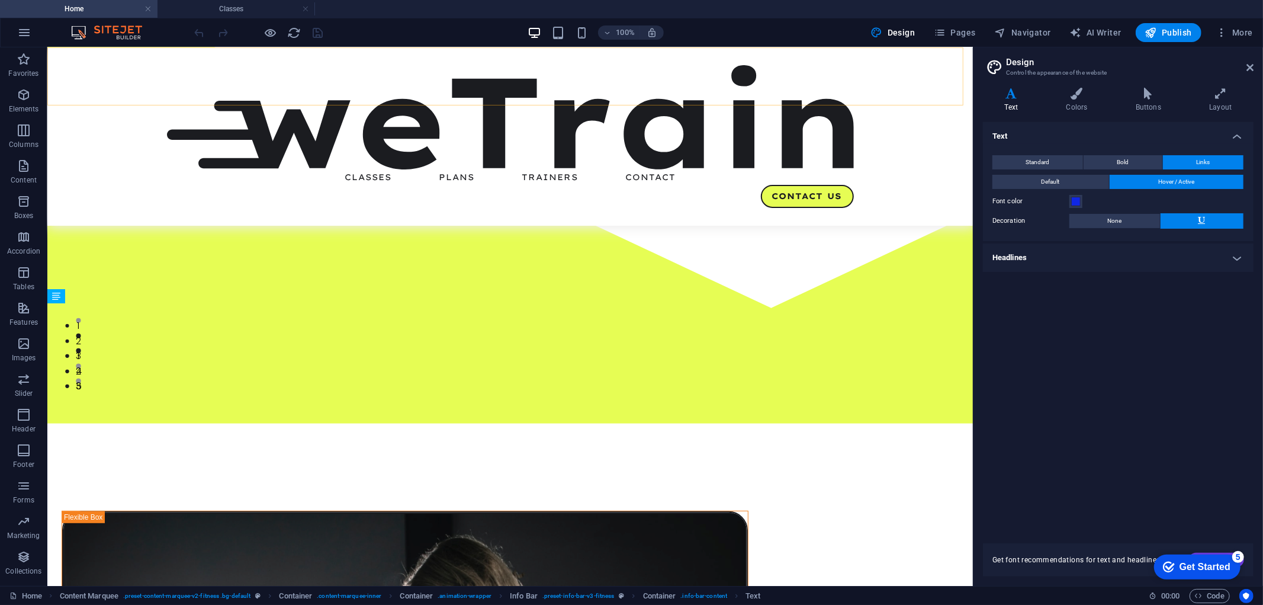
scroll to position [223, 0]
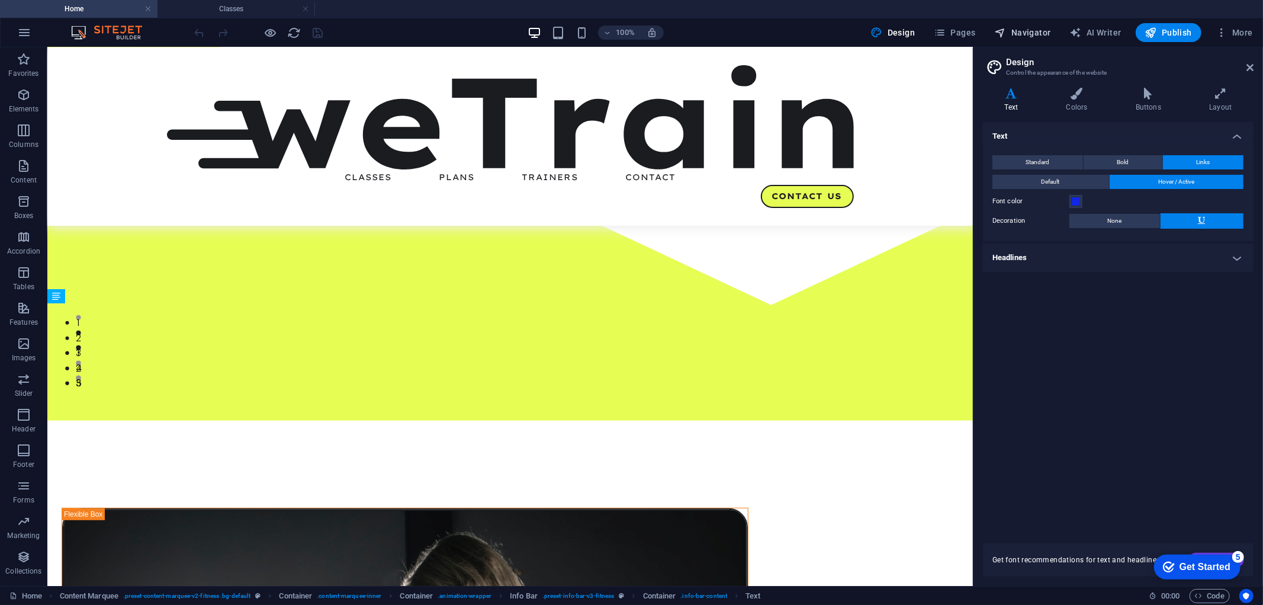
click at [1004, 36] on icon "button" at bounding box center [1001, 33] width 12 height 12
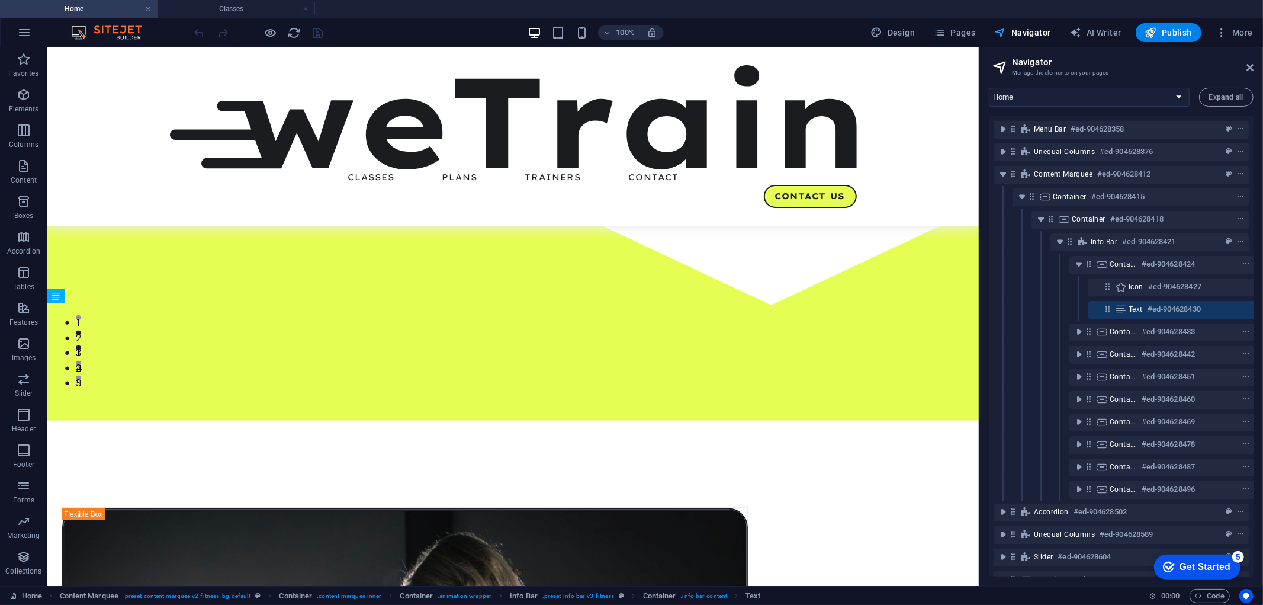
scroll to position [0, 21]
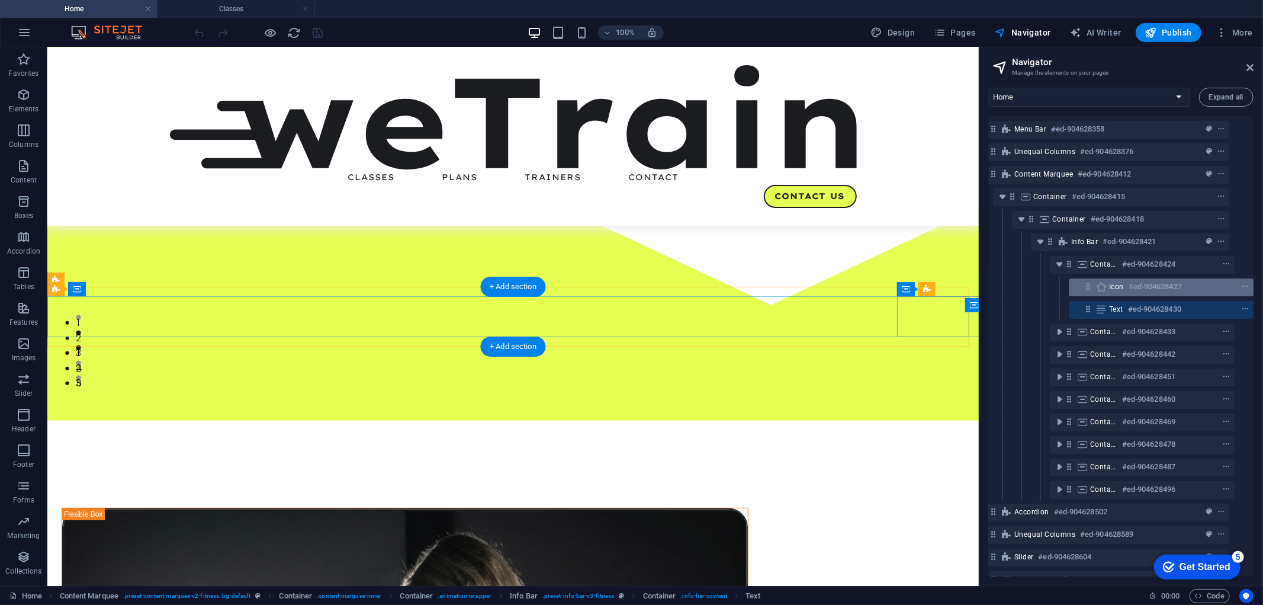
click at [1114, 287] on span "Icon" at bounding box center [1116, 286] width 15 height 9
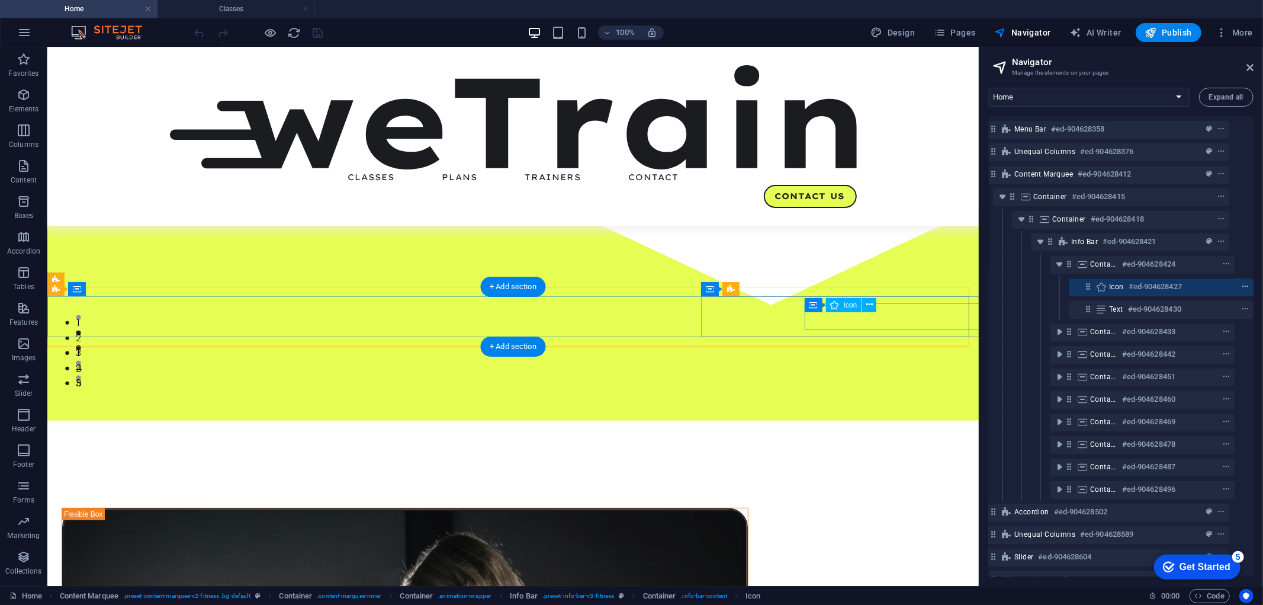
click at [1246, 288] on icon "context-menu" at bounding box center [1245, 287] width 8 height 8
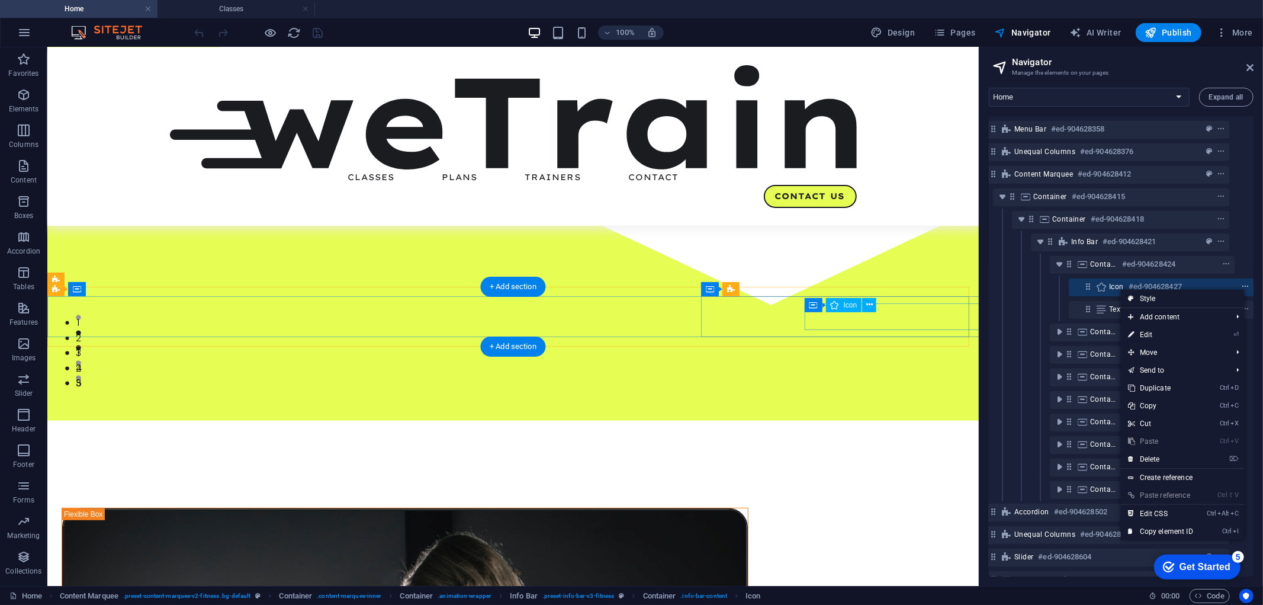
click at [1246, 288] on icon "context-menu" at bounding box center [1245, 287] width 8 height 8
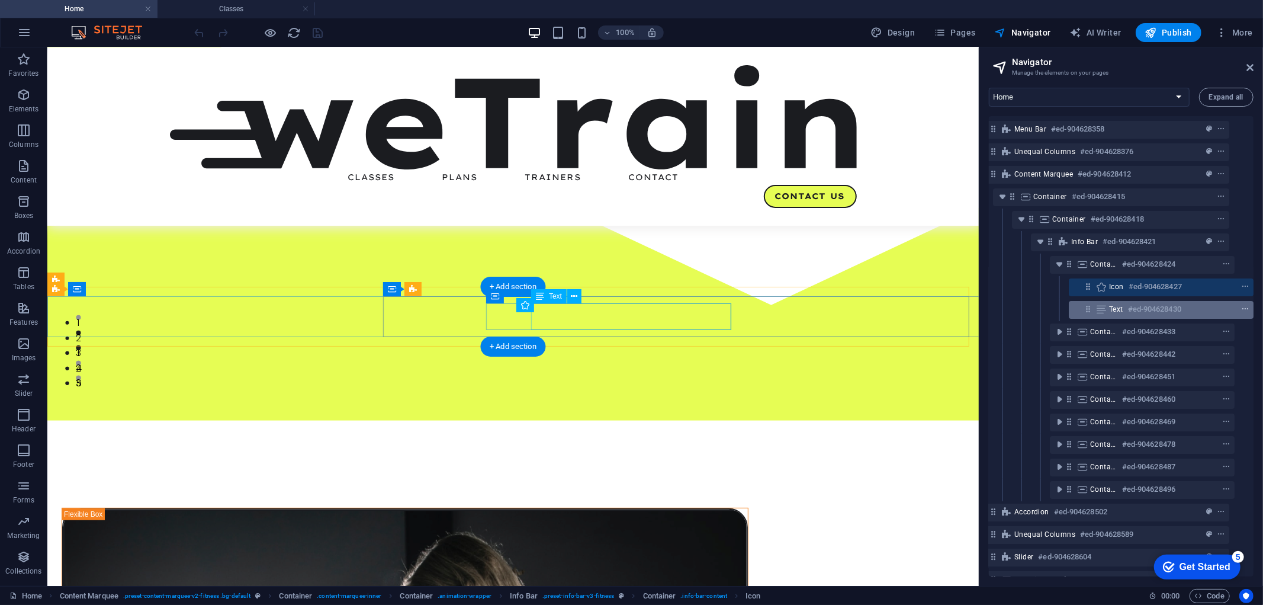
click at [1245, 305] on icon "context-menu" at bounding box center [1245, 309] width 8 height 8
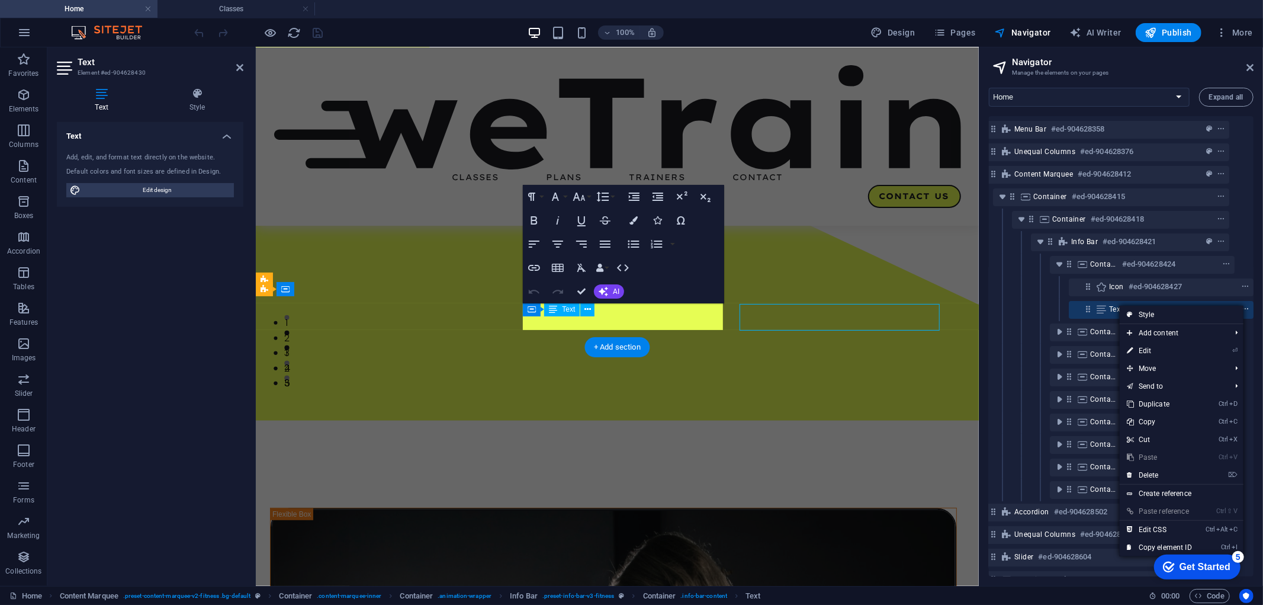
scroll to position [223, 0]
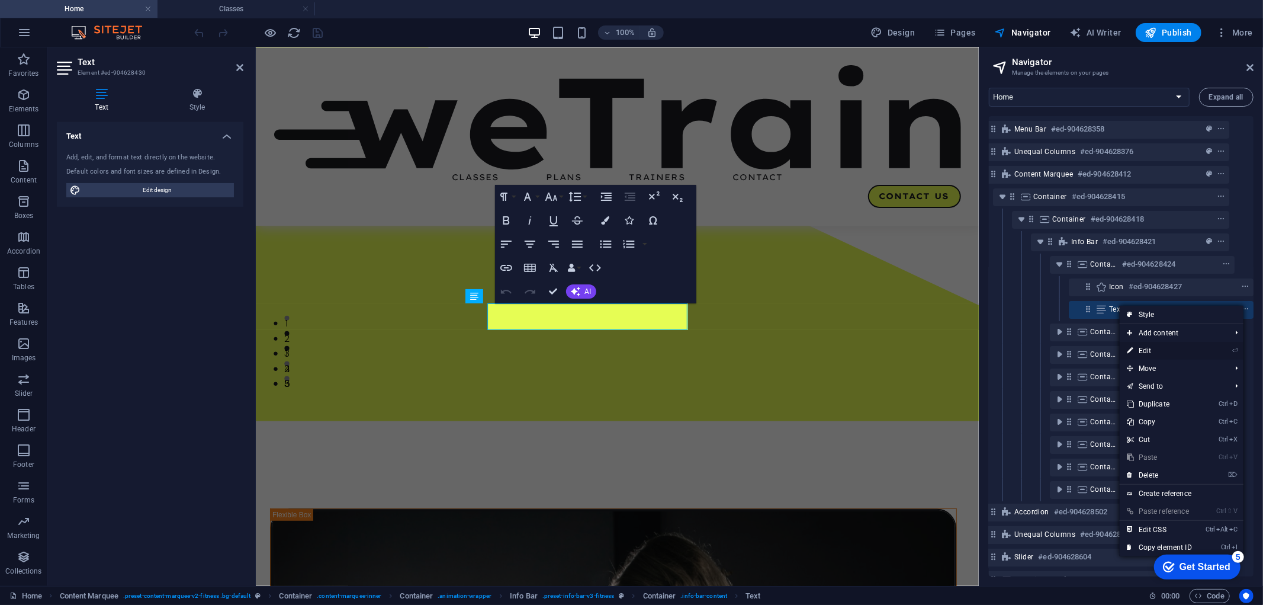
click at [1148, 351] on link "⏎ Edit" at bounding box center [1159, 351] width 79 height 18
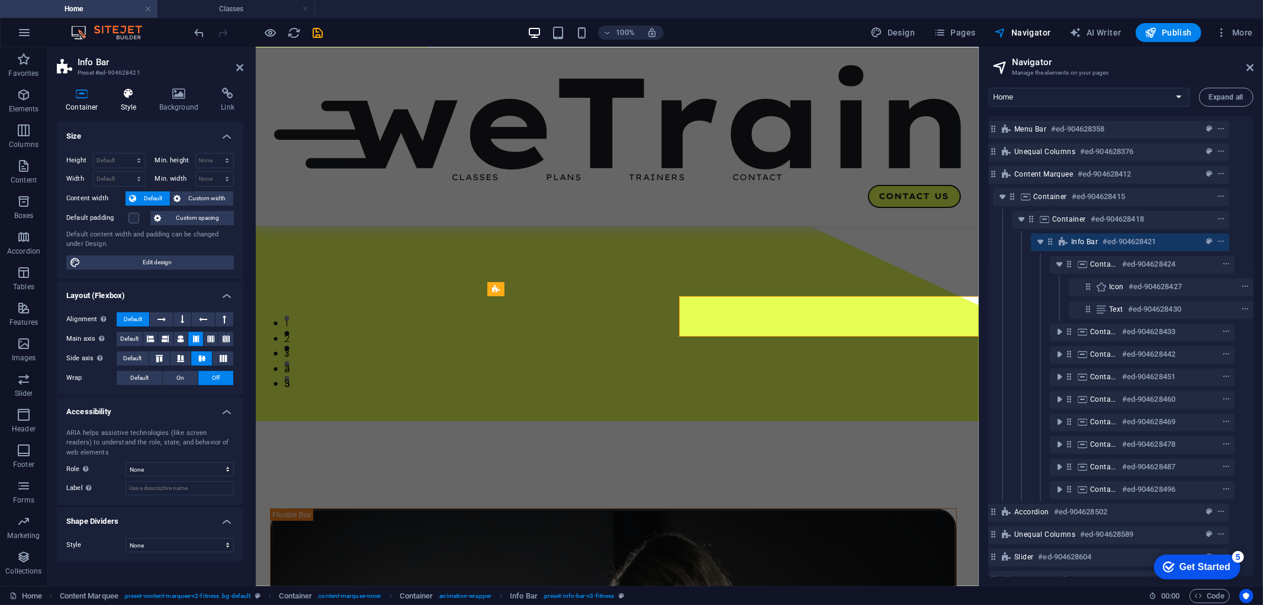
click at [129, 97] on icon at bounding box center [129, 94] width 34 height 12
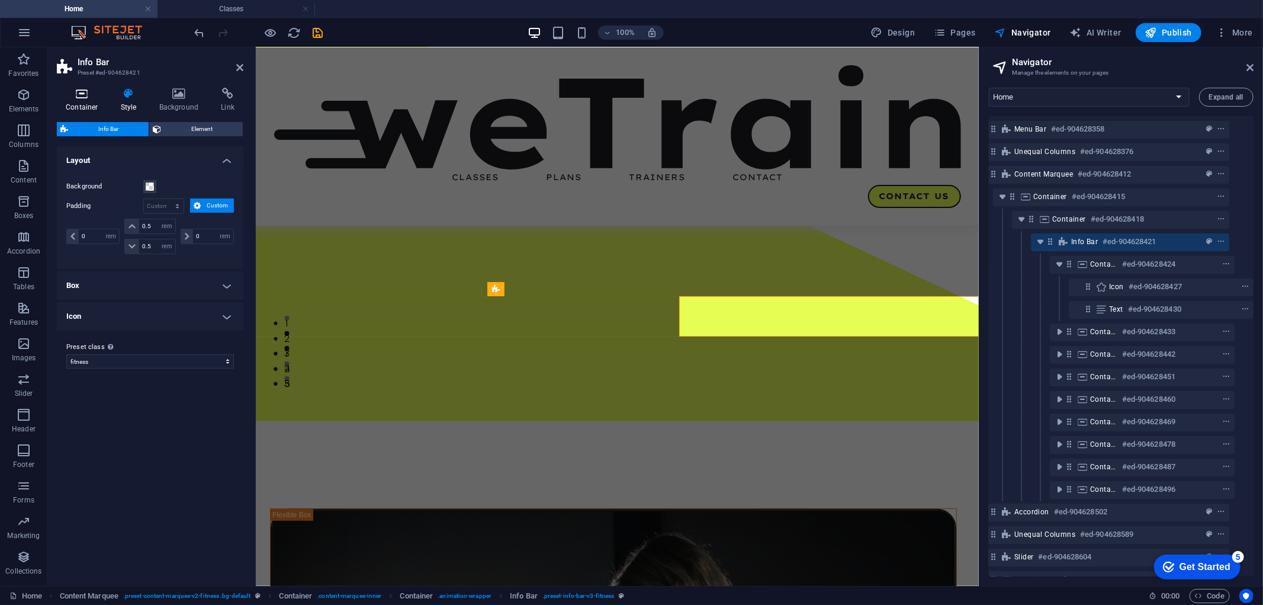
click at [93, 97] on icon at bounding box center [82, 94] width 50 height 12
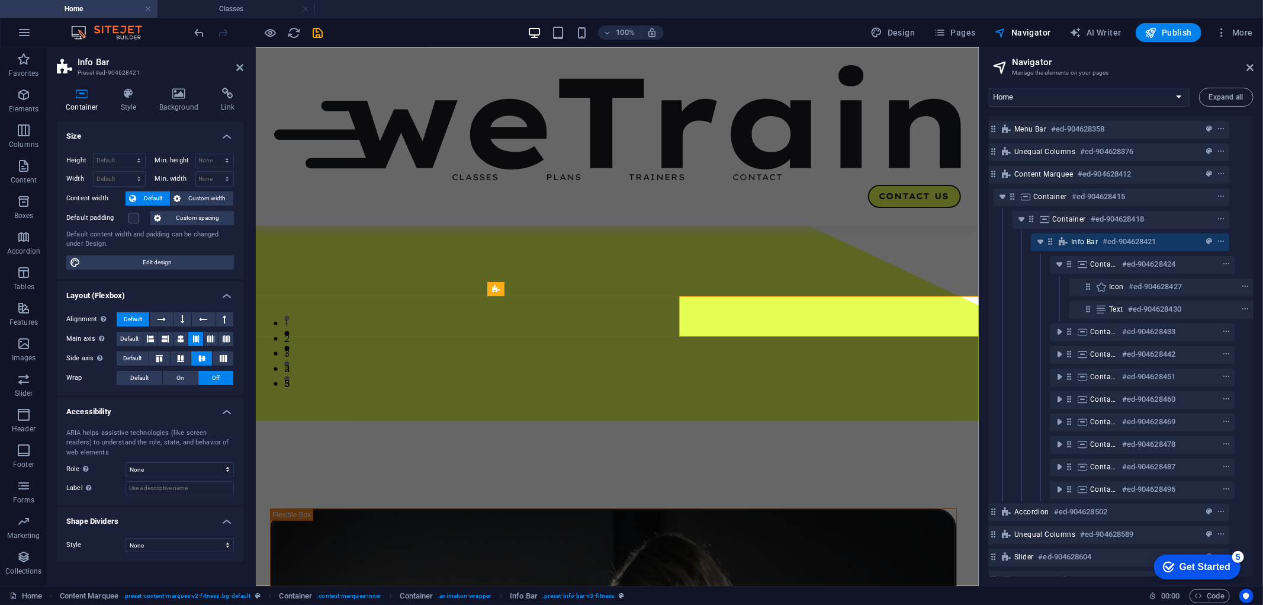
click at [79, 102] on h4 "Container" at bounding box center [84, 100] width 55 height 25
click at [137, 94] on icon at bounding box center [129, 94] width 34 height 12
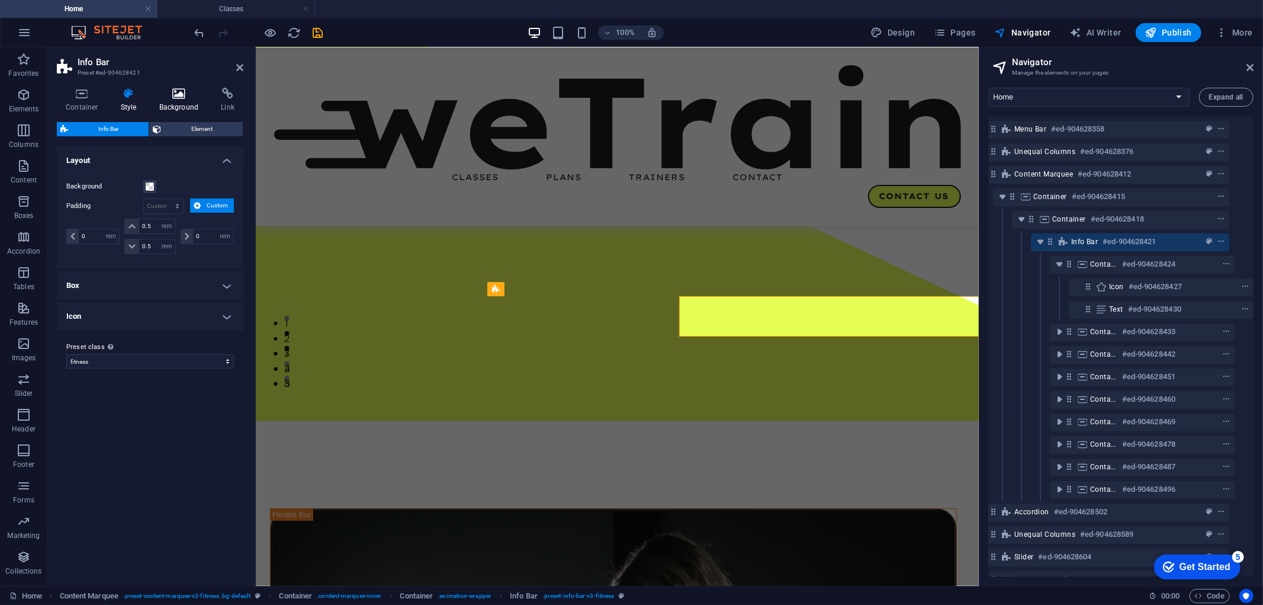
click at [169, 105] on h4 "Background" at bounding box center [181, 100] width 62 height 25
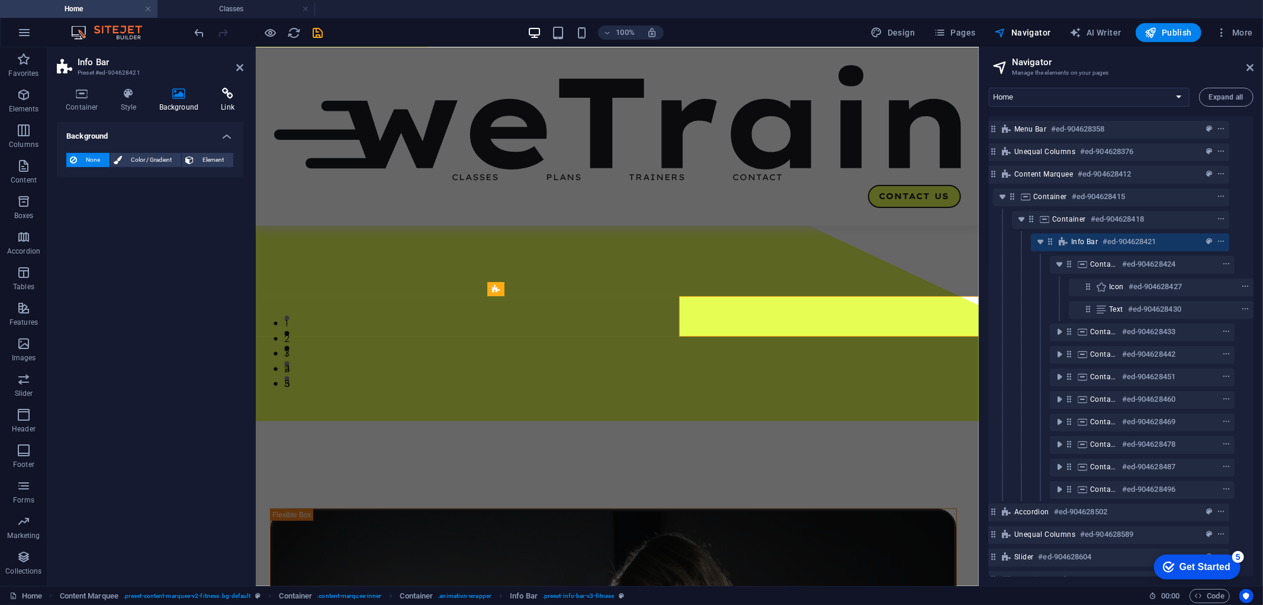
click at [225, 95] on icon at bounding box center [227, 94] width 31 height 12
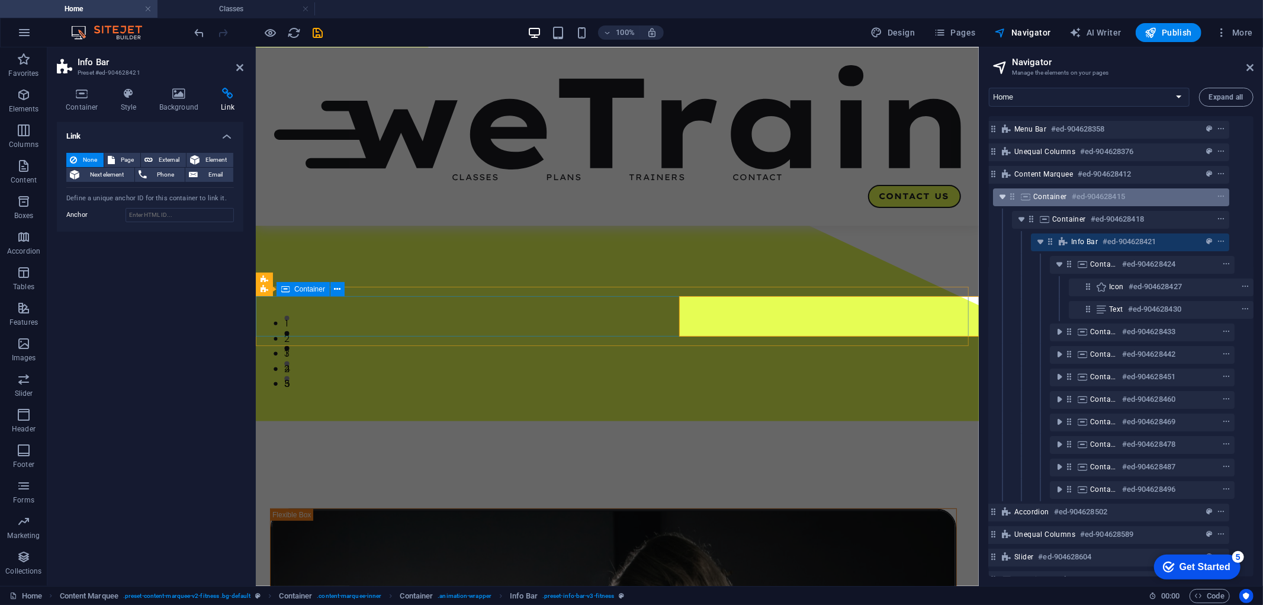
click at [999, 197] on icon "toggle-expand" at bounding box center [1003, 197] width 12 height 12
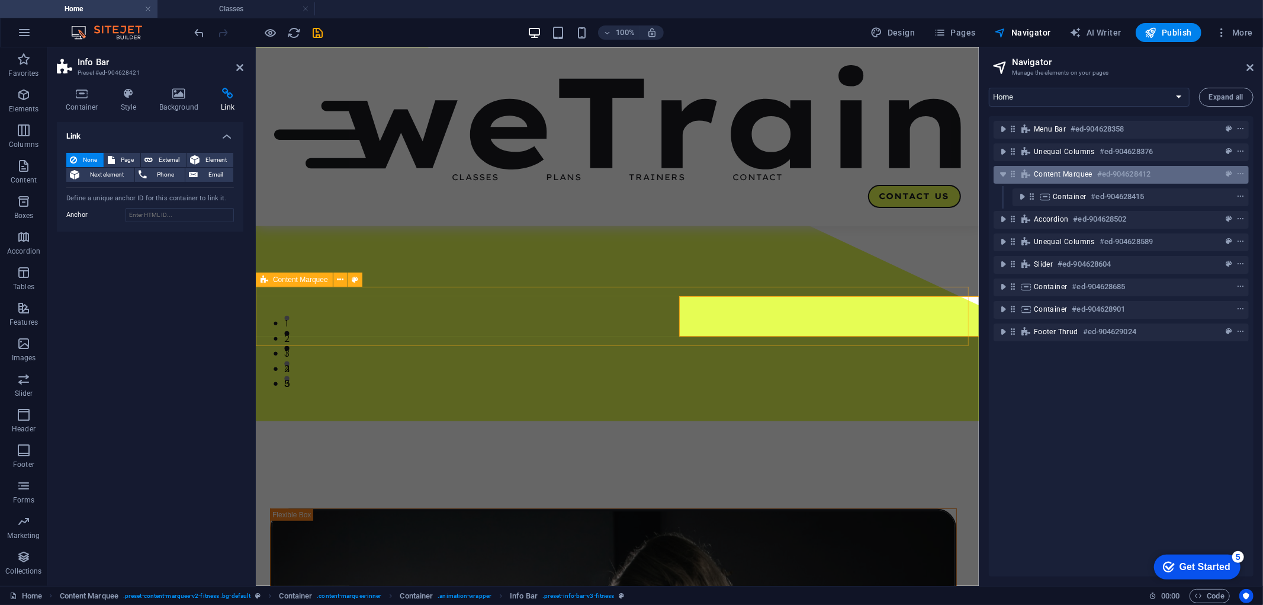
click at [1050, 166] on div "Content Marquee #ed-904628412" at bounding box center [1121, 175] width 255 height 18
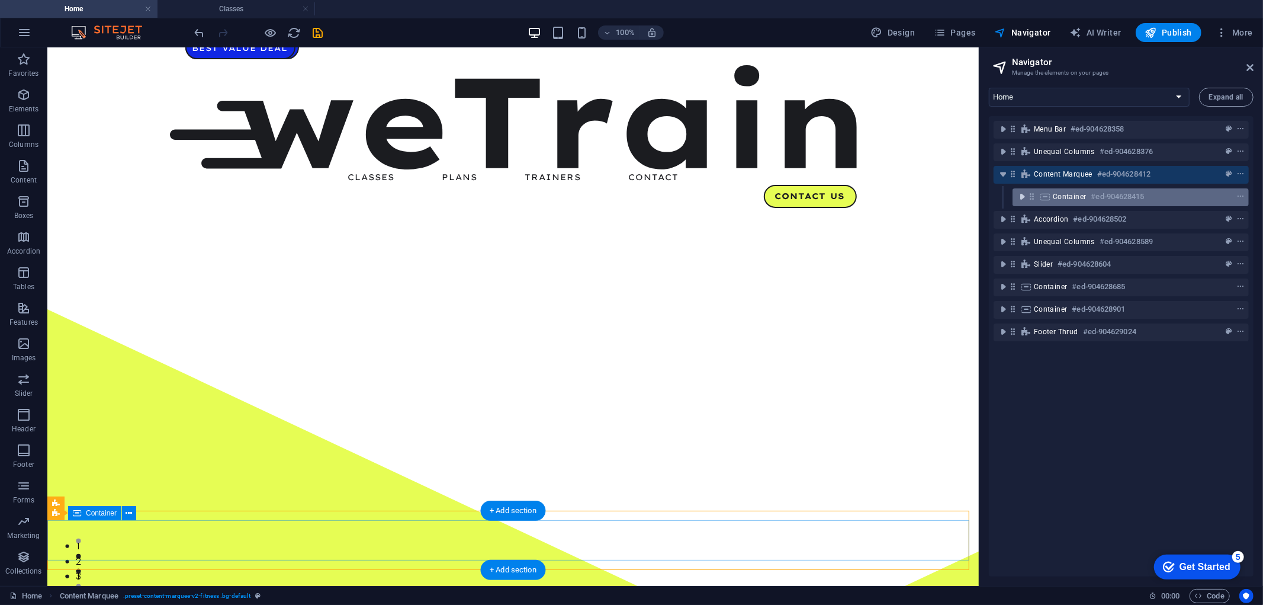
click at [1019, 197] on icon "toggle-expand" at bounding box center [1022, 197] width 12 height 12
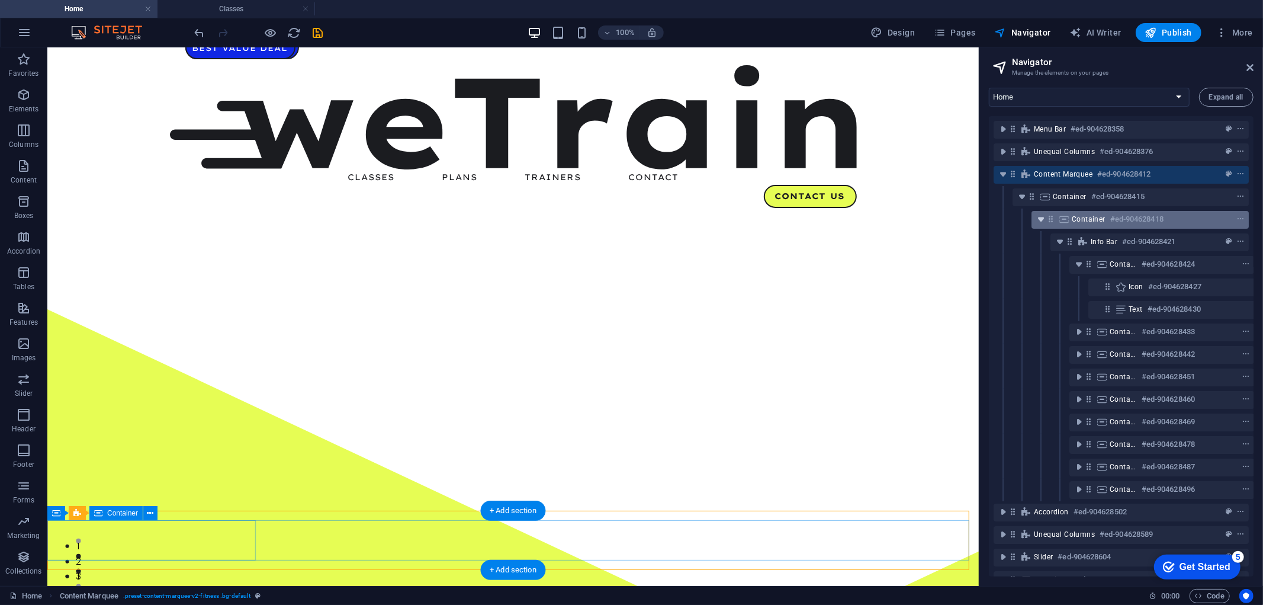
click at [1037, 221] on icon "toggle-expand" at bounding box center [1041, 219] width 12 height 12
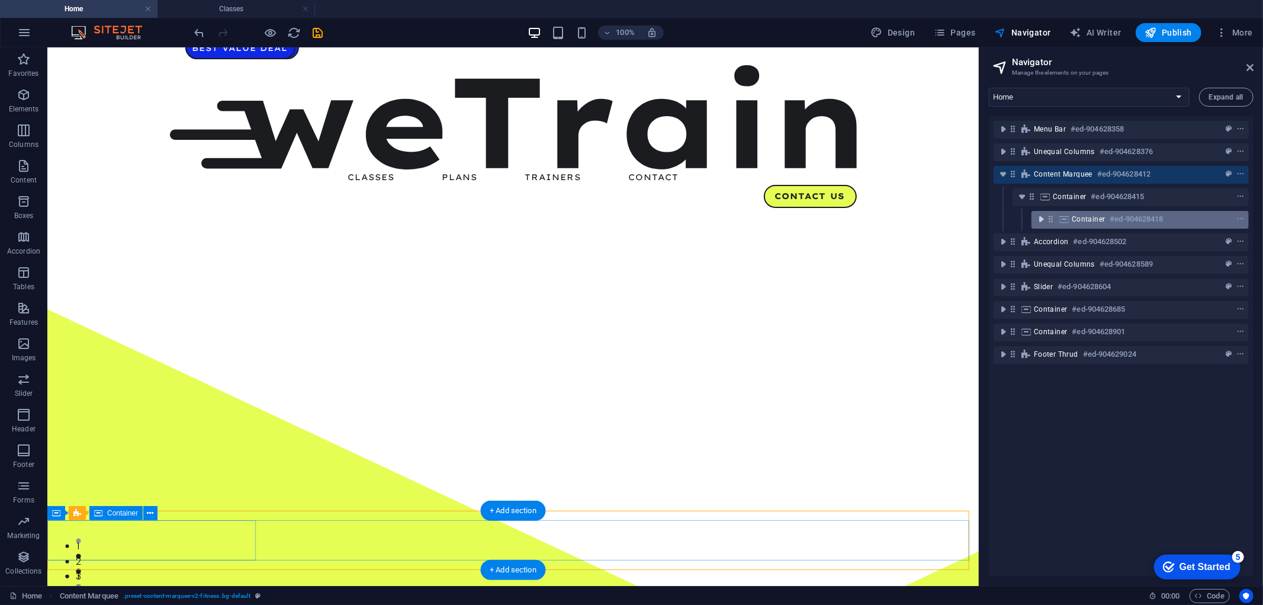
click at [1037, 221] on icon "toggle-expand" at bounding box center [1041, 219] width 12 height 12
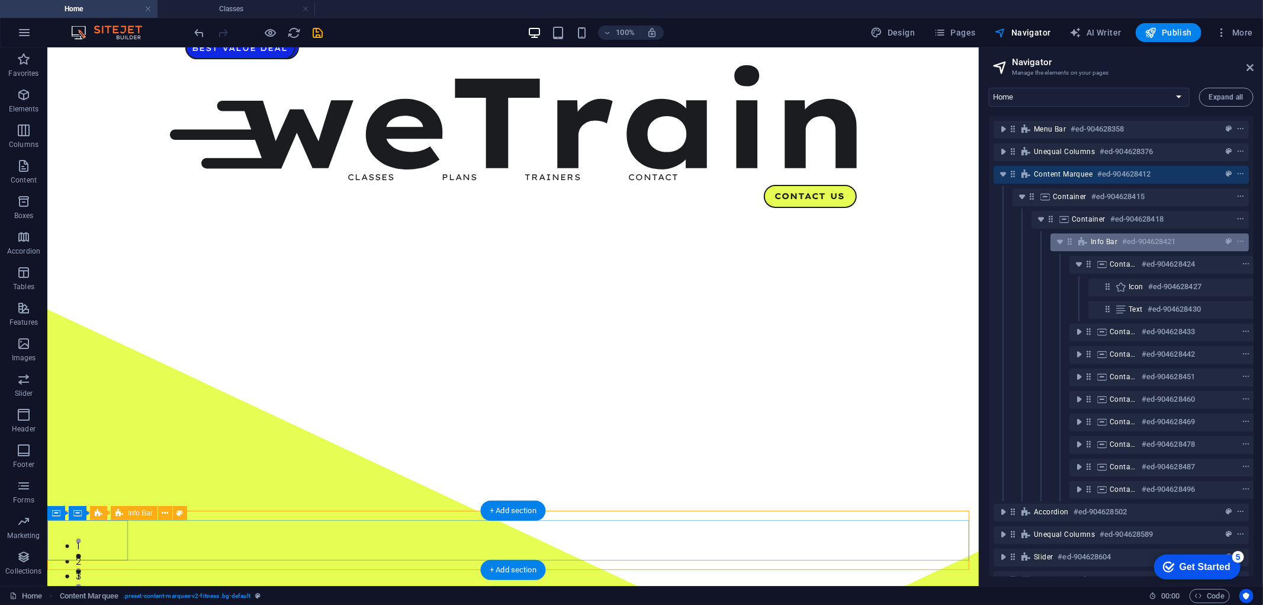
click at [1098, 235] on div "Info Bar #ed-904628421" at bounding box center [1140, 242] width 99 height 14
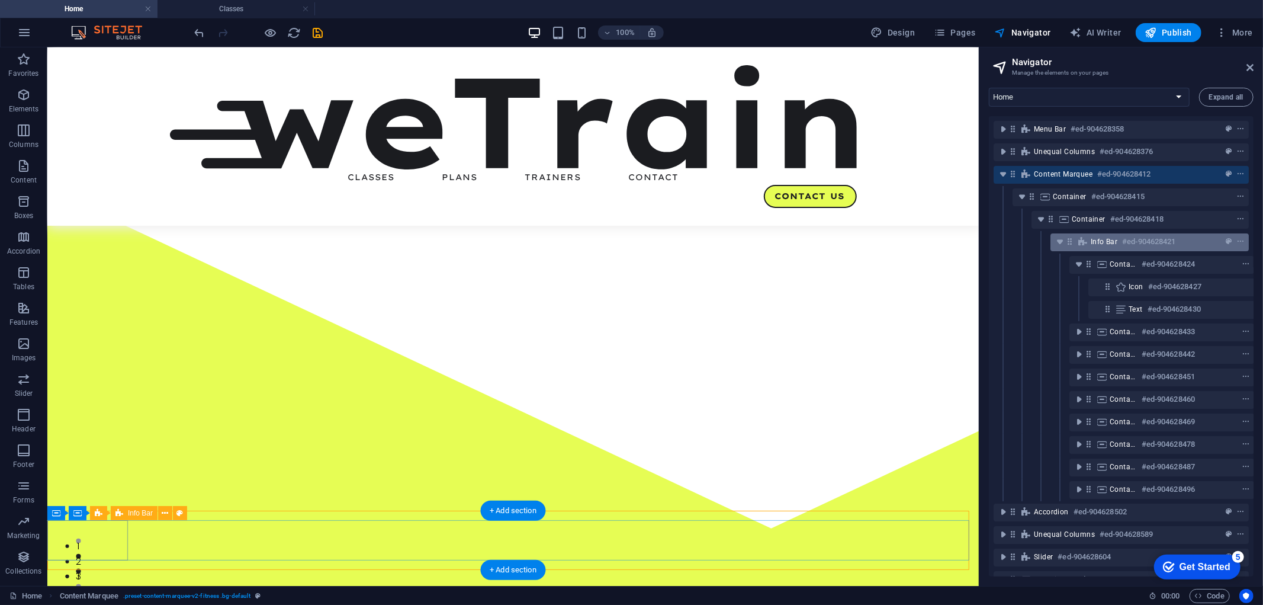
scroll to position [223, 0]
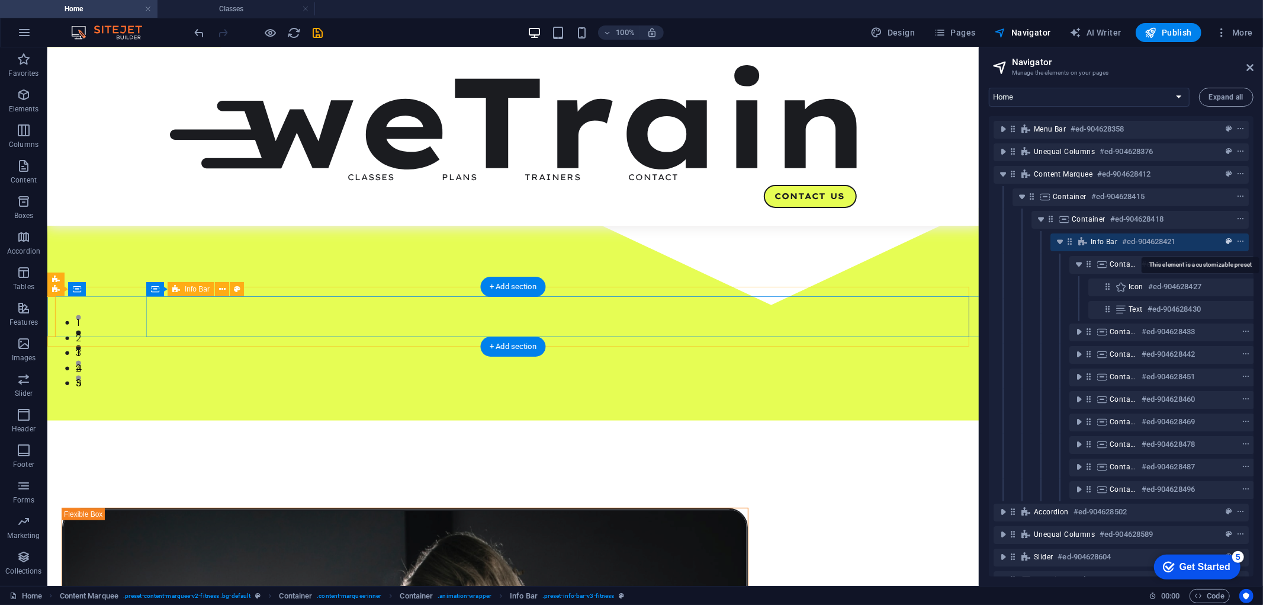
click at [1230, 240] on icon "preset" at bounding box center [1229, 242] width 6 height 8
select select "rem"
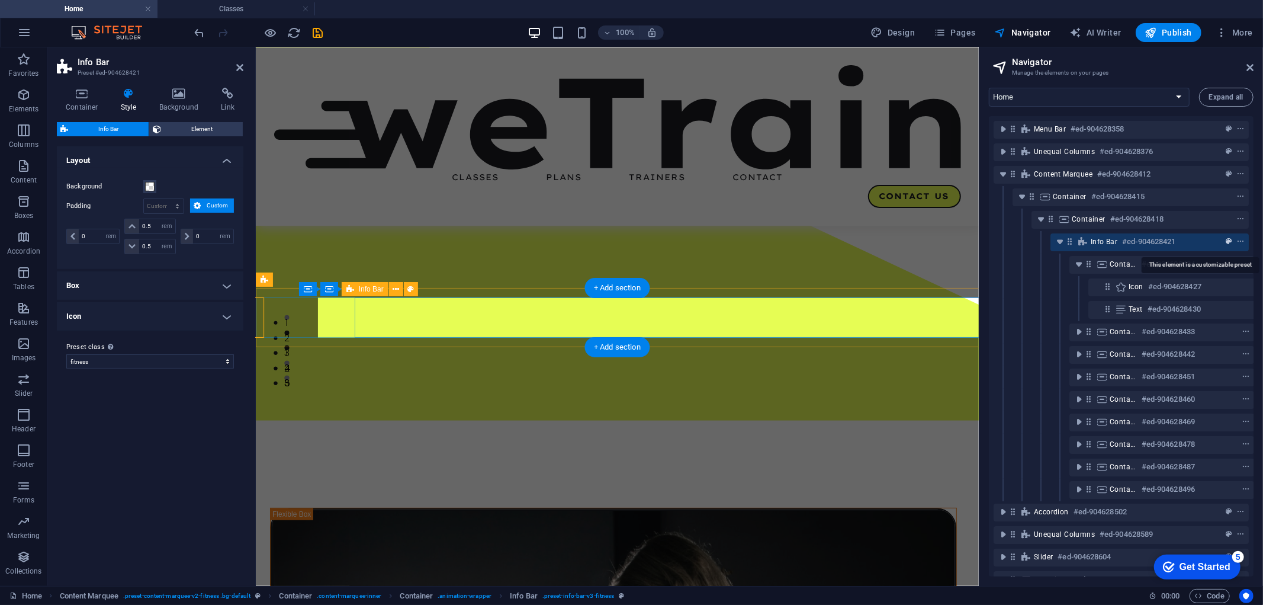
scroll to position [223, 0]
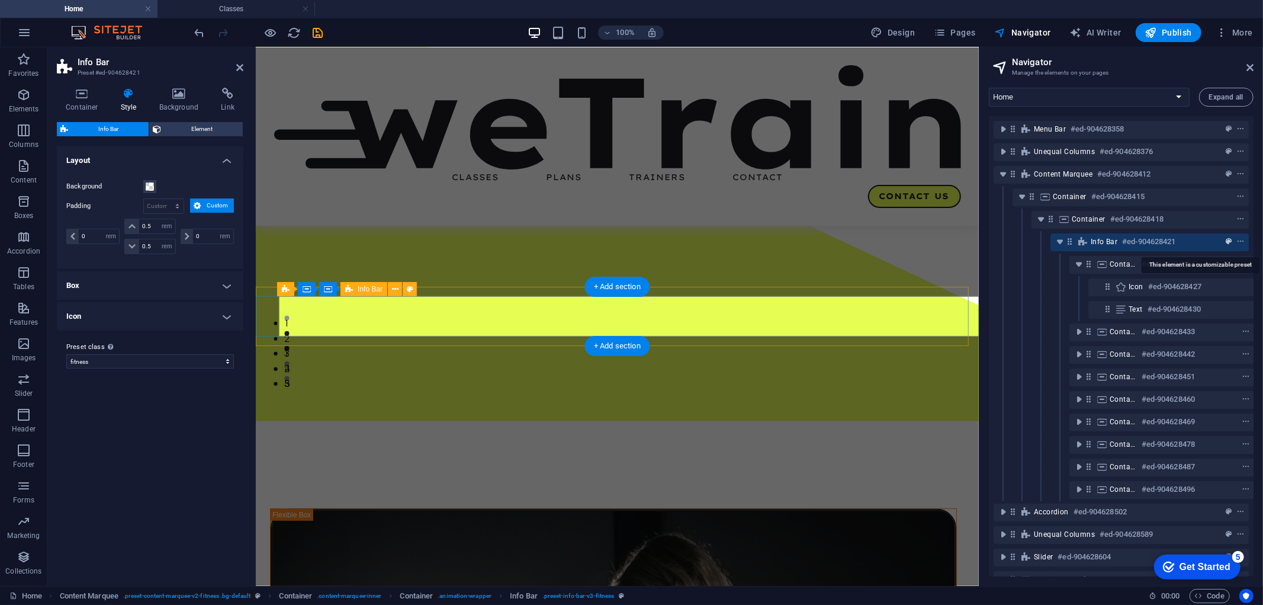
click at [1230, 240] on icon "preset" at bounding box center [1229, 242] width 6 height 8
click at [1056, 244] on icon "toggle-expand" at bounding box center [1060, 242] width 12 height 12
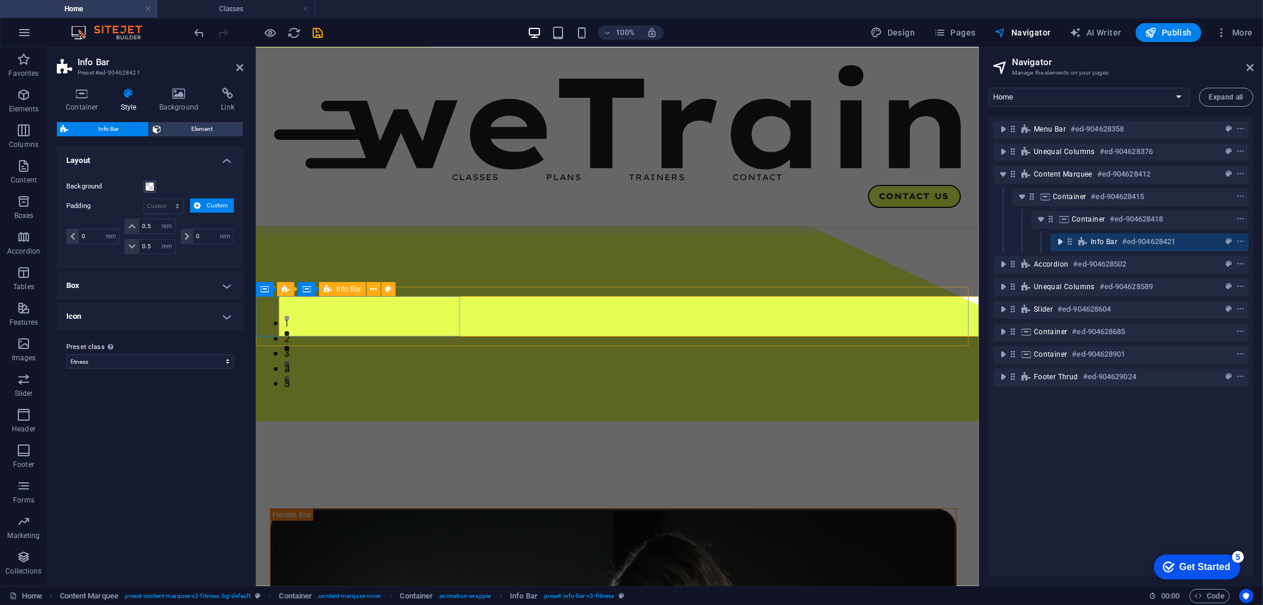
click at [1056, 244] on icon "toggle-expand" at bounding box center [1060, 242] width 12 height 12
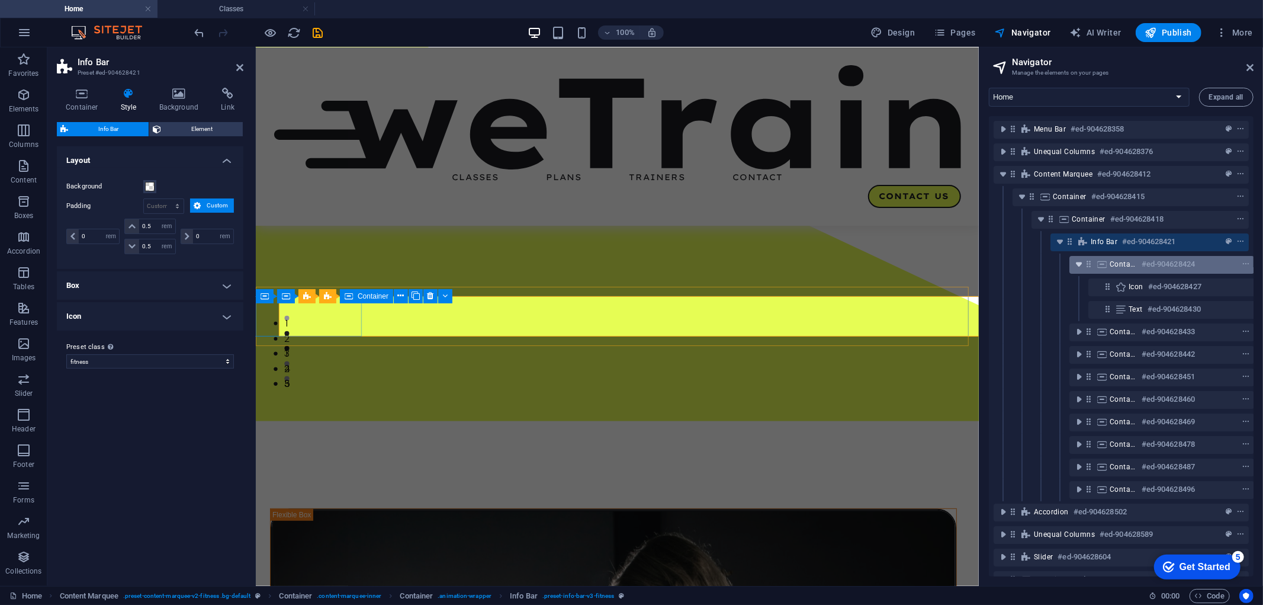
click at [1080, 268] on icon "toggle-expand" at bounding box center [1079, 264] width 12 height 12
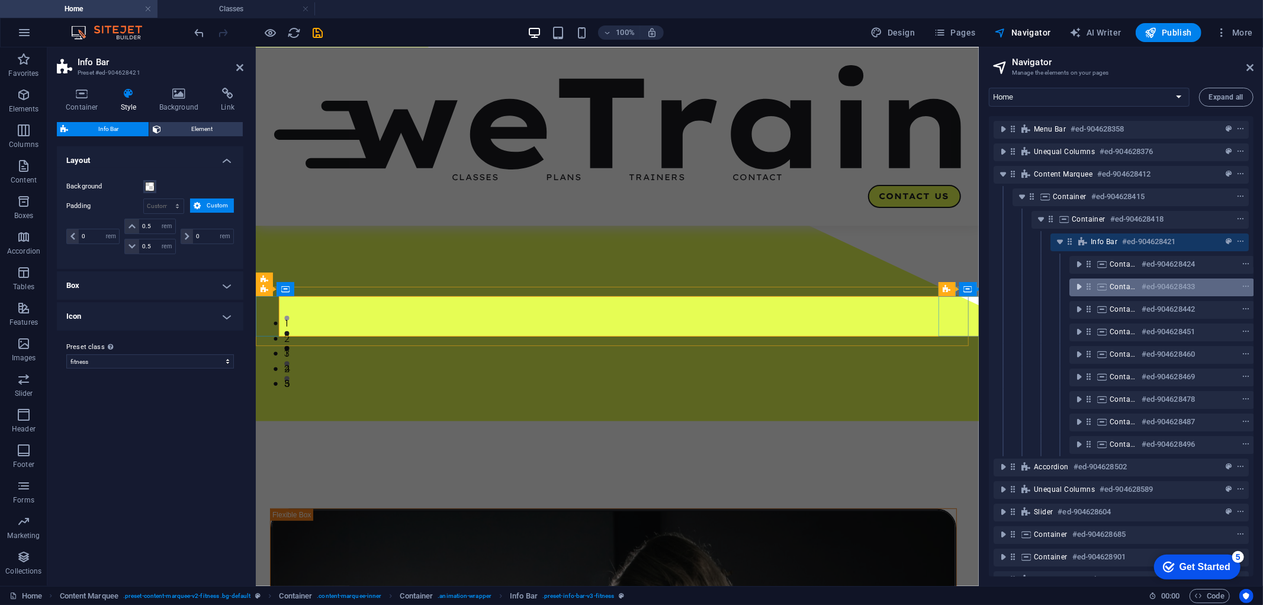
click at [1080, 287] on icon "toggle-expand" at bounding box center [1079, 287] width 12 height 12
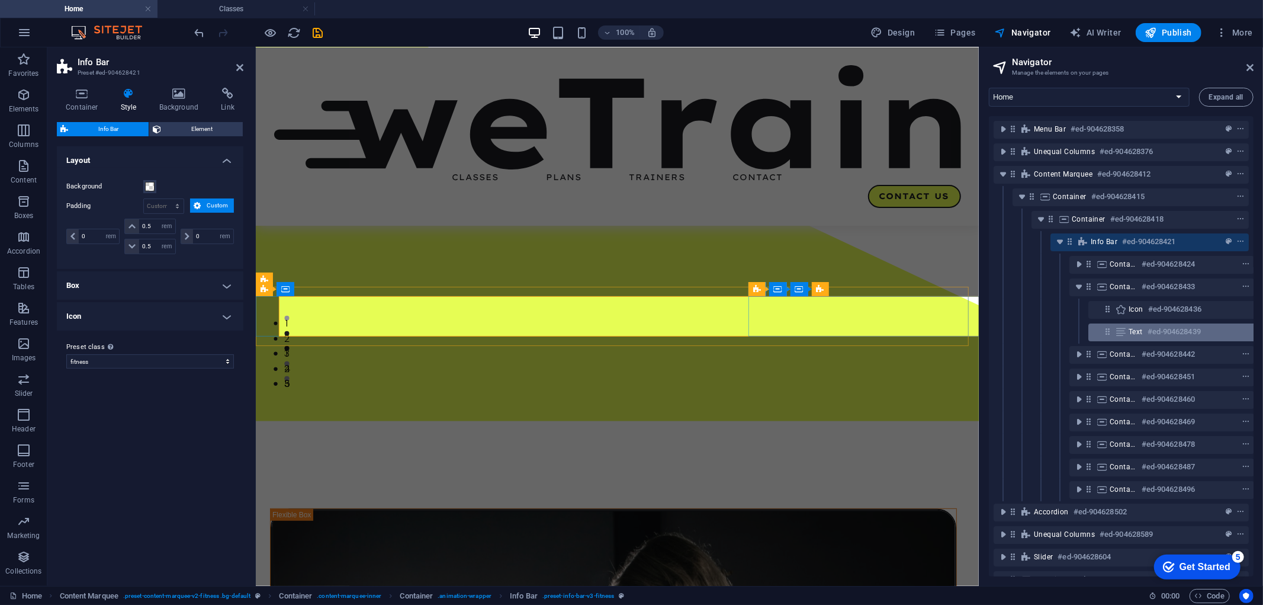
click at [1180, 325] on h6 "#ed-904628439" at bounding box center [1174, 332] width 53 height 14
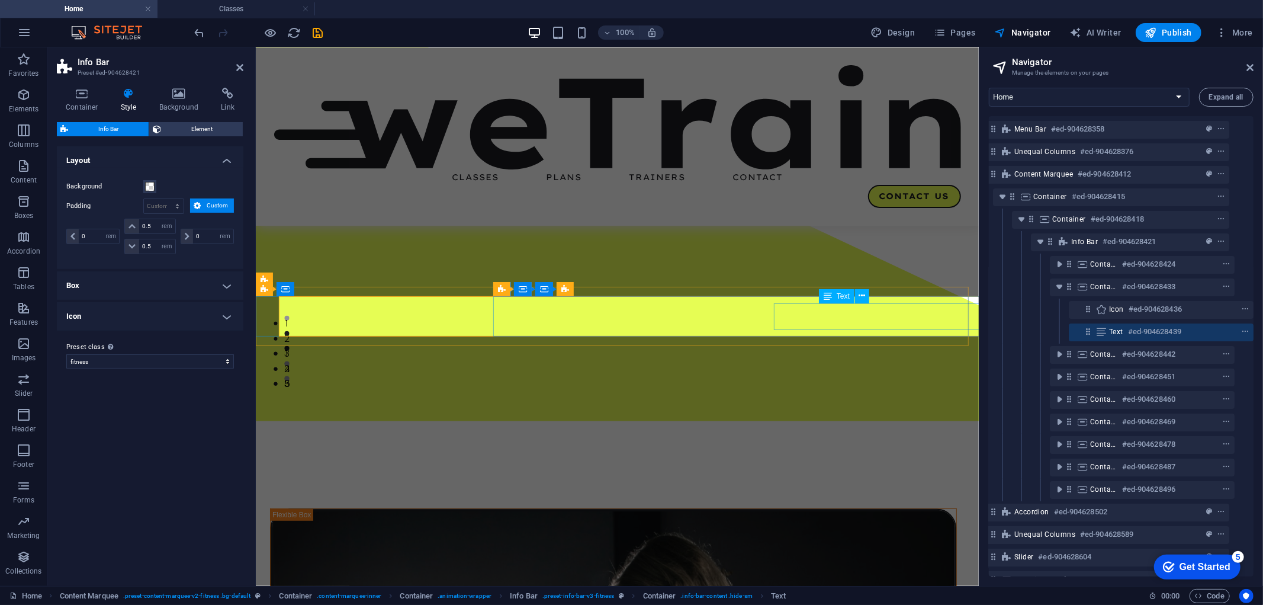
click at [1101, 332] on icon at bounding box center [1101, 331] width 13 height 9
click at [128, 358] on select "fitness Add preset class" at bounding box center [150, 361] width 168 height 14
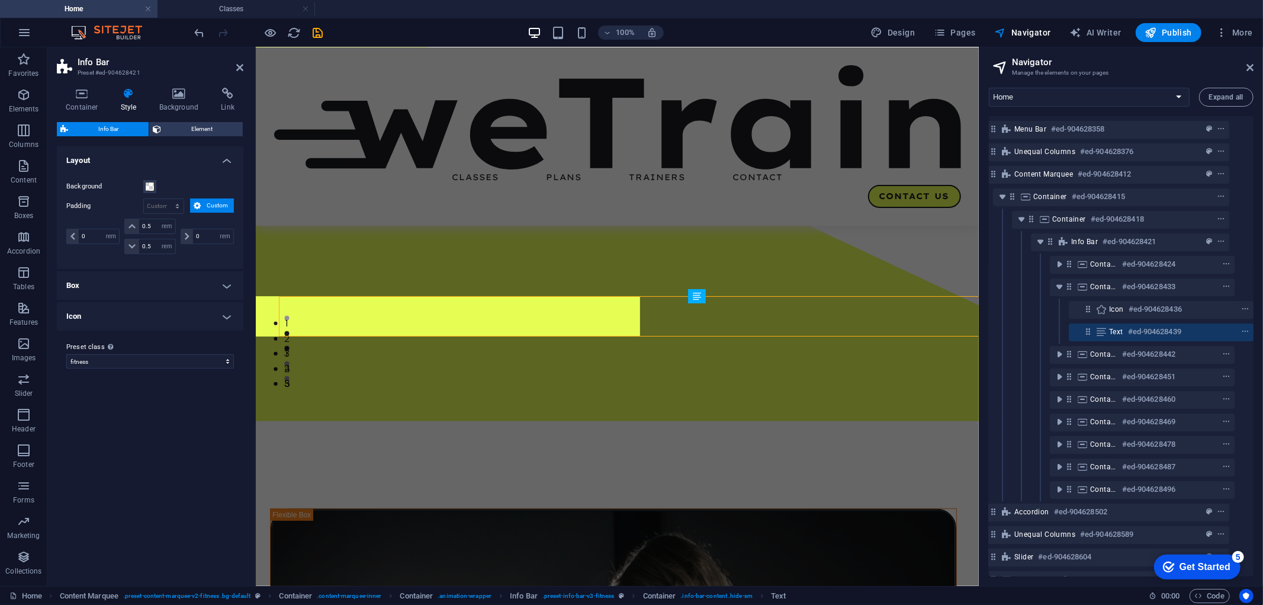
click at [222, 315] on h4 "Icon" at bounding box center [150, 316] width 187 height 28
click at [222, 315] on h4 "Icon" at bounding box center [150, 312] width 187 height 21
click at [222, 279] on h4 "Box" at bounding box center [150, 285] width 187 height 28
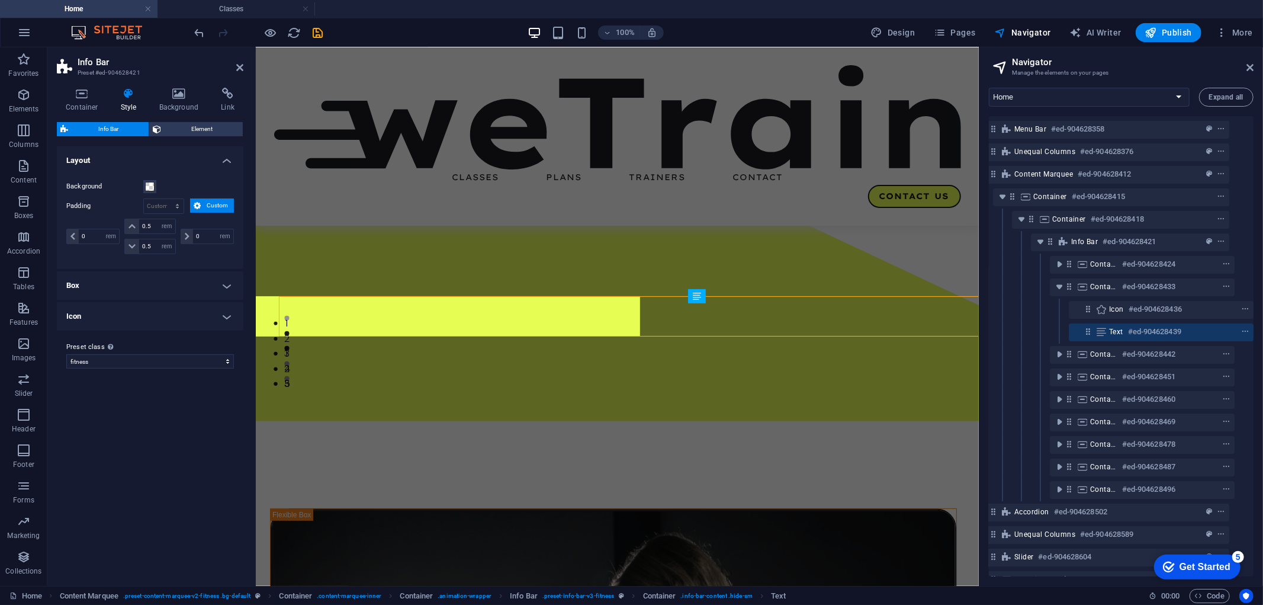
click at [222, 279] on h4 "Box" at bounding box center [150, 285] width 187 height 28
click at [222, 279] on h4 "Box" at bounding box center [150, 281] width 187 height 21
click at [222, 163] on h4 "Layout" at bounding box center [150, 156] width 187 height 21
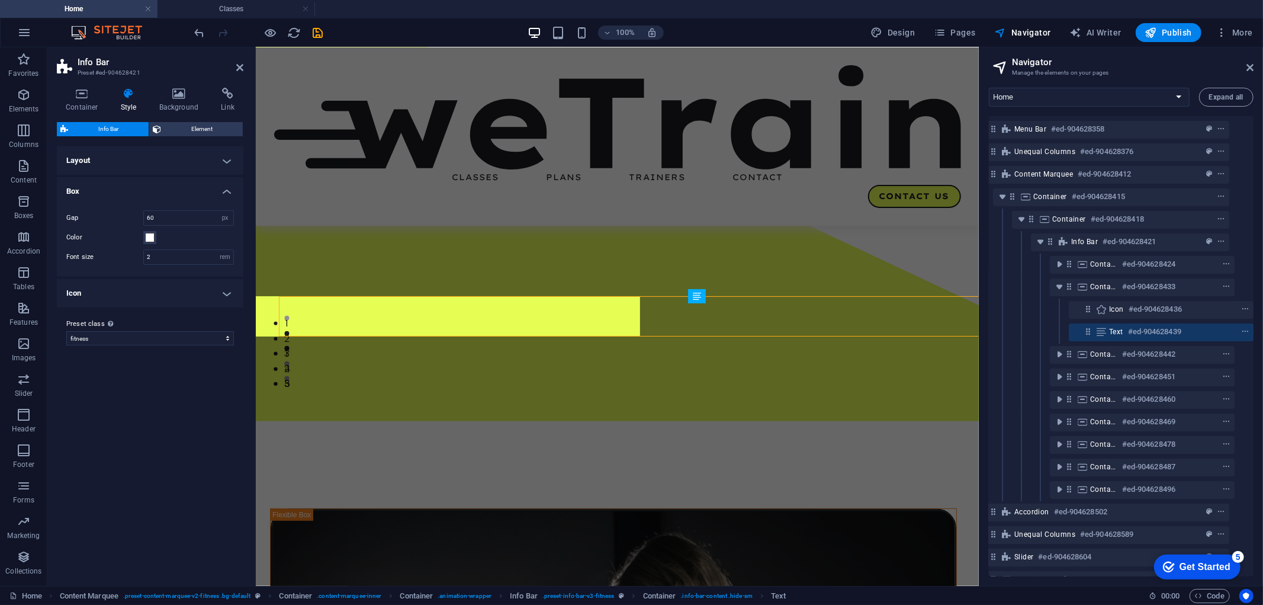
click at [178, 405] on div "Variants Default Layout Background Padding px rem % vh vw Custom Custom 0 px re…" at bounding box center [150, 361] width 187 height 430
click at [122, 342] on select "fitness Add preset class" at bounding box center [150, 338] width 168 height 14
click at [66, 331] on select "fitness Add preset class" at bounding box center [150, 338] width 168 height 14
select select "preset-info-bar-v3-fitness"
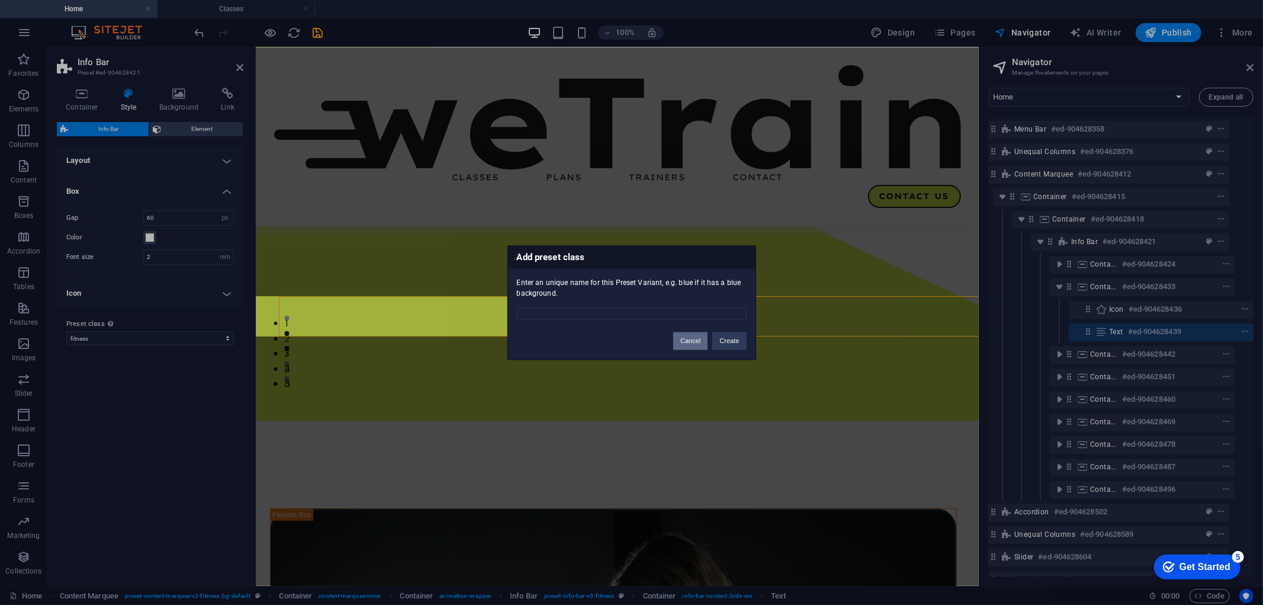
click at [689, 348] on button "Cancel" at bounding box center [690, 341] width 34 height 18
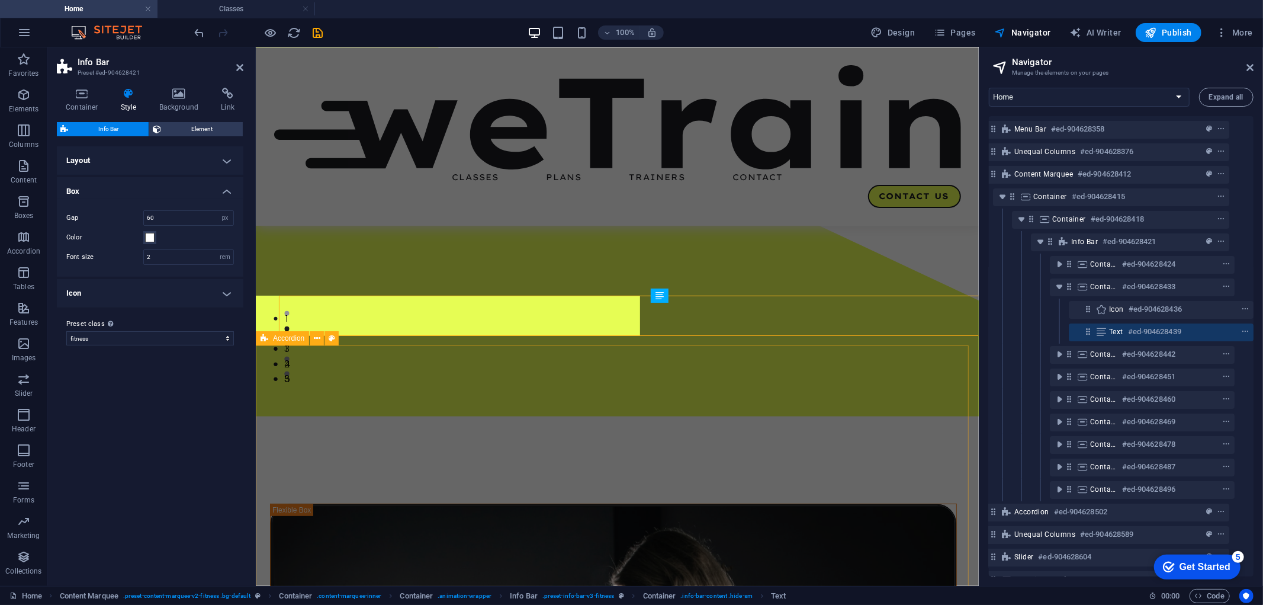
scroll to position [223, 0]
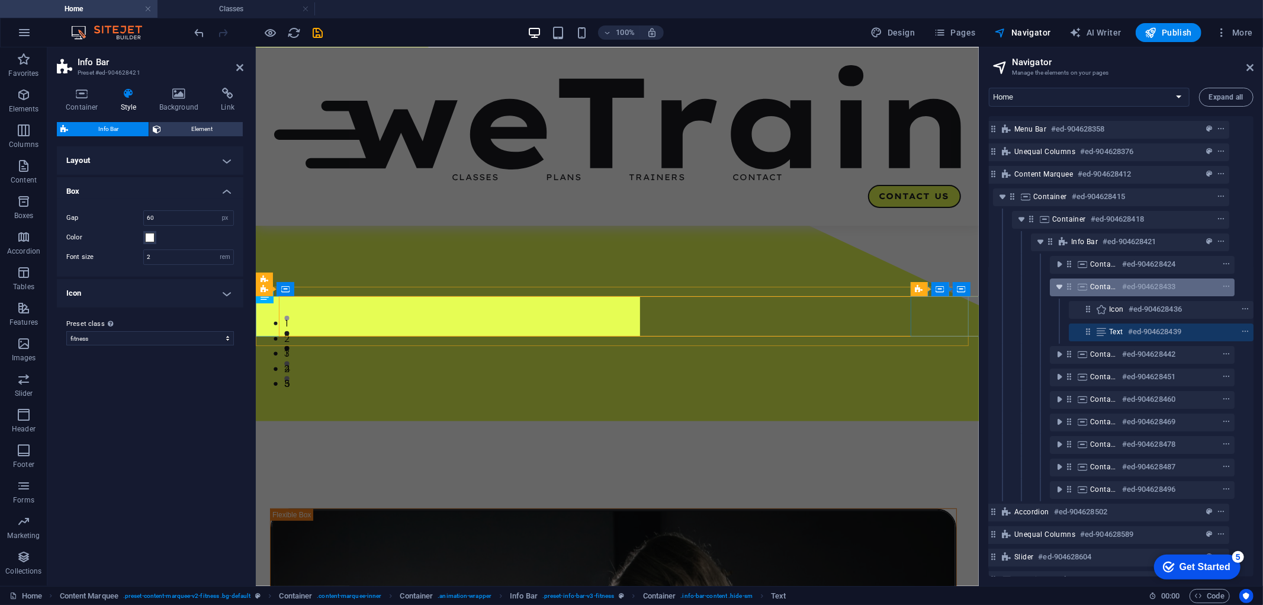
click at [1058, 289] on icon "toggle-expand" at bounding box center [1060, 287] width 12 height 12
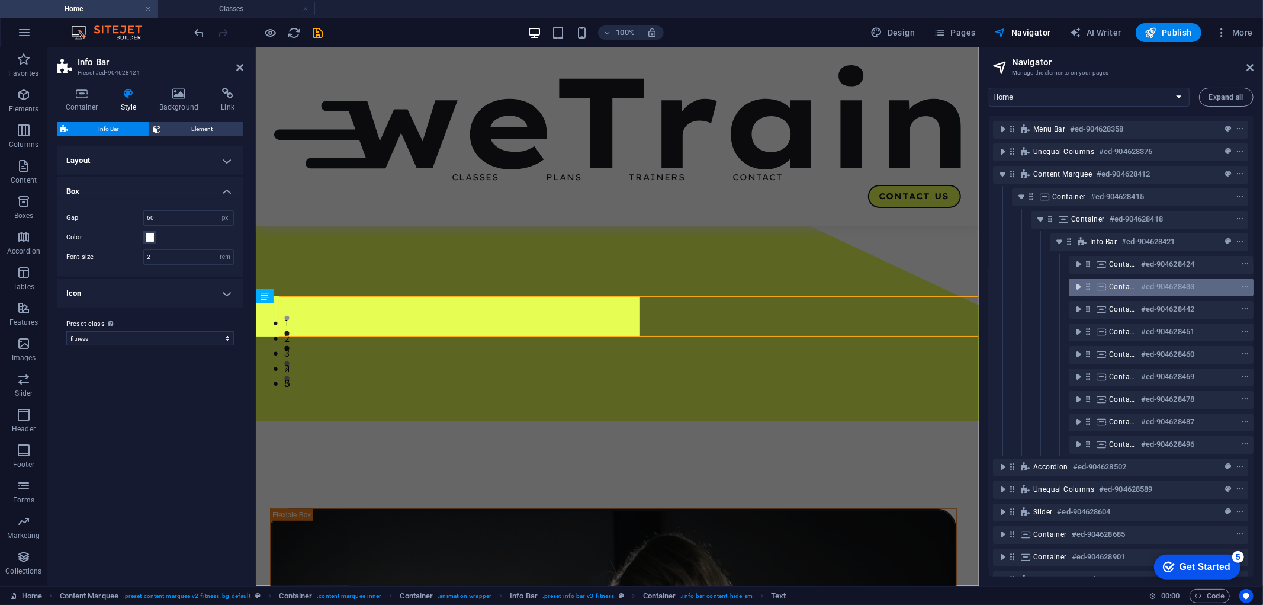
scroll to position [0, 2]
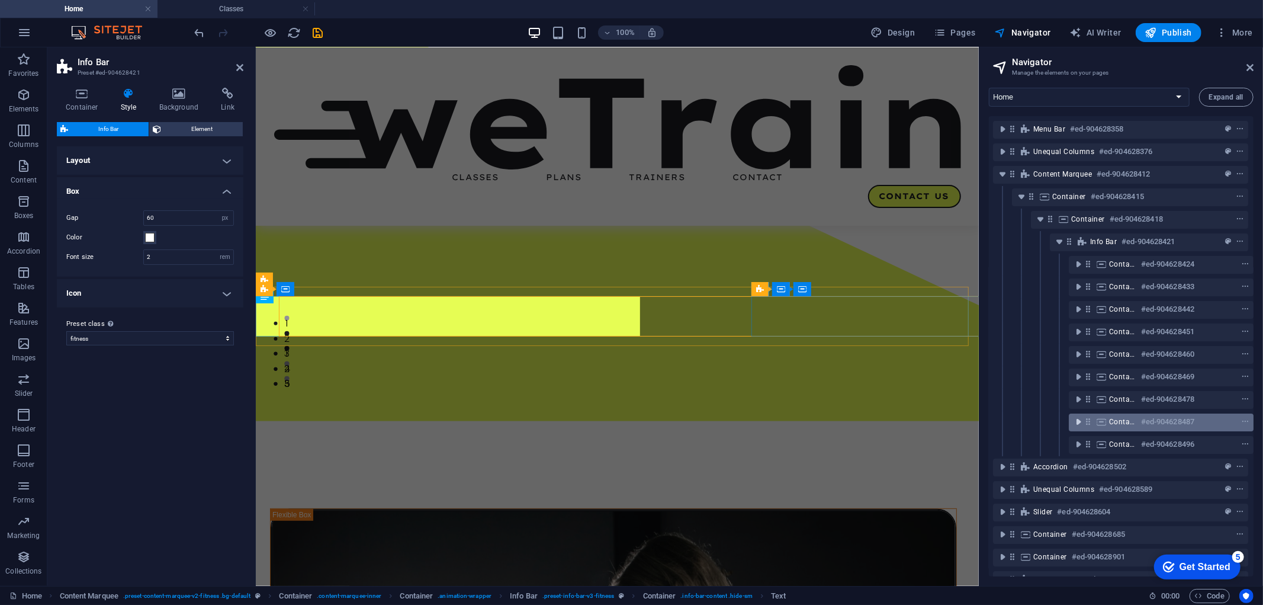
click at [1078, 421] on icon "toggle-expand" at bounding box center [1079, 422] width 12 height 12
click at [1078, 421] on icon "toggle-expand" at bounding box center [1077, 422] width 12 height 12
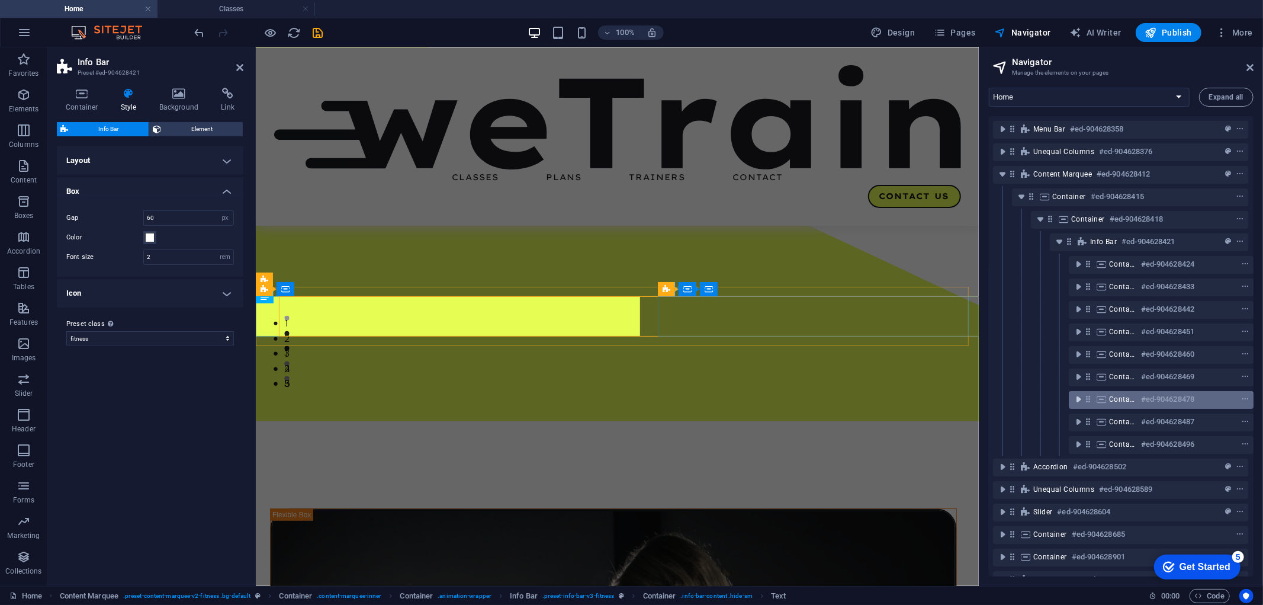
click at [1078, 400] on icon "toggle-expand" at bounding box center [1079, 399] width 12 height 12
click at [1078, 400] on icon "toggle-expand" at bounding box center [1077, 399] width 12 height 12
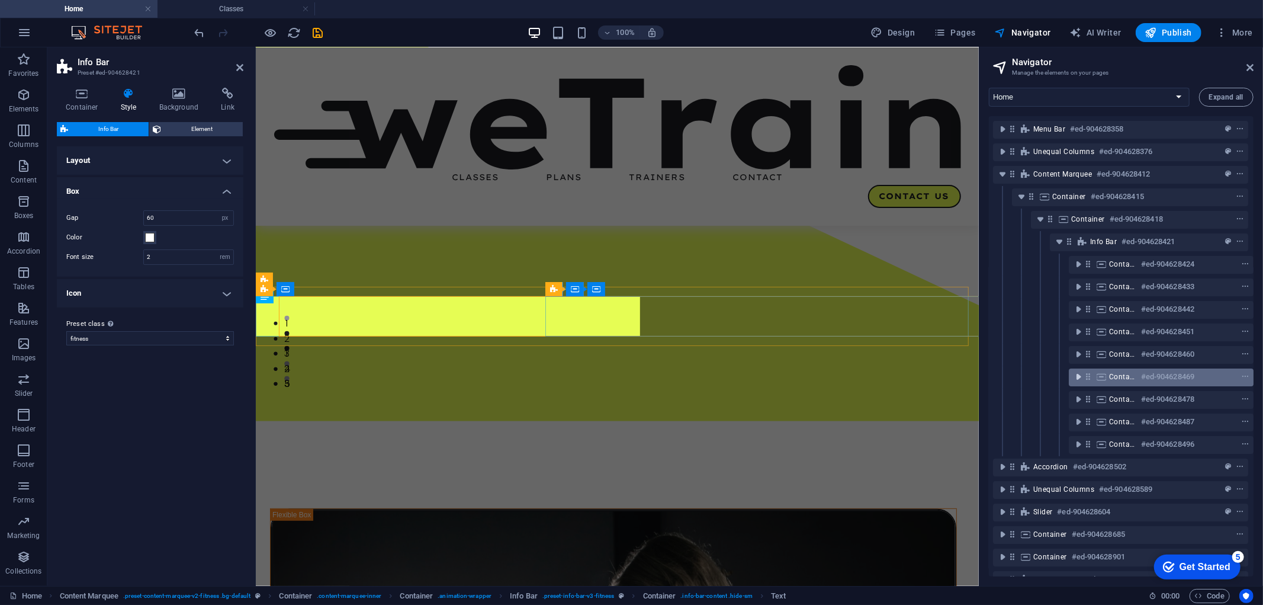
click at [1078, 371] on icon "toggle-expand" at bounding box center [1079, 377] width 12 height 12
click at [1078, 371] on icon "toggle-expand" at bounding box center [1077, 377] width 12 height 12
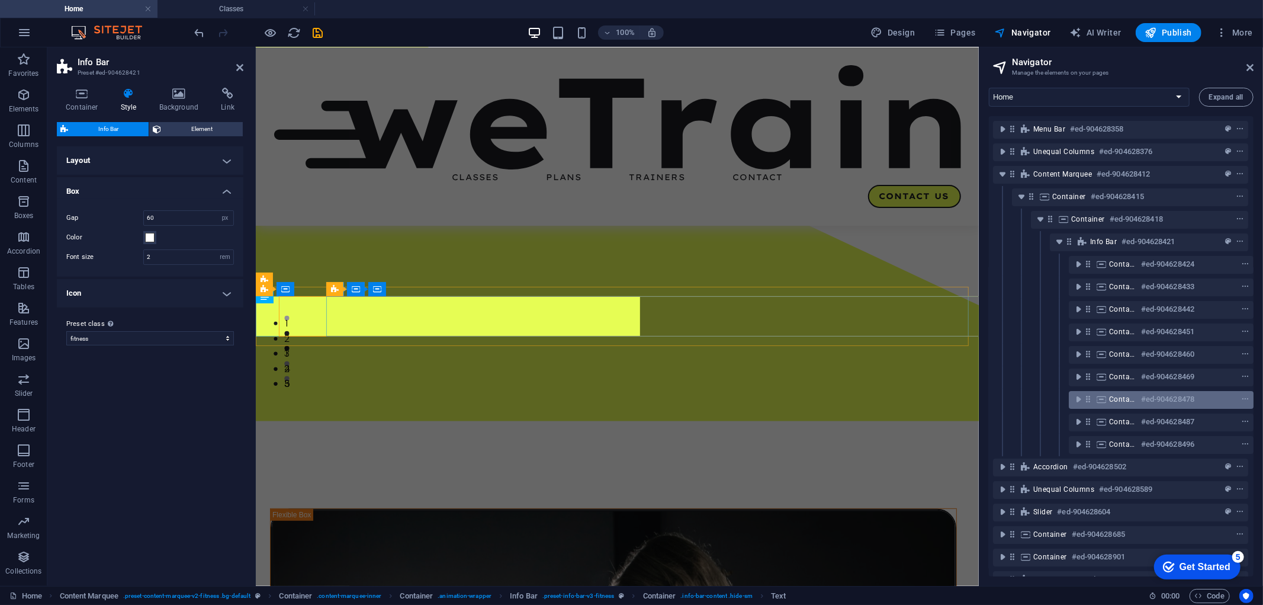
click at [1102, 397] on icon at bounding box center [1101, 398] width 13 height 9
click at [1080, 399] on icon "toggle-expand" at bounding box center [1079, 399] width 12 height 12
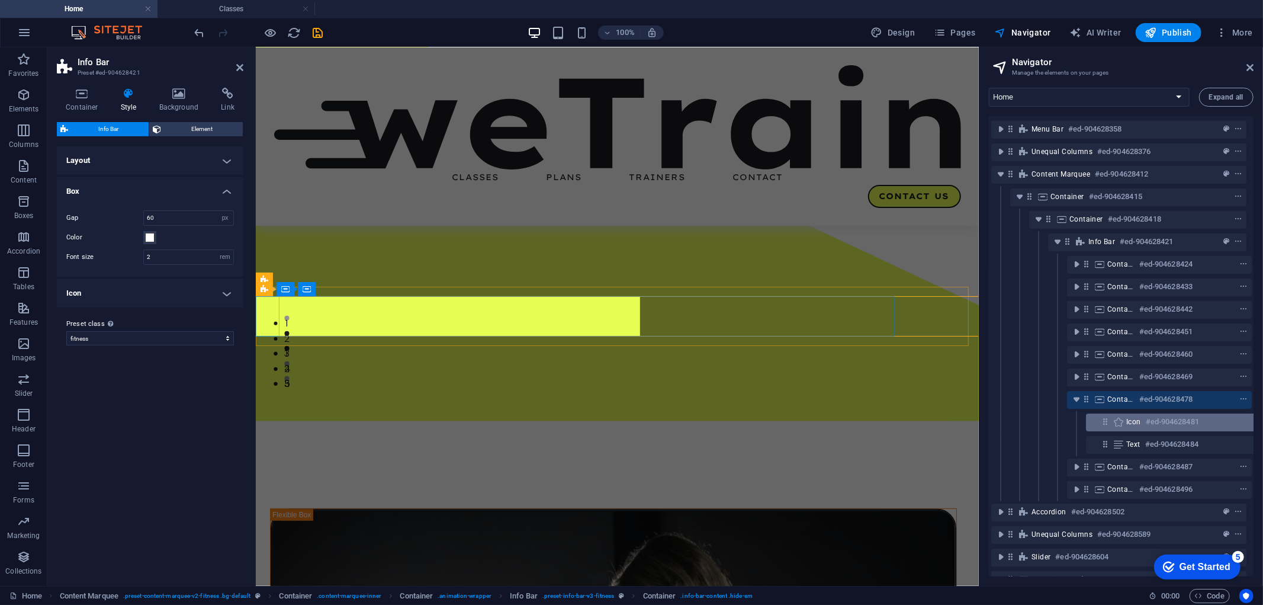
click at [1140, 421] on span "Icon" at bounding box center [1134, 421] width 15 height 9
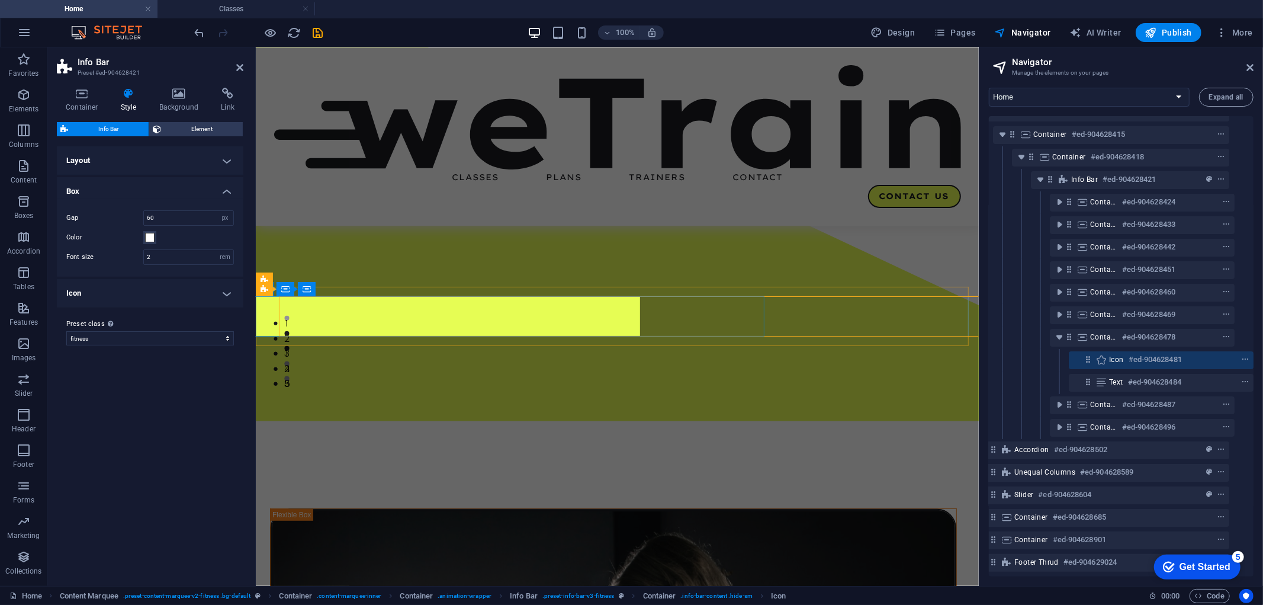
click at [1132, 352] on h6 "#ed-904628481" at bounding box center [1155, 359] width 53 height 14
select select "xMidYMid"
select select "px"
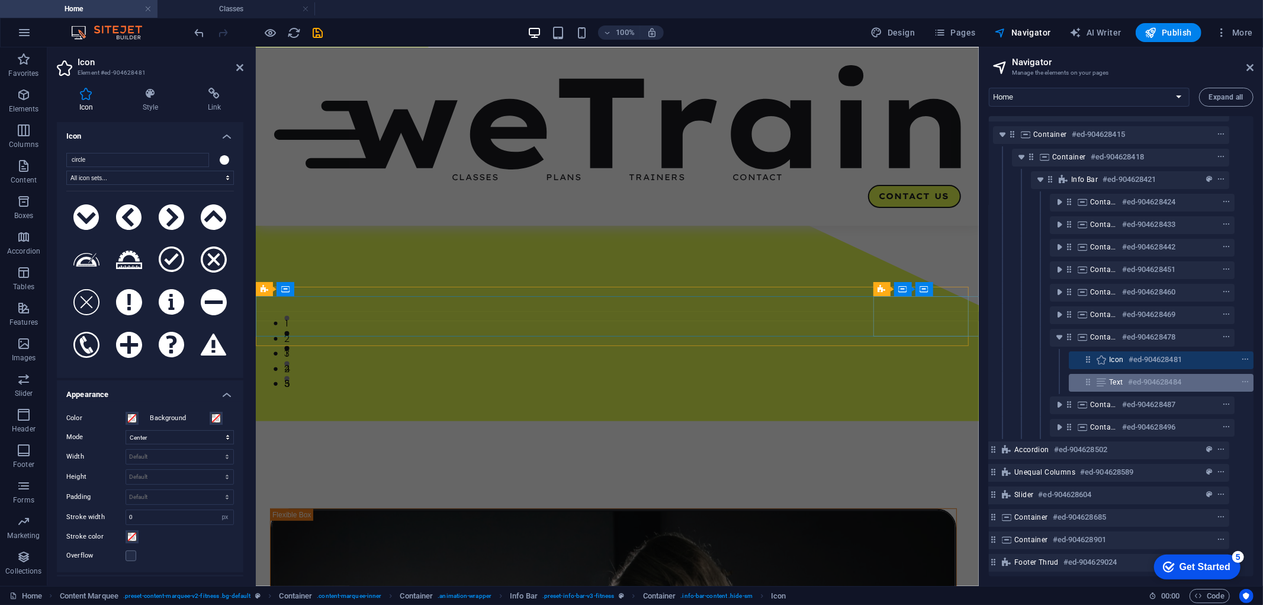
click at [1123, 375] on div "Text #ed-904628484" at bounding box center [1151, 382] width 85 height 14
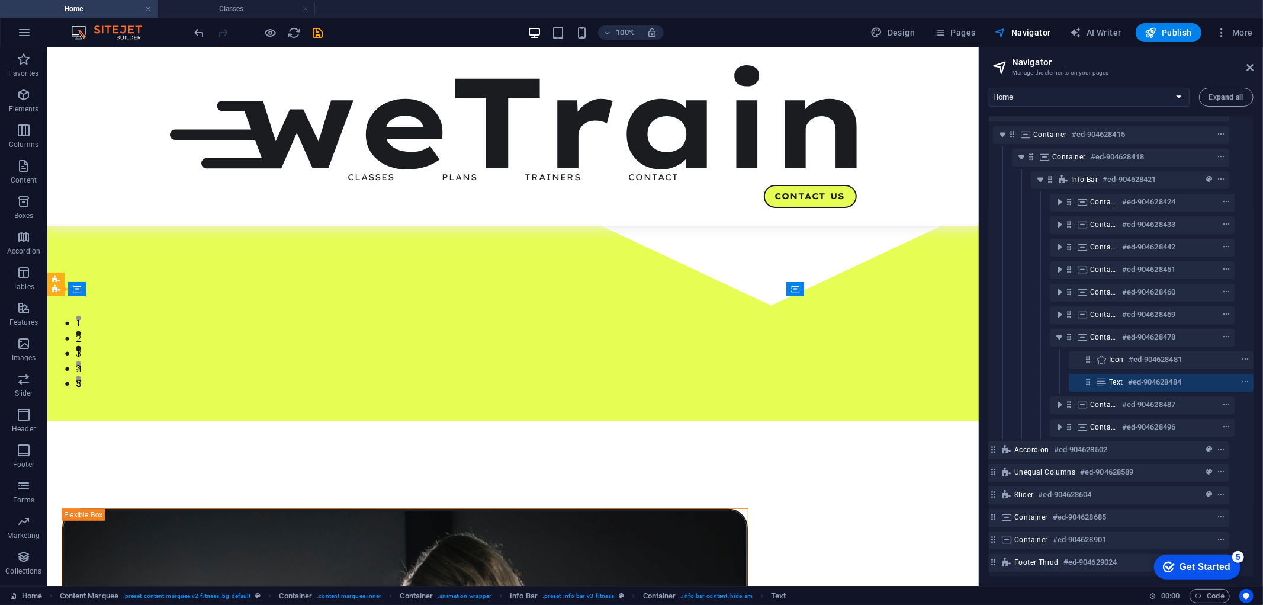
scroll to position [223, 0]
click at [1123, 375] on div "Text #ed-904628484" at bounding box center [1151, 382] width 85 height 14
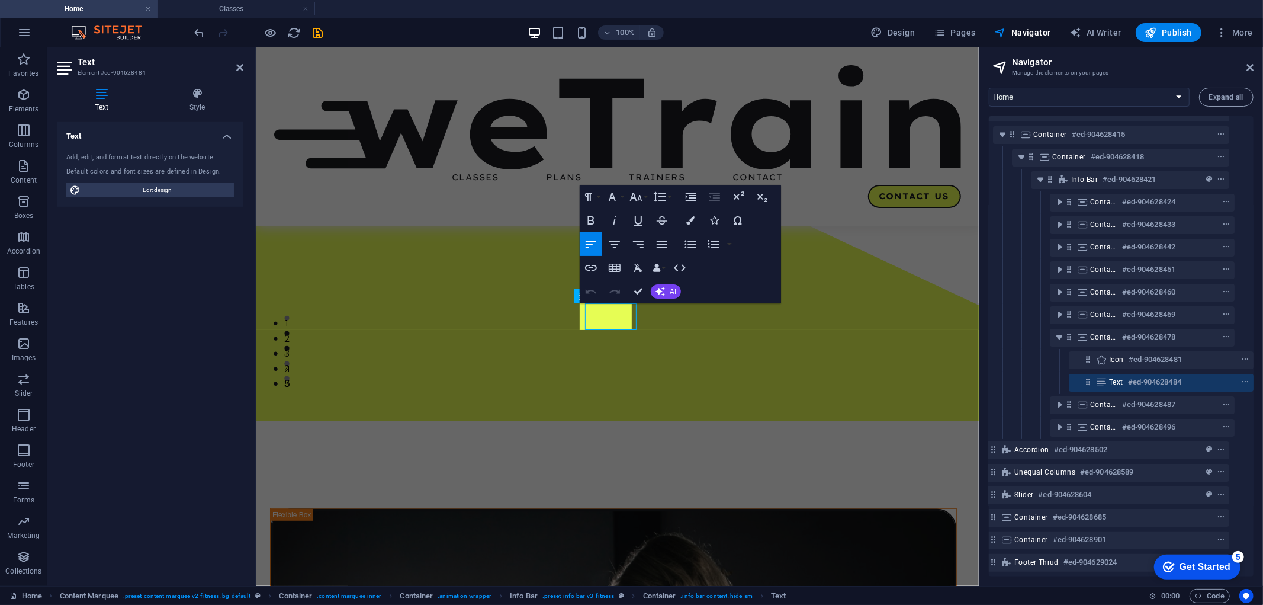
scroll to position [0, 549]
